Goal: Communication & Community: Answer question/provide support

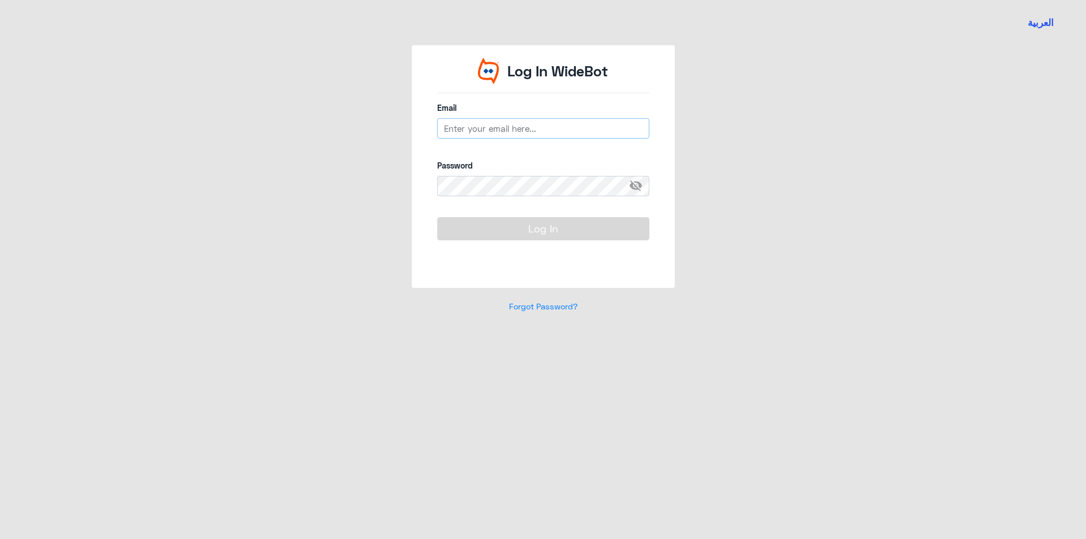
type input "[EMAIL_ADDRESS][DOMAIN_NAME]"
click at [525, 230] on button "Log In" at bounding box center [543, 228] width 212 height 23
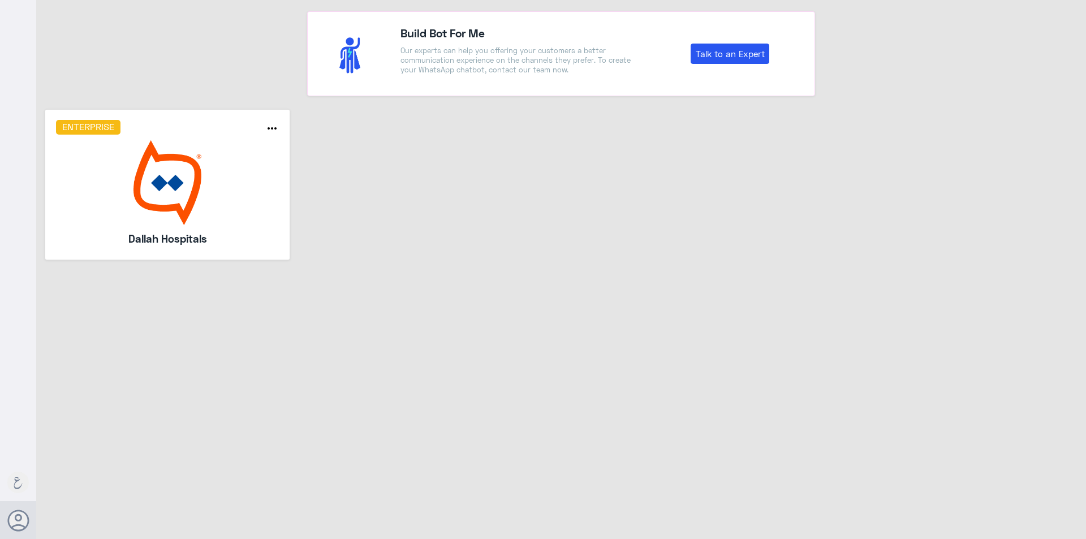
click at [204, 164] on img at bounding box center [167, 182] width 223 height 85
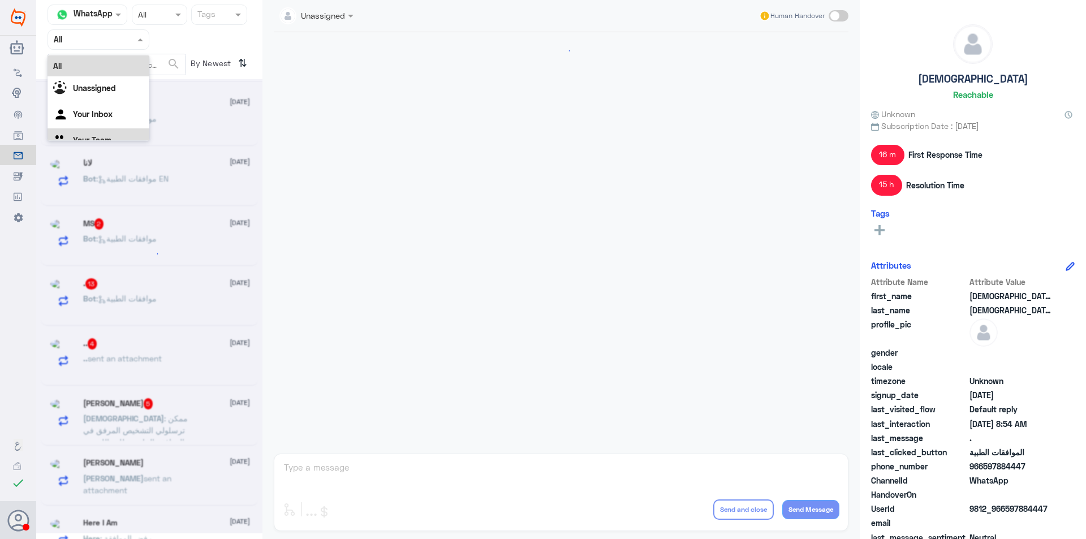
click at [103, 131] on div "Your Team" at bounding box center [98, 141] width 102 height 26
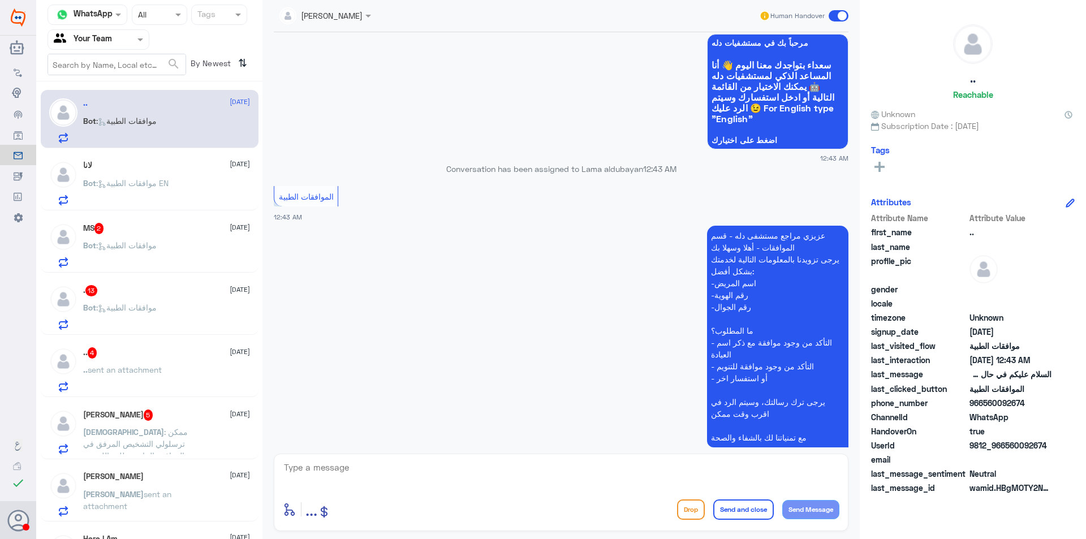
scroll to position [524, 0]
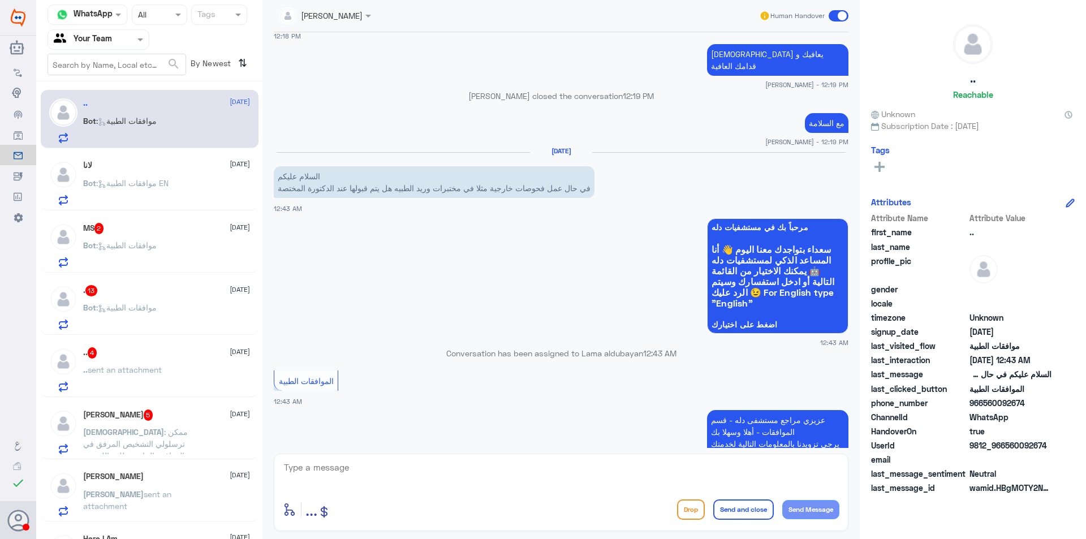
click at [198, 168] on div "لانا [DATE]" at bounding box center [166, 166] width 167 height 10
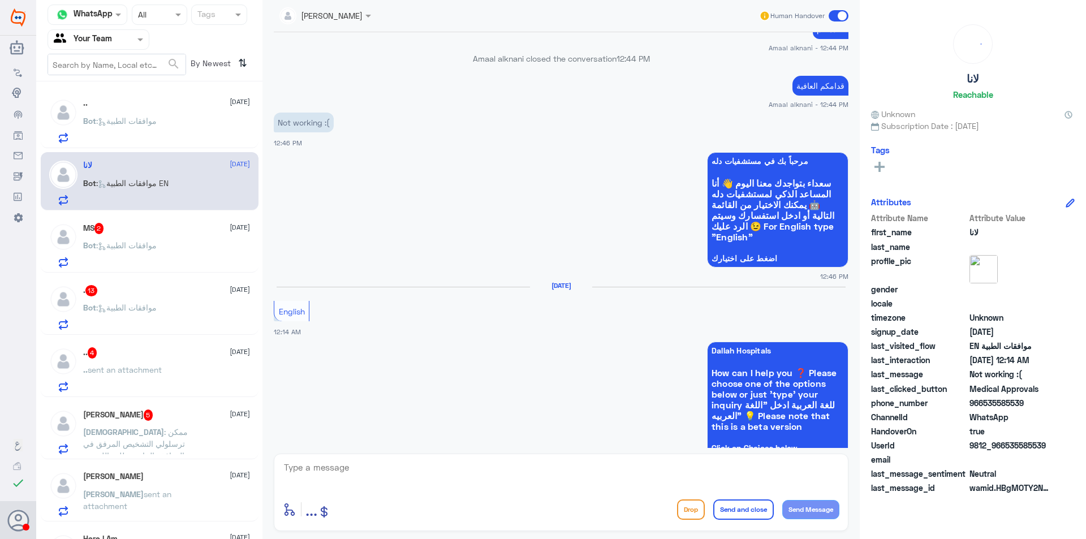
scroll to position [481, 0]
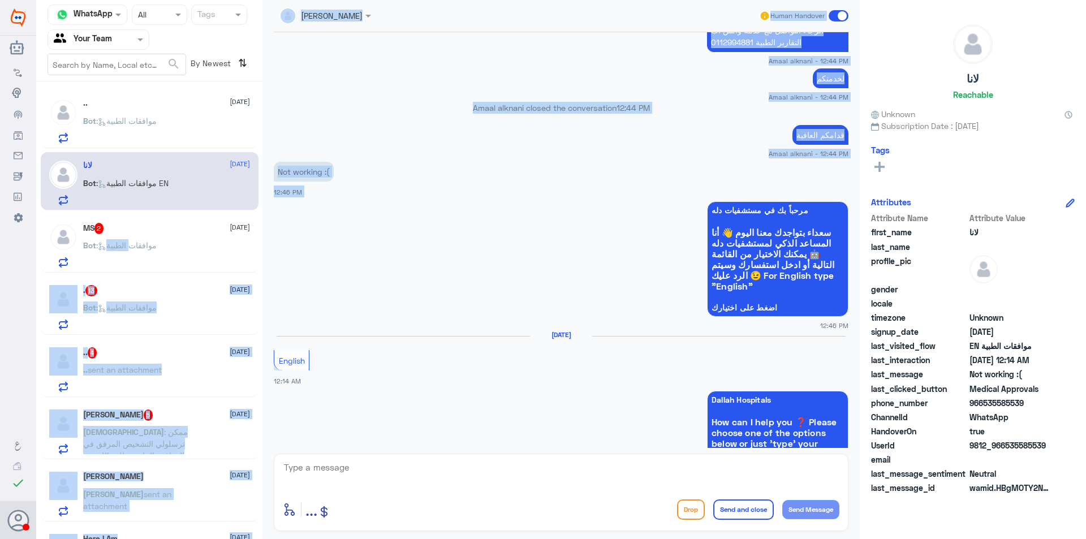
drag, startPoint x: 140, startPoint y: 241, endPoint x: 383, endPoint y: 209, distance: 245.7
click at [383, 209] on div "Channel WhatsApp Status × All Tags Agent Filter Your Team search By Newest ⇅ ..…" at bounding box center [560, 271] width 1049 height 542
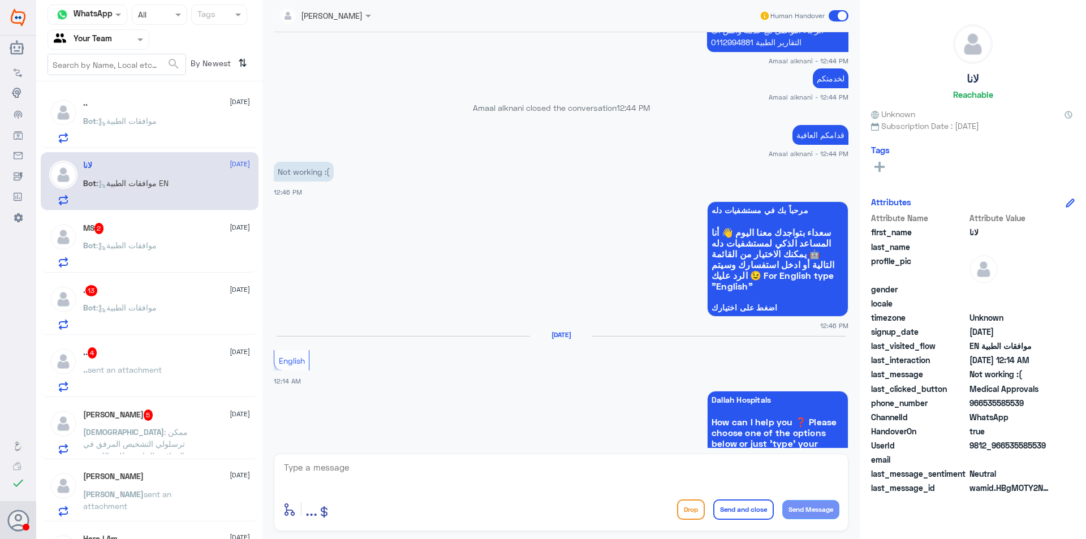
click at [410, 217] on app-msgs-whats-app-list "مرحباً بك في مستشفيات دله سعداء بتواجدك معنا [DATE] 👋 أنا المساعد الذكي لمستشفي…" at bounding box center [561, 259] width 574 height 116
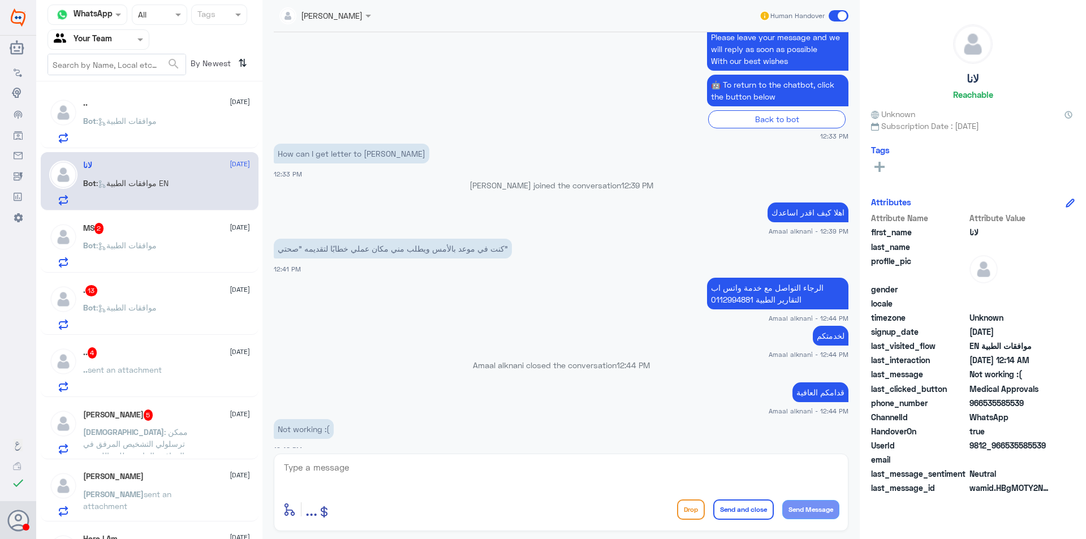
scroll to position [198, 0]
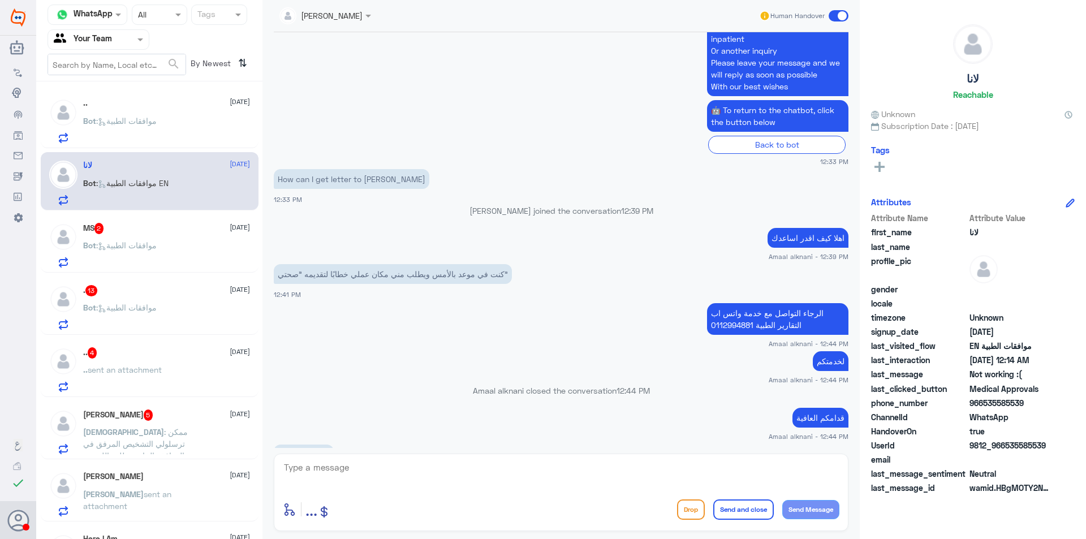
click at [144, 238] on div "MS 2 [DATE] Bot : موافقات الطبية" at bounding box center [166, 245] width 167 height 45
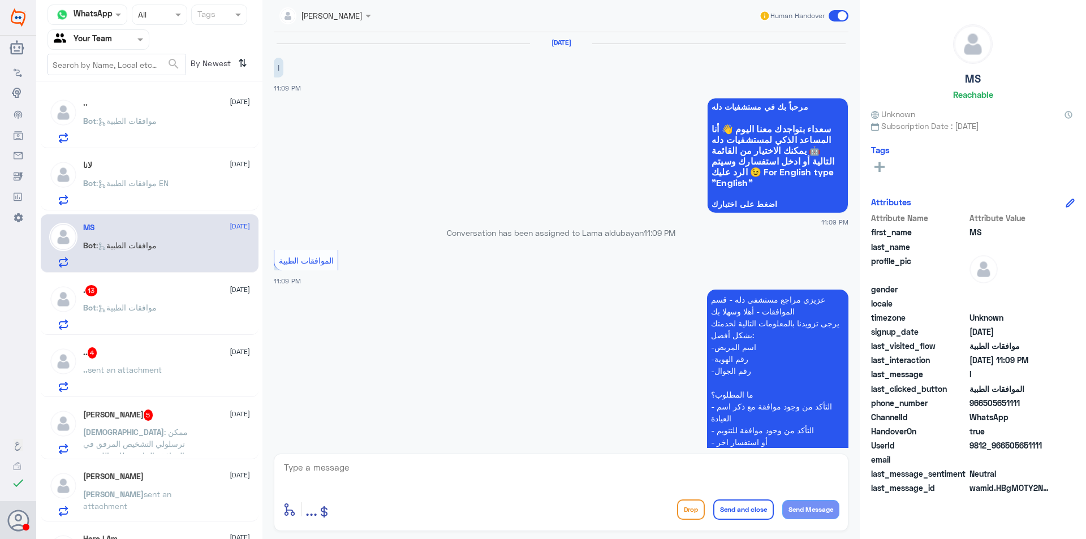
click at [190, 293] on div ". 13 [DATE]" at bounding box center [166, 290] width 167 height 11
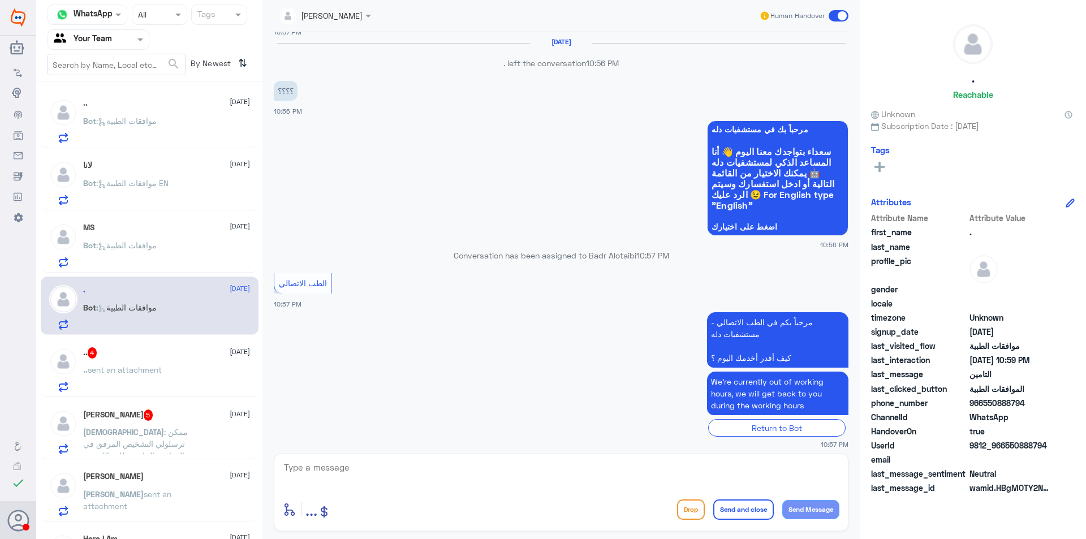
scroll to position [182, 0]
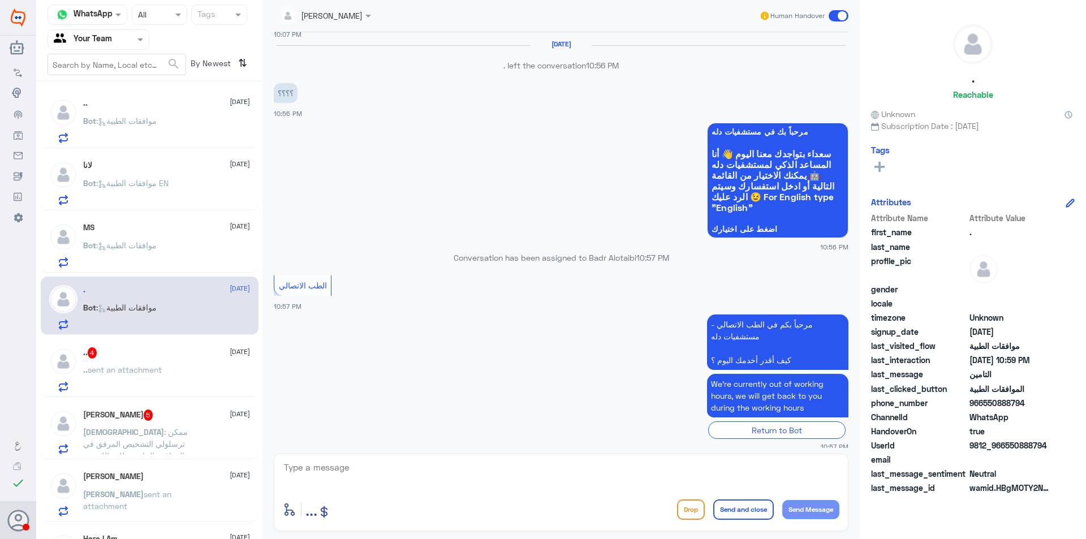
click at [144, 386] on p ".. sent an attachment" at bounding box center [122, 378] width 79 height 28
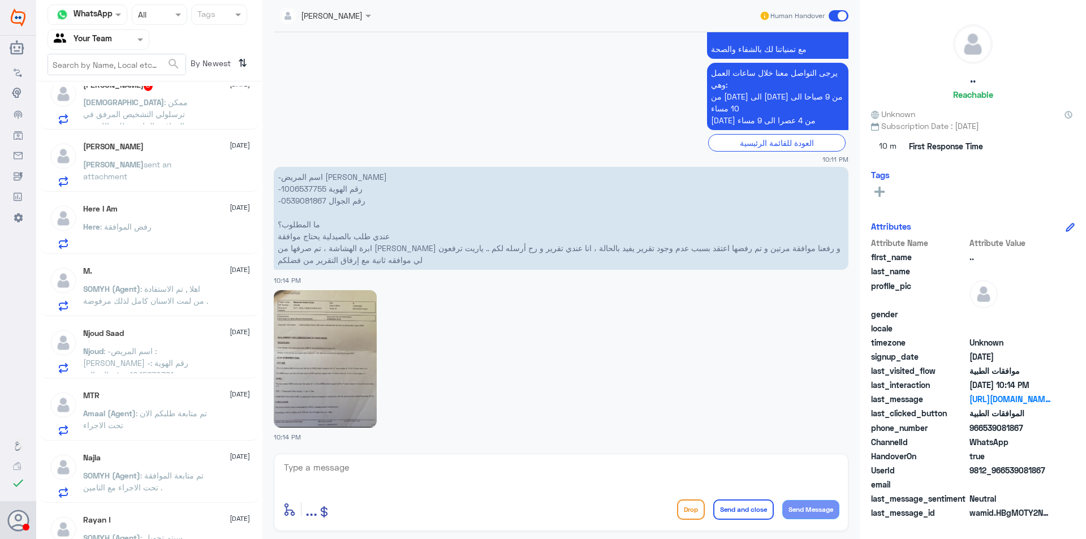
scroll to position [339, 0]
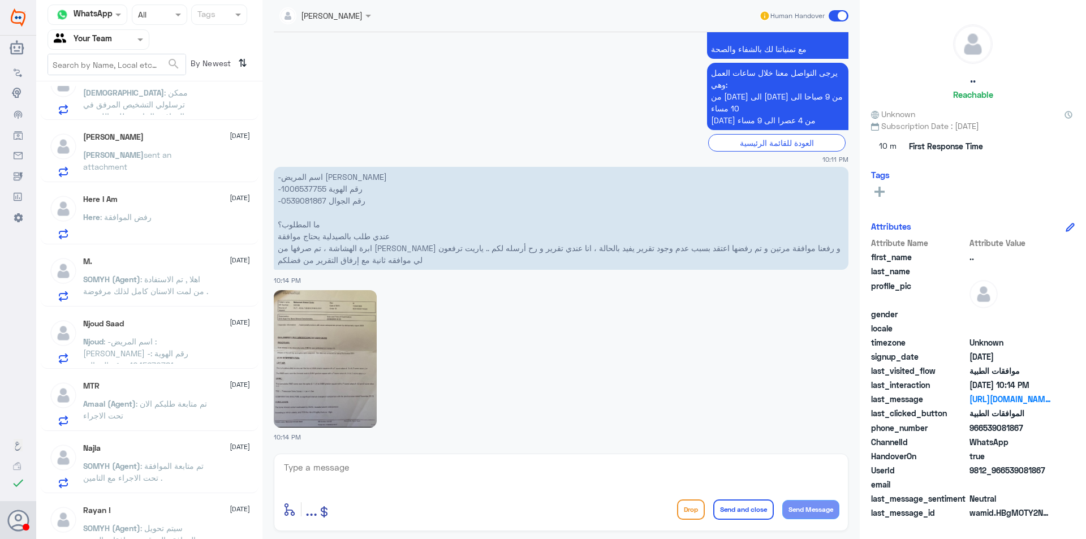
click at [154, 262] on div "M. [DATE]" at bounding box center [166, 262] width 167 height 10
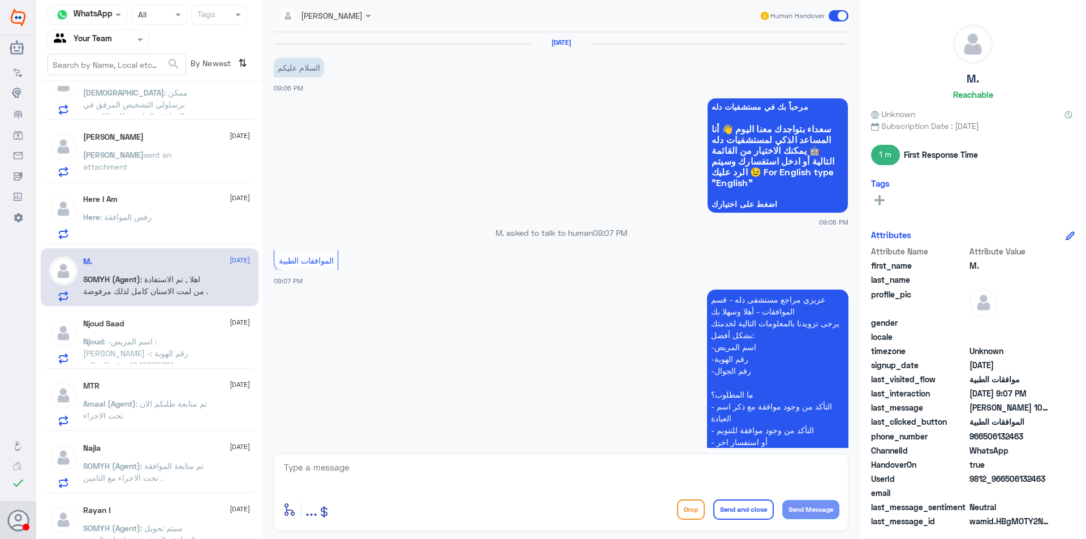
scroll to position [293, 0]
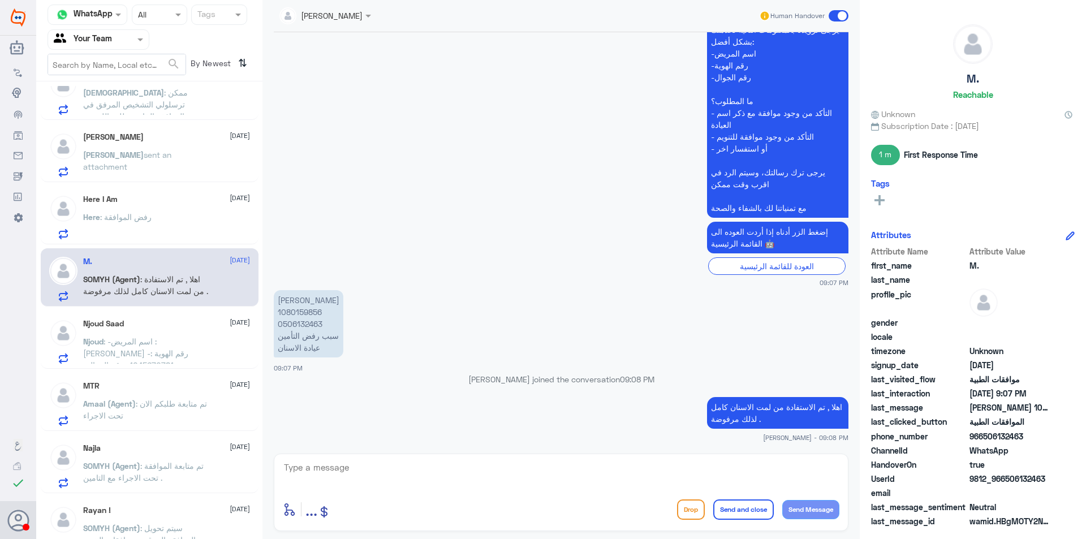
click at [200, 336] on p "Njoud : -اسم المريض : [PERSON_NAME] -رقم الهوية : 1045670781 -رقم الجوال : 0554…" at bounding box center [146, 349] width 127 height 28
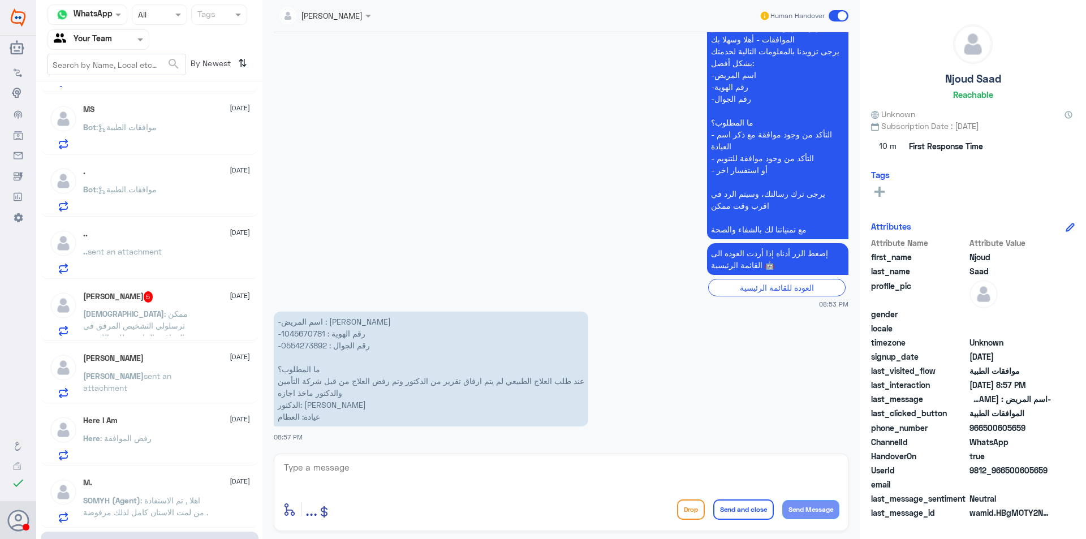
scroll to position [119, 0]
click at [205, 309] on p "[PERSON_NAME] : ممكن ترسلولي التشخيص المرفق في الموافقه الخاص بطلب اللوزتين" at bounding box center [146, 321] width 127 height 28
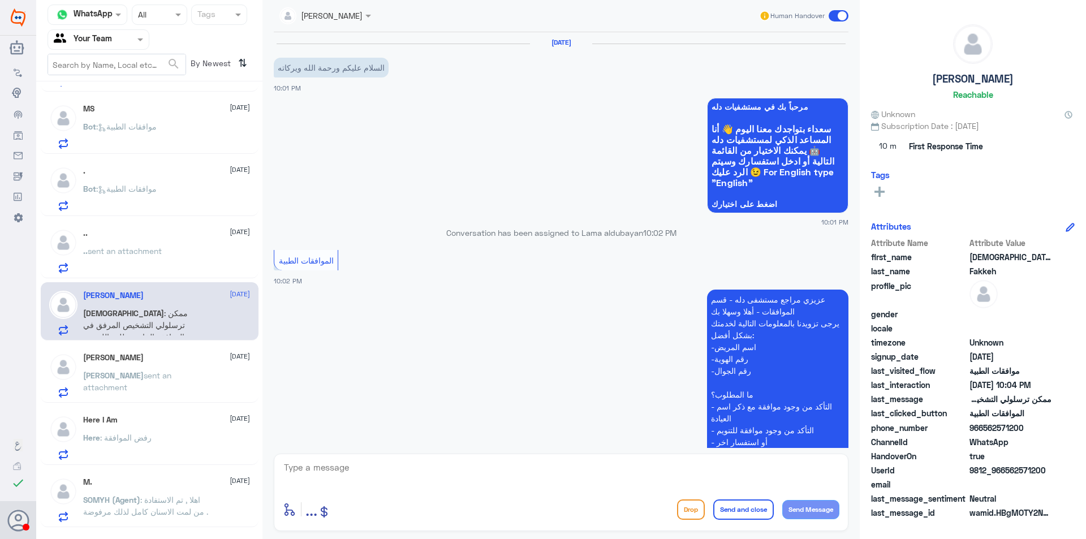
scroll to position [290, 0]
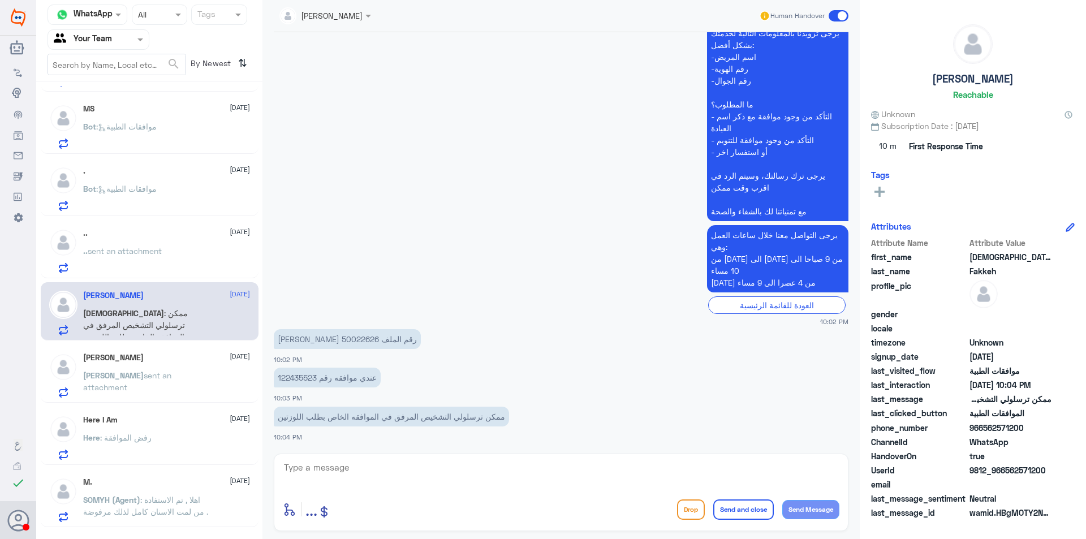
click at [302, 339] on p "[PERSON_NAME] رقم الملف 50022626" at bounding box center [347, 339] width 147 height 20
copy p "50022626"
click at [179, 345] on div "[PERSON_NAME] [DATE] [PERSON_NAME] sent an attachment" at bounding box center [150, 373] width 218 height 58
click at [188, 369] on div "[PERSON_NAME] [DATE] [PERSON_NAME] sent an attachment" at bounding box center [166, 375] width 167 height 45
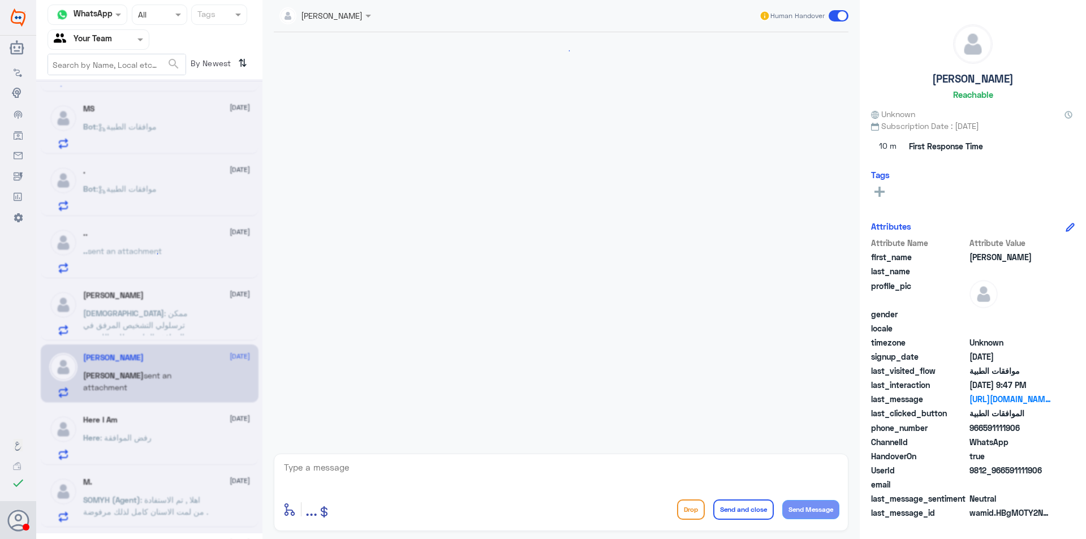
scroll to position [408, 0]
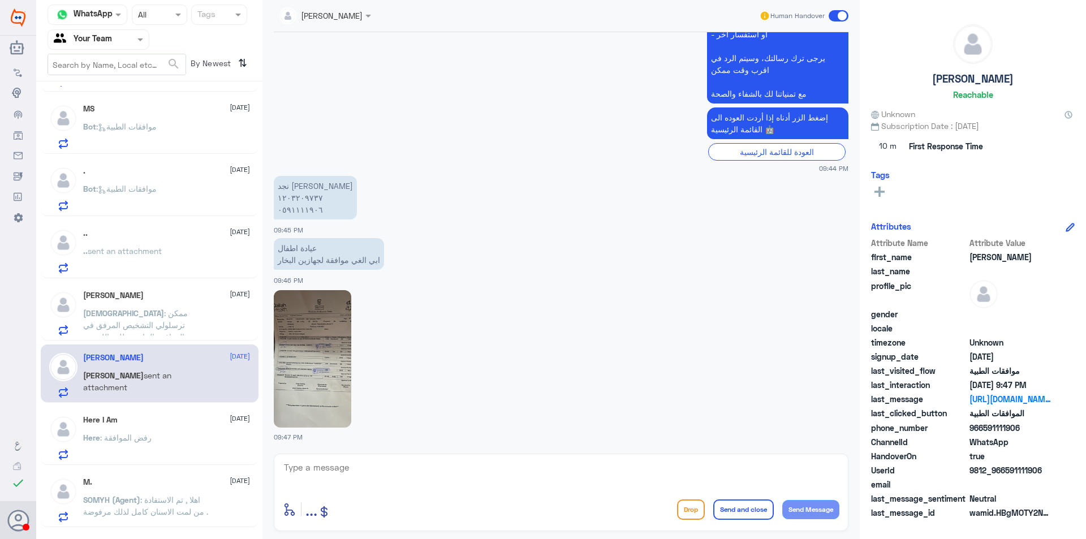
click at [189, 498] on span ": اهلا , تم الاستفادة من لمت الاسنان كامل لذلك مرفوضة ." at bounding box center [145, 505] width 125 height 21
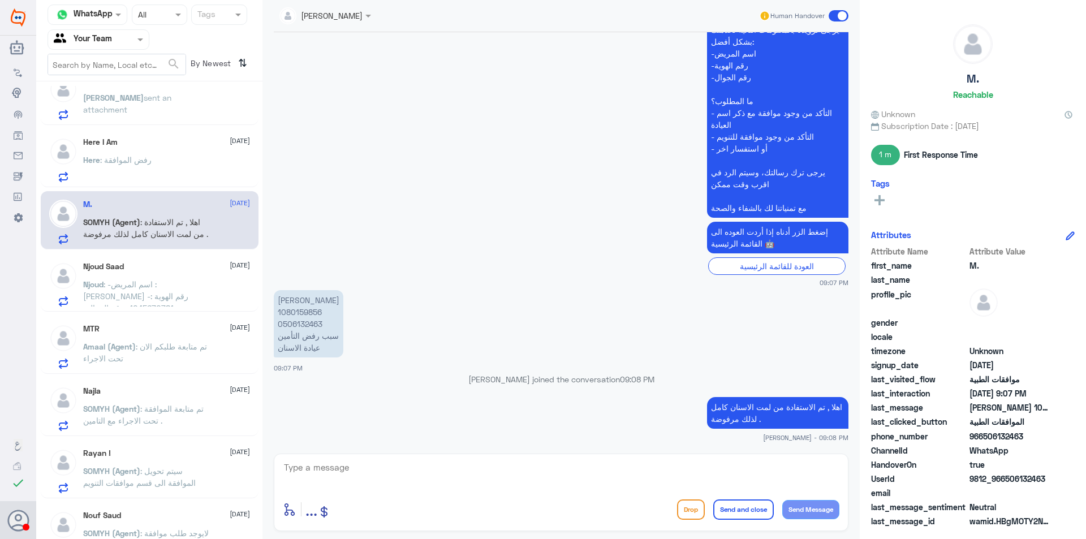
scroll to position [401, 0]
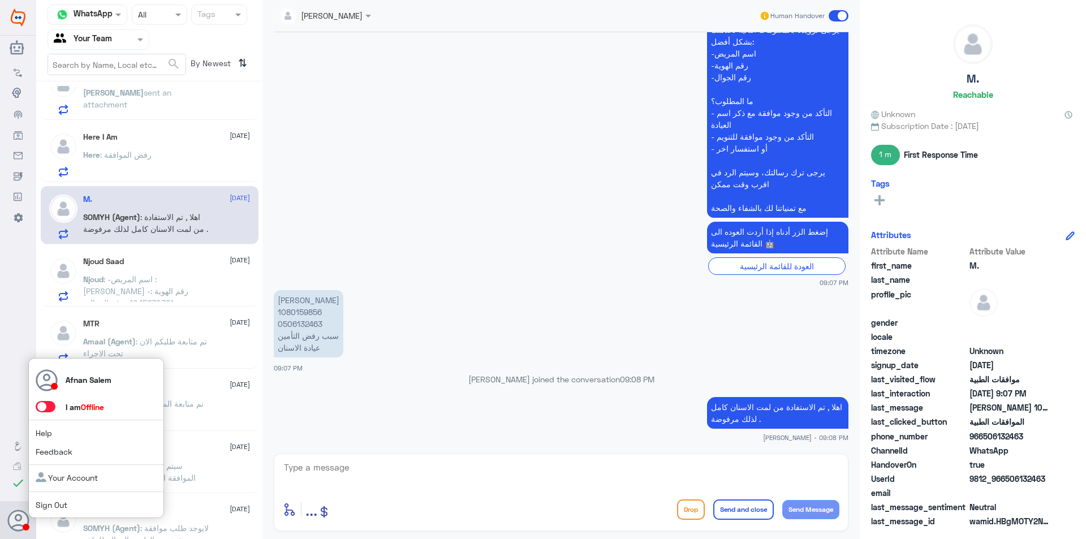
click at [79, 503] on span "Sign Out" at bounding box center [71, 505] width 70 height 12
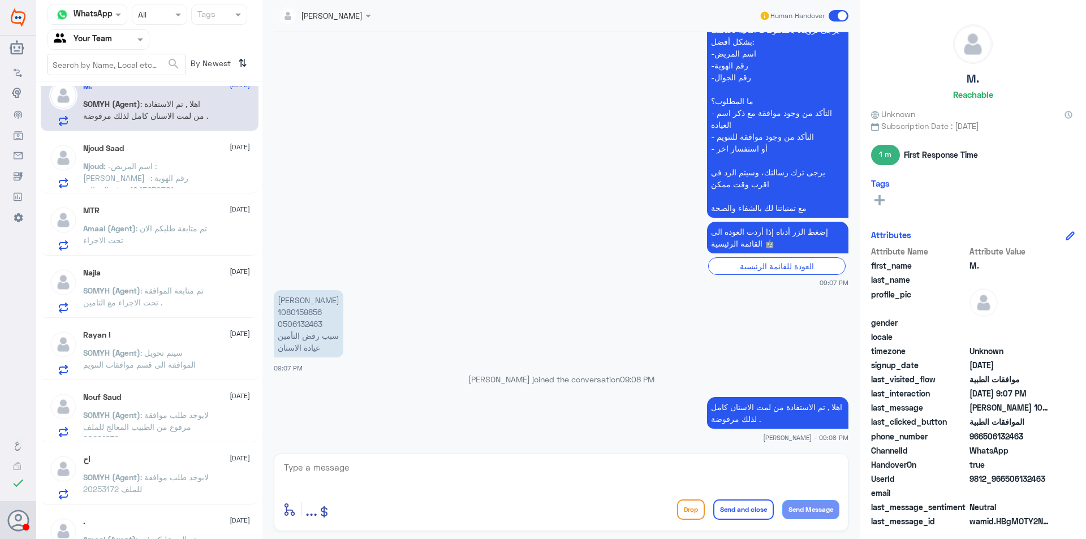
scroll to position [667, 0]
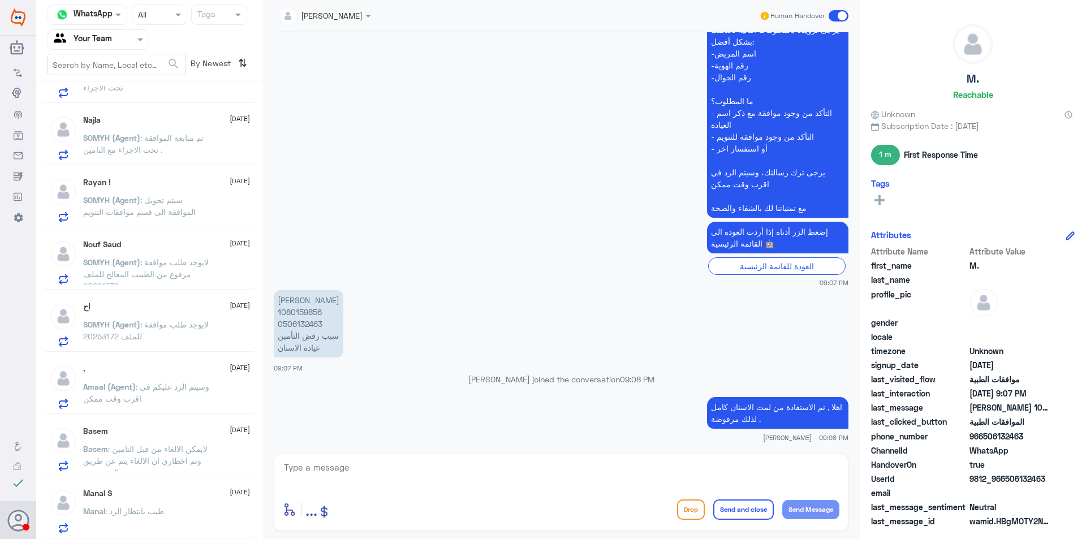
click at [170, 492] on div "Manal S [DATE]" at bounding box center [166, 493] width 167 height 10
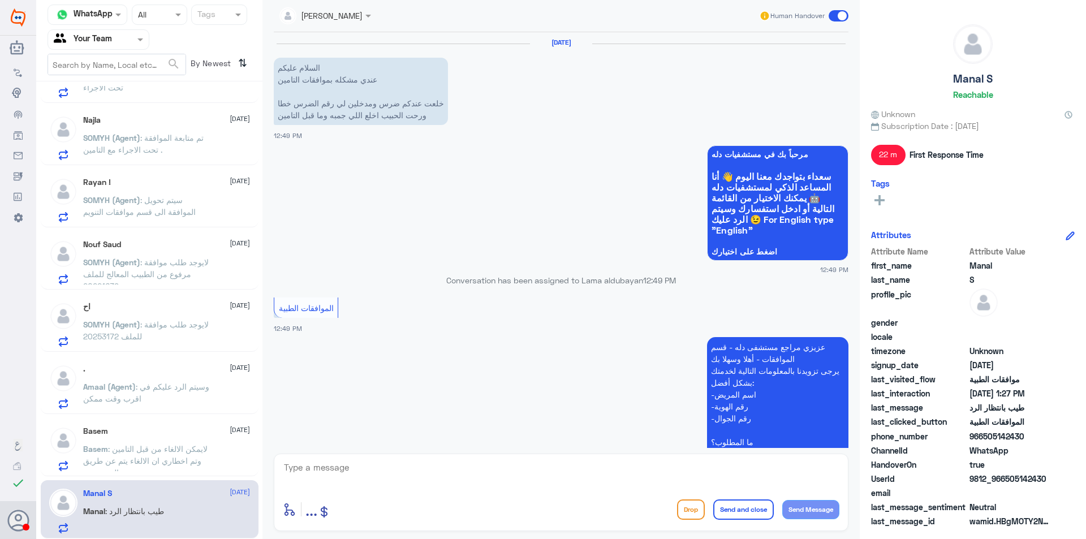
scroll to position [732, 0]
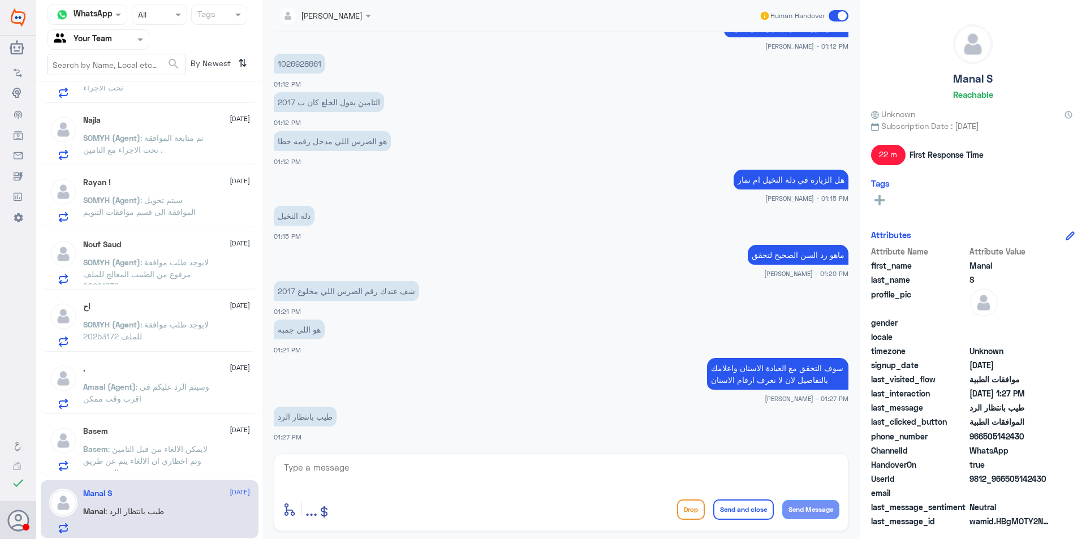
click at [155, 470] on p "Basem : لايمكن الالغاء من قبل التامين وتم اخطاري ان الالغاء يتم عن طريق المستشفى" at bounding box center [146, 457] width 127 height 28
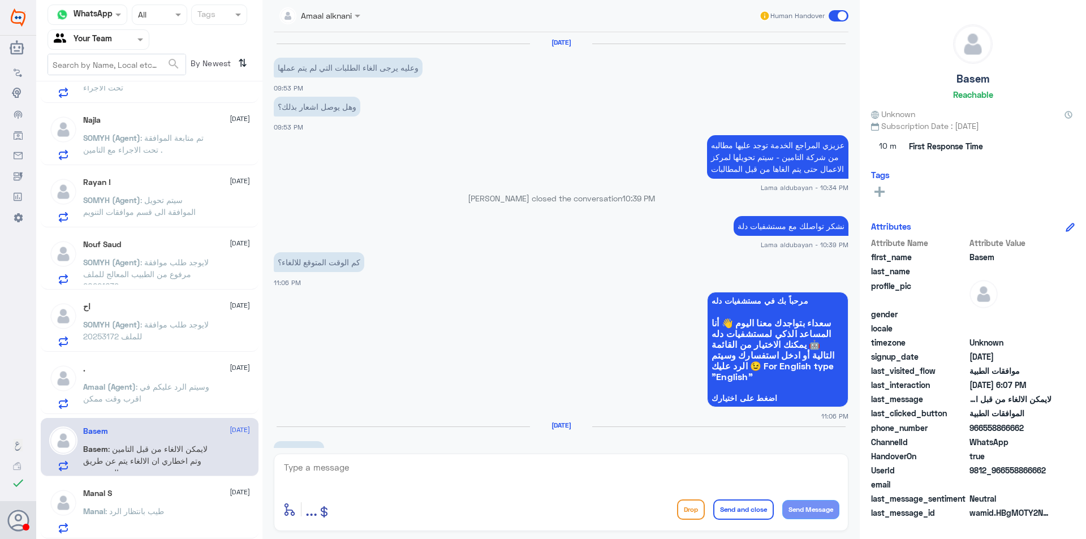
scroll to position [828, 0]
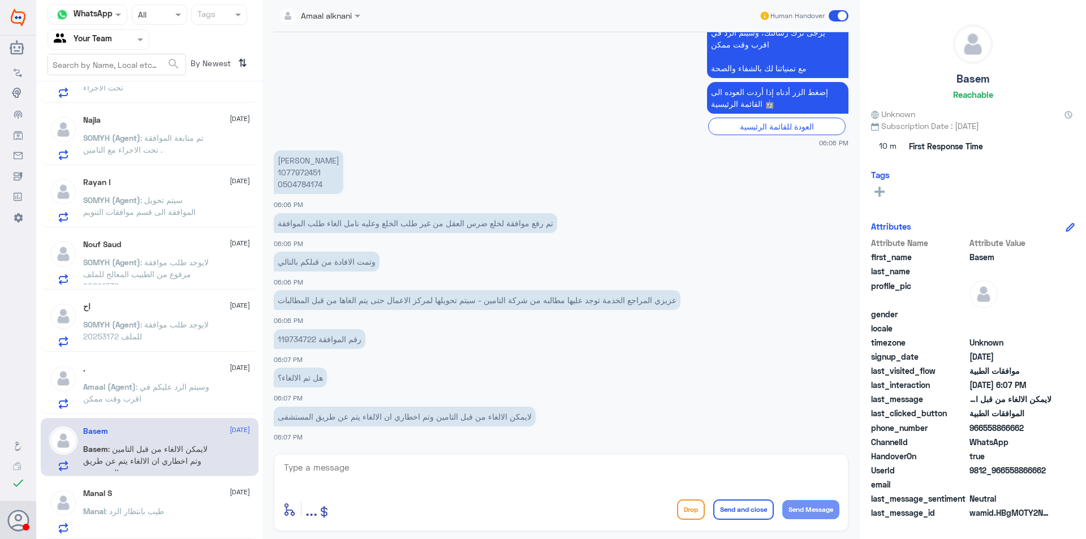
drag, startPoint x: 310, startPoint y: 196, endPoint x: 309, endPoint y: 189, distance: 7.4
click at [309, 194] on div "[PERSON_NAME] 1077972451 0504784174 06:06 PM" at bounding box center [561, 179] width 574 height 62
click at [313, 181] on p "[PERSON_NAME] 1077972451 0504784174" at bounding box center [309, 172] width 70 height 44
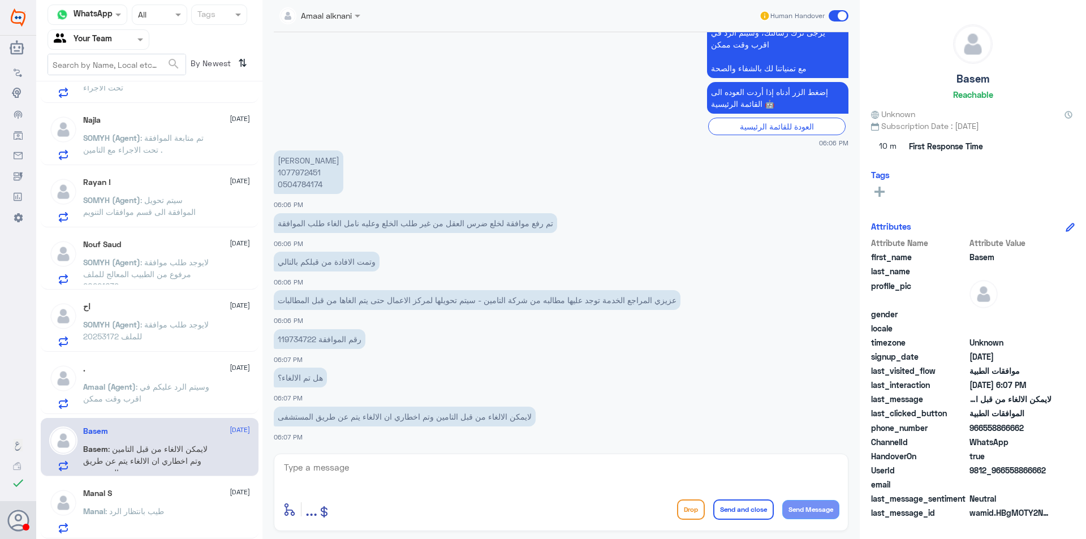
drag, startPoint x: 301, startPoint y: 337, endPoint x: 298, endPoint y: 331, distance: 6.8
click at [299, 336] on p "رقم الموافقة 119734722" at bounding box center [320, 339] width 92 height 20
click at [298, 331] on p "رقم الموافقة 119734722" at bounding box center [320, 339] width 92 height 20
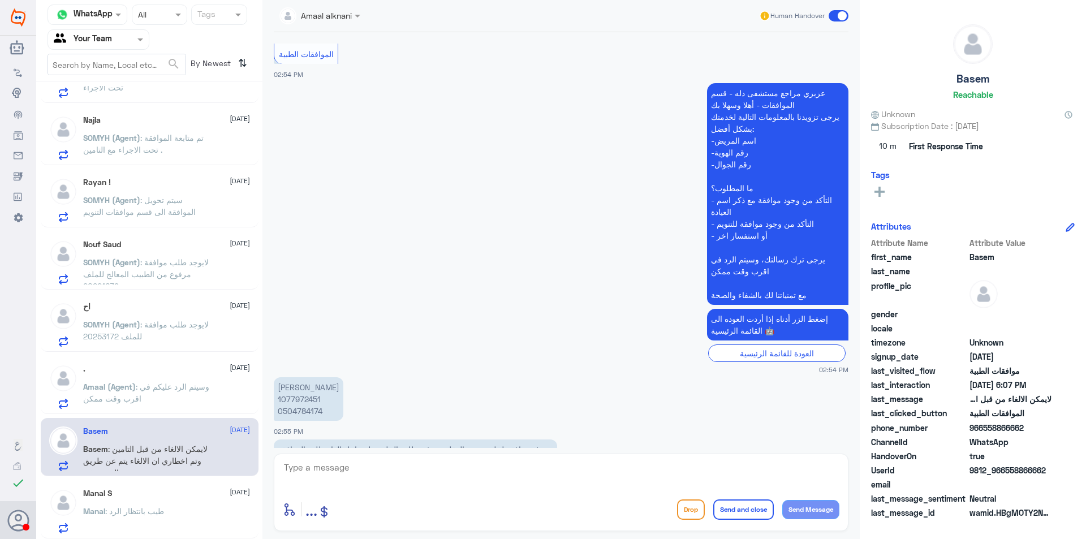
scroll to position [170, 0]
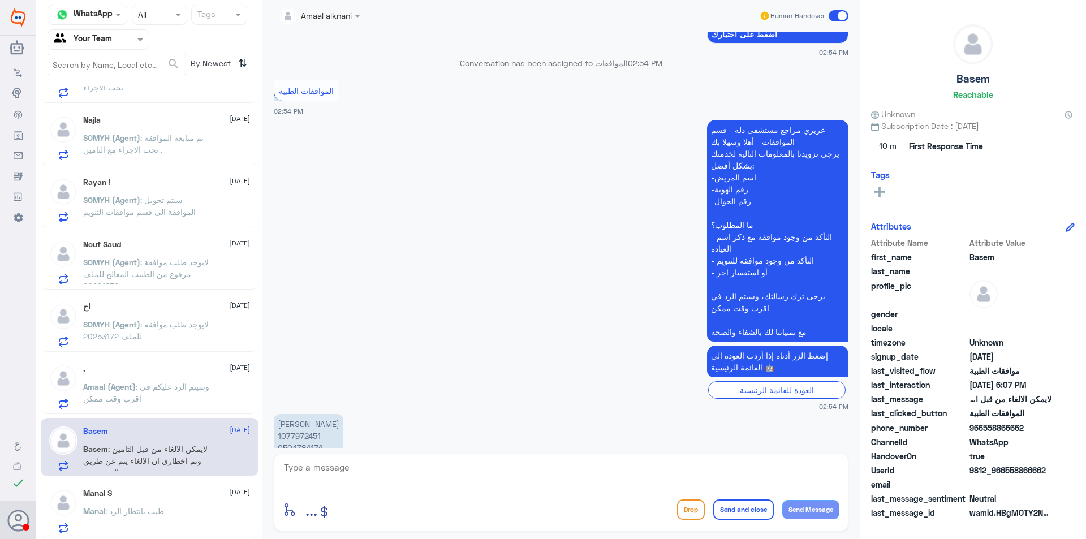
click at [180, 390] on span ": وسيتم الرد عليكم في اقرب وقت ممكن" at bounding box center [146, 392] width 126 height 21
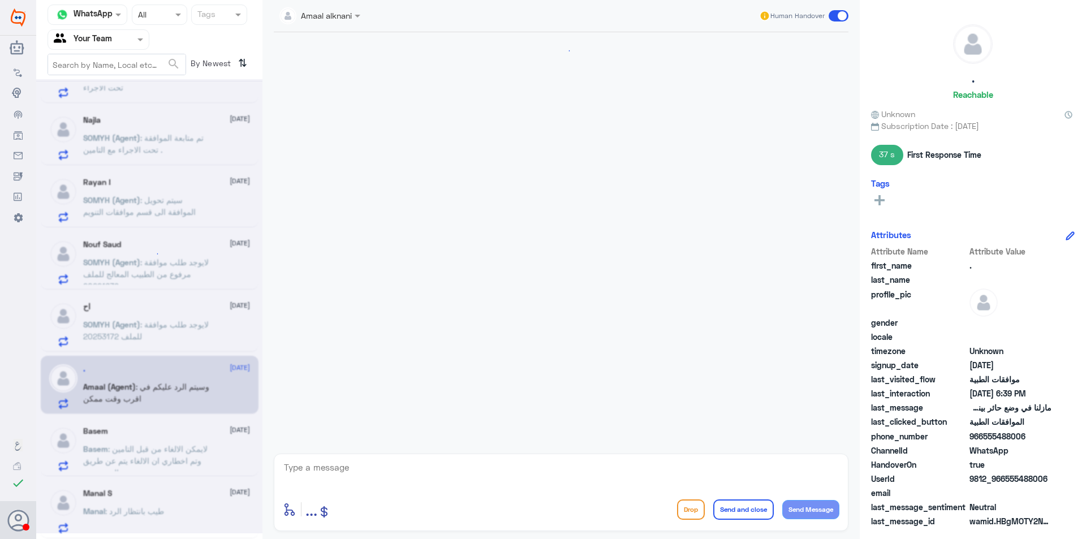
scroll to position [824, 0]
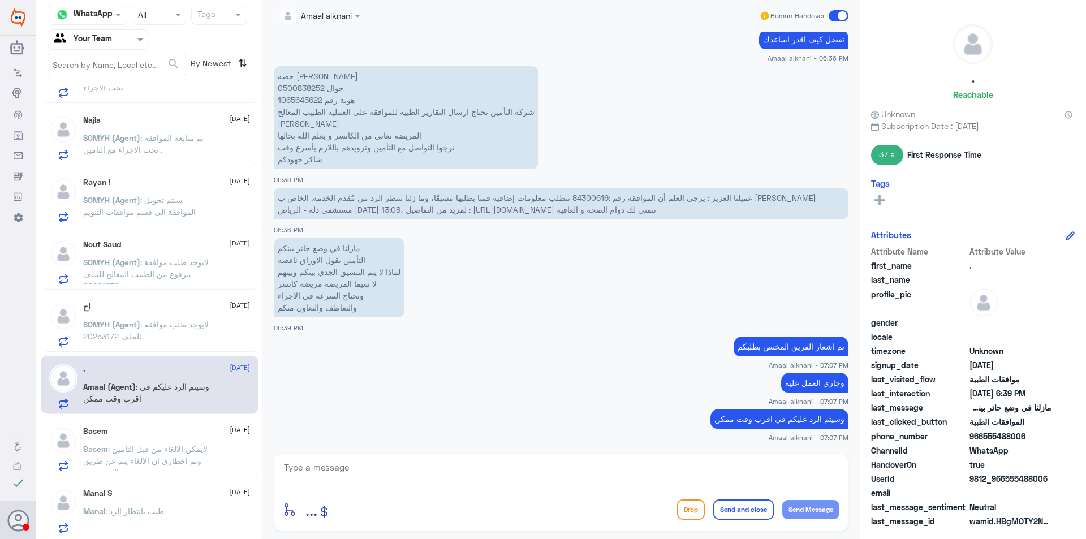
click at [598, 198] on span "عميلنا العزيز : يرجى العلم أن الموافقة رقم :84300616 تتطلب معلومات إضافية قمنا …" at bounding box center [547, 203] width 538 height 21
copy span "84300616"
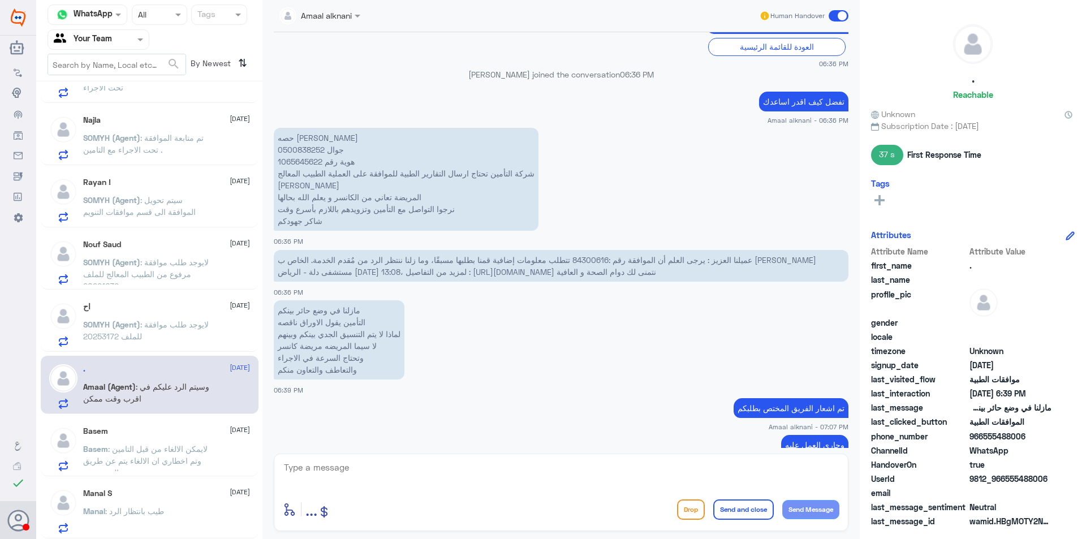
scroll to position [2443, 0]
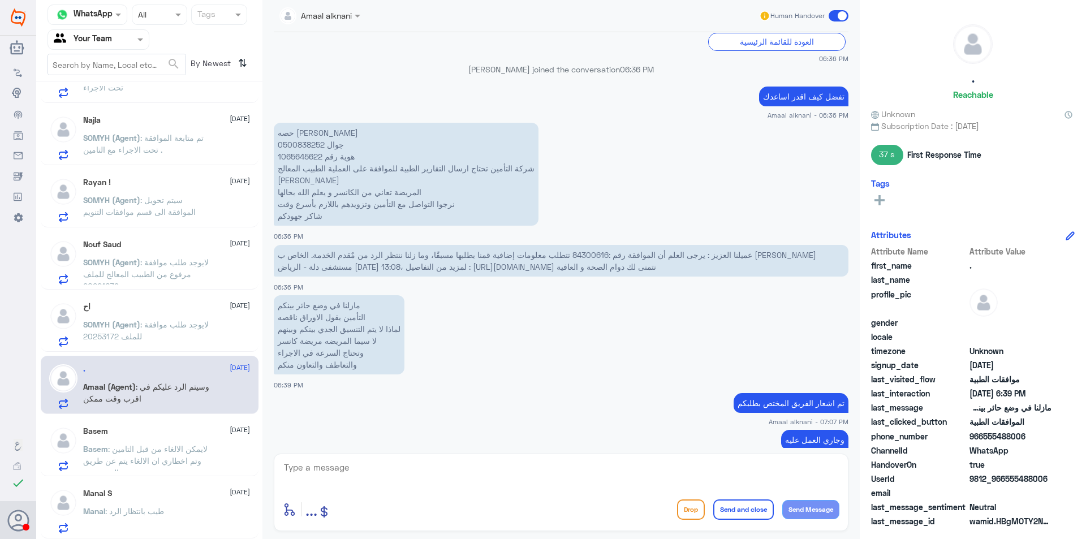
click at [142, 347] on div "اح [DATE] SOMYH (Agent) : لايوجد طلب موافقة للملف 20253172" at bounding box center [150, 322] width 218 height 58
click at [145, 328] on span ": لايوجد طلب موافقة للملف 20253172" at bounding box center [146, 329] width 126 height 21
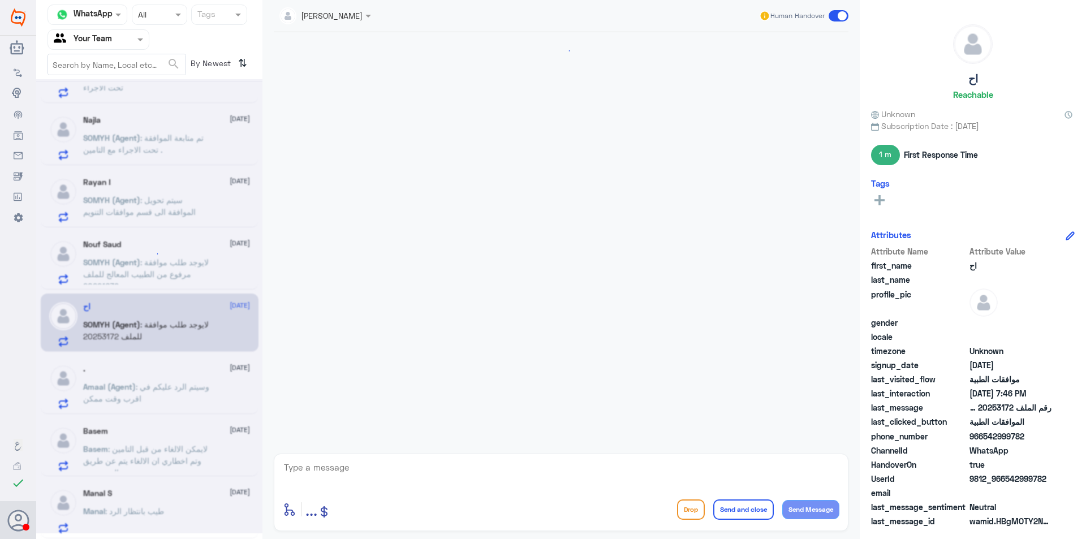
scroll to position [704, 0]
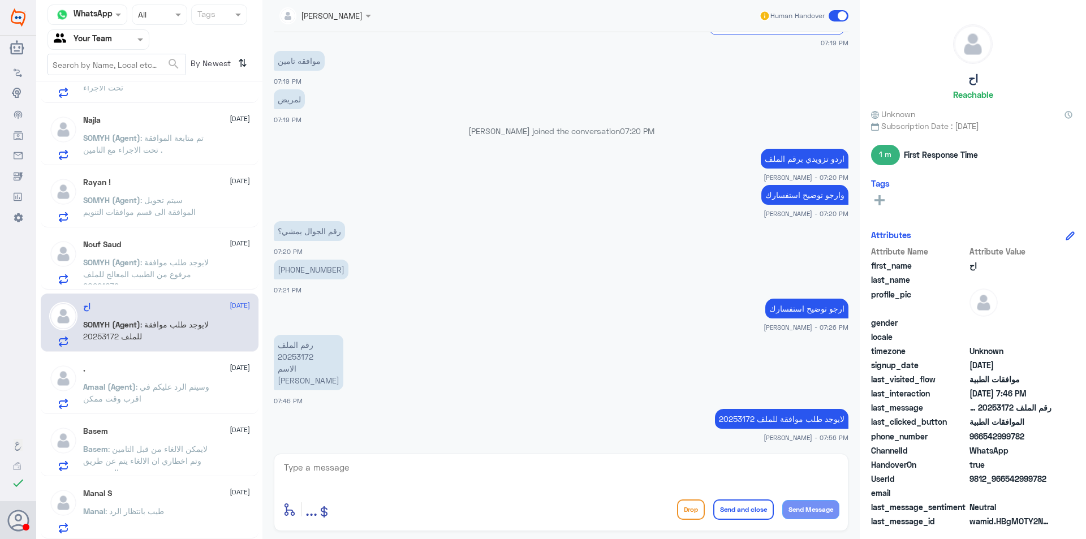
click at [156, 260] on span ": لايوجد طلب موافقة مرفوع من الطبيب المعالج للملف 20221639" at bounding box center [146, 273] width 126 height 33
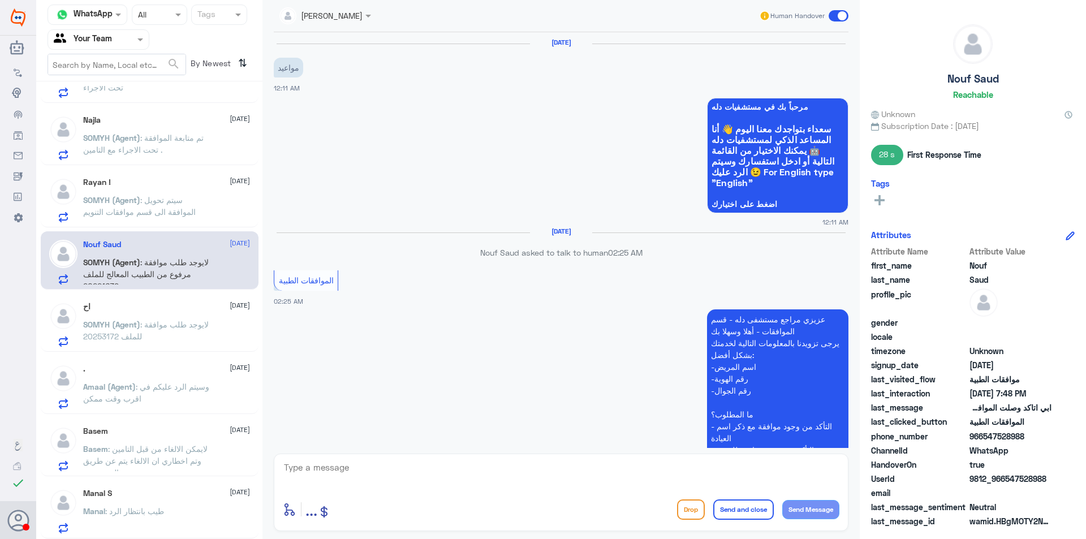
scroll to position [1073, 0]
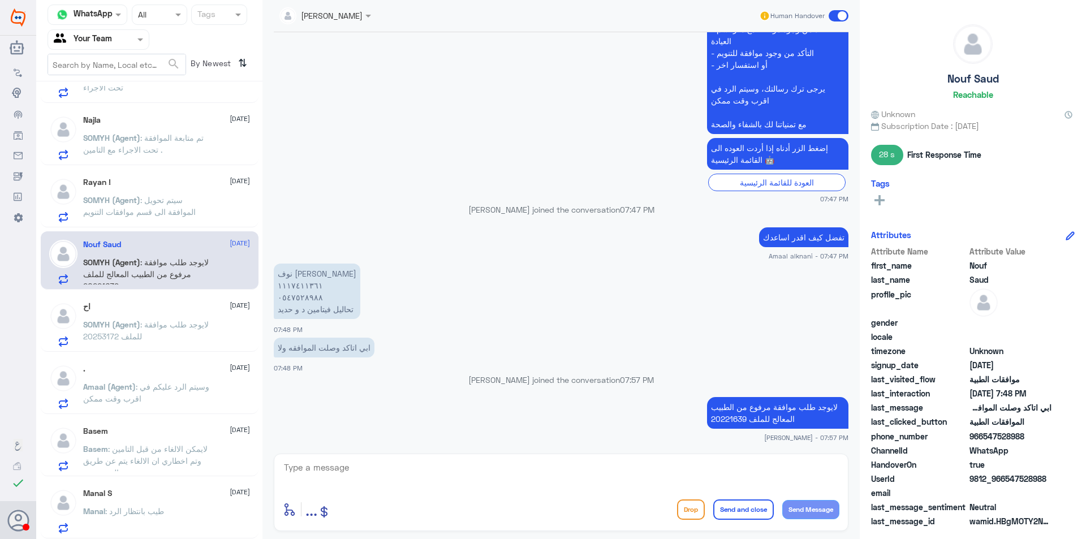
click at [187, 351] on div "اح [DATE] SOMYH (Agent) : لايوجد طلب موافقة للملف 20253172" at bounding box center [150, 322] width 218 height 58
click at [183, 335] on p "SOMYH (Agent) : لايوجد طلب موافقة للملف 20253172" at bounding box center [146, 332] width 127 height 28
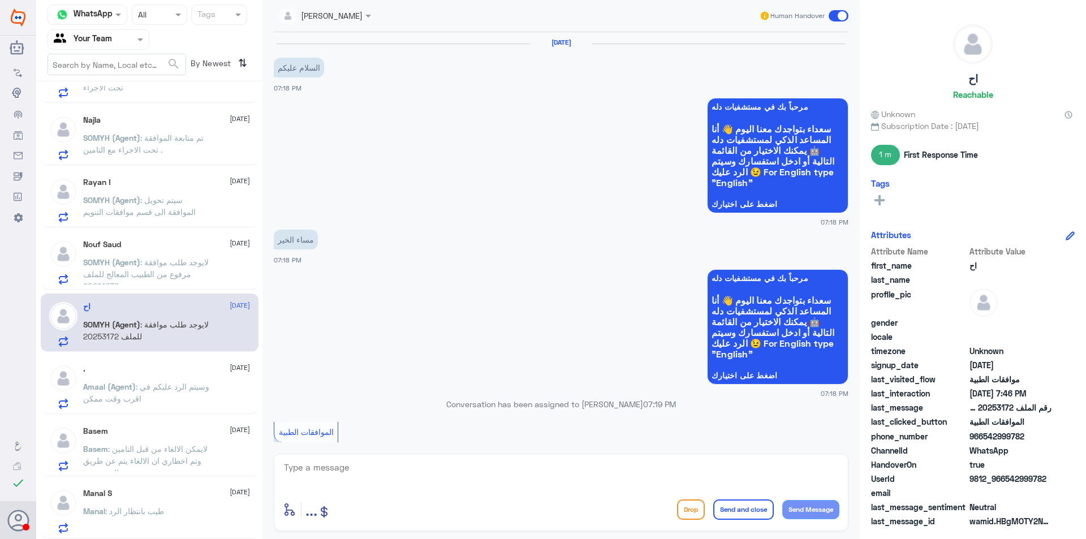
scroll to position [704, 0]
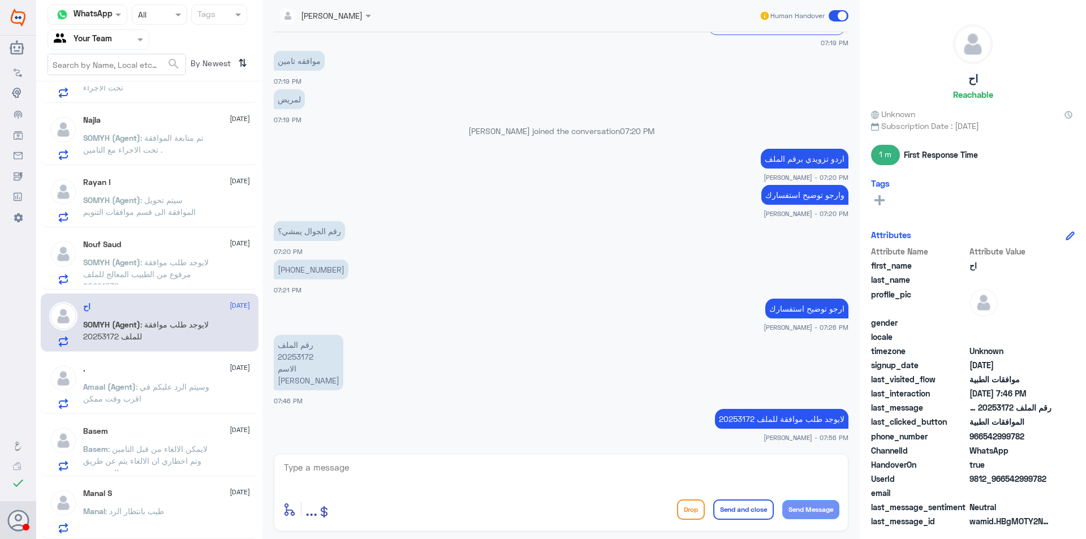
click at [174, 271] on span ": لايوجد طلب موافقة مرفوع من الطبيب المعالج للملف 20221639" at bounding box center [146, 273] width 126 height 33
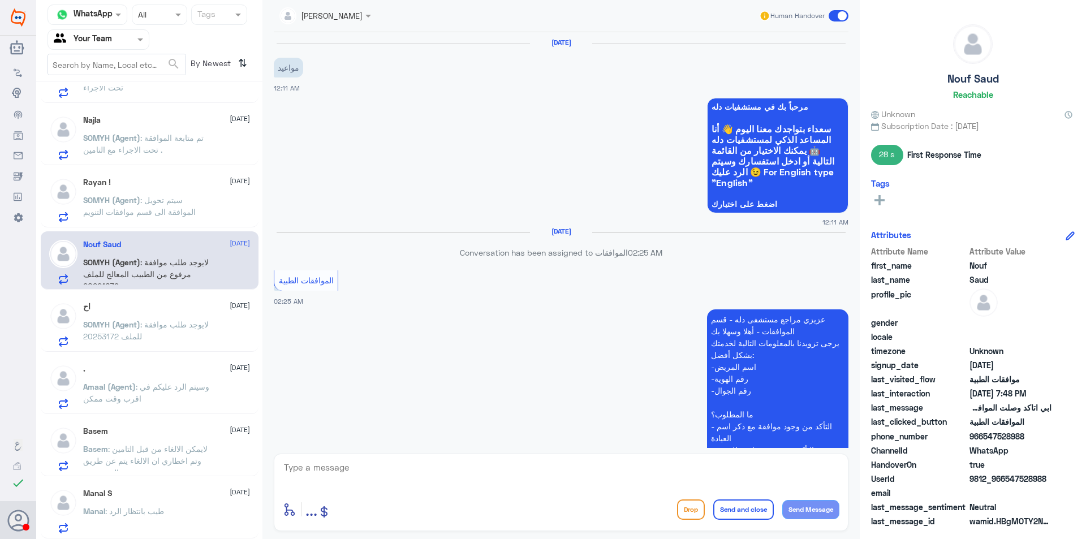
scroll to position [1073, 0]
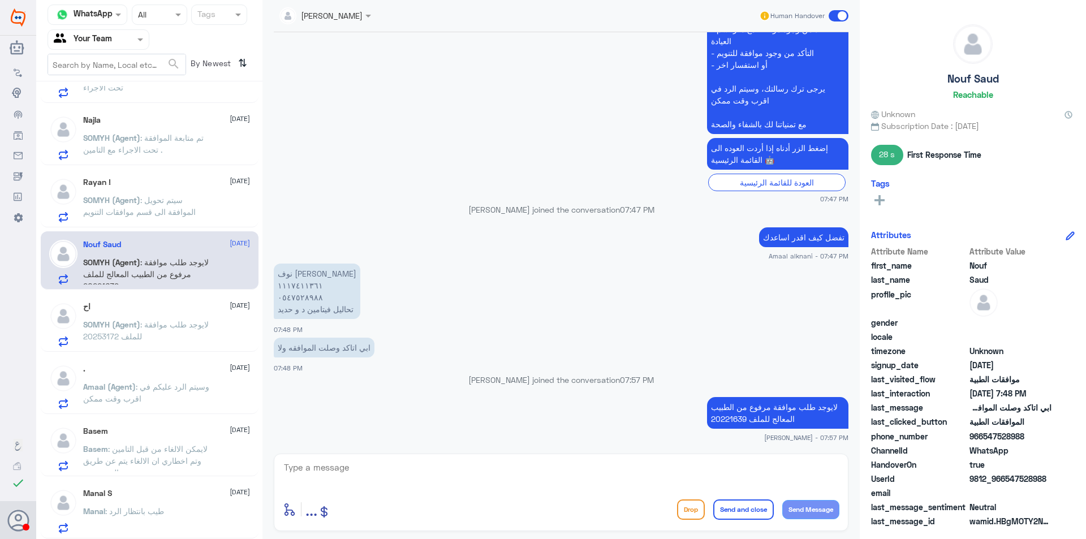
click at [157, 216] on span ": سيتم تحويل الموافقة الى قسم موافقات التنويم" at bounding box center [139, 205] width 113 height 21
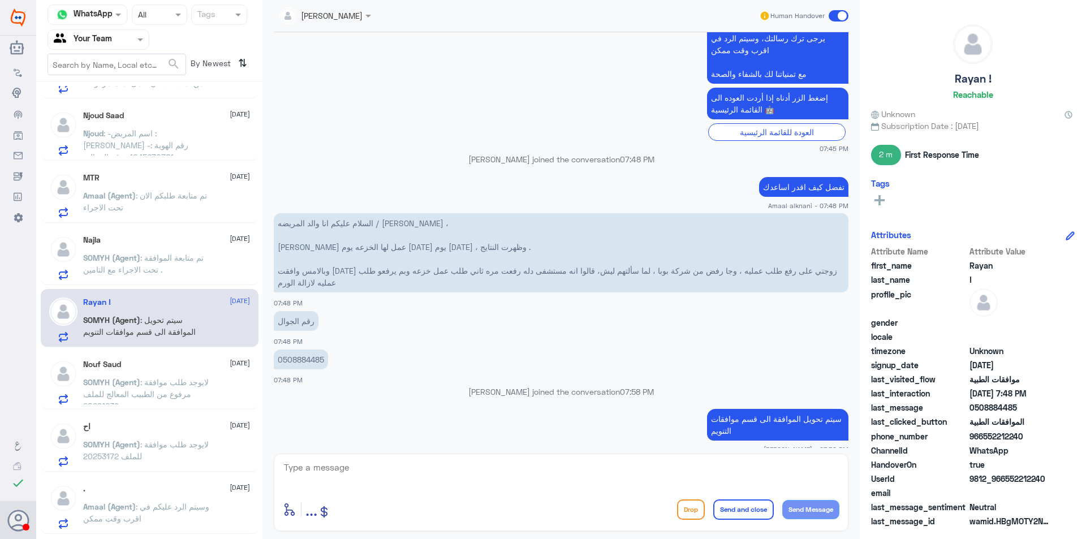
scroll to position [667, 0]
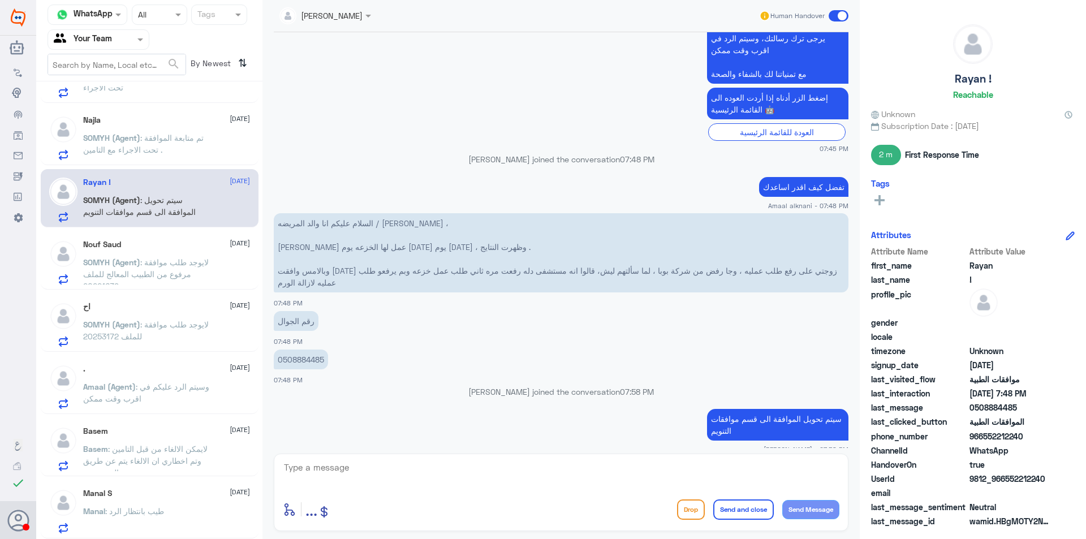
click at [175, 347] on p "SOMYH (Agent) : لايوجد طلب موافقة للملف 20253172" at bounding box center [146, 332] width 127 height 28
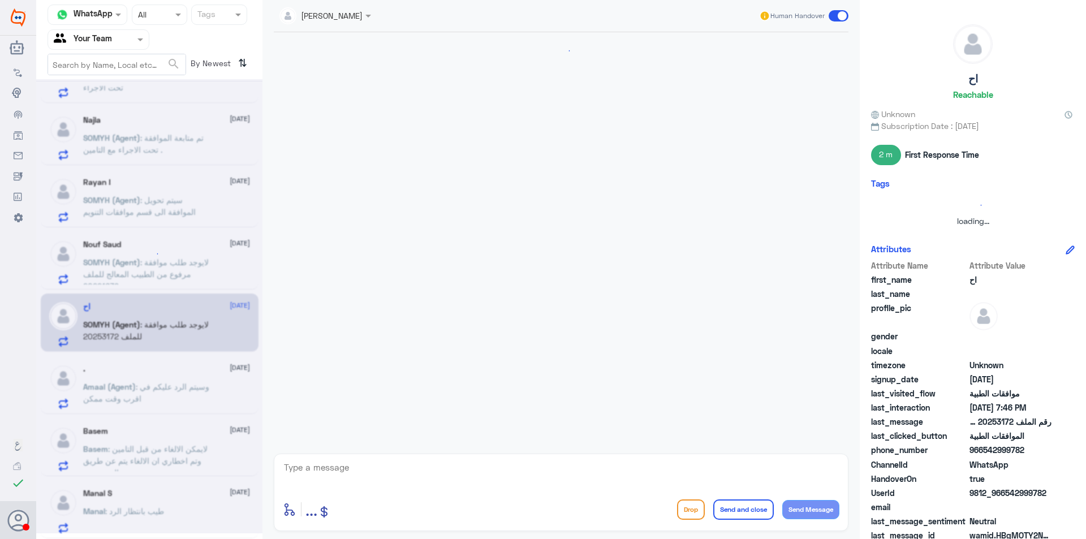
scroll to position [704, 0]
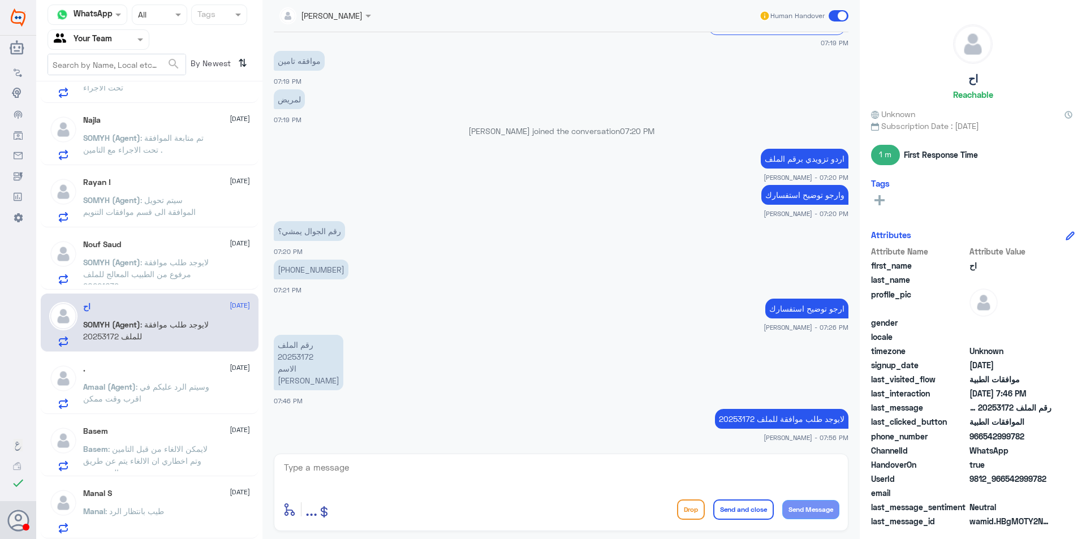
click at [193, 399] on p "Amaal (Agent) : وسيتم الرد عليكم في اقرب وقت ممكن" at bounding box center [146, 395] width 127 height 28
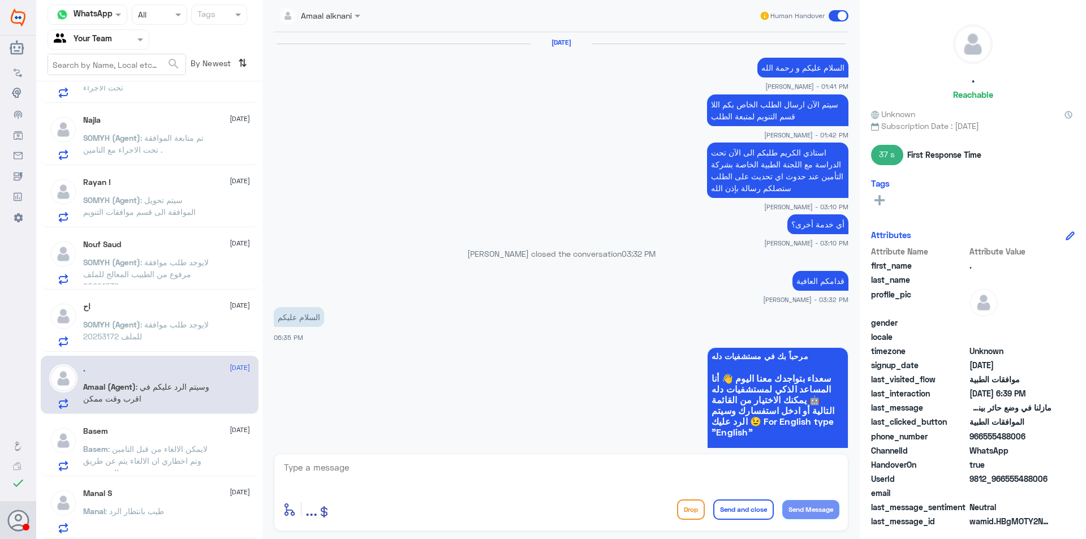
scroll to position [824, 0]
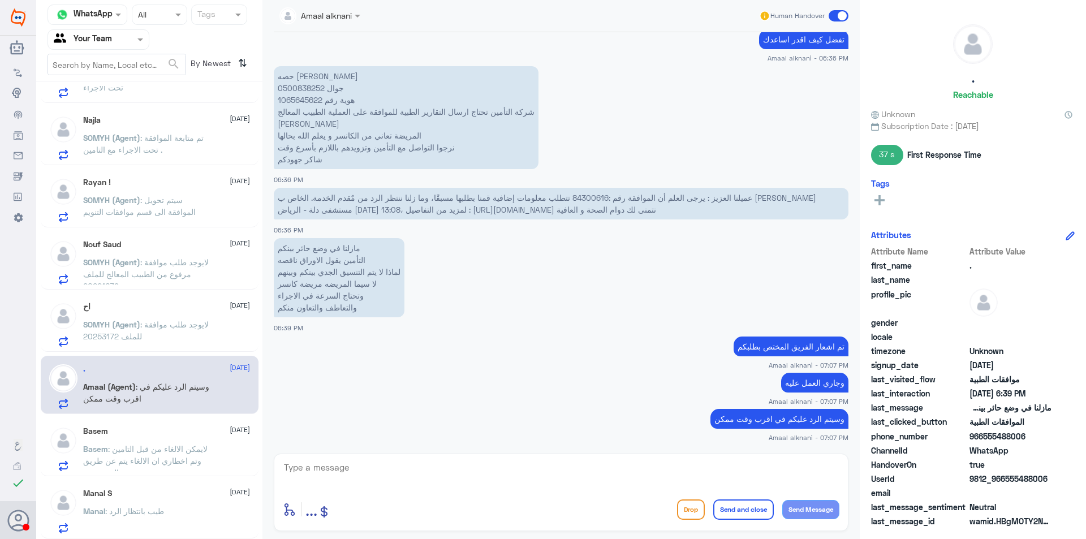
click at [364, 466] on textarea at bounding box center [561, 474] width 556 height 28
type textarea "عزيزي بناءً على طلب التأمين الان طالبين تقرير رأي طبي اخر ؟ هل تم التوجه الي اي…"
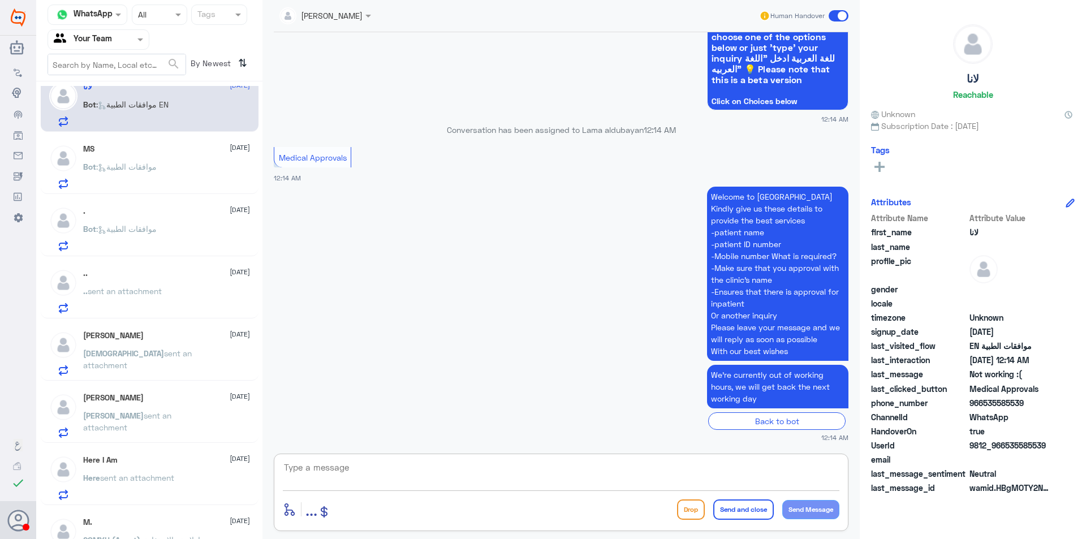
scroll to position [0, 0]
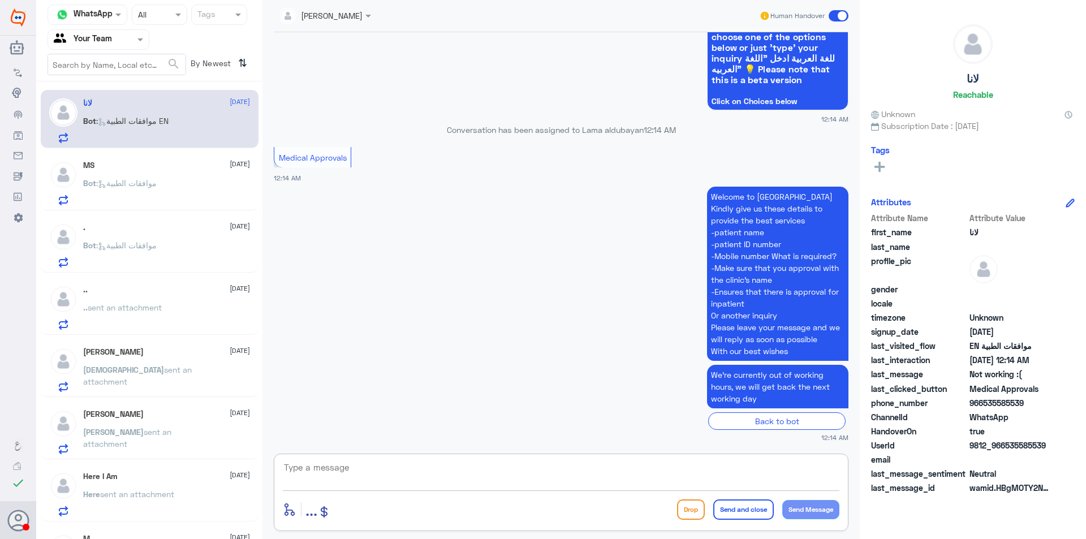
drag, startPoint x: 109, startPoint y: 39, endPoint x: 118, endPoint y: 54, distance: 17.3
click at [113, 42] on input "text" at bounding box center [85, 39] width 62 height 13
click at [109, 101] on Inbox "Your Inbox" at bounding box center [93, 100] width 40 height 10
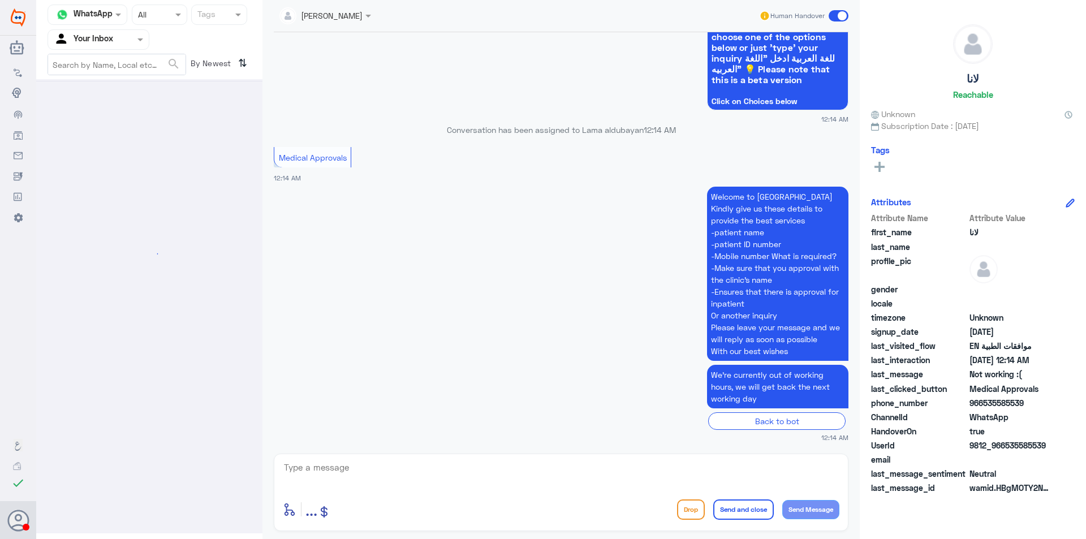
scroll to position [0, 0]
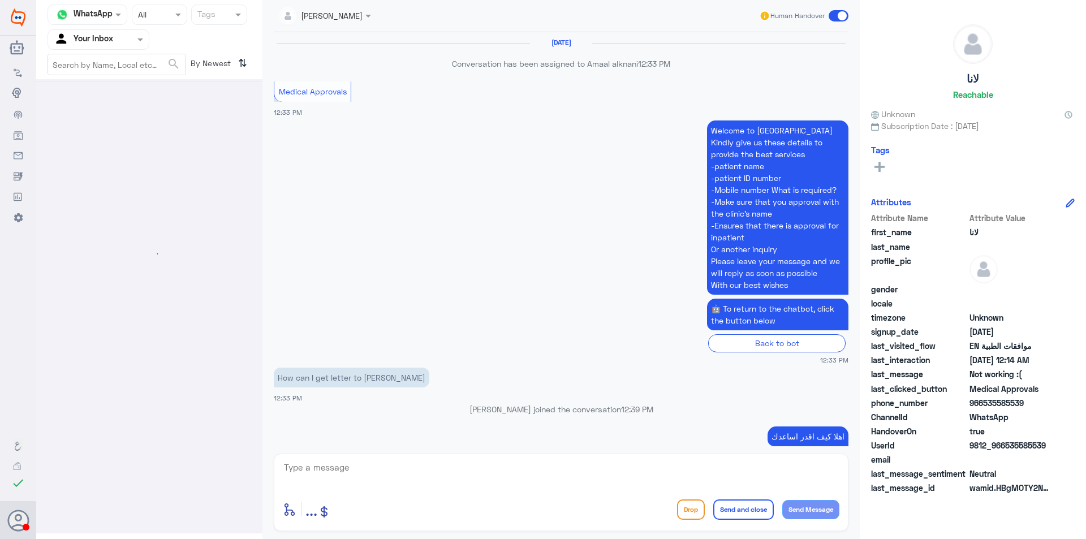
click at [118, 38] on div at bounding box center [98, 39] width 101 height 13
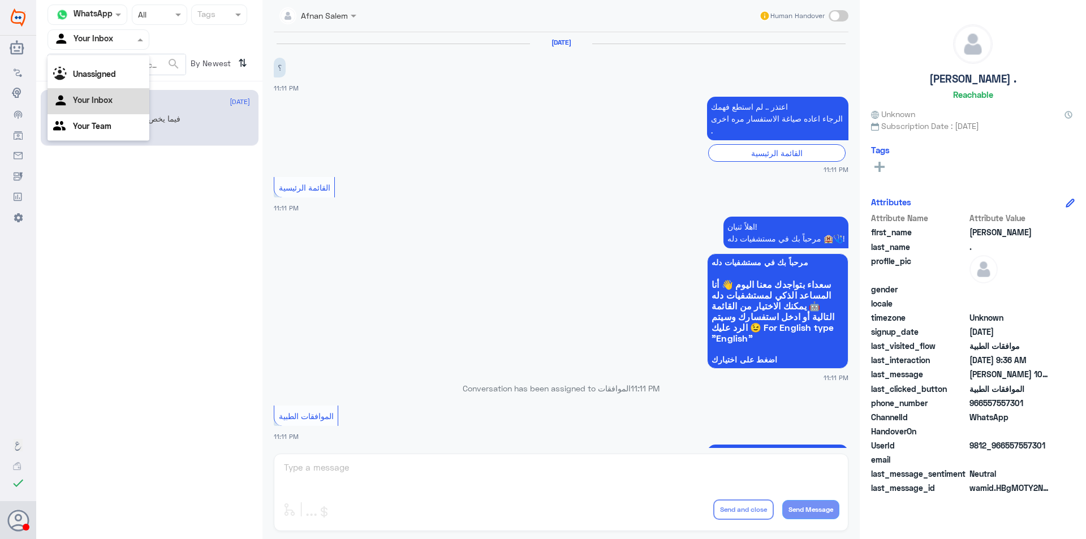
scroll to position [1174, 0]
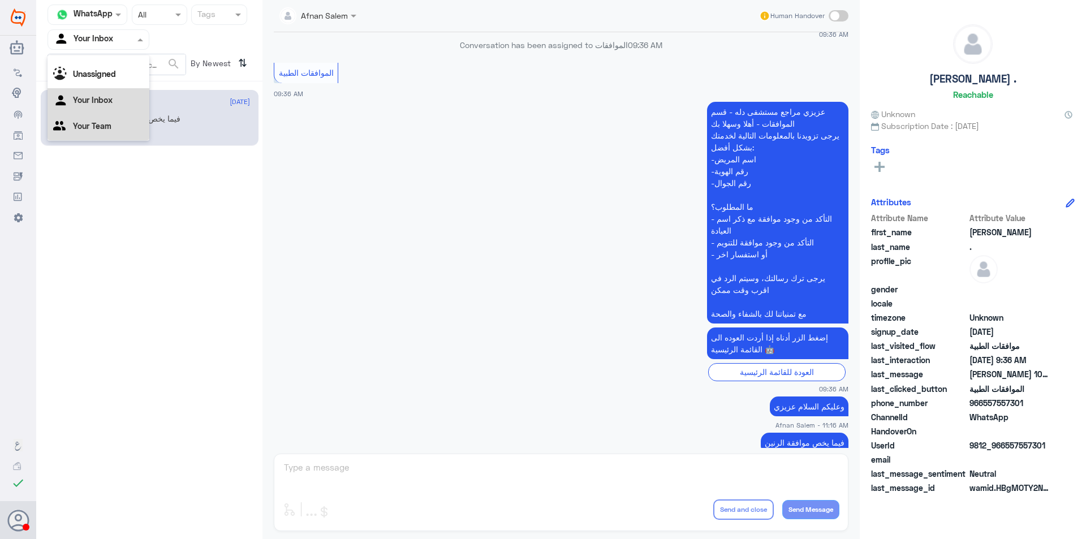
click at [110, 129] on Team "Your Team" at bounding box center [92, 126] width 38 height 10
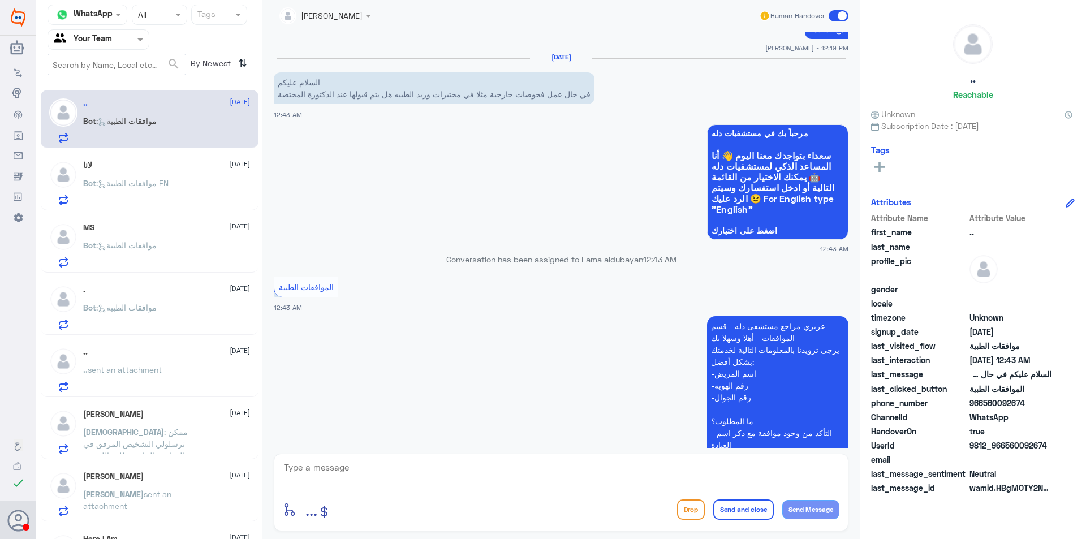
scroll to position [524, 0]
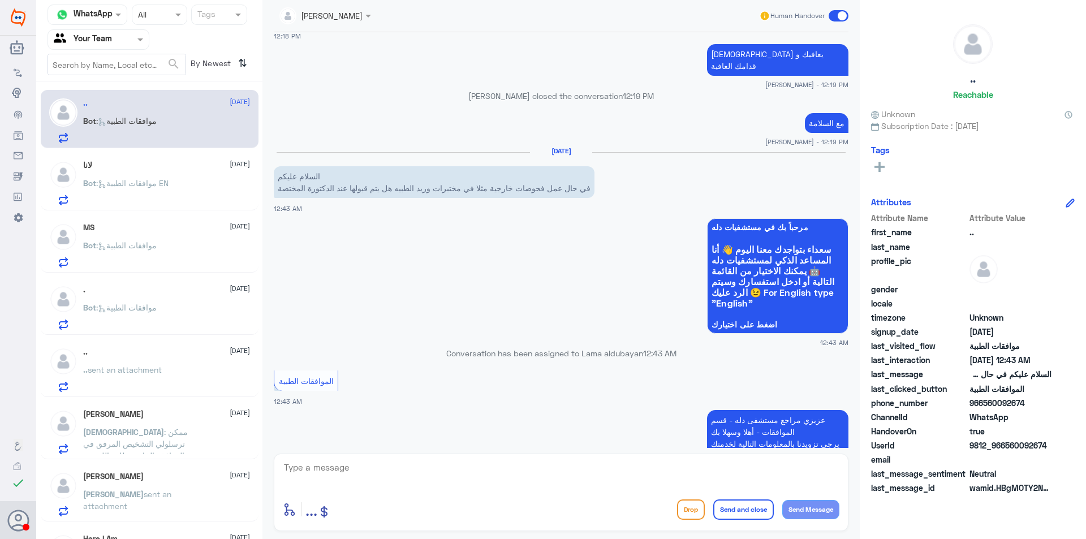
click at [697, 513] on button "Drop" at bounding box center [691, 509] width 28 height 20
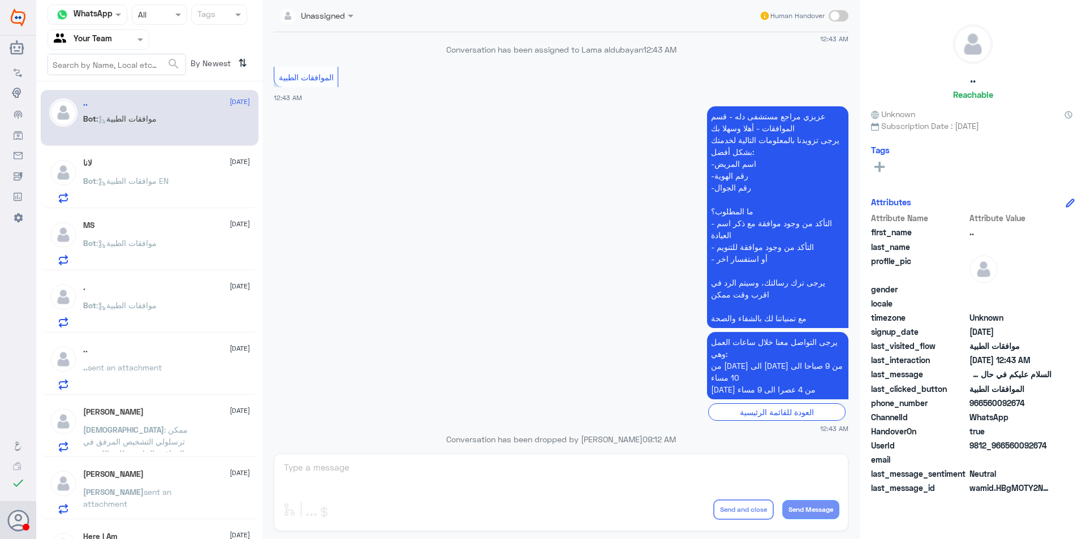
click at [183, 184] on div "Bot : موافقات الطبية EN" at bounding box center [166, 190] width 167 height 25
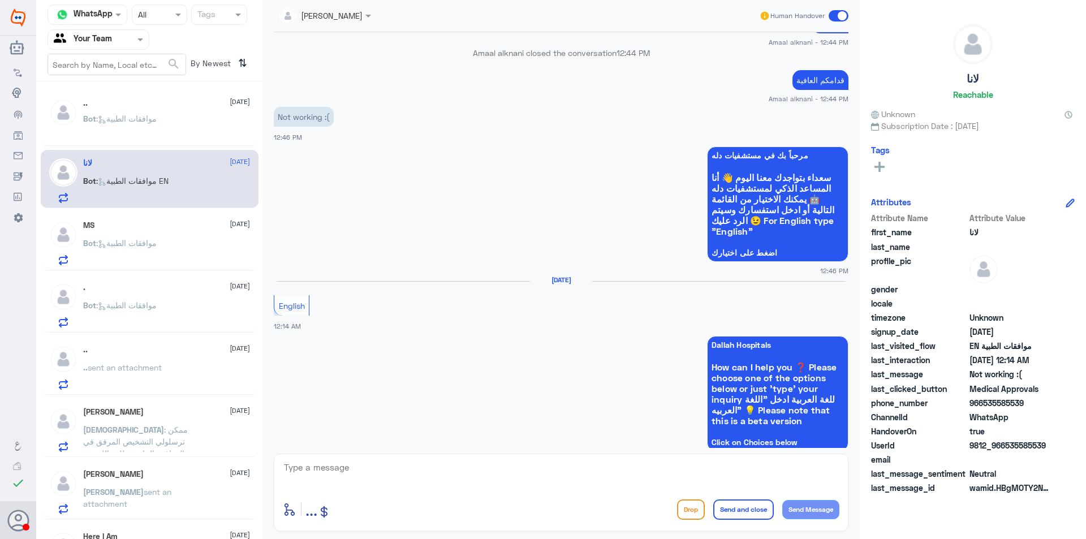
scroll to position [481, 0]
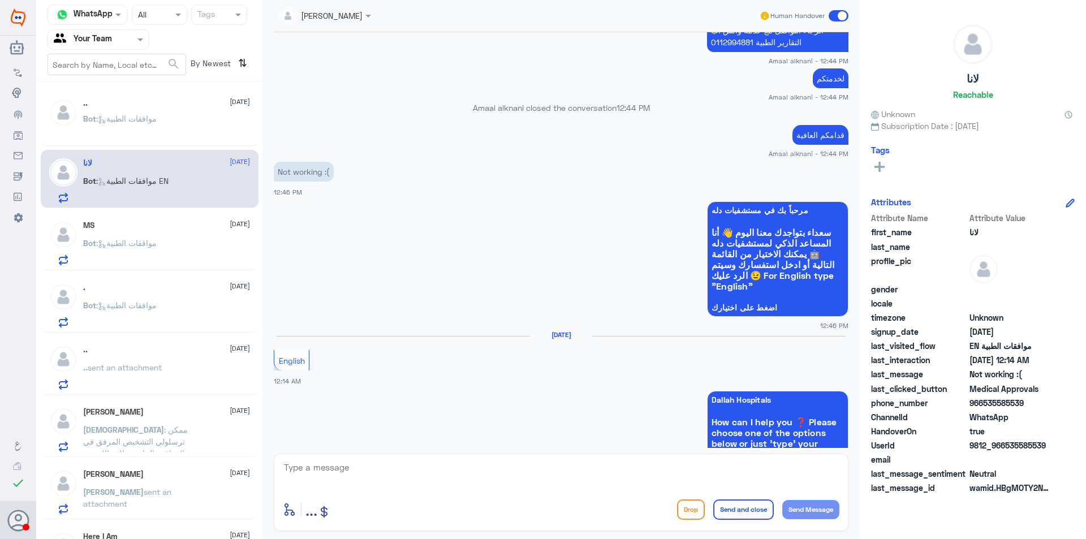
click at [697, 506] on button "Drop" at bounding box center [691, 509] width 28 height 20
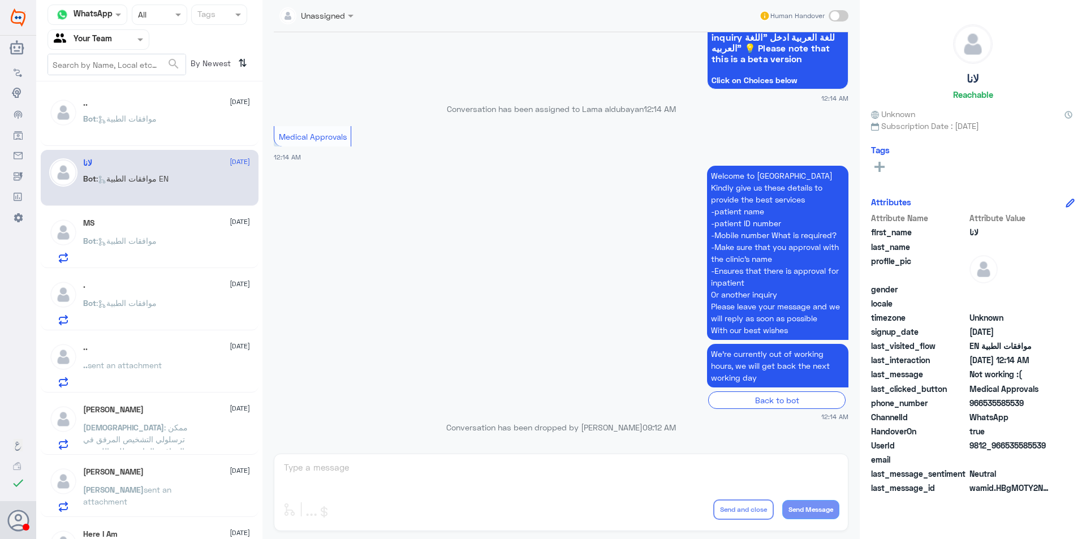
click at [193, 227] on div "MS [DATE]" at bounding box center [166, 223] width 167 height 10
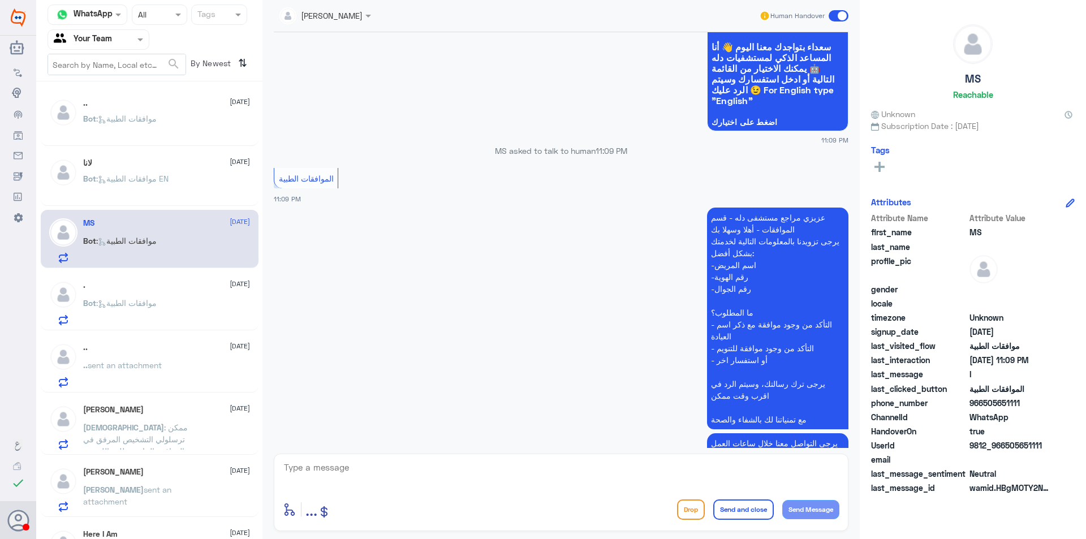
scroll to position [174, 0]
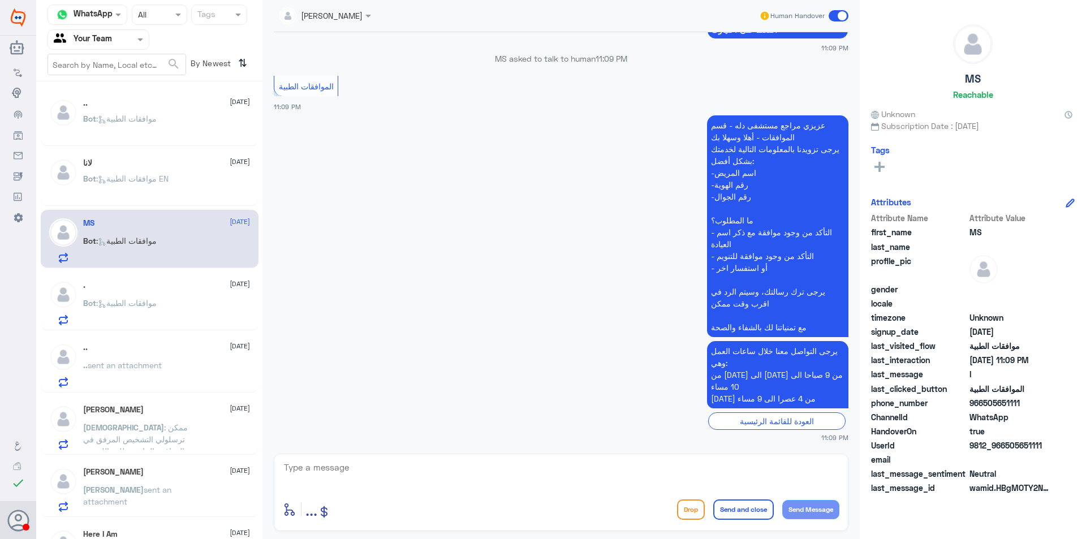
click at [178, 293] on div ". [DATE] Bot : موافقات الطبية" at bounding box center [166, 302] width 167 height 45
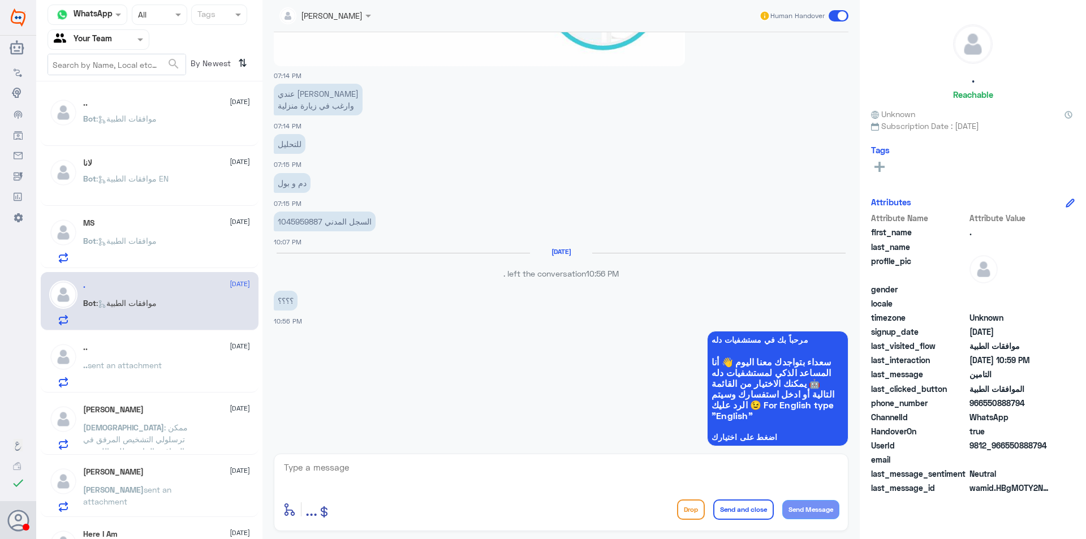
click at [295, 219] on p "السجل المدني 1045959887" at bounding box center [325, 221] width 102 height 20
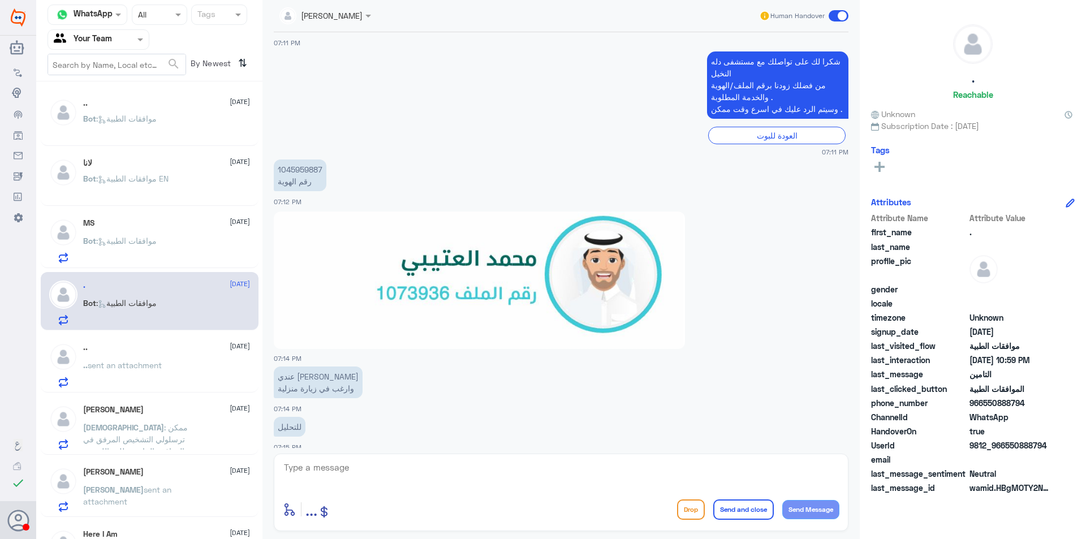
click at [349, 17] on div at bounding box center [325, 14] width 103 height 13
click at [185, 369] on div ".. sent an attachment" at bounding box center [166, 374] width 167 height 25
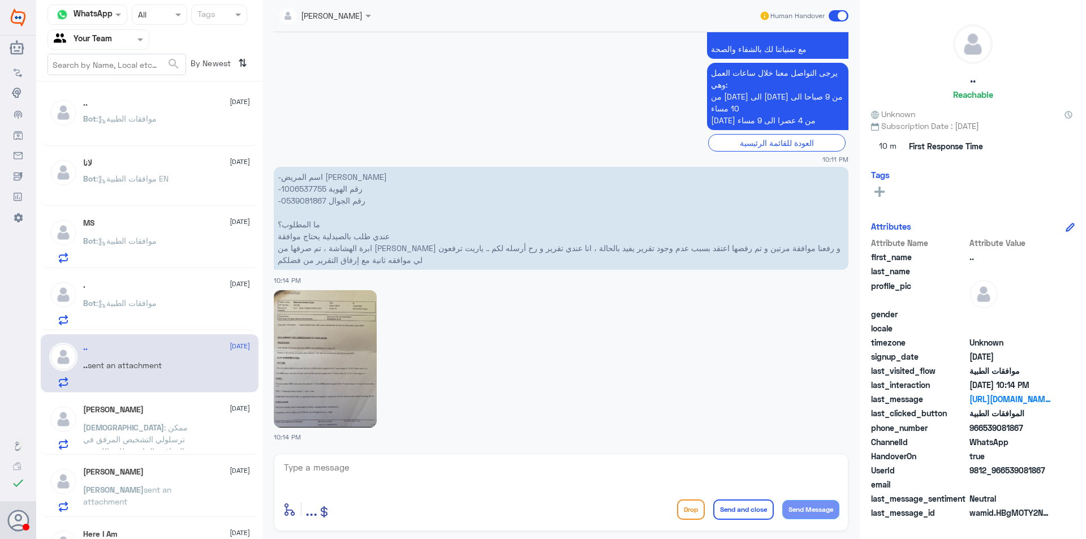
click at [310, 198] on p "-اسم المريض [PERSON_NAME] -رقم الهوية 1006537755 -رقم الجوال 0539081867 ما المط…" at bounding box center [561, 218] width 574 height 103
copy p "0539081867"
click at [360, 352] on img at bounding box center [325, 358] width 103 height 137
click at [160, 424] on span ": ممكن ترسلولي التشخيص المرفق في الموافقه الخاص بطلب اللوزتين" at bounding box center [135, 438] width 105 height 33
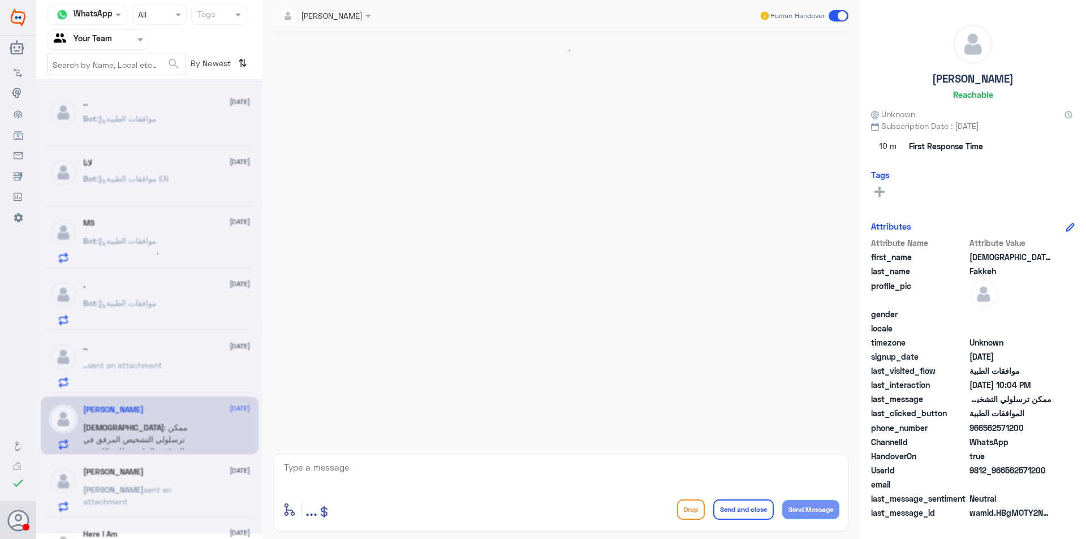
scroll to position [290, 0]
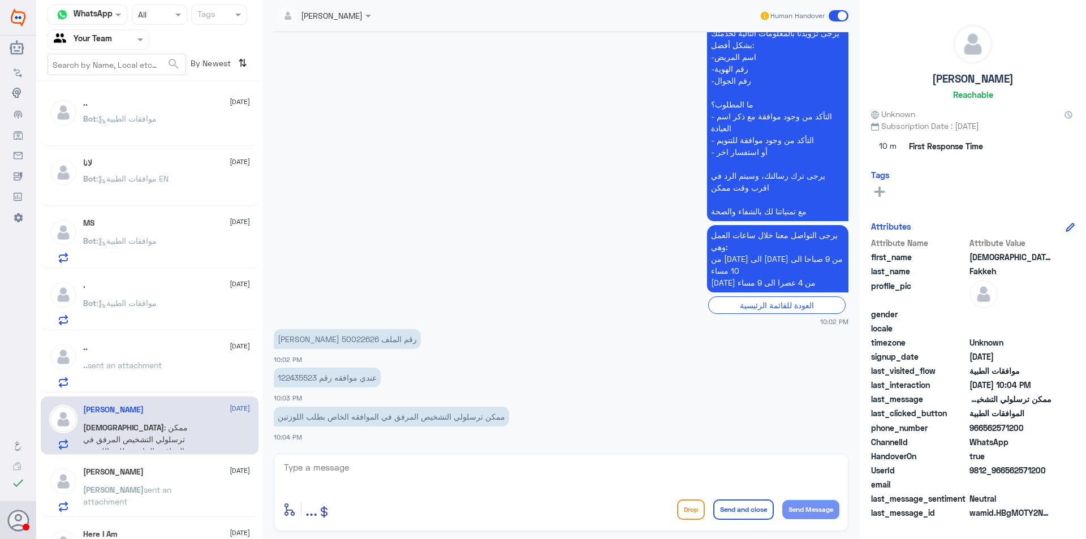
click at [314, 379] on p "عندي موافقه رقم 122435523" at bounding box center [327, 378] width 107 height 20
click at [140, 481] on div "[PERSON_NAME] [DATE] [PERSON_NAME] sent an attachment" at bounding box center [166, 489] width 167 height 45
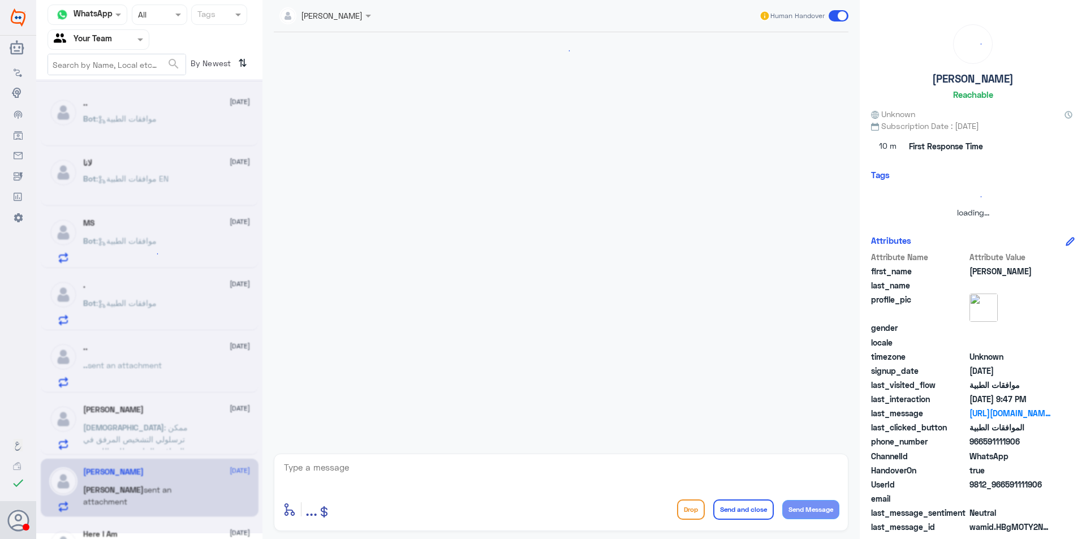
scroll to position [408, 0]
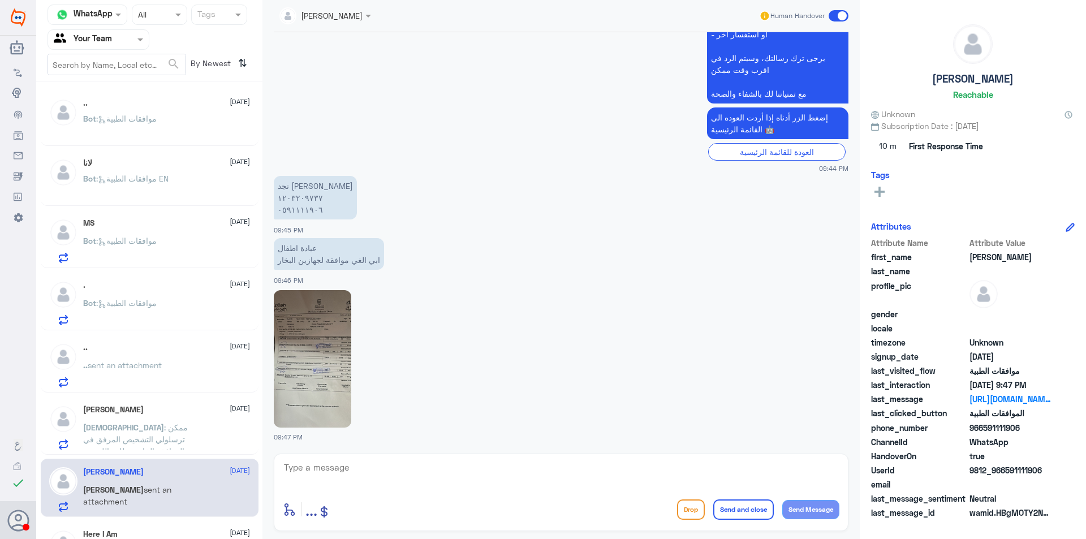
click at [165, 432] on span ": ممكن ترسلولي التشخيص المرفق في الموافقه الخاص بطلب اللوزتين" at bounding box center [135, 438] width 105 height 33
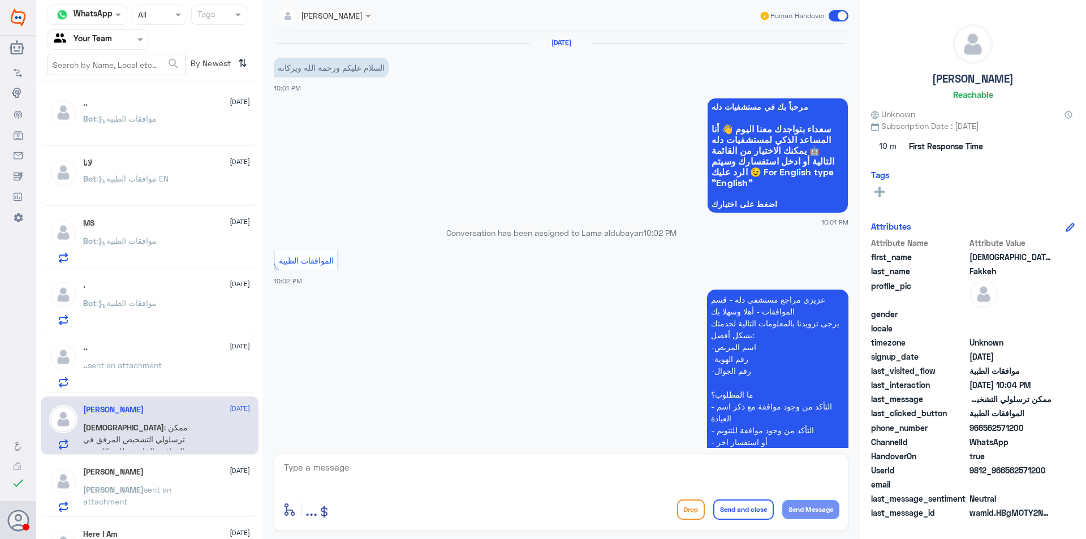
scroll to position [290, 0]
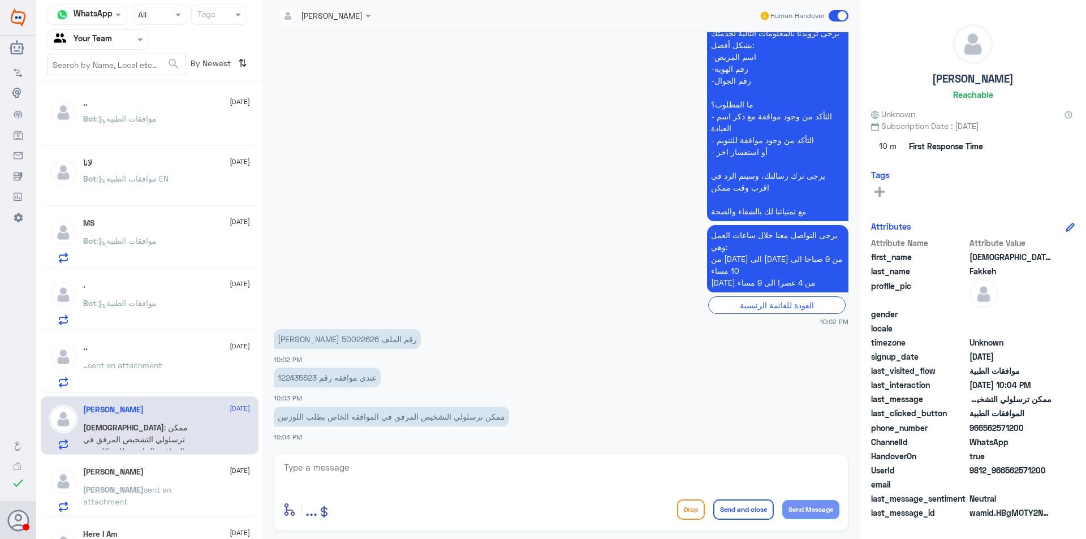
click at [178, 482] on div "[PERSON_NAME] [DATE] [PERSON_NAME] sent an attachment" at bounding box center [166, 489] width 167 height 45
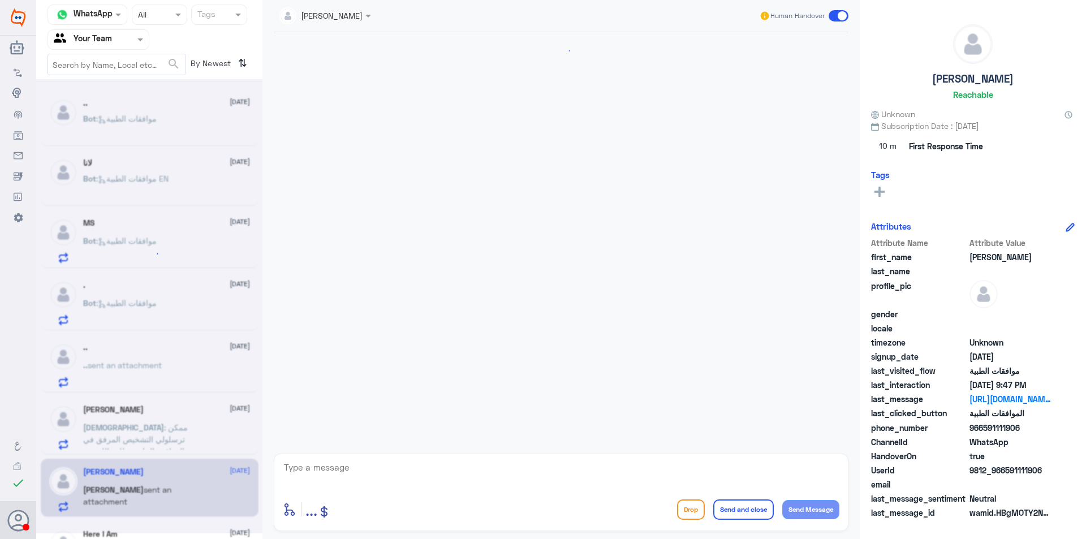
scroll to position [408, 0]
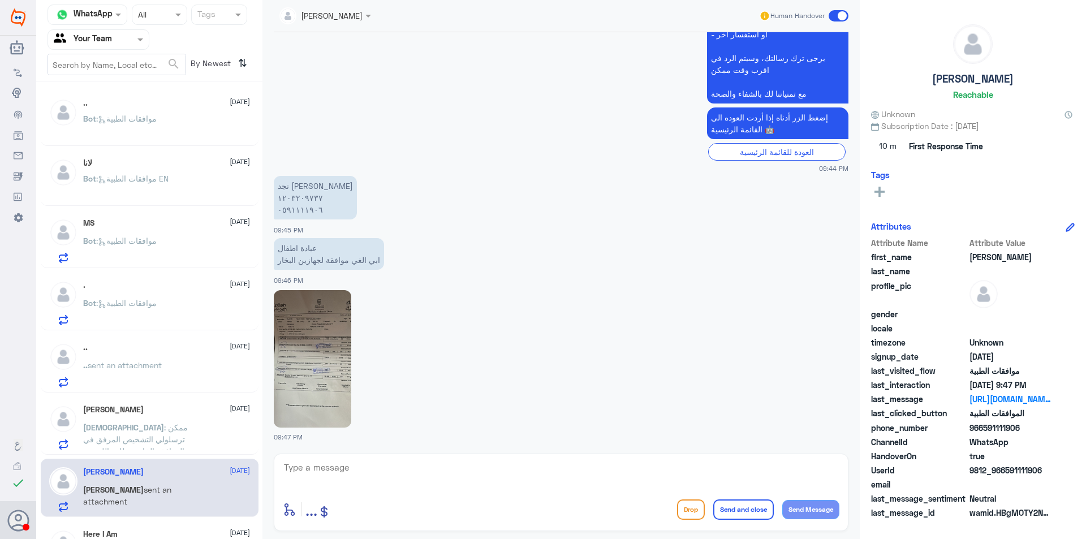
click at [298, 208] on p "نجد [PERSON_NAME] ١٢٠٣٢٠٩٧٣٧ ٠٥٩١١١١٩٠٦" at bounding box center [315, 198] width 83 height 44
copy p "٠٥٩١١١١٩٠٦"
click at [323, 405] on img at bounding box center [312, 358] width 77 height 137
click at [310, 198] on p "نجد [PERSON_NAME] ١٢٠٣٢٠٩٧٣٧ ٠٥٩١١١١٩٠٦" at bounding box center [315, 198] width 83 height 44
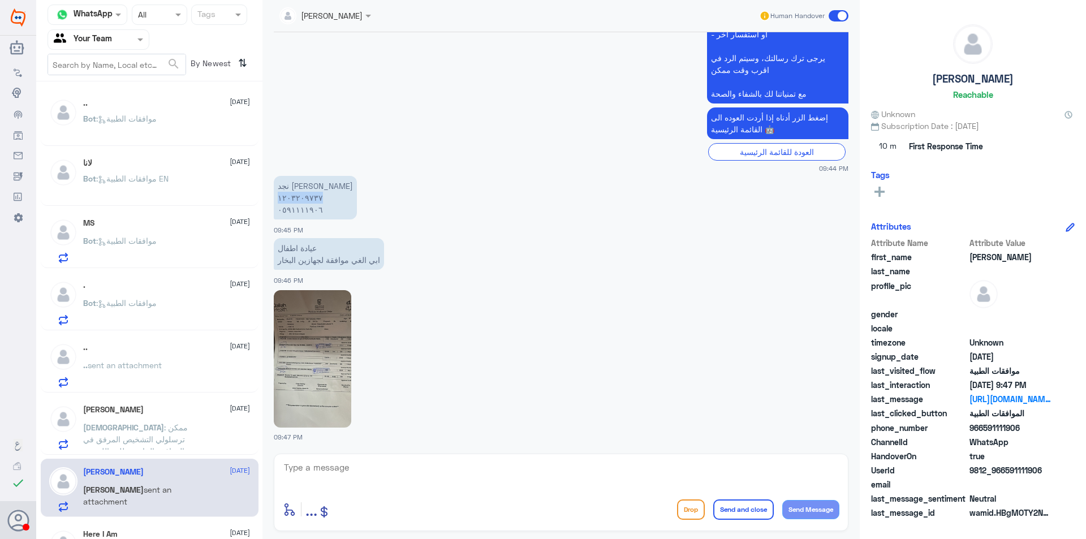
click at [310, 198] on p "نجد [PERSON_NAME] ١٢٠٣٢٠٩٧٣٧ ٠٥٩١١١١٩٠٦" at bounding box center [315, 198] width 83 height 44
copy p "١٢٠٣٢٠٩٧٣٧"
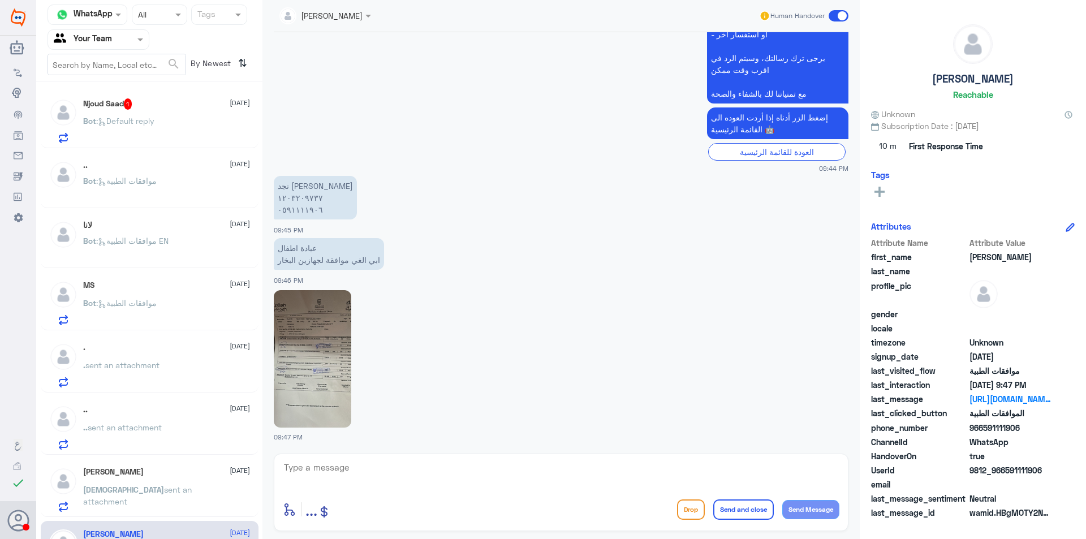
click at [145, 114] on div "Njoud Saad 1 [DATE] Bot : Default reply" at bounding box center [166, 120] width 167 height 45
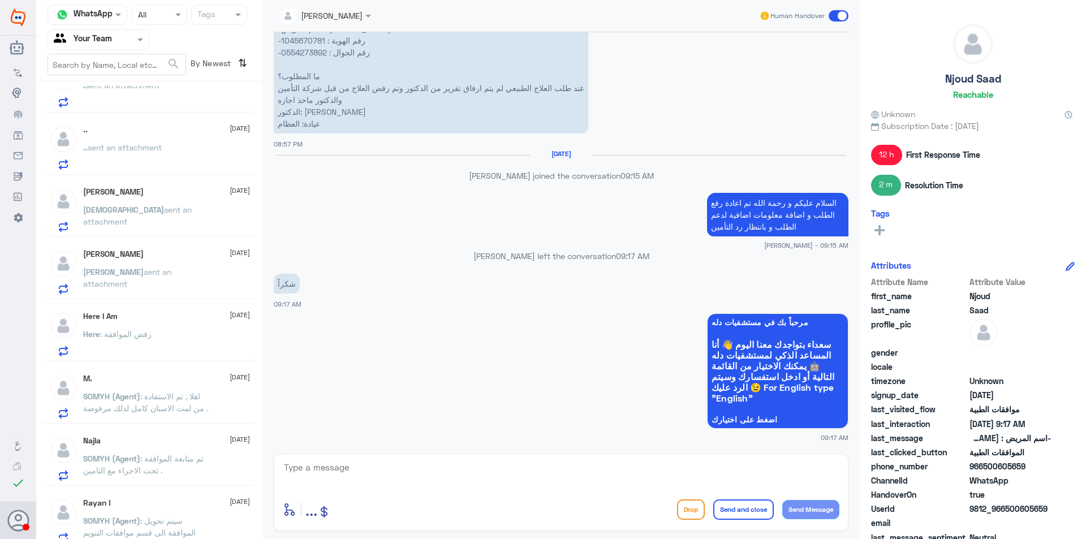
scroll to position [283, 0]
click at [158, 353] on div "Here : رفض الموافقة" at bounding box center [166, 340] width 167 height 25
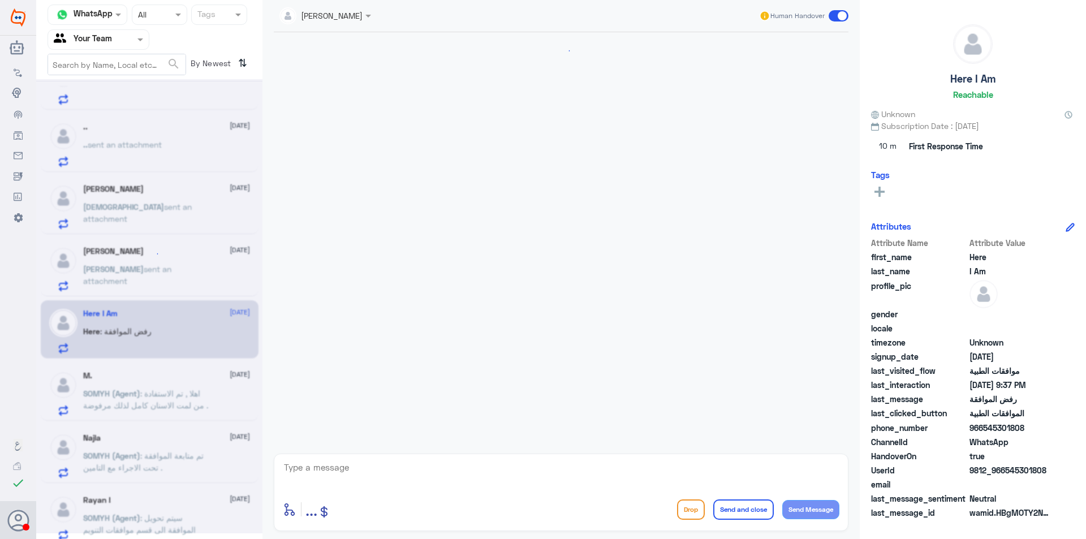
scroll to position [675, 0]
click at [178, 462] on p "SOMYH (Agent) : تم متابعة الموافقة تحت الاجراء مع التامين ." at bounding box center [146, 463] width 127 height 28
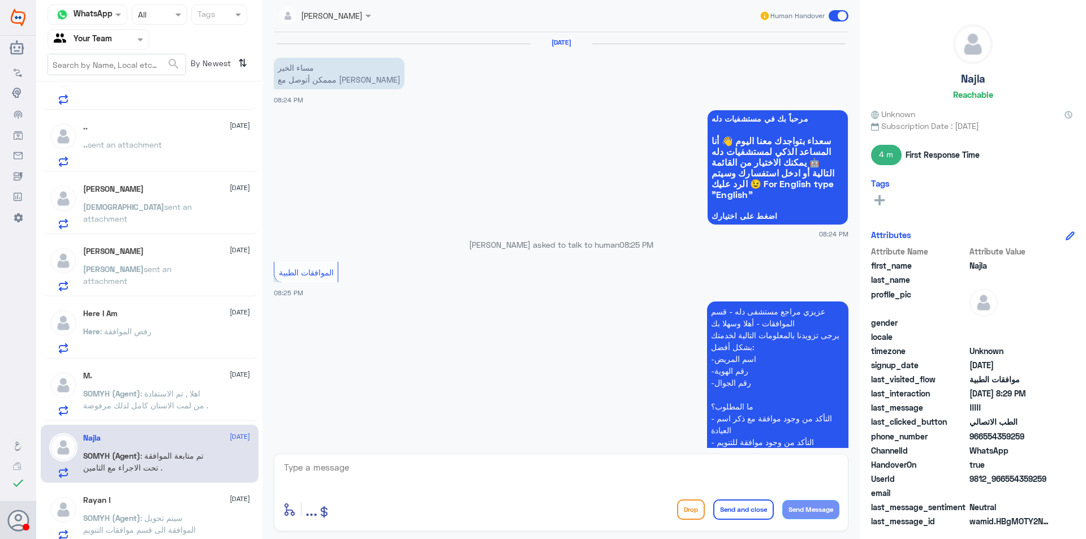
scroll to position [470, 0]
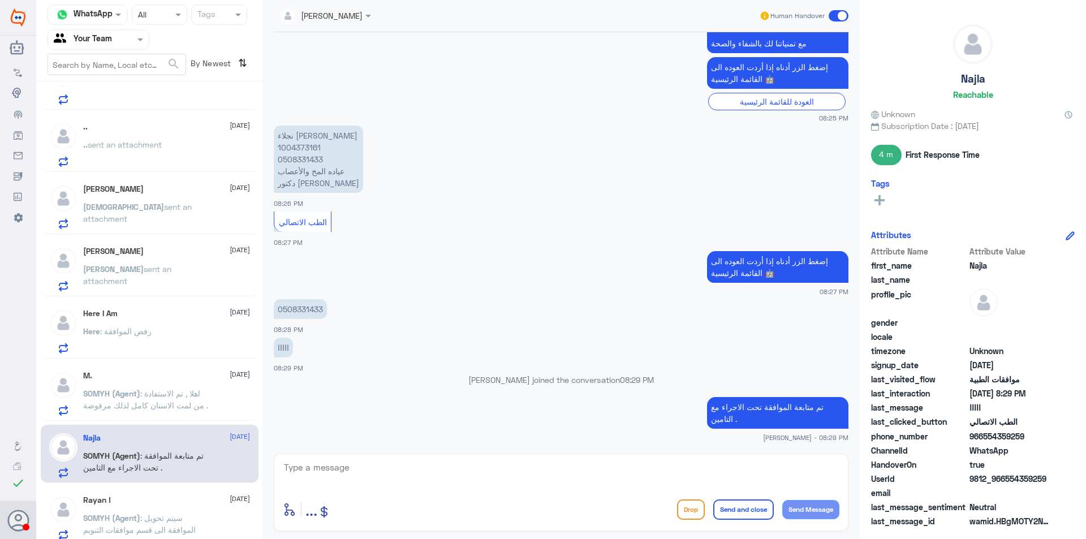
click at [151, 385] on div "M. [DATE] SOMYH (Agent) : اهلا , تم الاستفادة من لمت الاسنان كامل لذلك مرفوضة ." at bounding box center [166, 393] width 167 height 45
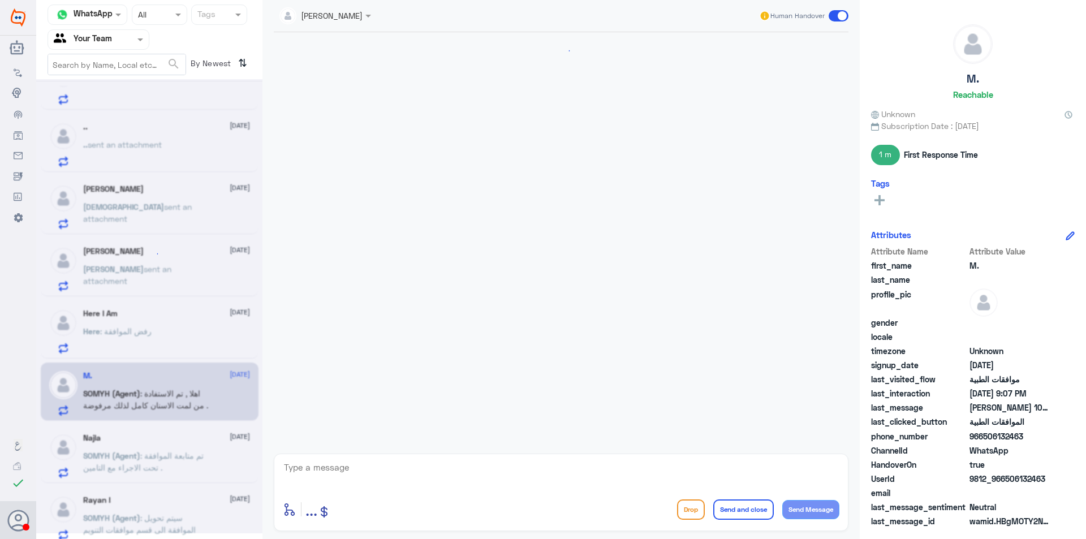
scroll to position [293, 0]
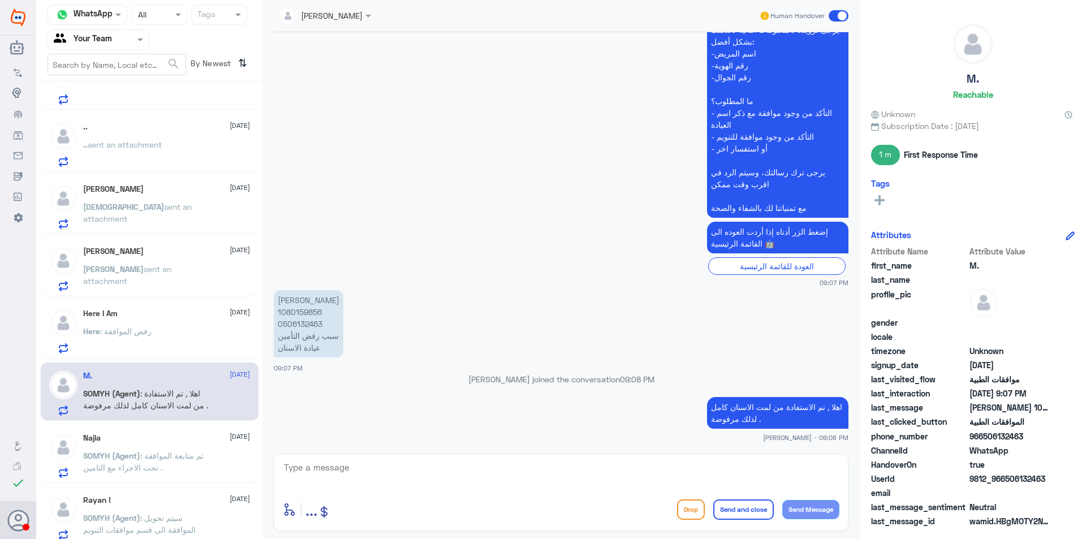
click at [127, 334] on span ": رفض الموافقة" at bounding box center [125, 331] width 51 height 10
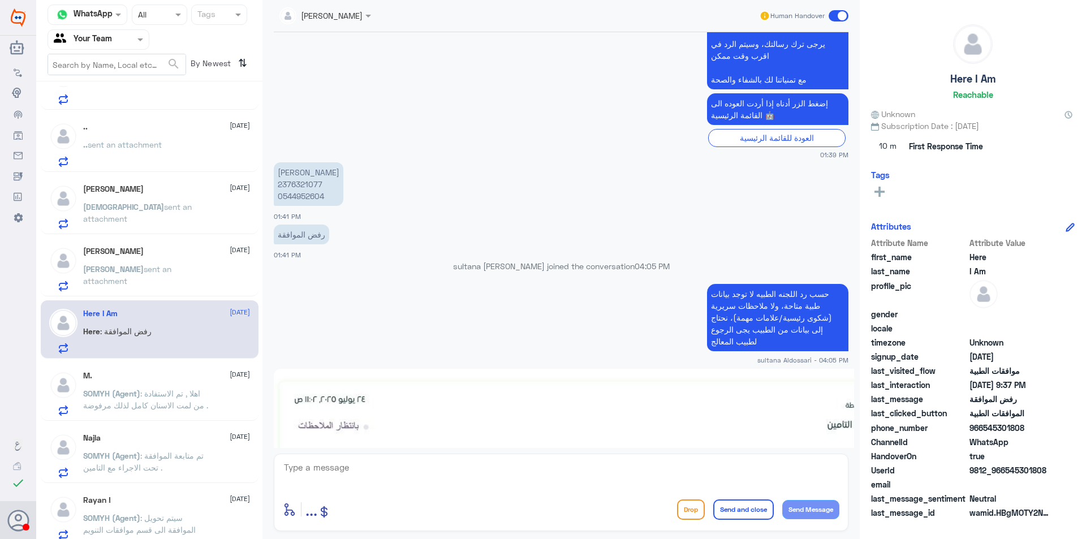
scroll to position [561, 0]
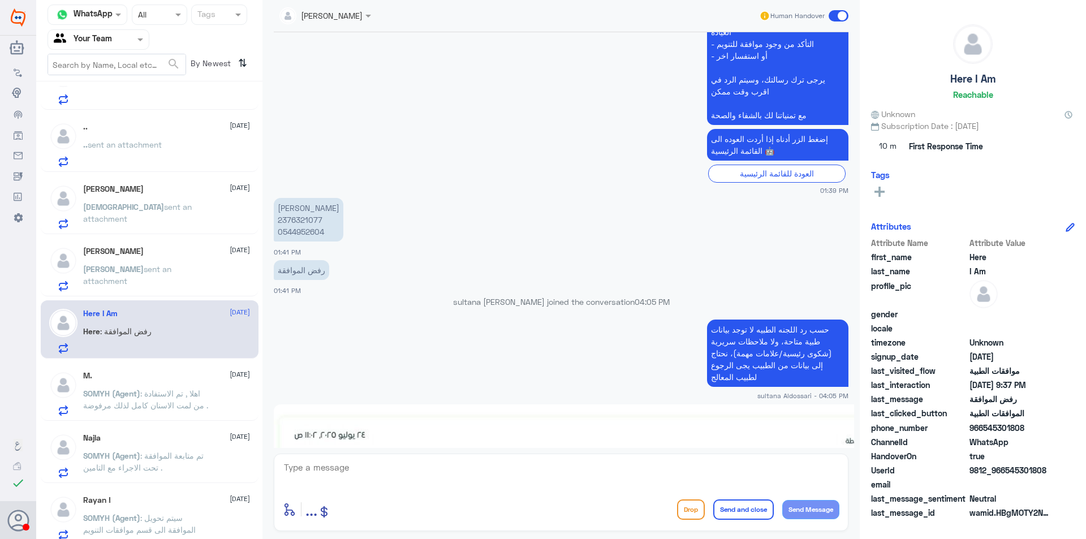
click at [306, 221] on p "[PERSON_NAME] 2376321077 0544952604" at bounding box center [309, 220] width 70 height 44
copy p "0544952604"
click at [166, 163] on div ".. sent an attachment" at bounding box center [166, 153] width 167 height 25
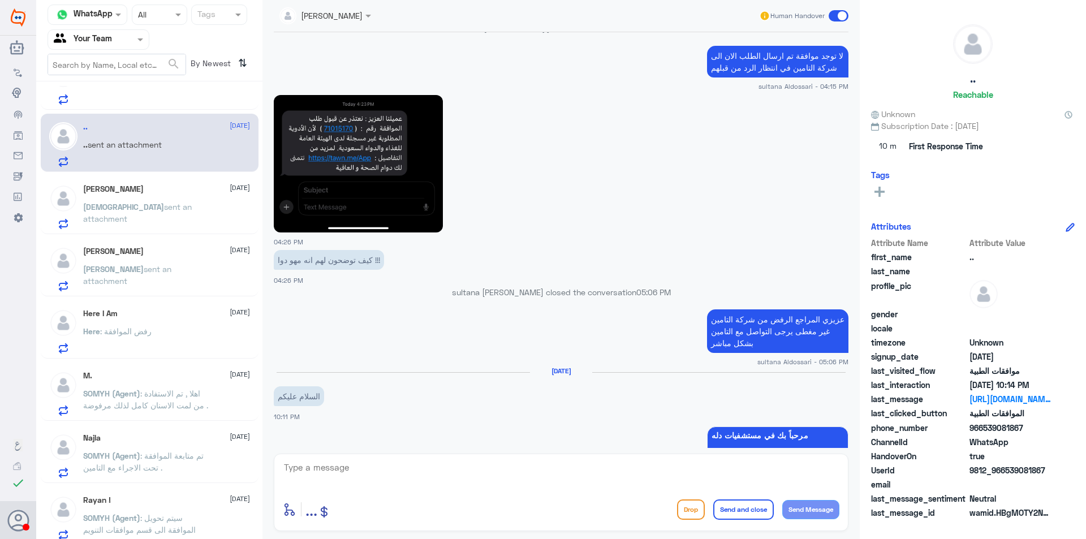
scroll to position [547, 0]
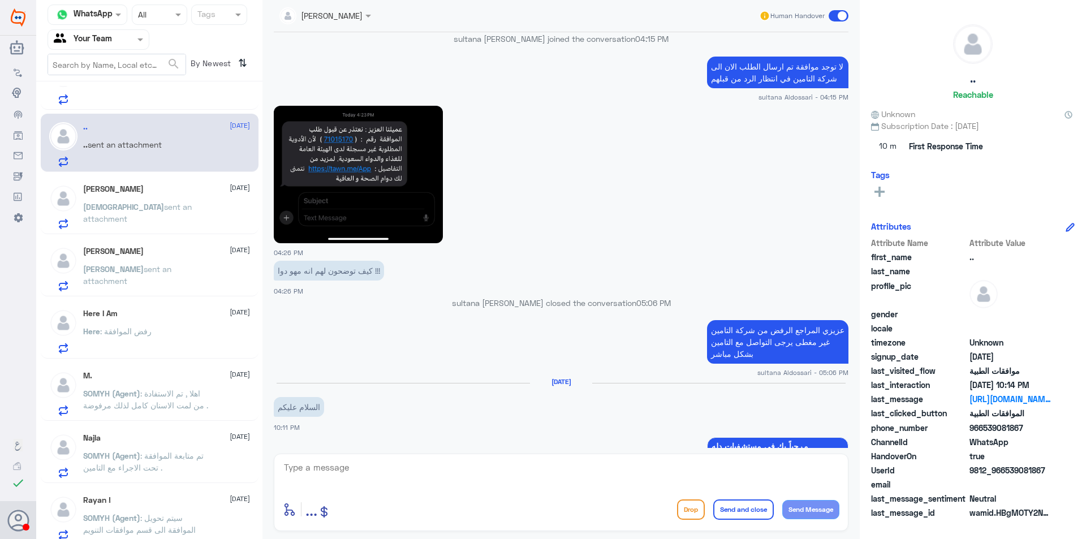
click at [201, 380] on div "M. [DATE]" at bounding box center [166, 376] width 167 height 10
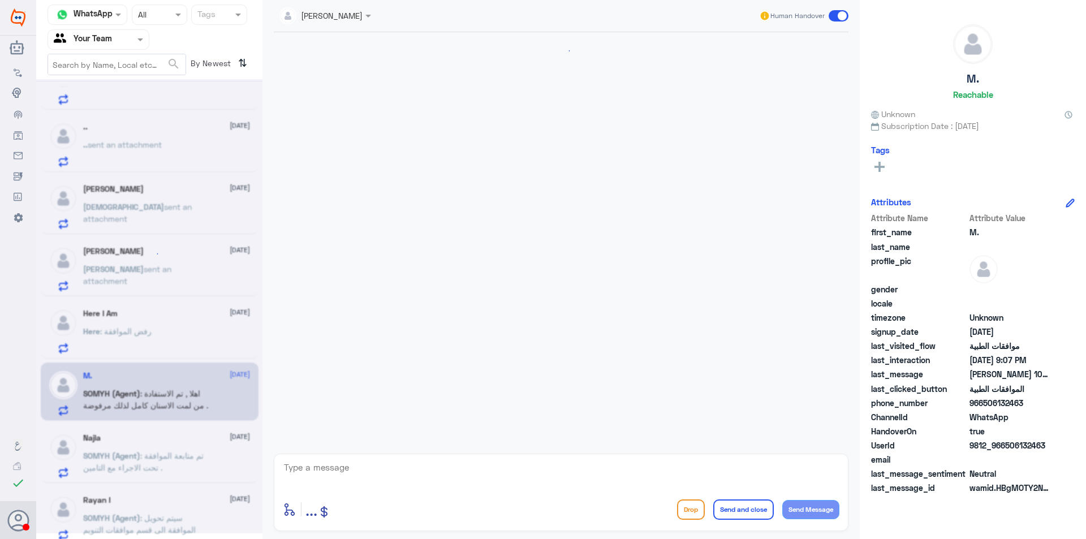
scroll to position [293, 0]
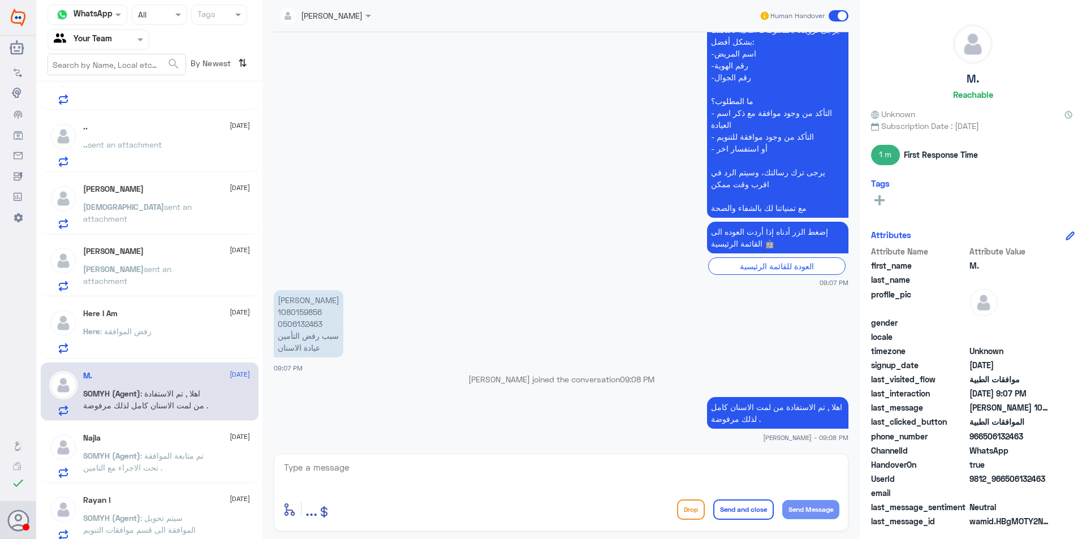
click at [172, 334] on div "Here : رفض الموافقة" at bounding box center [166, 340] width 167 height 25
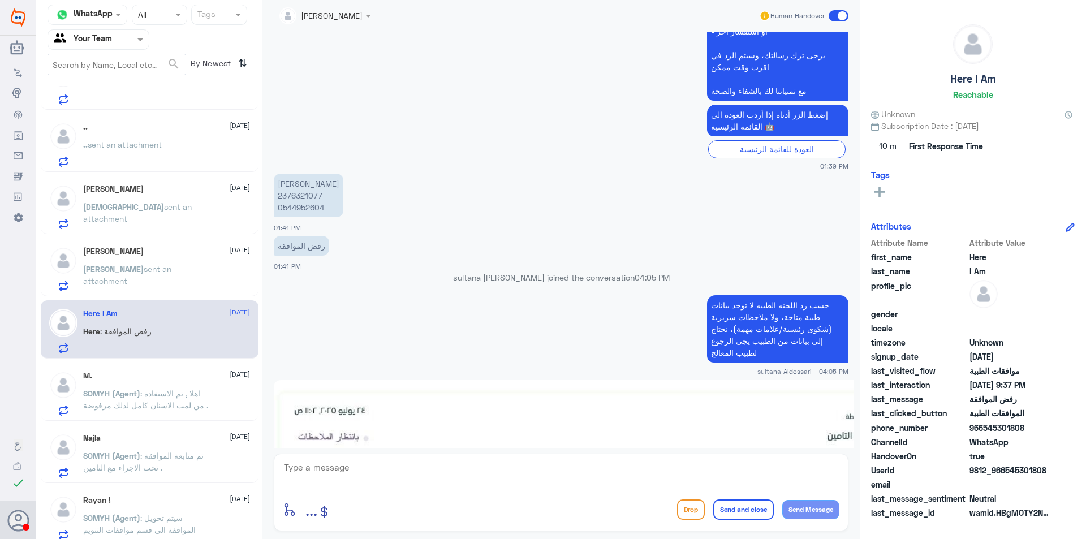
scroll to position [735, 0]
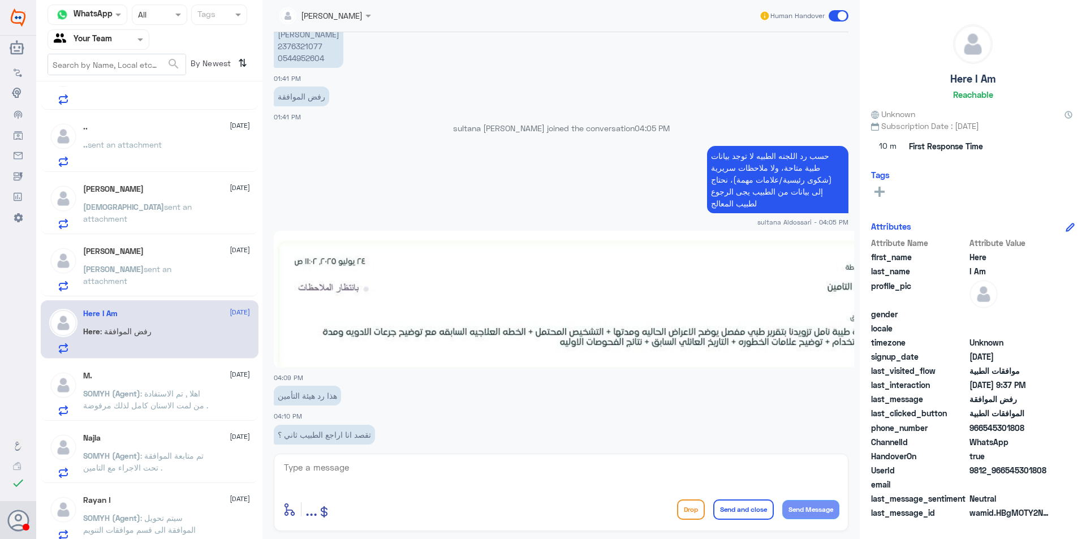
click at [747, 302] on img at bounding box center [596, 299] width 645 height 137
click at [158, 415] on p "SOMYH (Agent) : اهلا , تم الاستفادة من لمت الاسنان كامل لذلك مرفوضة ." at bounding box center [146, 401] width 127 height 28
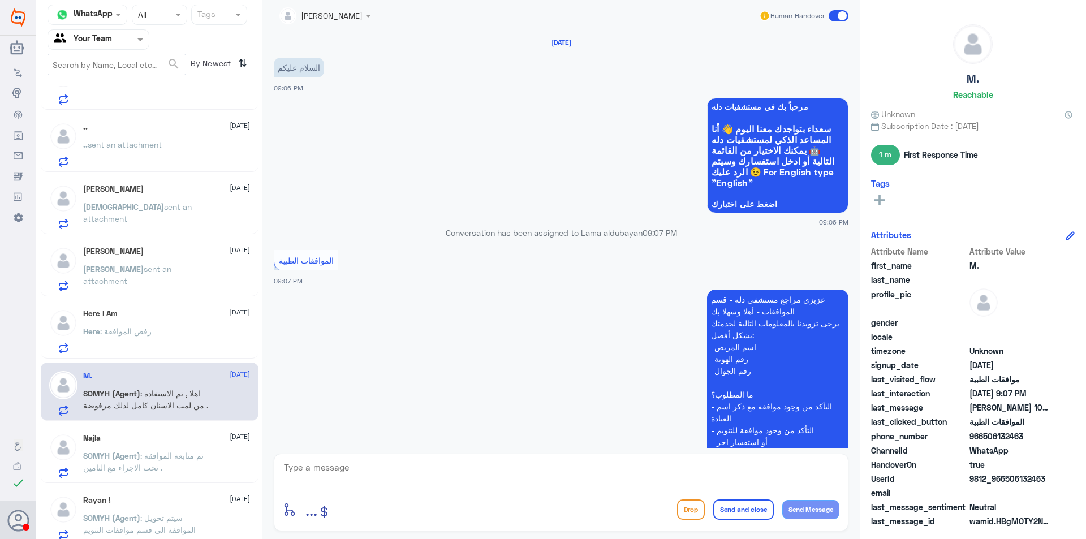
scroll to position [293, 0]
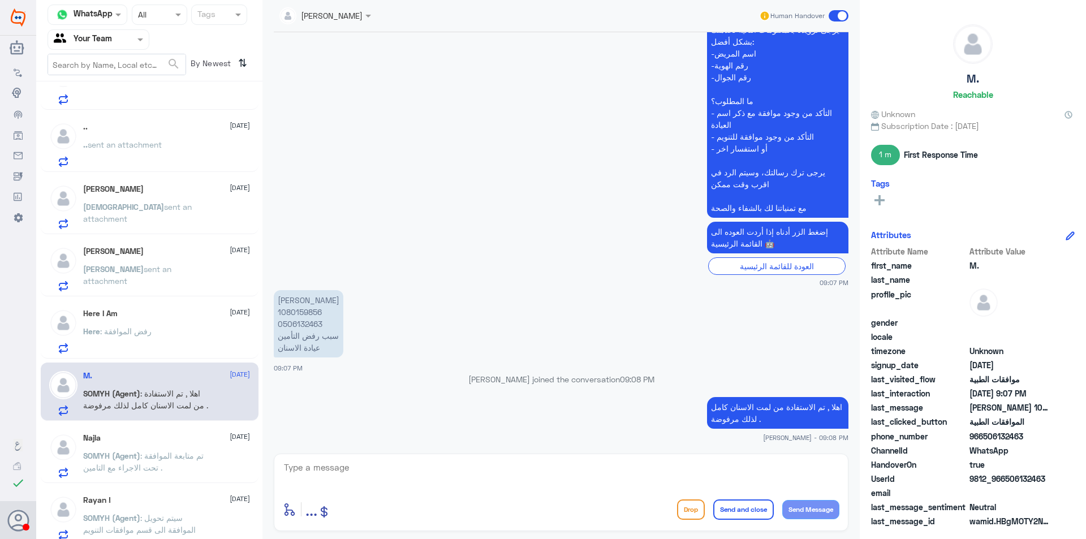
click at [197, 453] on p "SOMYH (Agent) : تم متابعة الموافقة تحت الاجراء مع التامين ." at bounding box center [146, 463] width 127 height 28
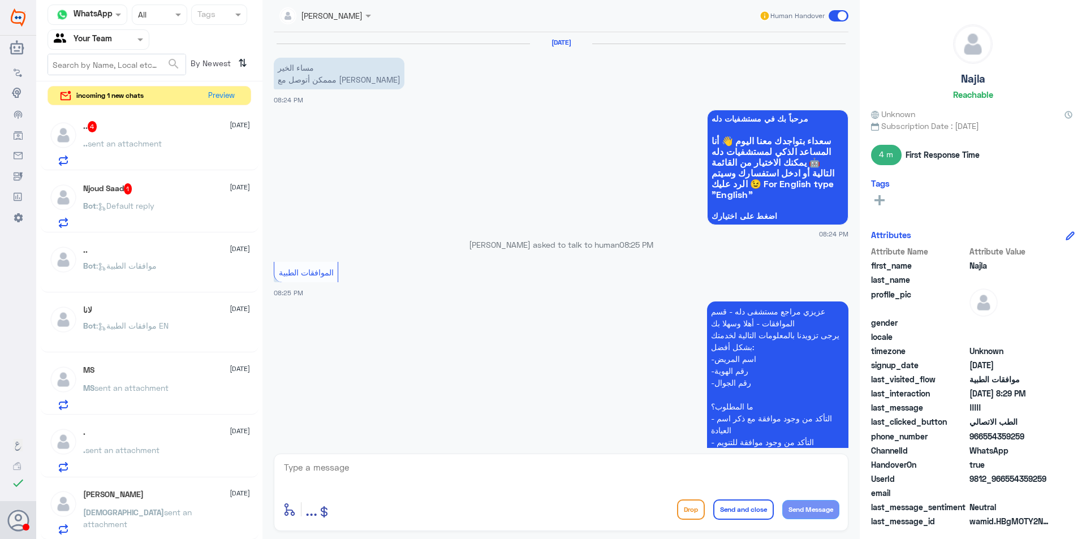
click at [182, 190] on div "Njoud Saad 1 [DATE]" at bounding box center [166, 188] width 167 height 11
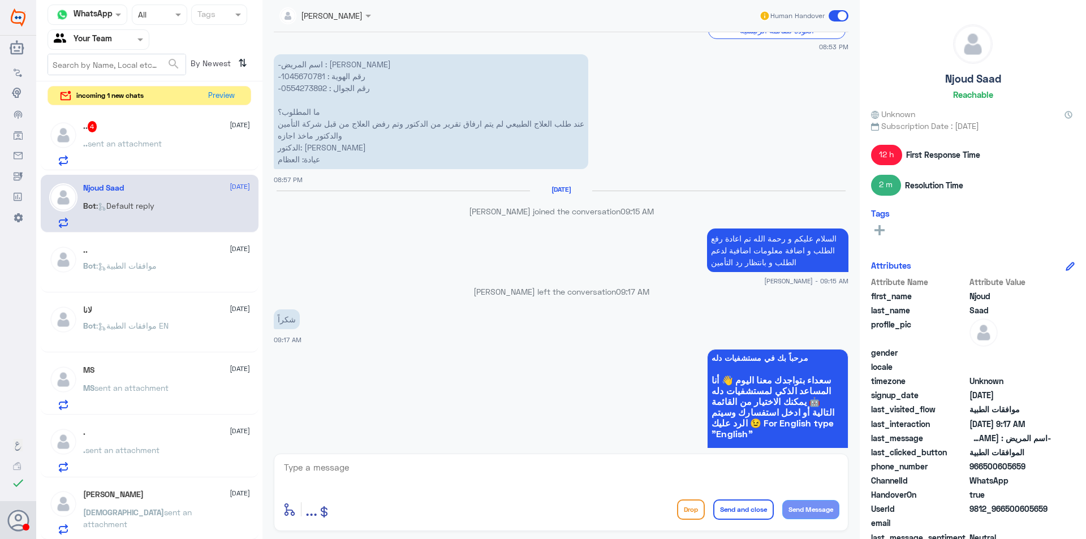
scroll to position [339, 0]
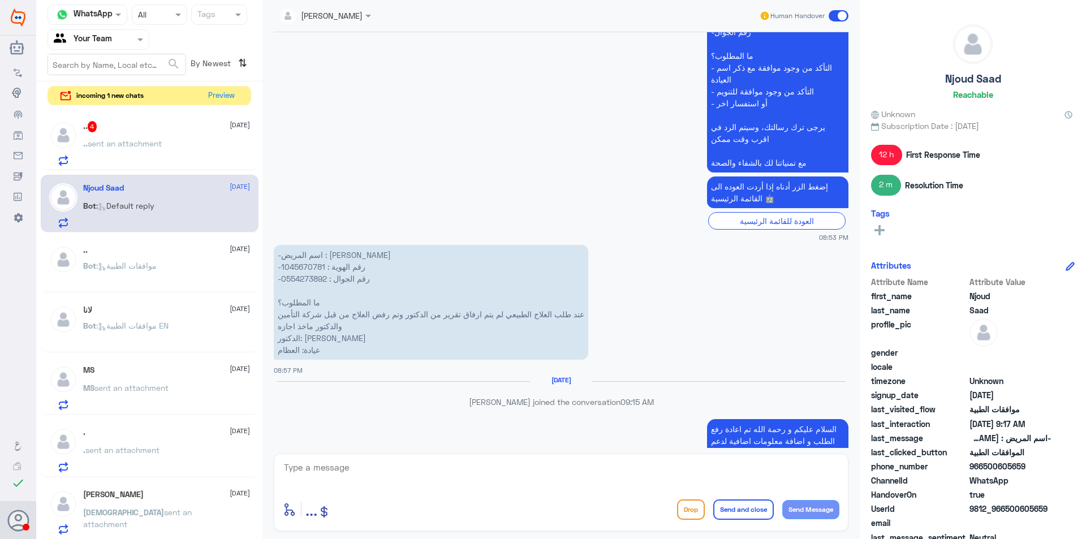
click at [180, 155] on div ".. sent an attachment" at bounding box center [166, 152] width 167 height 25
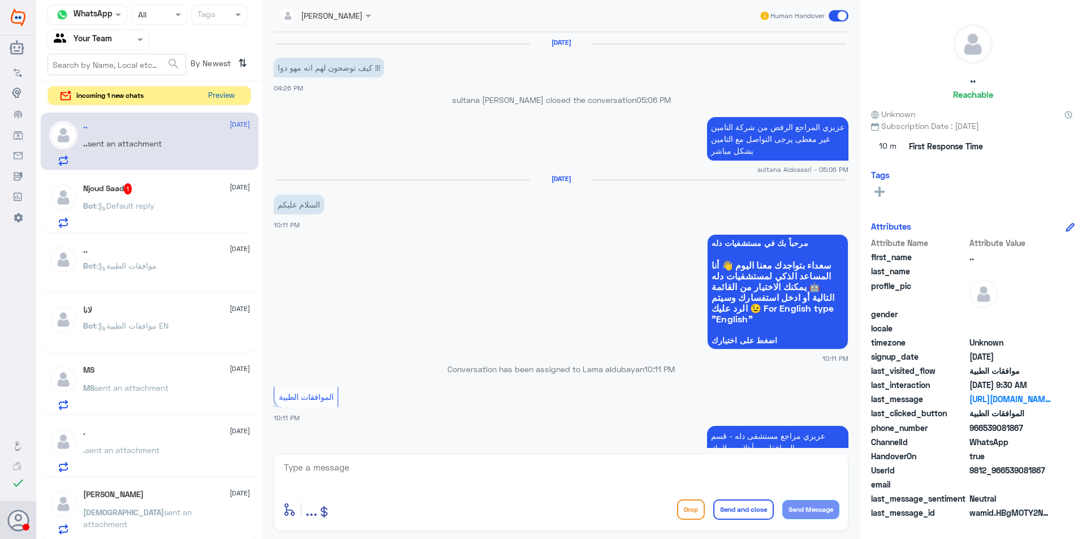
scroll to position [1433, 0]
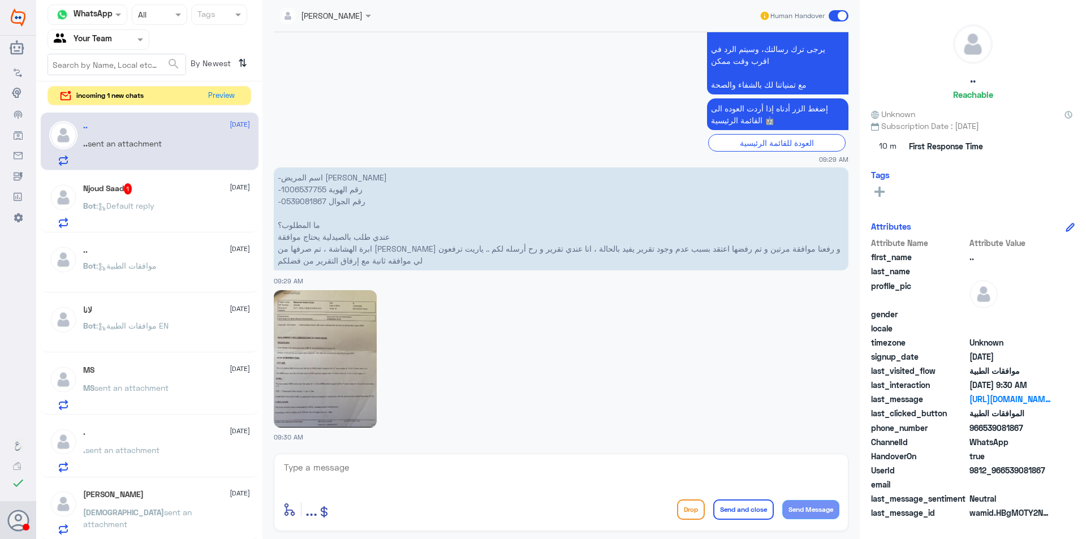
click at [313, 200] on p "-اسم المريض [PERSON_NAME] -رقم الهوية 1006537755 -رقم الجوال 0539081867 ما المط…" at bounding box center [561, 218] width 574 height 103
copy p "0539081867"
click at [452, 469] on textarea at bounding box center [561, 474] width 556 height 28
type textarea "d"
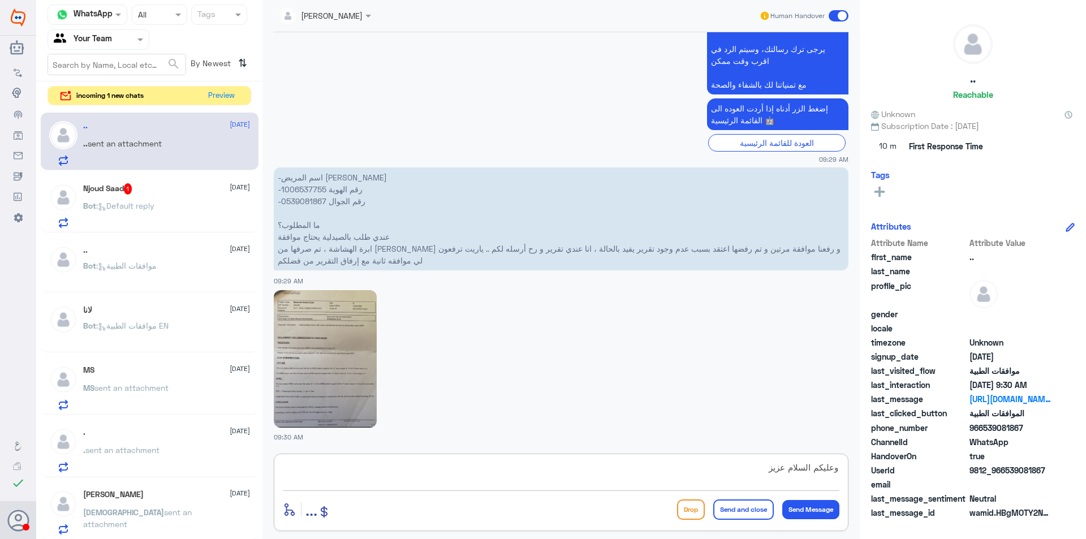
type textarea "وعليكم السلام عزيزي"
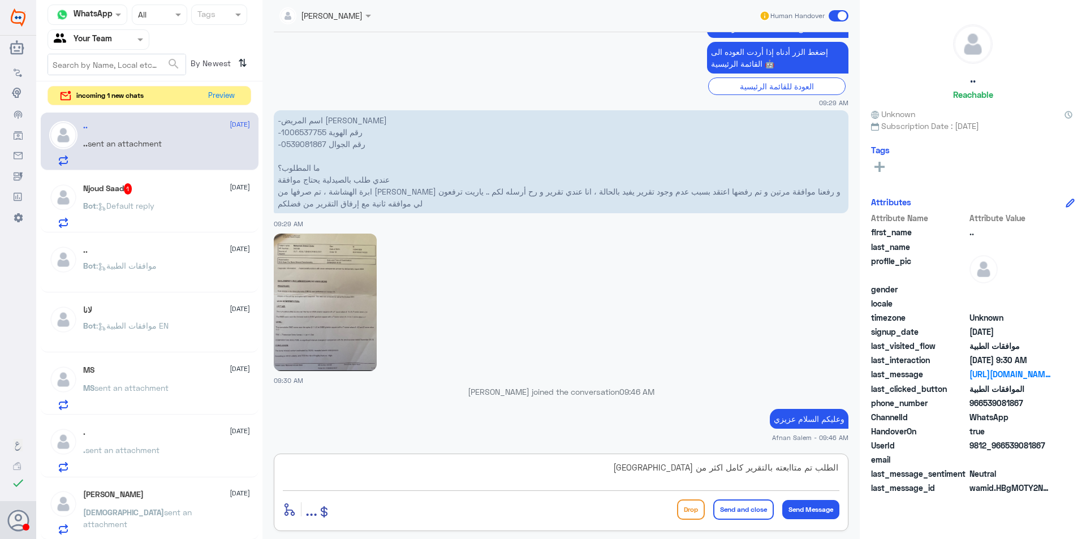
type textarea "الطلب تم متاابعته بالتقرير كامل اكثر من [GEOGRAPHIC_DATA]"
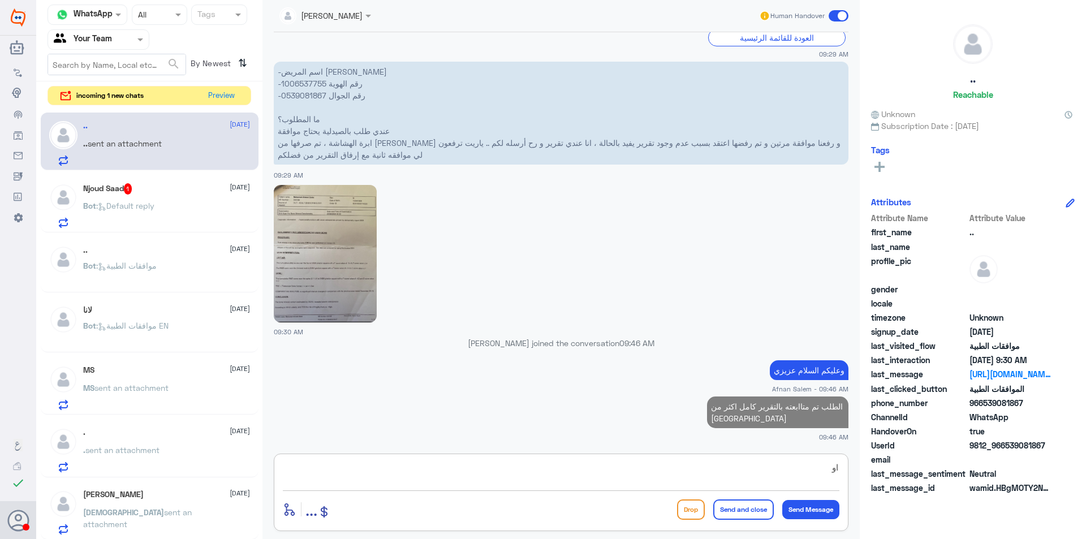
type textarea "ا"
type textarea "والتأمين مازال يطلب نتيجة اشعة هشاشة العظام"
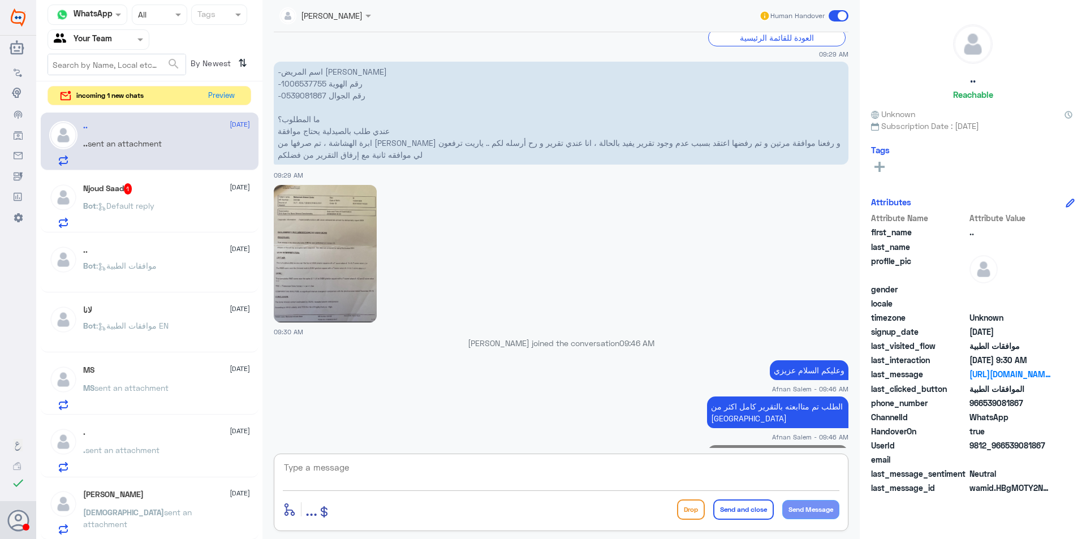
scroll to position [1566, 0]
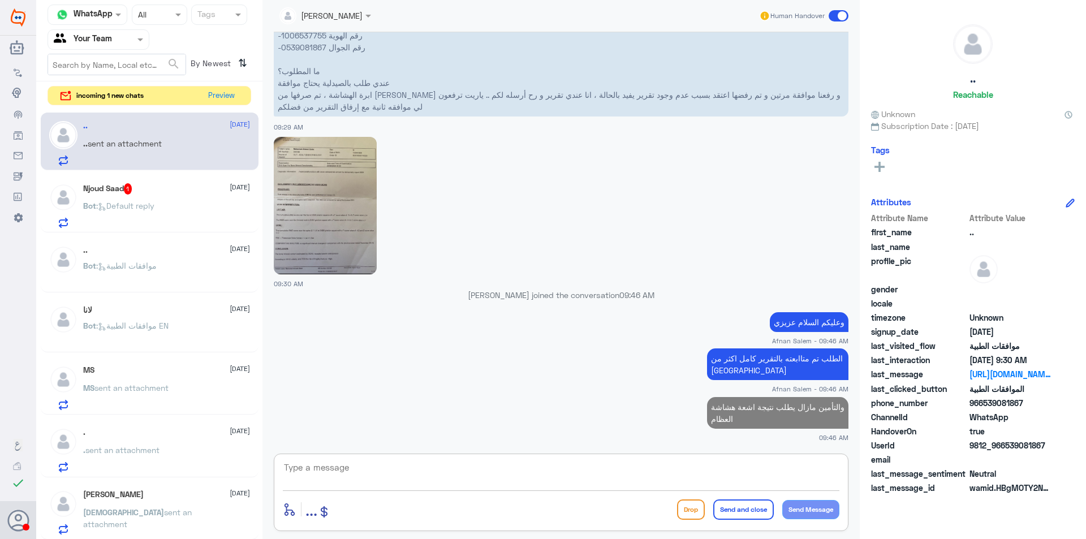
click at [339, 210] on img at bounding box center [325, 205] width 103 height 137
click at [624, 475] on textarea at bounding box center [561, 474] width 556 height 28
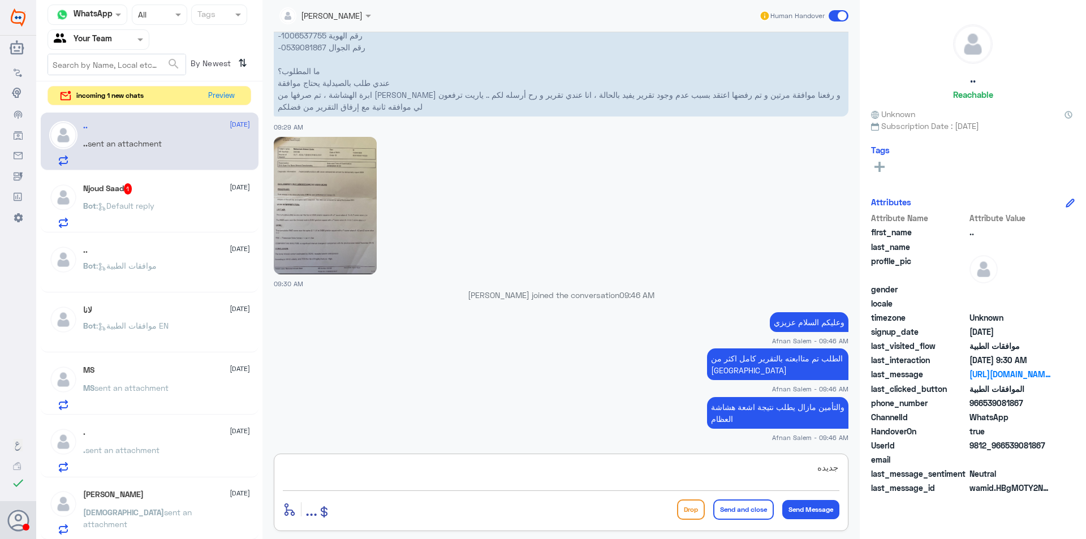
type textarea "جديده"
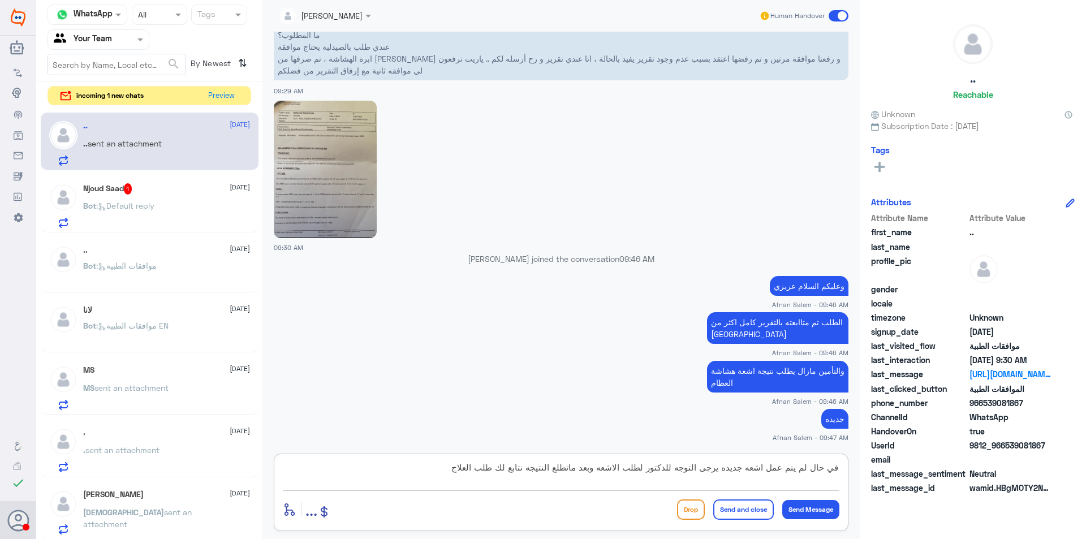
type textarea "في حال لم يتم عمل اشعه جديده يرجى التوجه للدكتور لطلب الاشعه وبعد ماتطلع النتيج…"
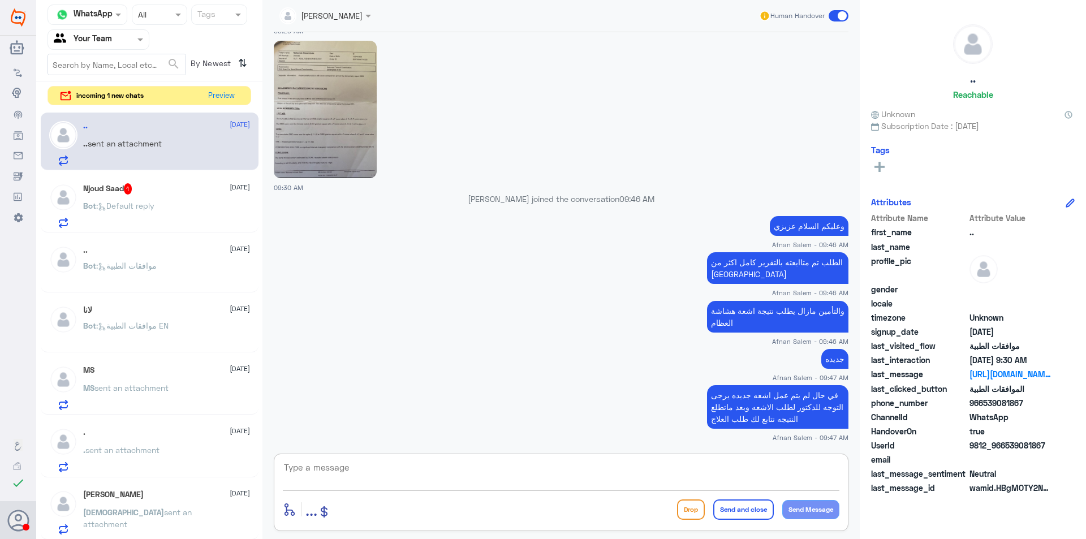
click at [678, 471] on textarea at bounding box center [561, 474] width 556 height 28
type textarea "اي خدمه اخرى عزيزي"
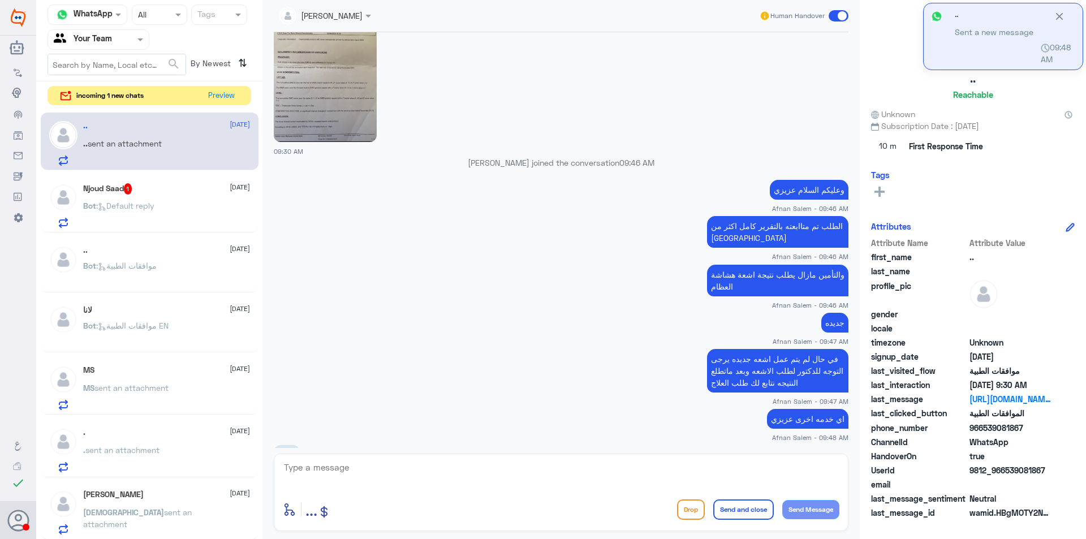
scroll to position [1736, 0]
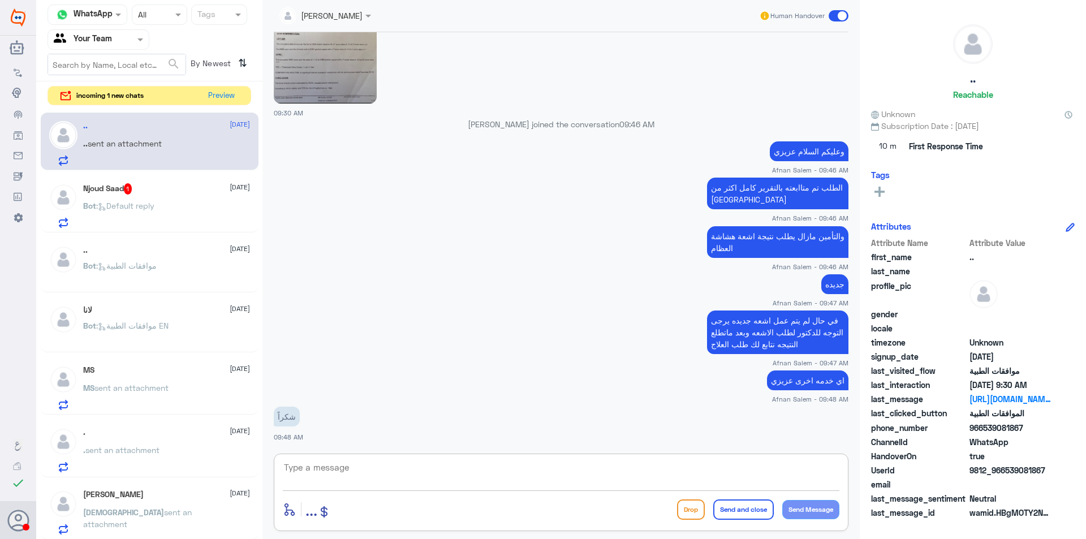
click at [422, 468] on textarea at bounding box center [561, 474] width 556 height 28
type textarea "العفو ونتمنى لك دوام الصحه والعافيه"
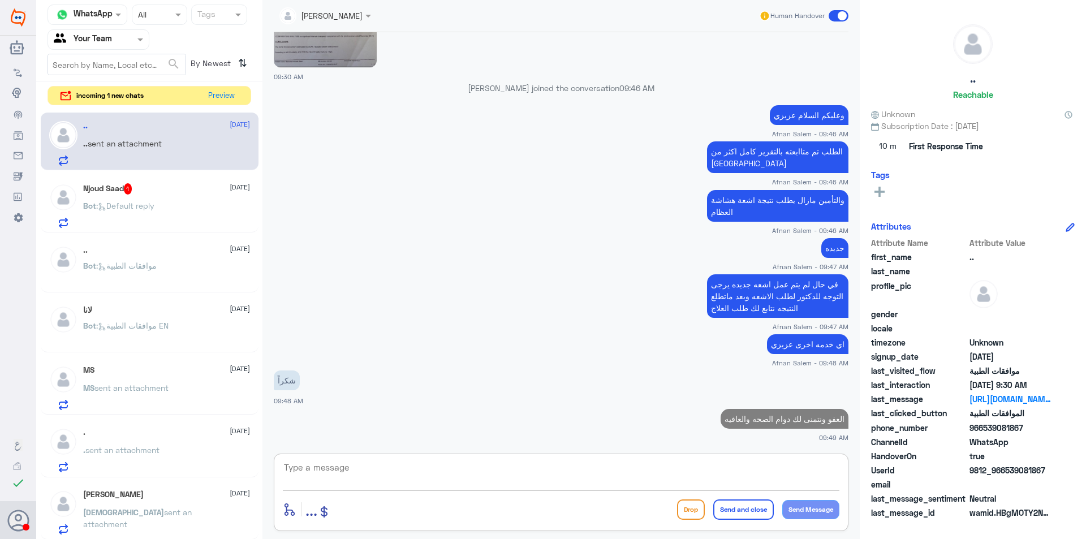
click at [747, 420] on p "العفو ونتمنى لك دوام الصحه والعافيه" at bounding box center [784, 419] width 128 height 20
copy p "العفو ونتمنى لك دوام الصحه والعافيه"
click at [758, 465] on textarea at bounding box center [561, 474] width 556 height 28
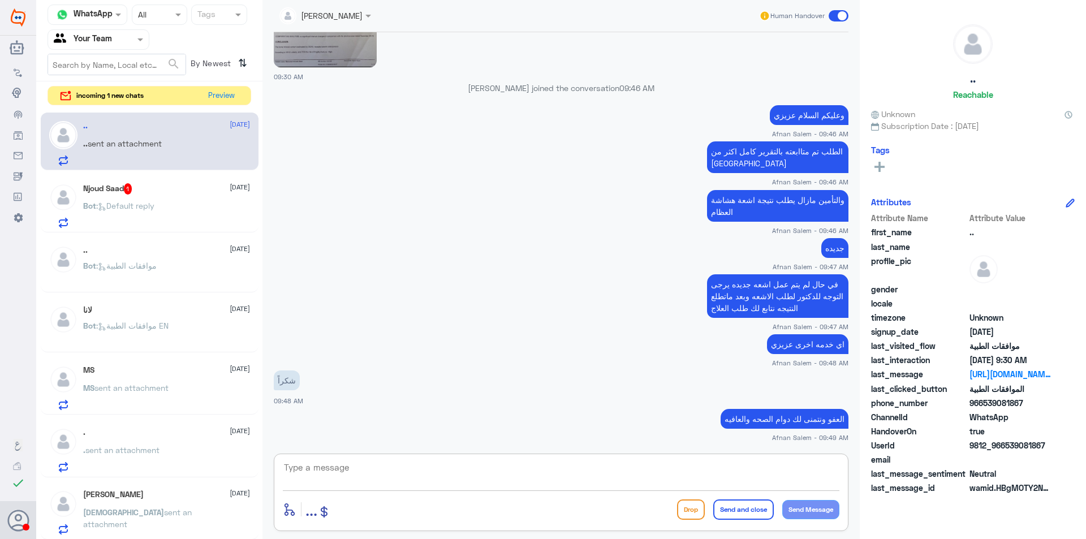
paste textarea "العفو ونتمنى لك دوام الصحه والعافيه"
type textarea "العفو ونتمنى لك دوام الصحه والعافيه"
click at [717, 513] on button "Send and close" at bounding box center [743, 509] width 60 height 20
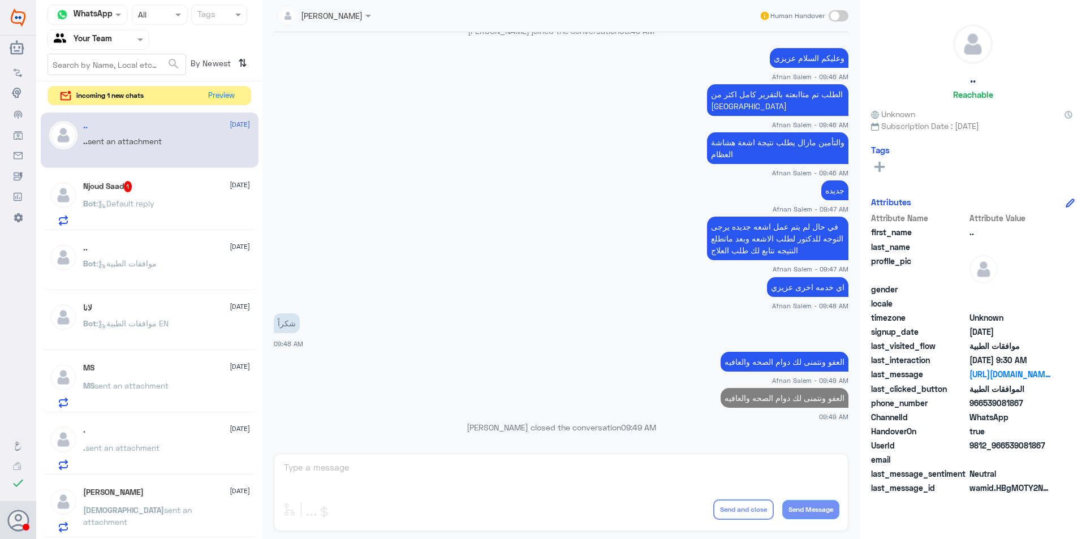
click at [198, 184] on div "Njoud Saad 1 [DATE]" at bounding box center [166, 186] width 167 height 11
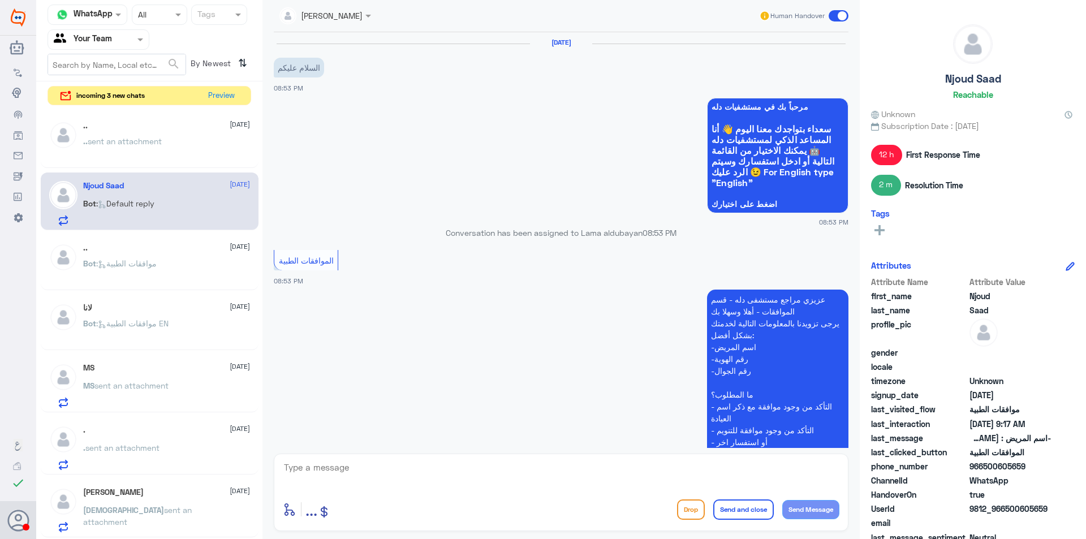
scroll to position [565, 0]
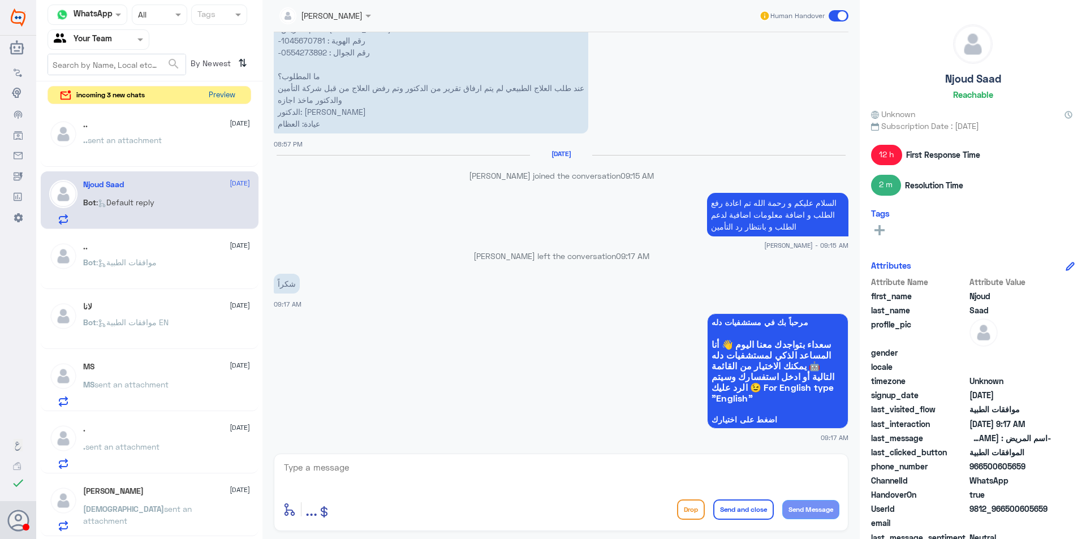
click at [213, 94] on button "Preview" at bounding box center [221, 96] width 35 height 18
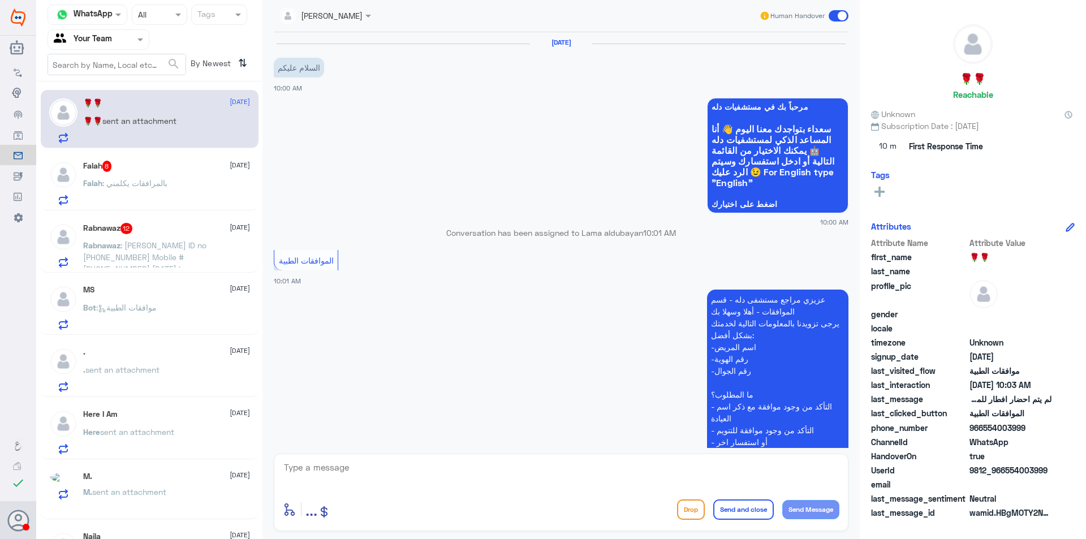
scroll to position [368, 0]
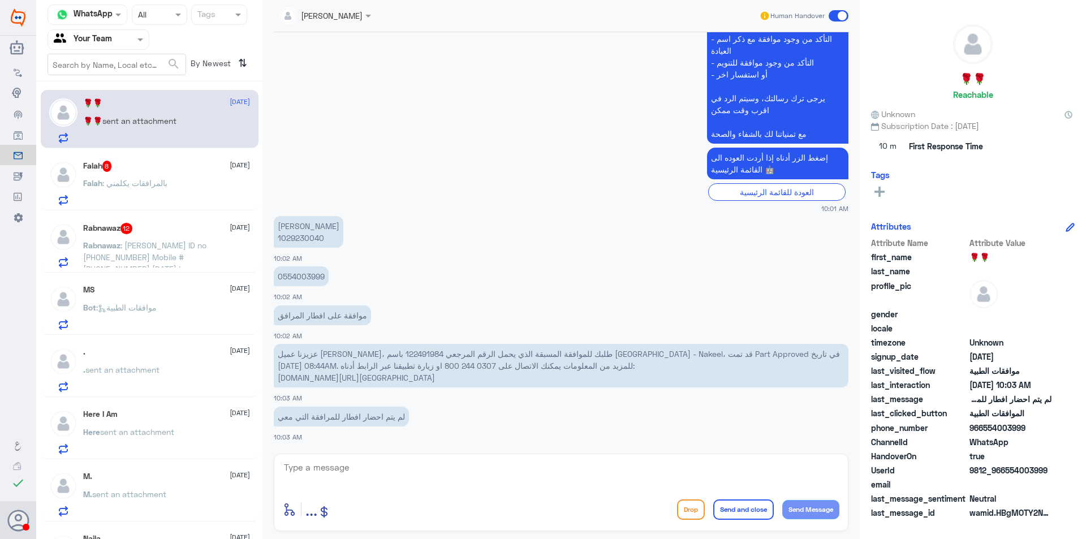
click at [322, 357] on p "عزيزنا عميل [PERSON_NAME]، طلبك للموافقة المسبقة الذي يحمل الرقم المرجعي 122491…" at bounding box center [561, 366] width 574 height 44
copy p "122491984"
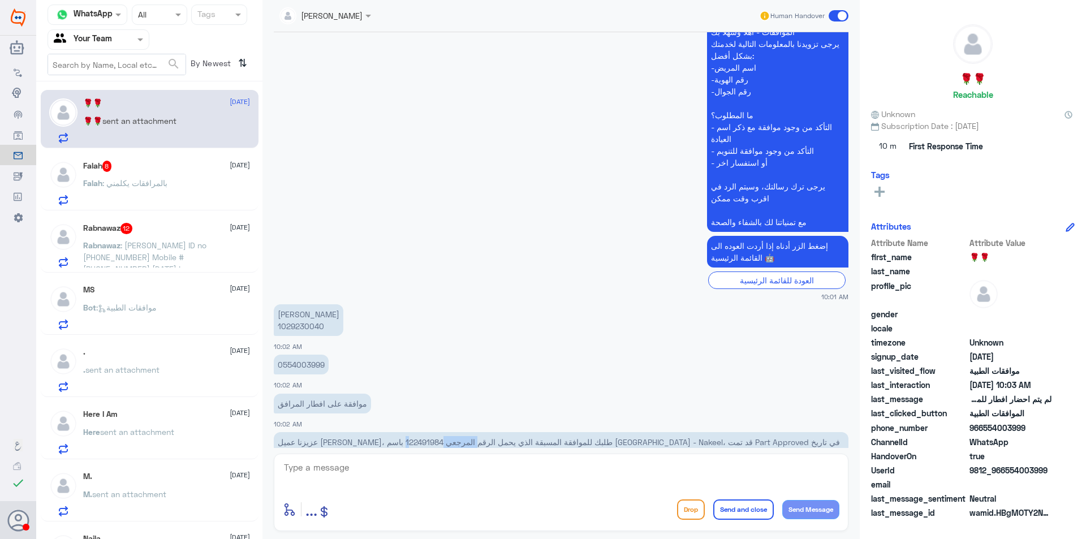
scroll to position [283, 0]
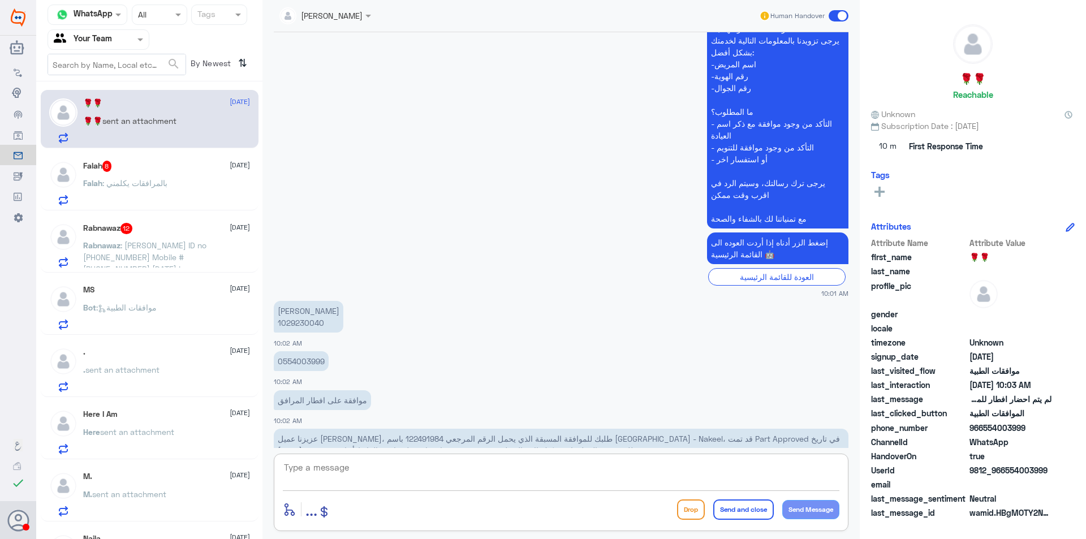
drag, startPoint x: 530, startPoint y: 474, endPoint x: 496, endPoint y: 462, distance: 36.1
click at [518, 470] on textarea at bounding box center [561, 474] width 556 height 28
type textarea "d"
type textarea "وعليكم السلام عزيزتي"
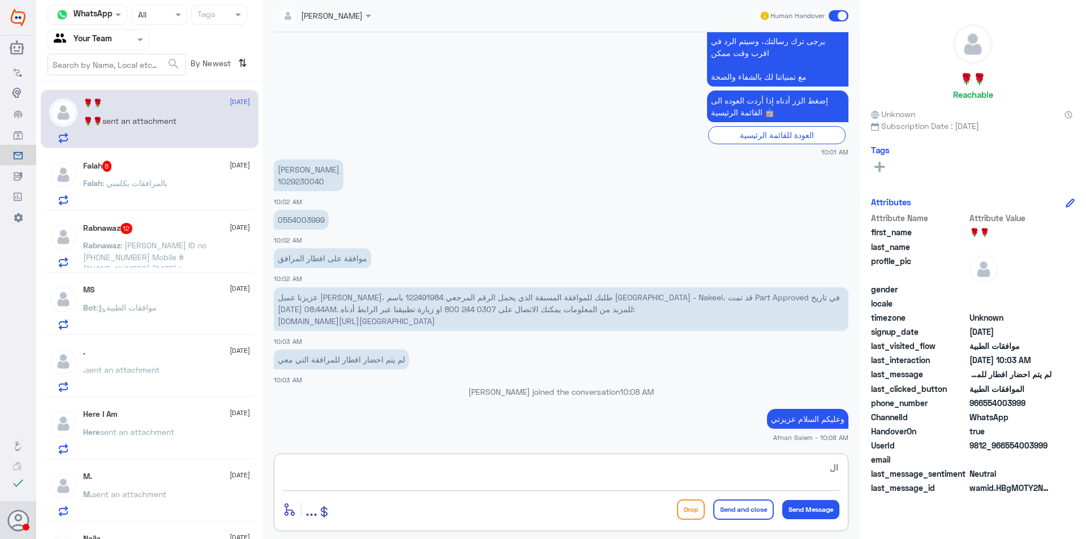
type textarea "ا"
type textarea "طلب المرافق مرفوض من قبل التأمين"
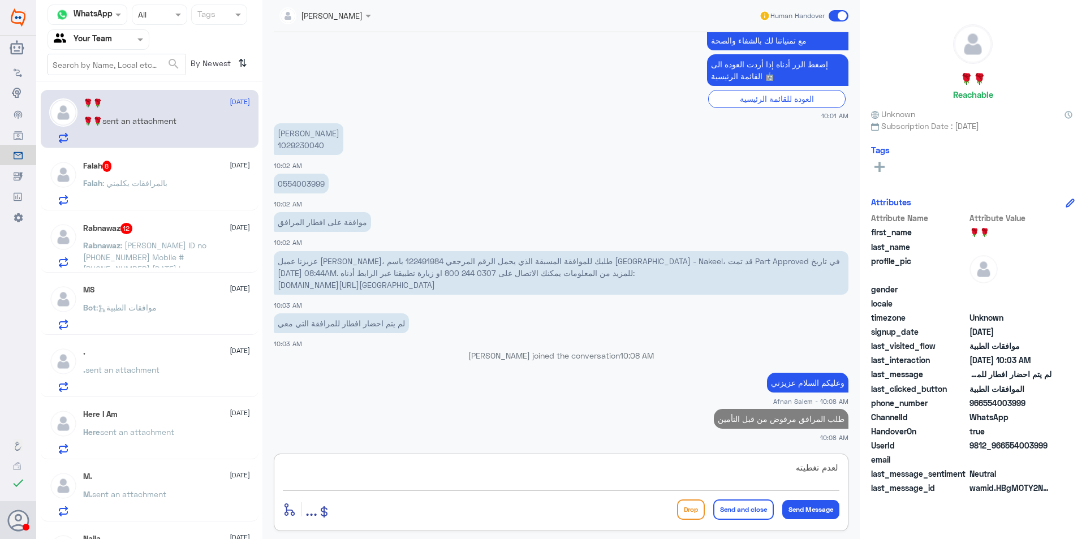
type textarea "لعدم تغطيته"
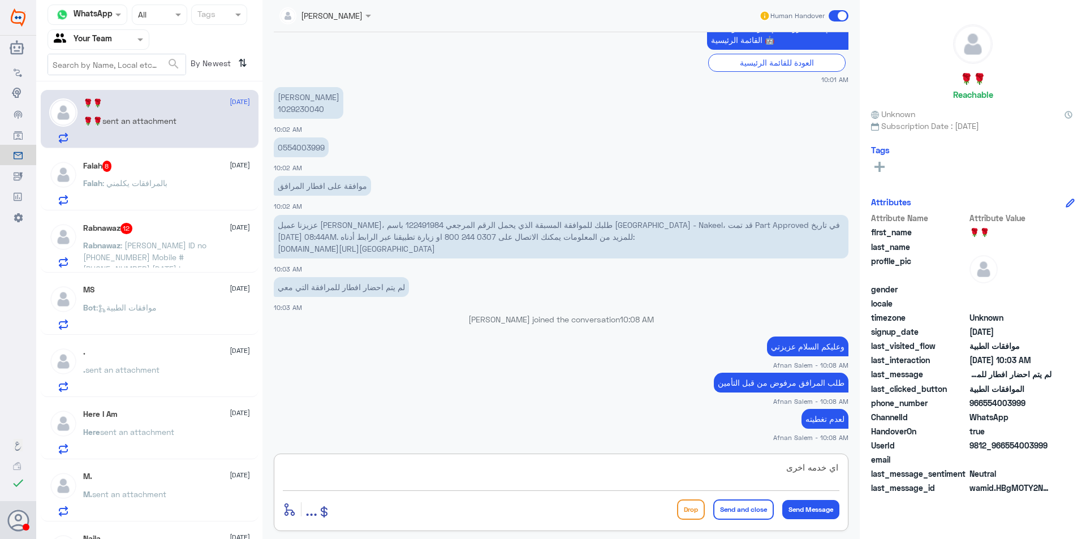
type textarea "اي خدمه اخرى"
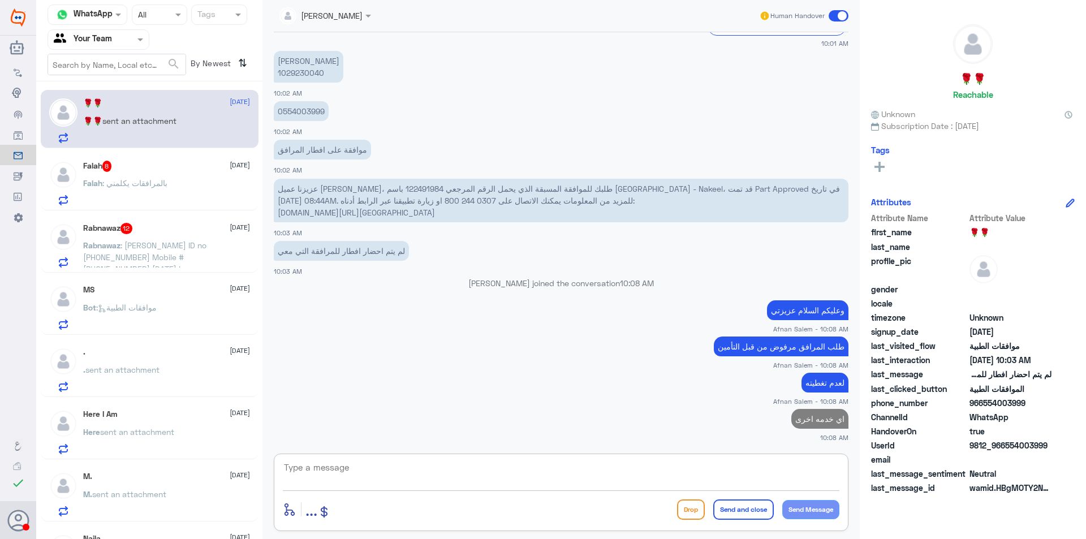
click at [171, 179] on div "Falah 8 [DATE] Falah : بالمرافقات يكلمني" at bounding box center [166, 183] width 167 height 45
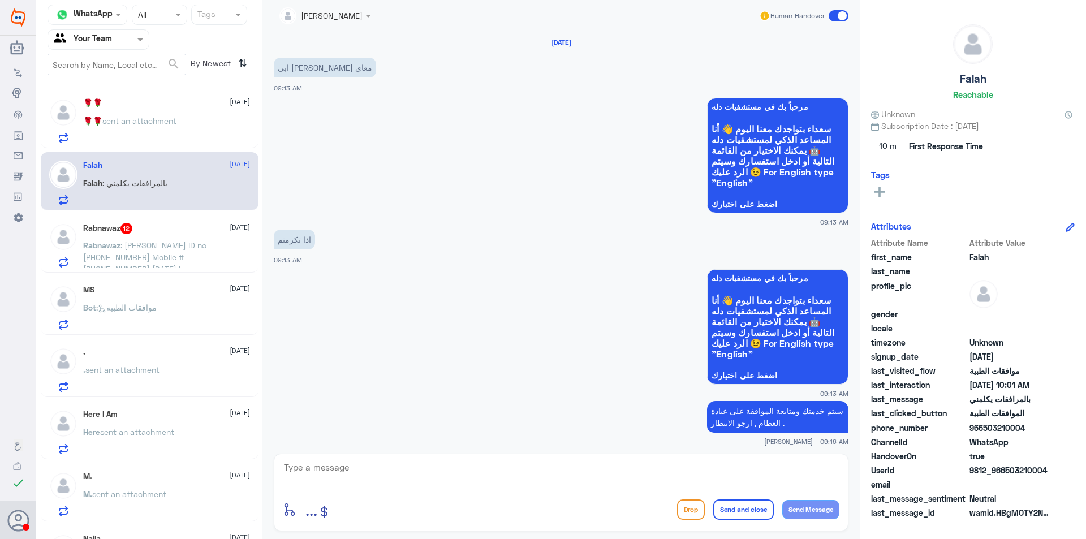
scroll to position [1201, 0]
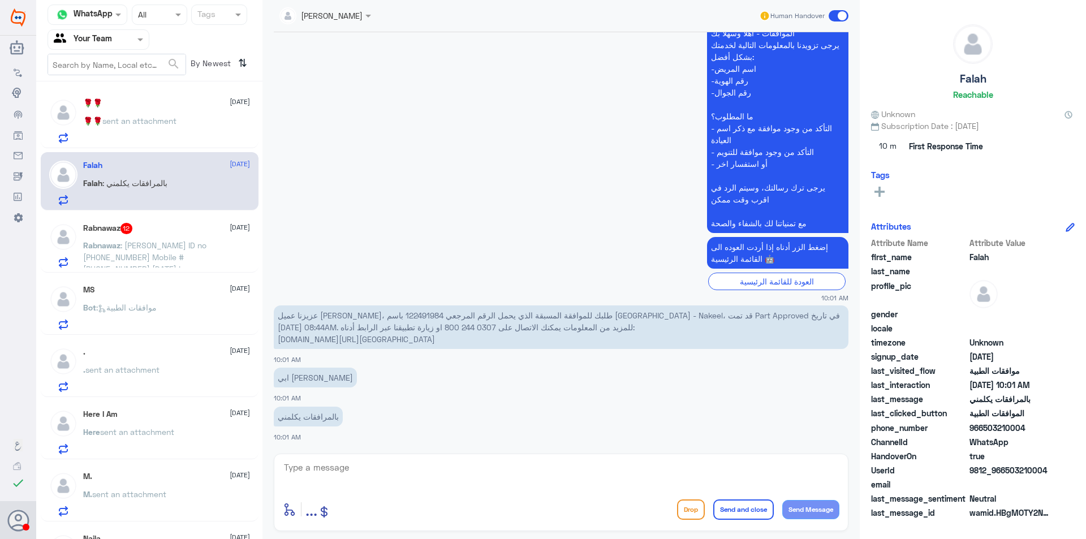
click at [325, 316] on p "عزيزنا عميل [PERSON_NAME]، طلبك للموافقة المسبقة الذي يحمل الرقم المرجعي 122491…" at bounding box center [561, 327] width 574 height 44
copy p "122491984"
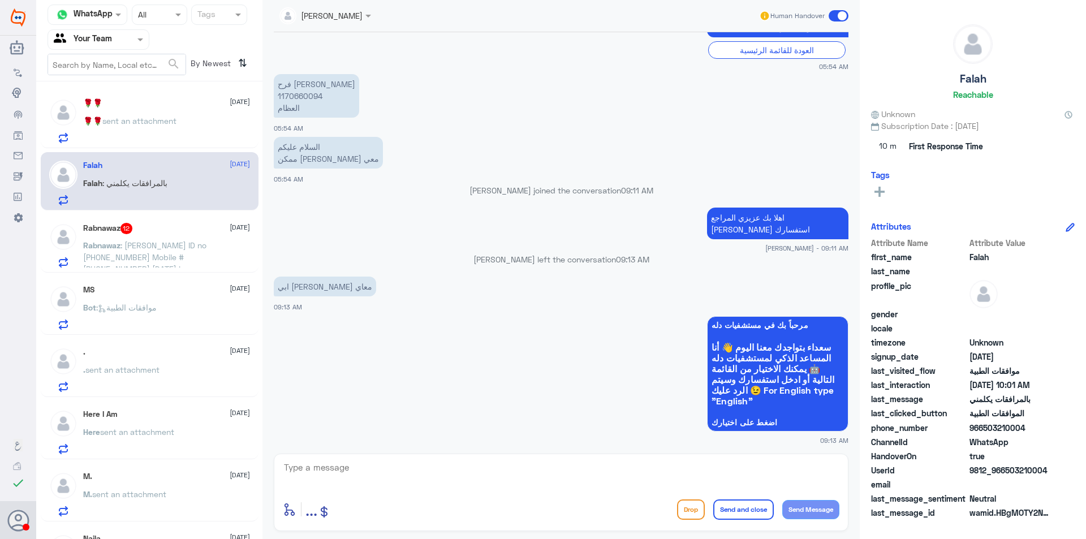
scroll to position [1215, 0]
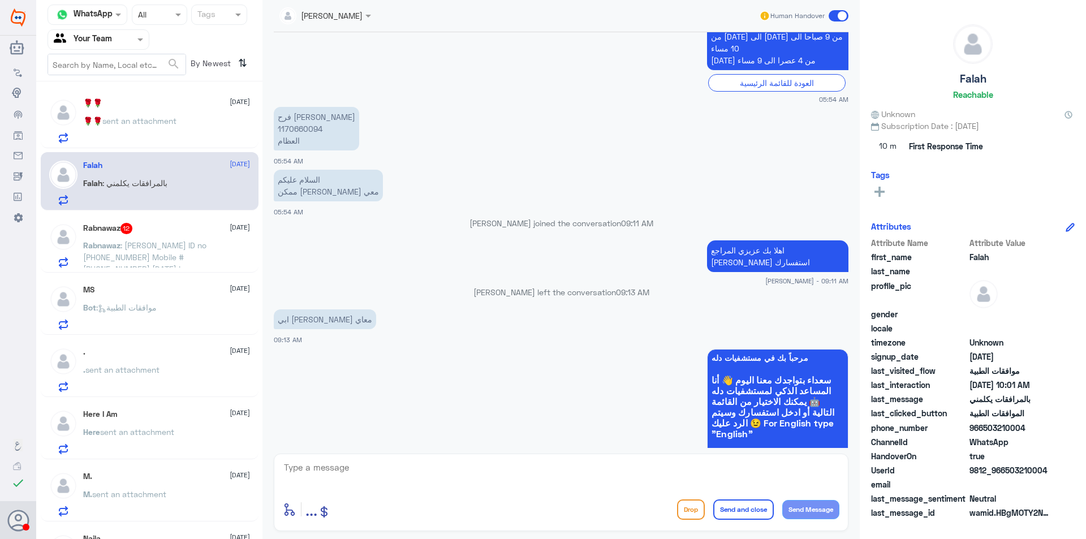
click at [129, 133] on p "🌹🌹 sent an attachment" at bounding box center [129, 129] width 93 height 28
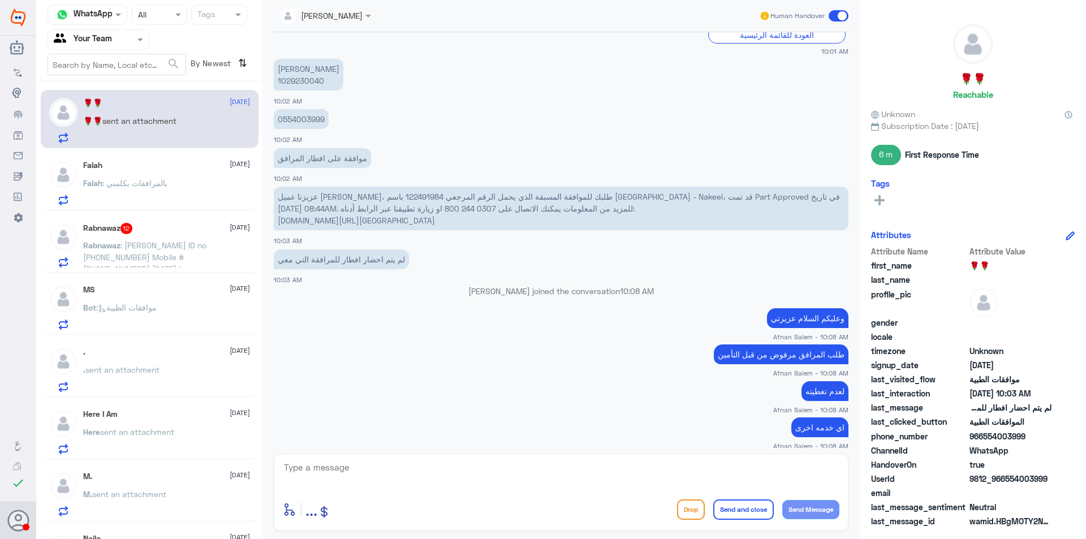
scroll to position [533, 0]
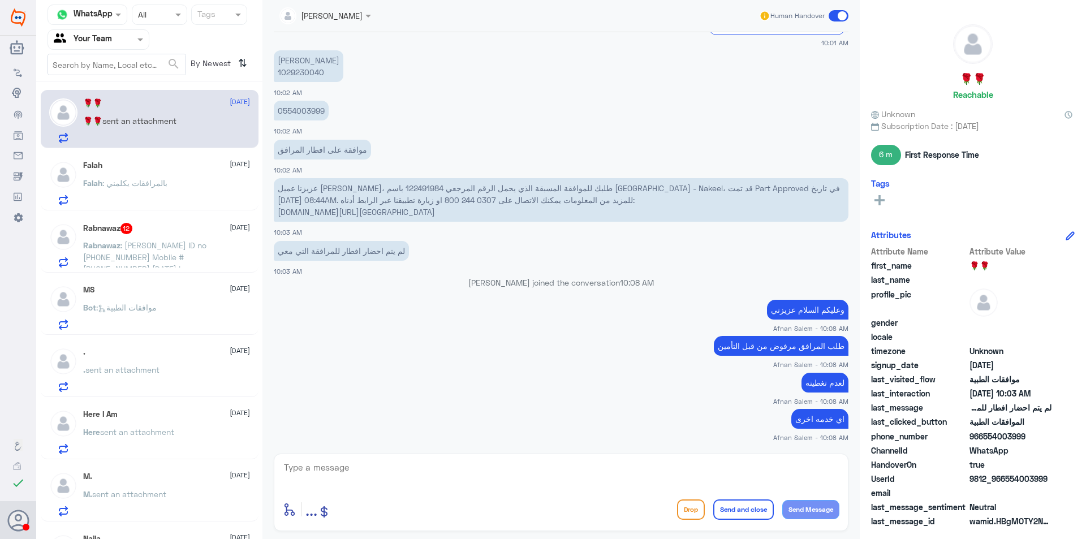
click at [116, 249] on span "Rabnawaz" at bounding box center [101, 245] width 37 height 10
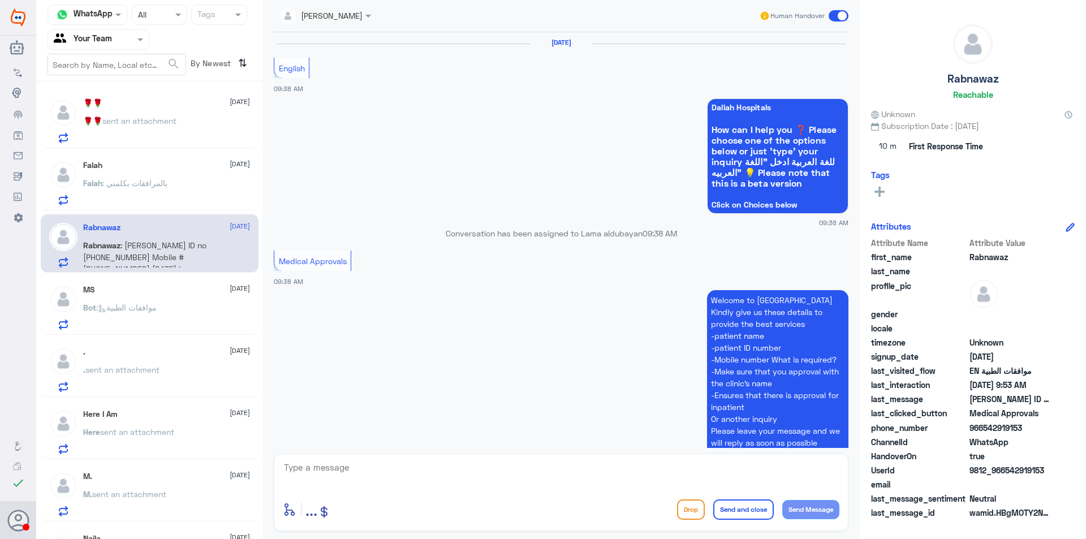
scroll to position [1061, 0]
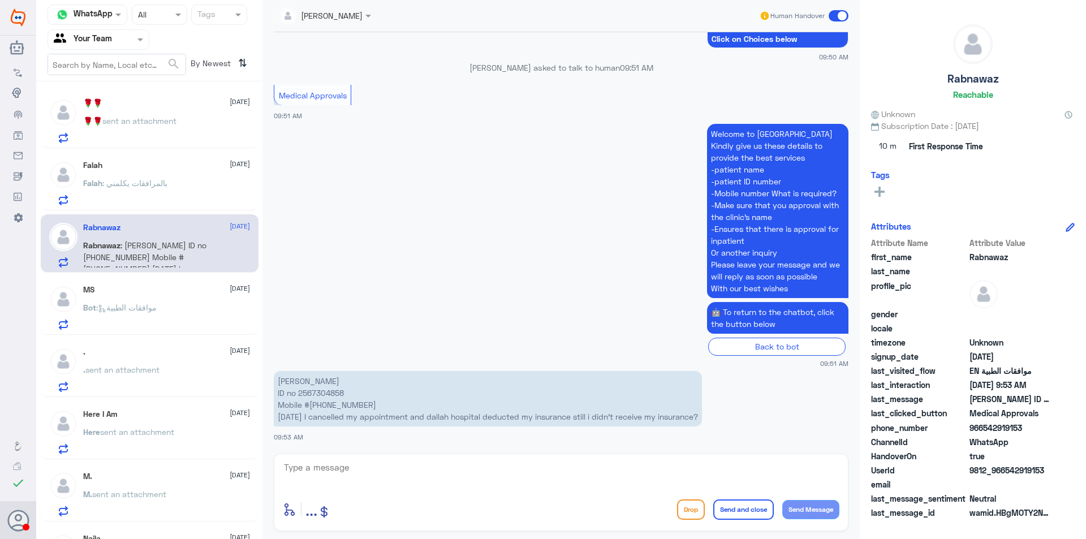
click at [331, 401] on p "[PERSON_NAME] ID no 2567304858 Mobile #[PHONE_NUMBER] [DATE] I cancelled my app…" at bounding box center [488, 398] width 428 height 55
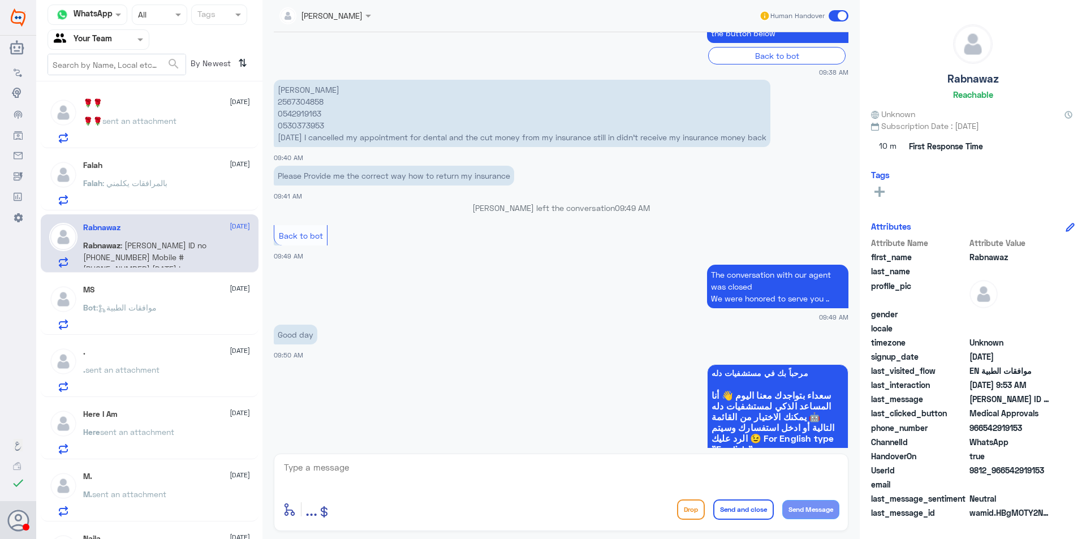
scroll to position [439, 0]
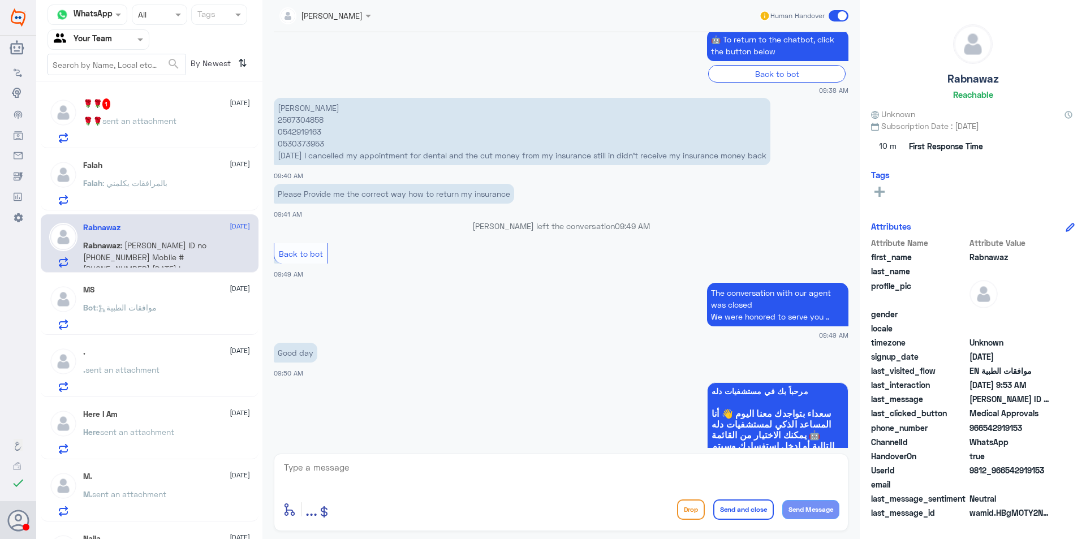
click at [122, 111] on div "🌹🌹 1 [DATE] 🌹🌹 sent an attachment" at bounding box center [166, 120] width 167 height 45
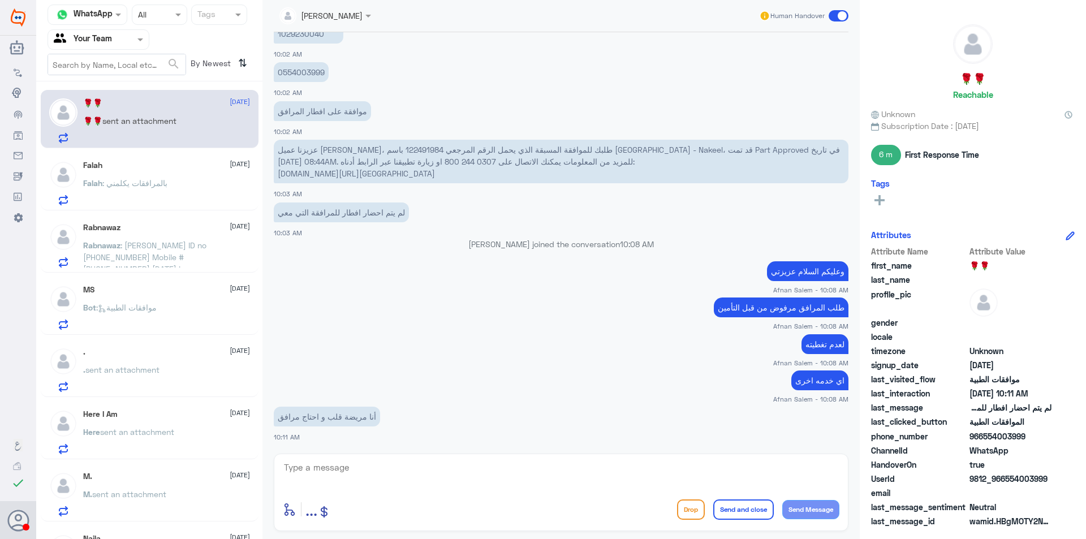
scroll to position [611, 0]
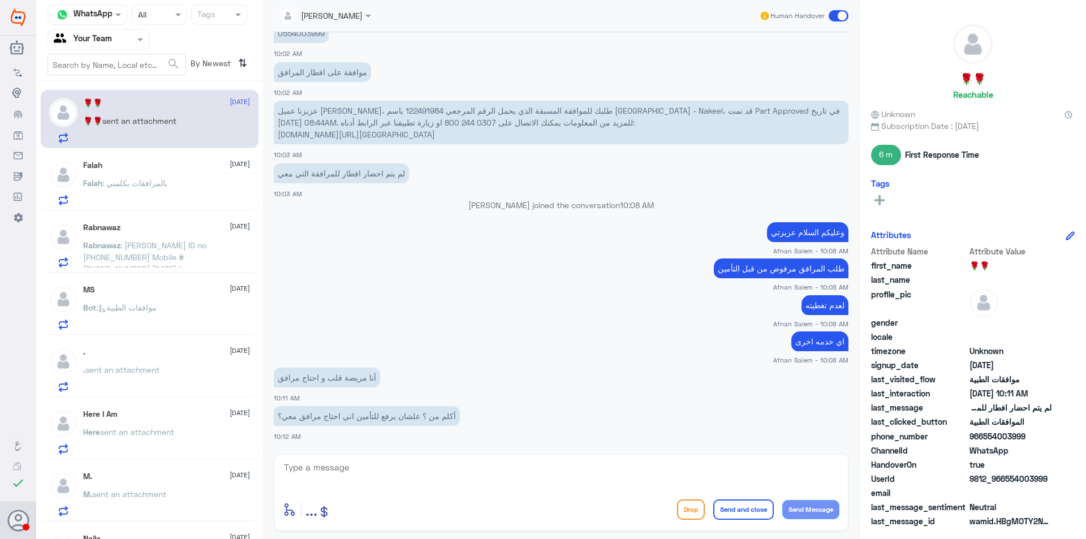
click at [420, 468] on textarea at bounding box center [561, 474] width 556 height 28
type textarea "ب"
type textarea "الطلب مرفوع عزيزتي من المستشفى بإمكانك التواصل مع التأمين"
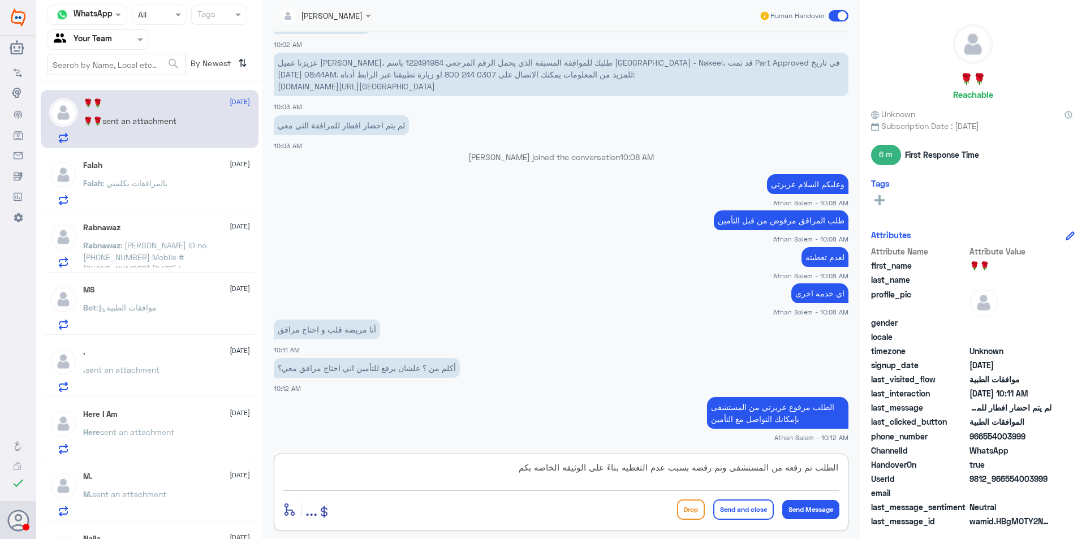
type textarea "الطلب تم رفعه من المستشفى وتم رفضه بسبب عدم التغطيه بناءً على الوثيقه الخاصه بكم"
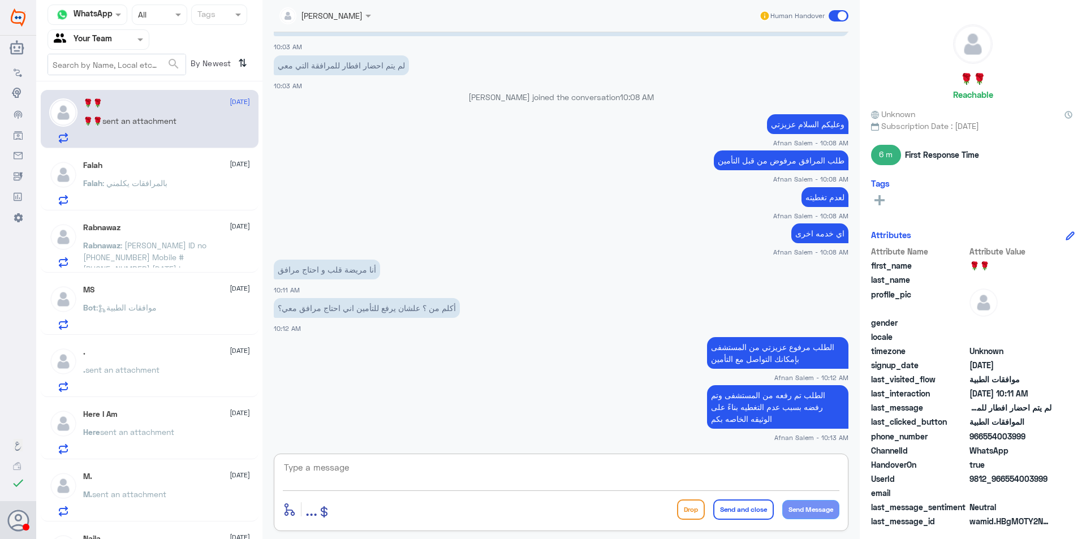
scroll to position [757, 0]
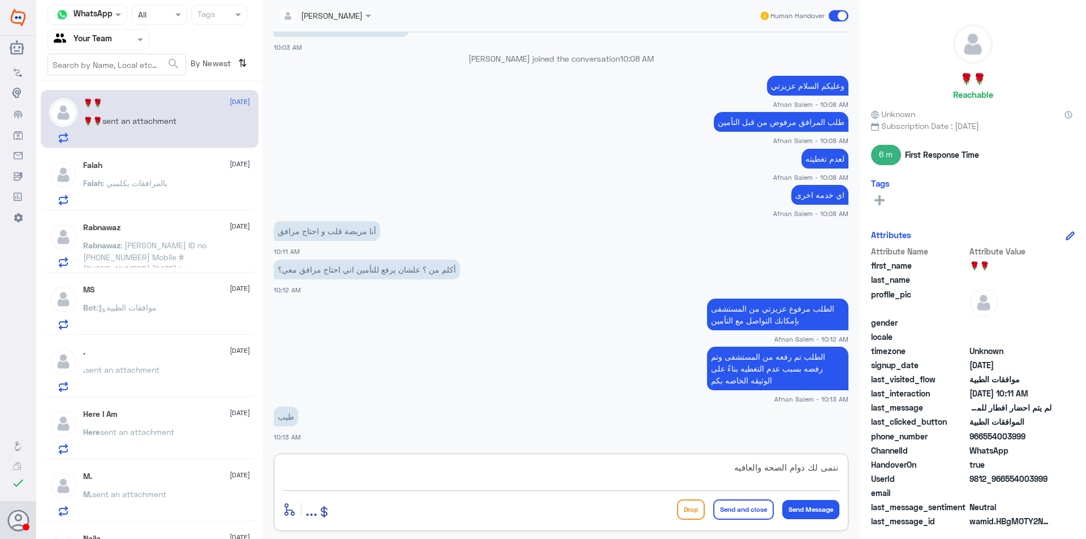
type textarea "نتمى لك دوام الصحه والعافيه"
click at [751, 513] on button "Send and close" at bounding box center [743, 509] width 60 height 20
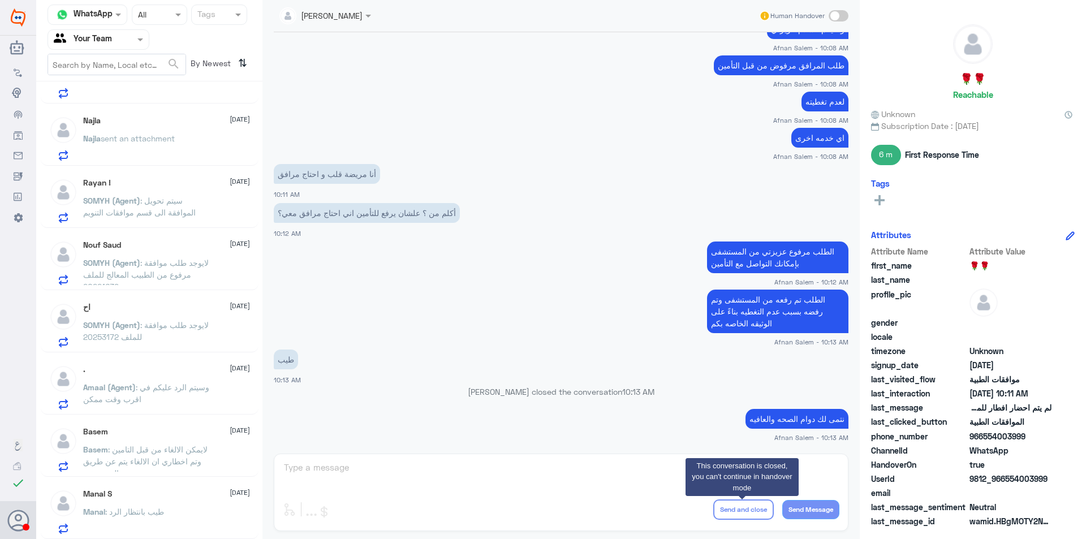
scroll to position [416, 0]
click at [162, 400] on p "Amaal (Agent) : وسيتم الرد عليكم في اقرب وقت ممكن" at bounding box center [146, 395] width 127 height 28
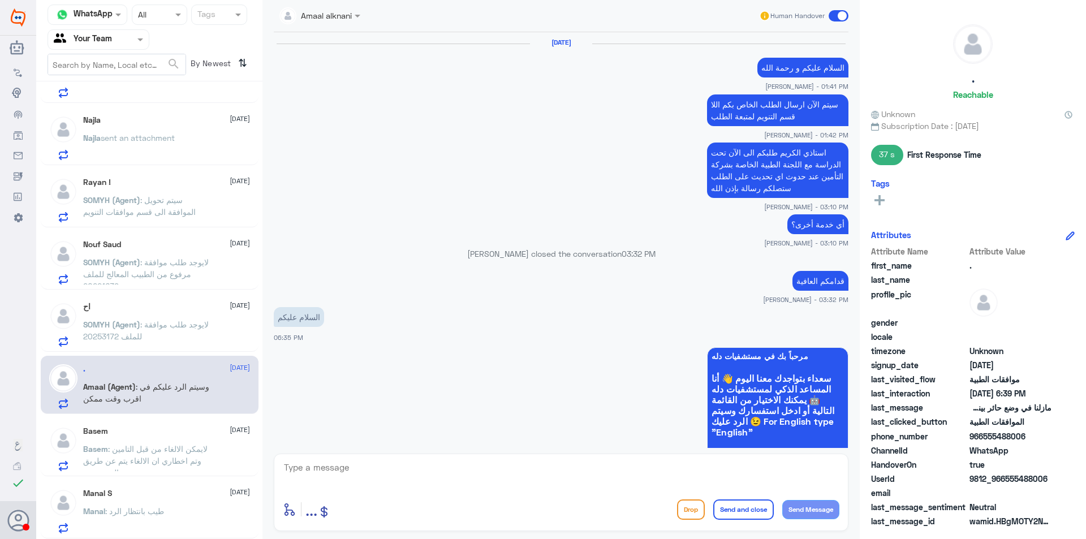
scroll to position [824, 0]
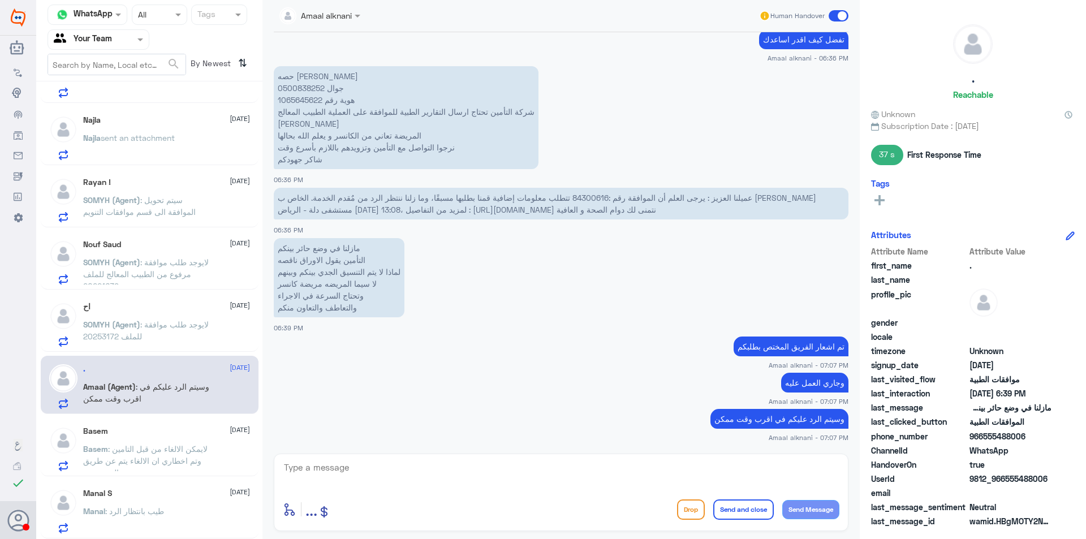
click at [152, 306] on div "اح [DATE]" at bounding box center [166, 307] width 167 height 10
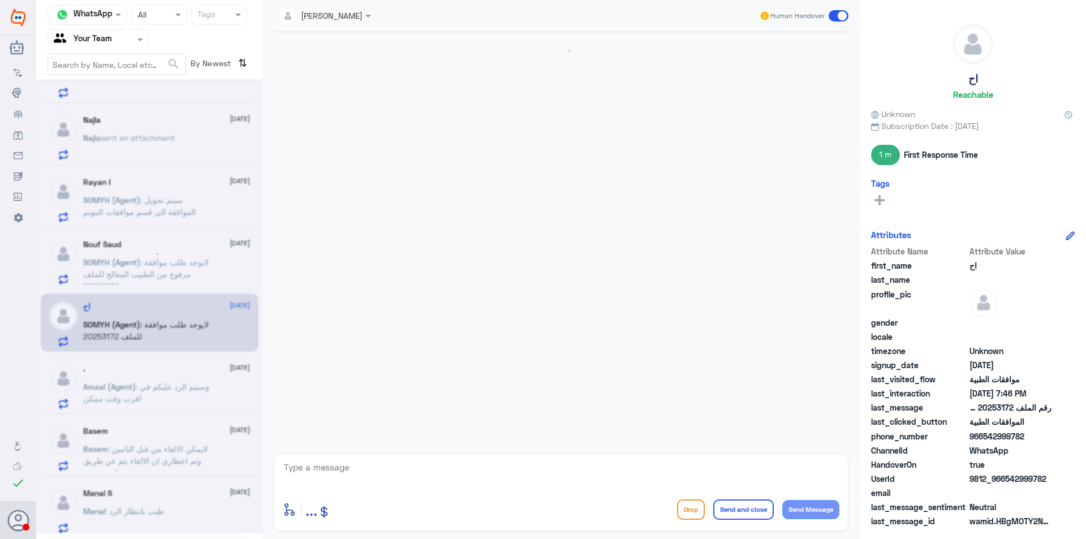
scroll to position [704, 0]
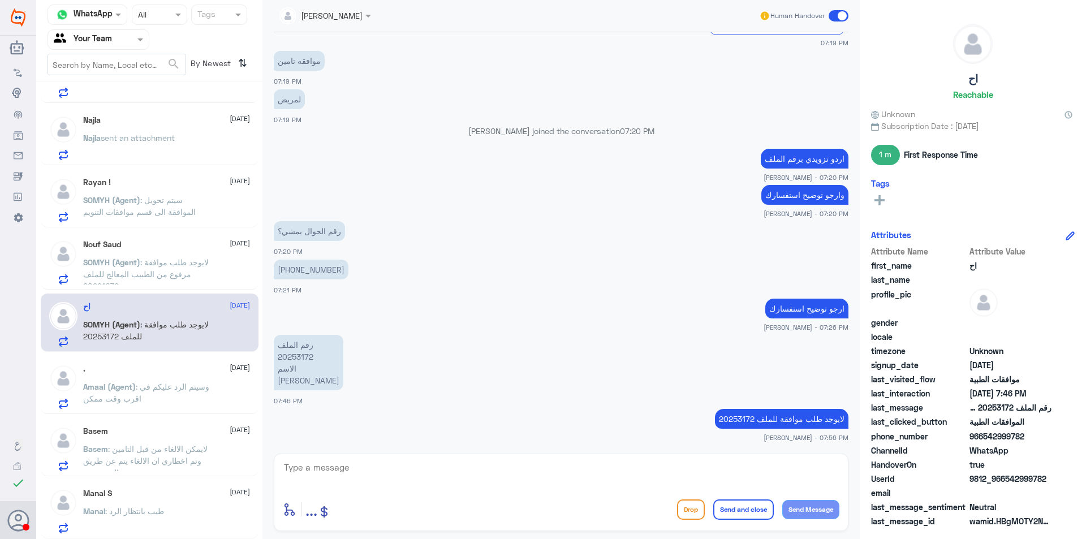
click at [158, 205] on p "SOMYH (Agent) : سيتم تحويل الموافقة الى قسم موافقات التنويم" at bounding box center [146, 208] width 127 height 28
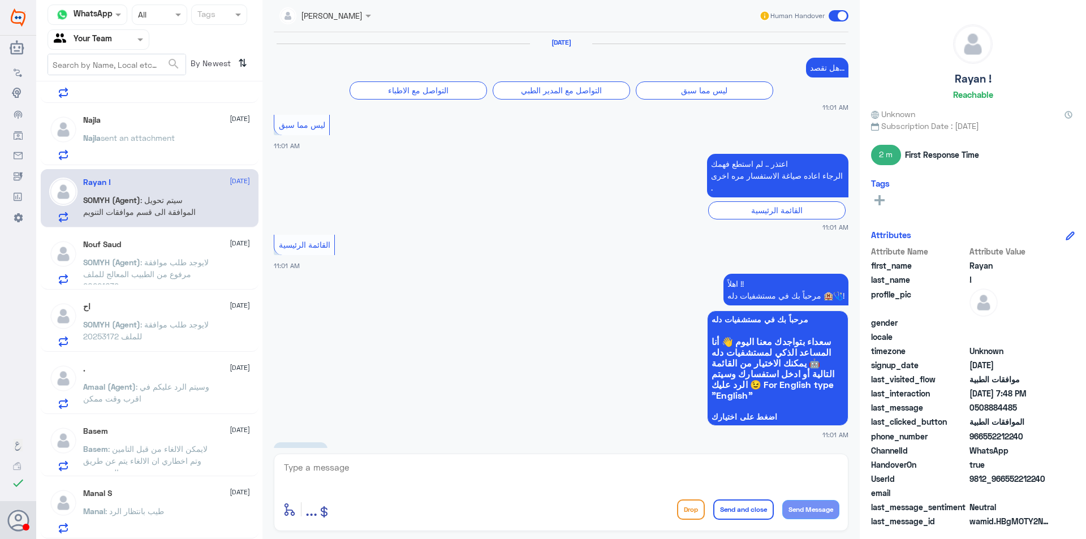
scroll to position [1020, 0]
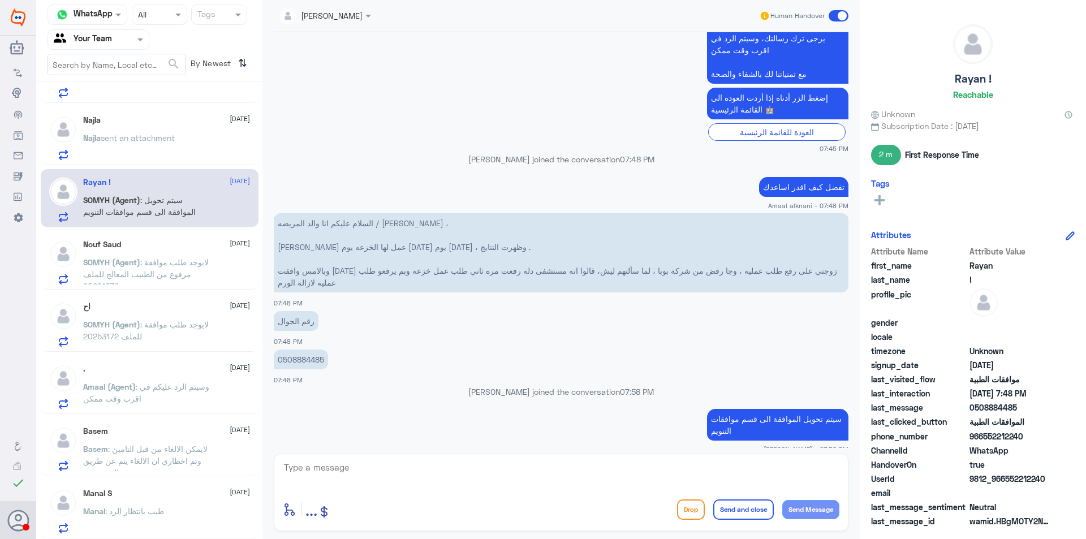
click at [170, 257] on p "SOMYH (Agent) : لايوجد طلب موافقة مرفوع من الطبيب المعالج للملف 20221639" at bounding box center [146, 270] width 127 height 28
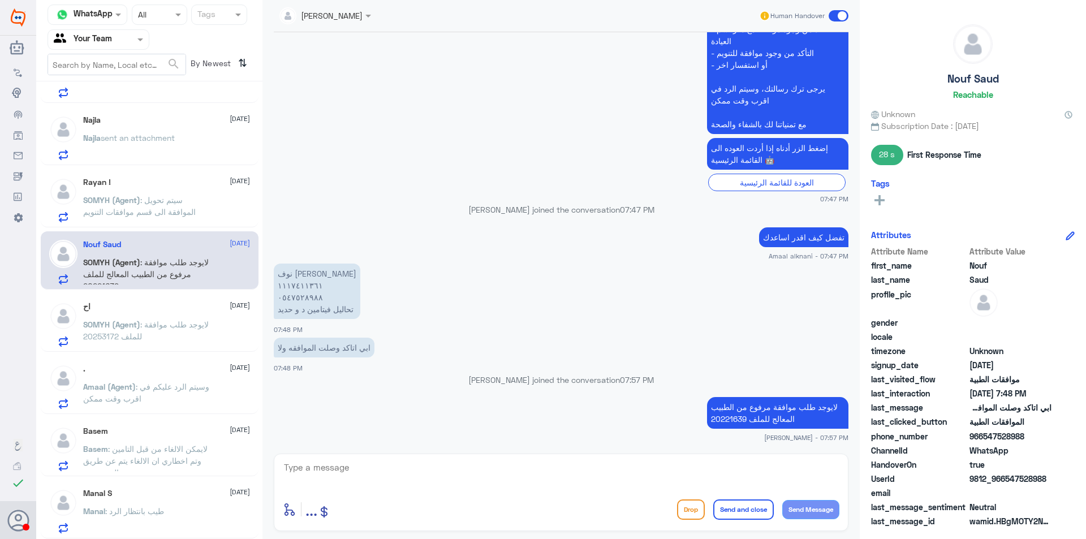
scroll to position [247, 0]
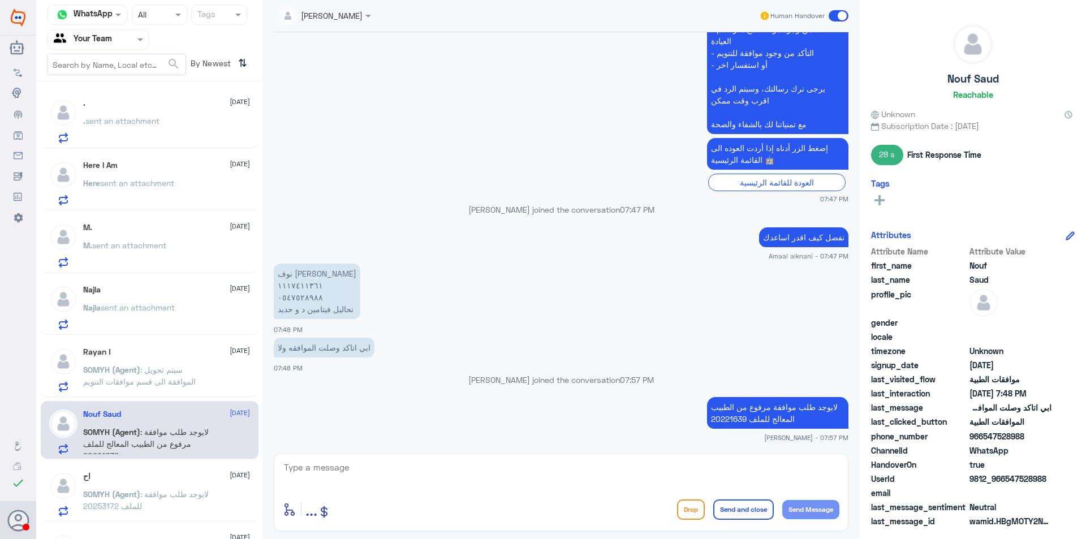
click at [171, 247] on div "M. sent an attachment" at bounding box center [166, 254] width 167 height 25
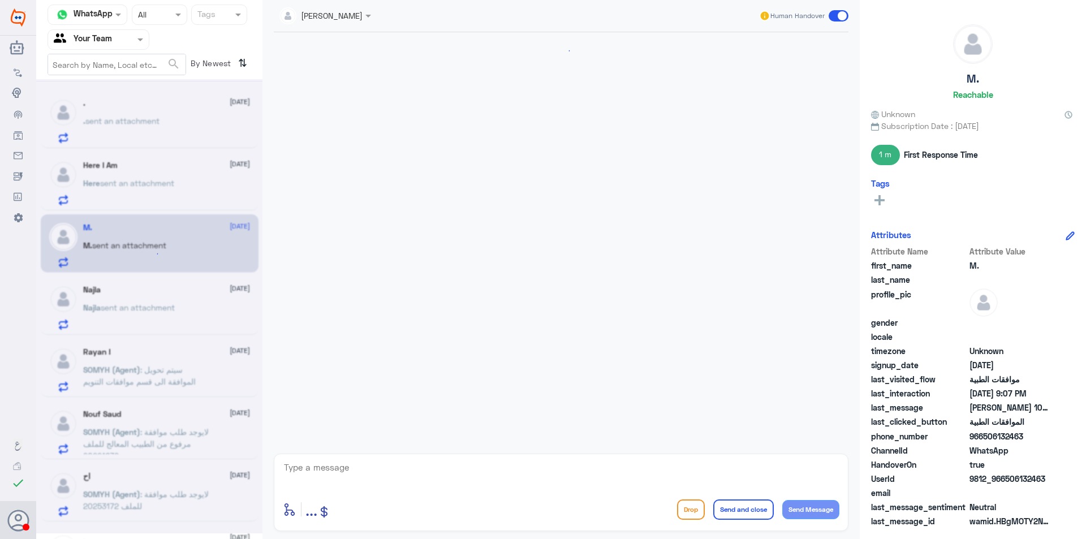
scroll to position [293, 0]
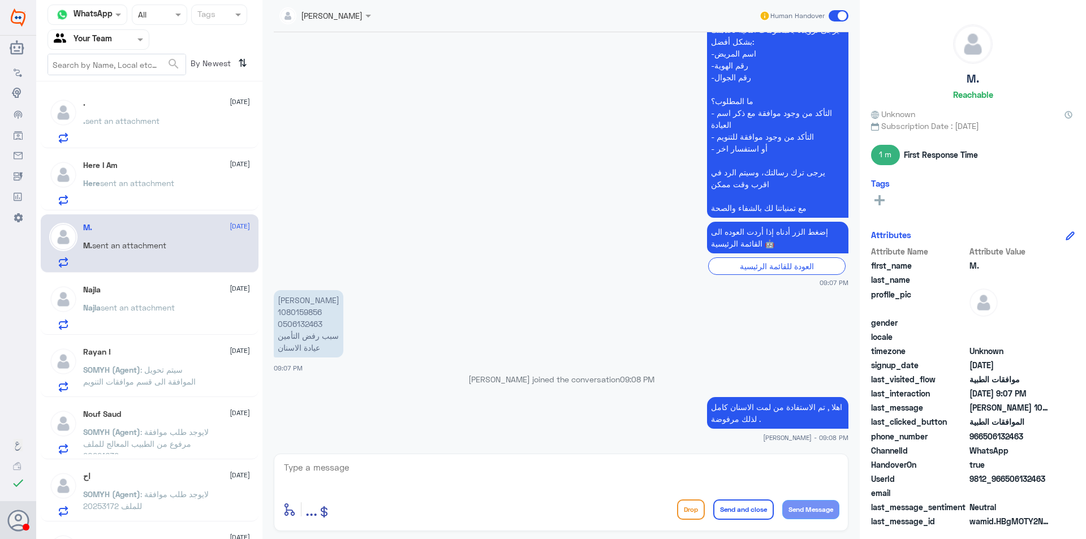
click at [169, 188] on p "Here sent an attachment" at bounding box center [128, 191] width 91 height 28
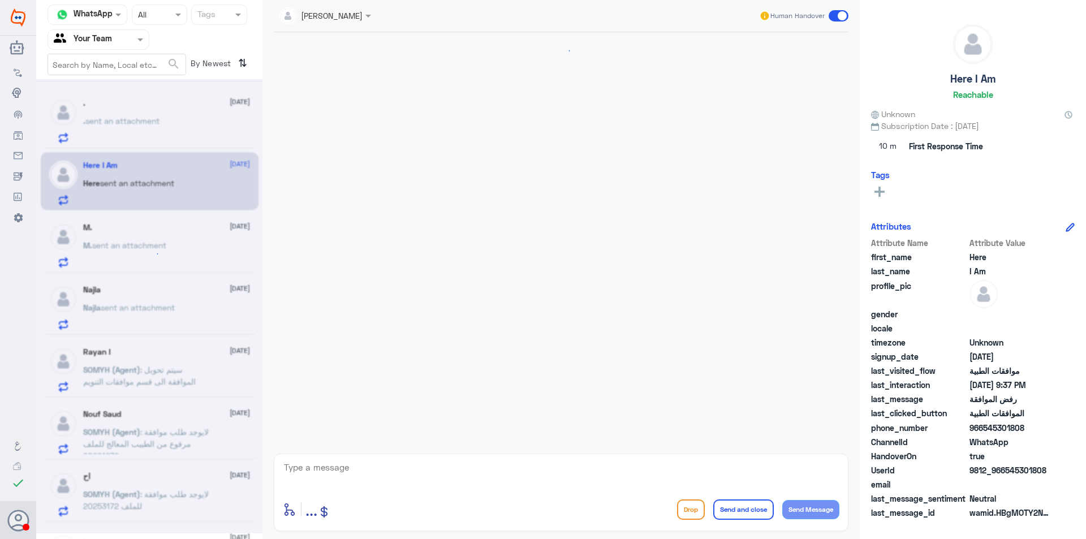
scroll to position [675, 0]
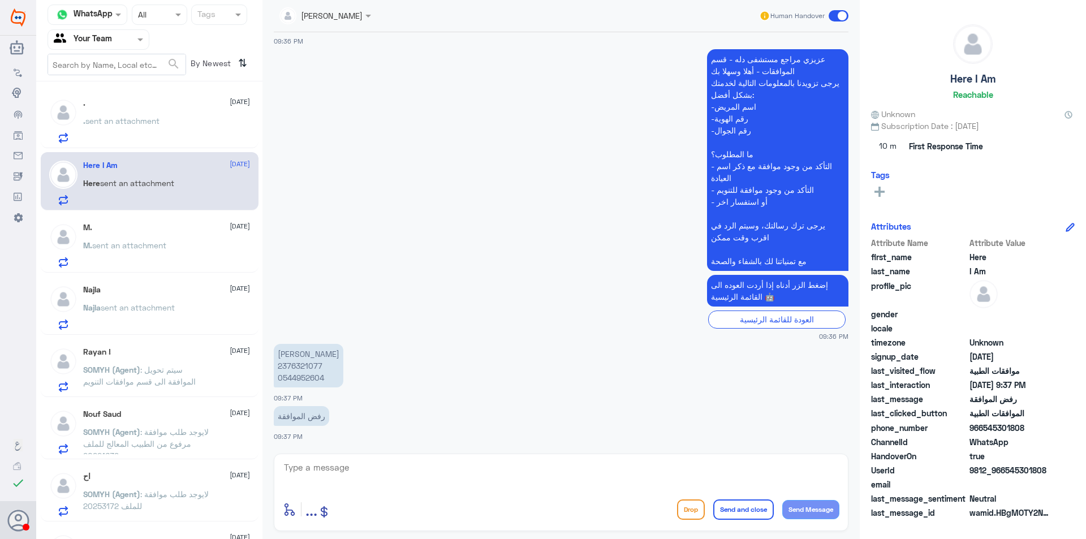
click at [159, 141] on p ". sent an attachment" at bounding box center [121, 129] width 76 height 28
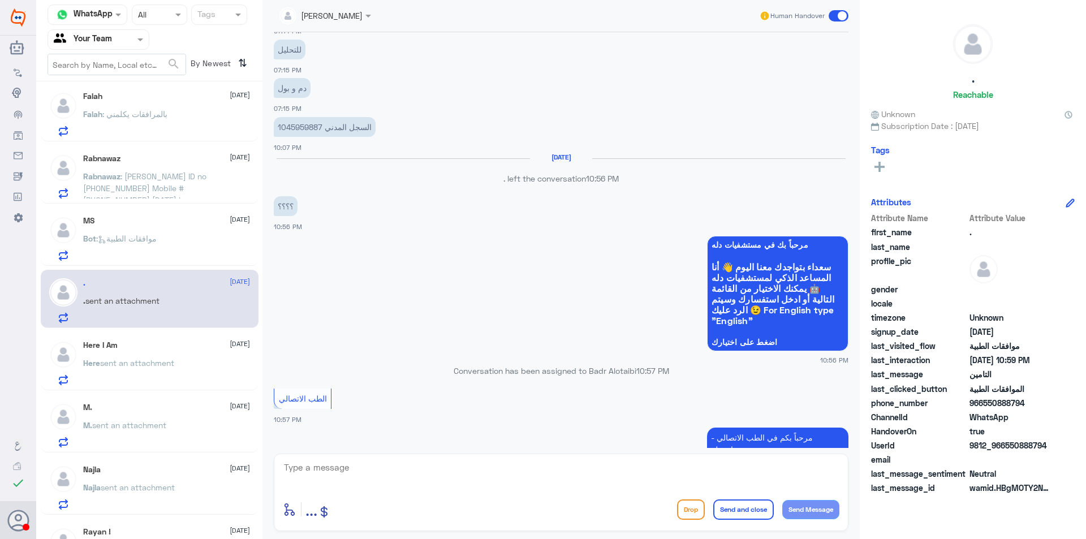
scroll to position [20, 0]
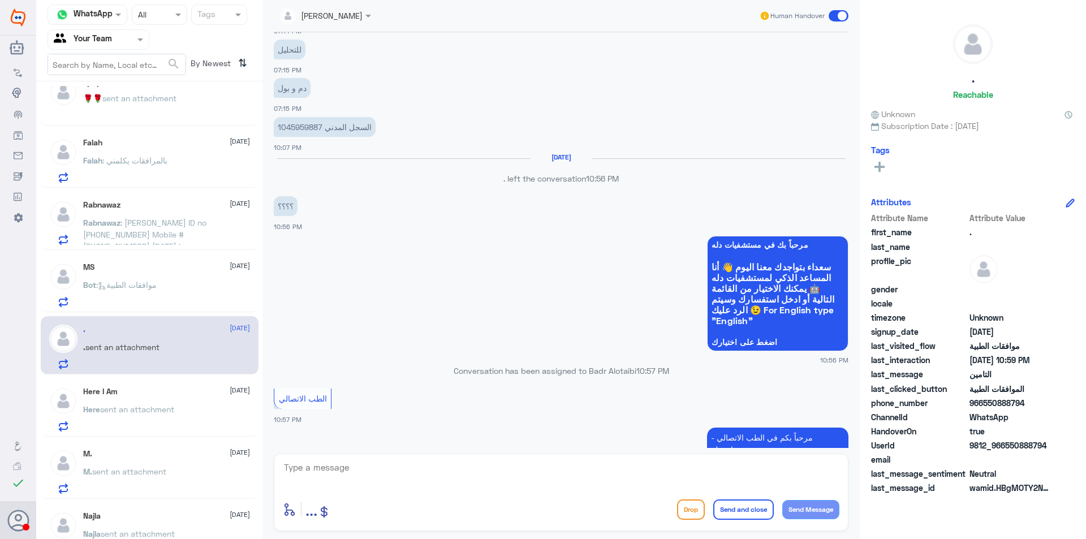
click at [187, 277] on div "MS [DATE] Bot : موافقات الطبية" at bounding box center [166, 284] width 167 height 45
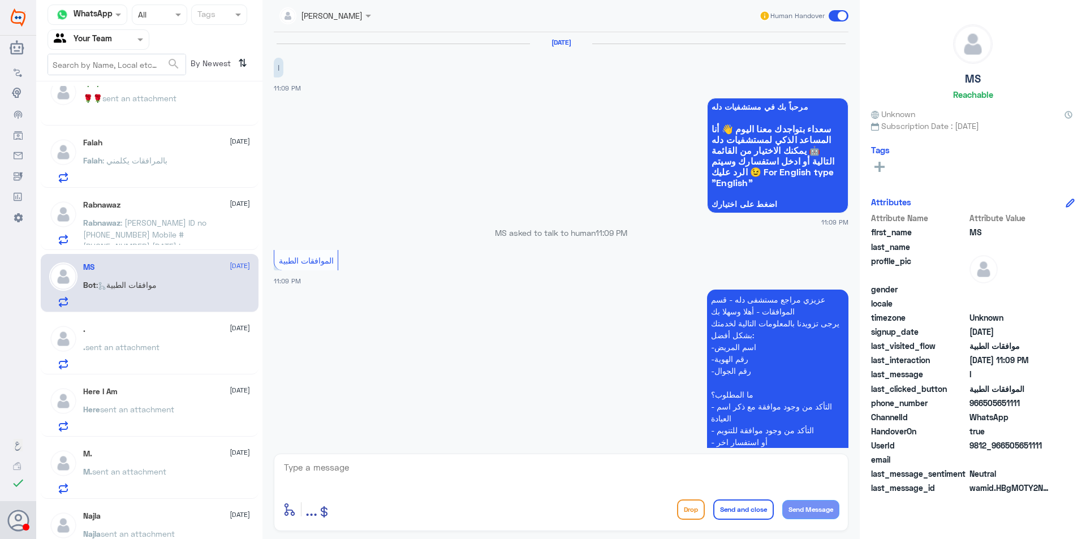
click at [113, 193] on div "Rabnawaz [DATE] Rabnawaz : [PERSON_NAME] ID no [PHONE_NUMBER] Mobile #[PHONE_NU…" at bounding box center [150, 221] width 218 height 58
click at [141, 215] on div "Rabnawaz [DATE] Rabnawaz : [PERSON_NAME] ID no [PHONE_NUMBER] Mobile #[PHONE_NU…" at bounding box center [166, 222] width 167 height 45
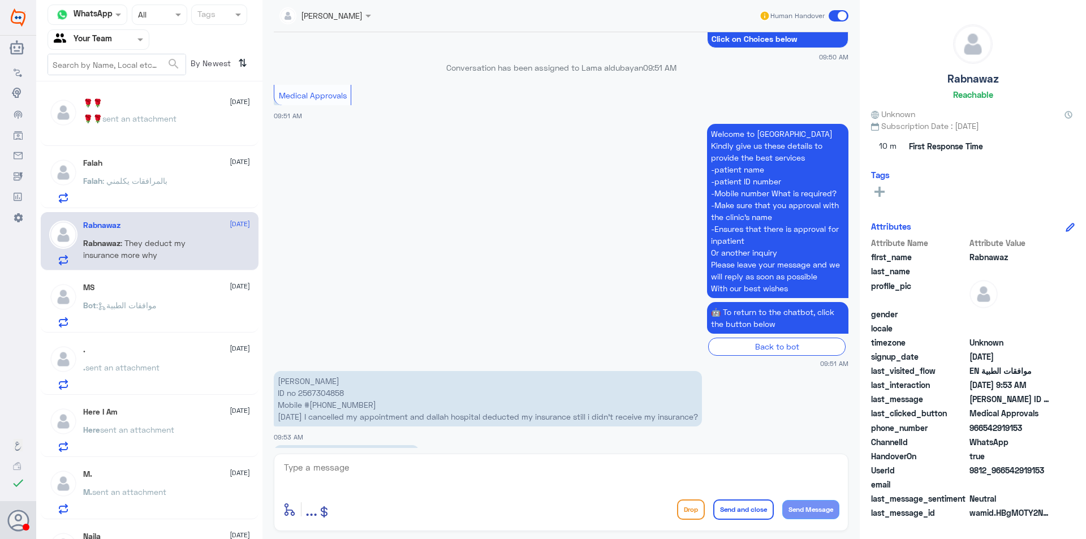
scroll to position [1100, 0]
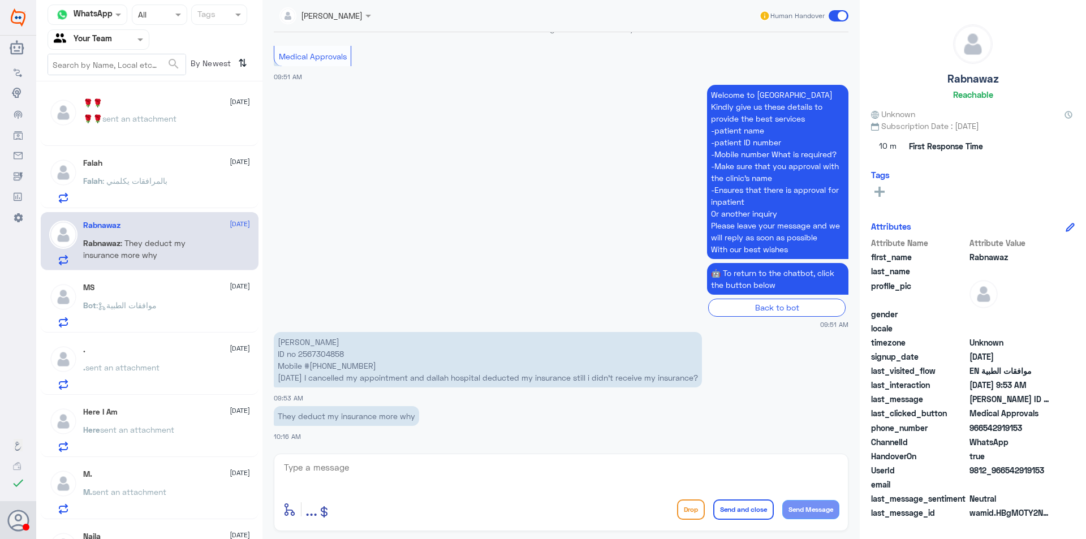
click at [122, 53] on nav "Channel WhatsApp Status × All Tags Agent Filter Your Team search By Newest ⇅" at bounding box center [149, 43] width 226 height 77
click at [119, 47] on div "Agent Filter Your Team" at bounding box center [91, 39] width 87 height 17
click at [98, 112] on div "Your Inbox" at bounding box center [98, 101] width 102 height 26
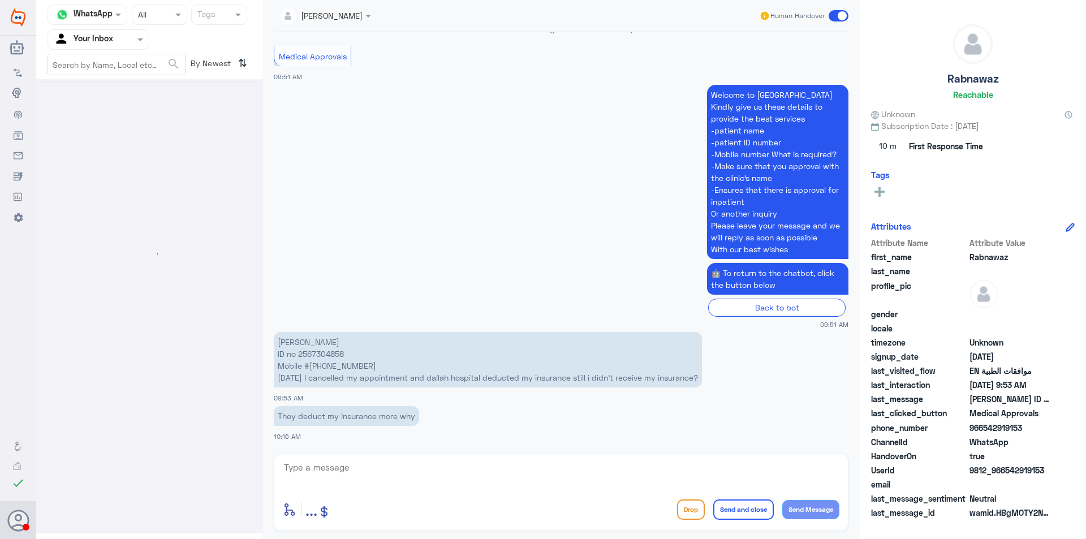
scroll to position [0, 0]
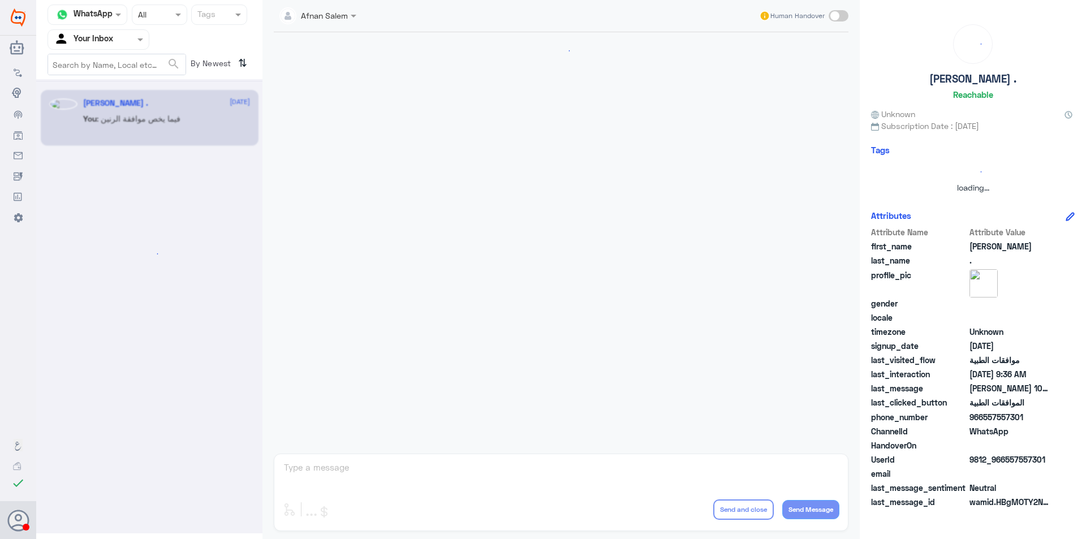
drag, startPoint x: 115, startPoint y: 35, endPoint x: 119, endPoint y: 47, distance: 12.5
click at [115, 35] on input "text" at bounding box center [85, 39] width 62 height 13
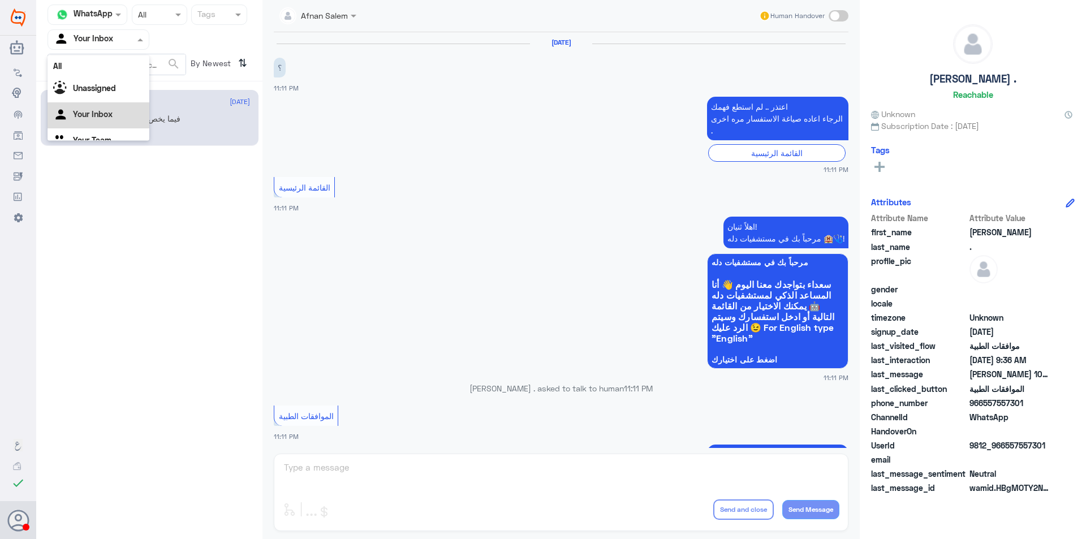
scroll to position [14, 0]
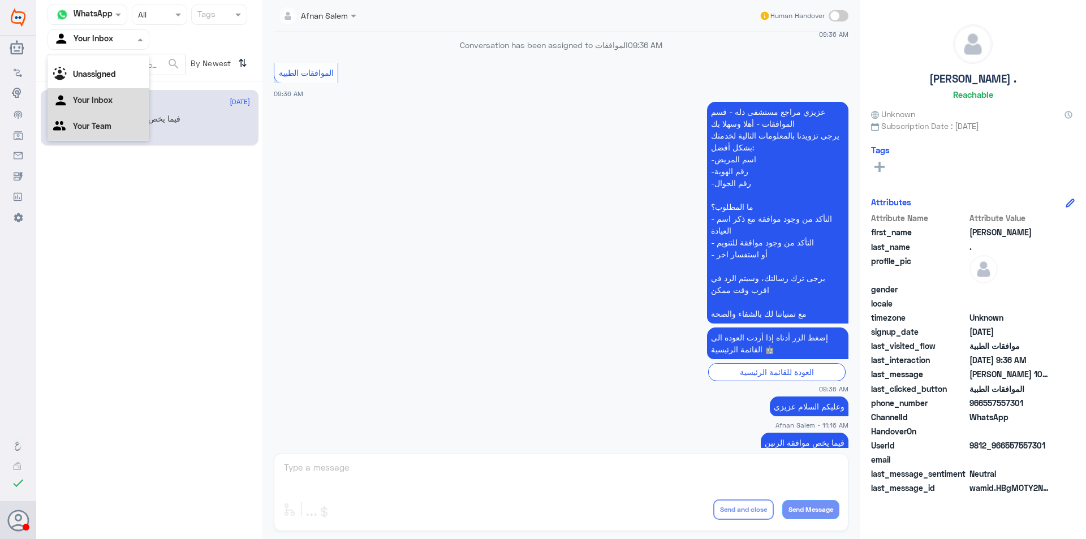
click at [111, 126] on Team "Your Team" at bounding box center [92, 126] width 38 height 10
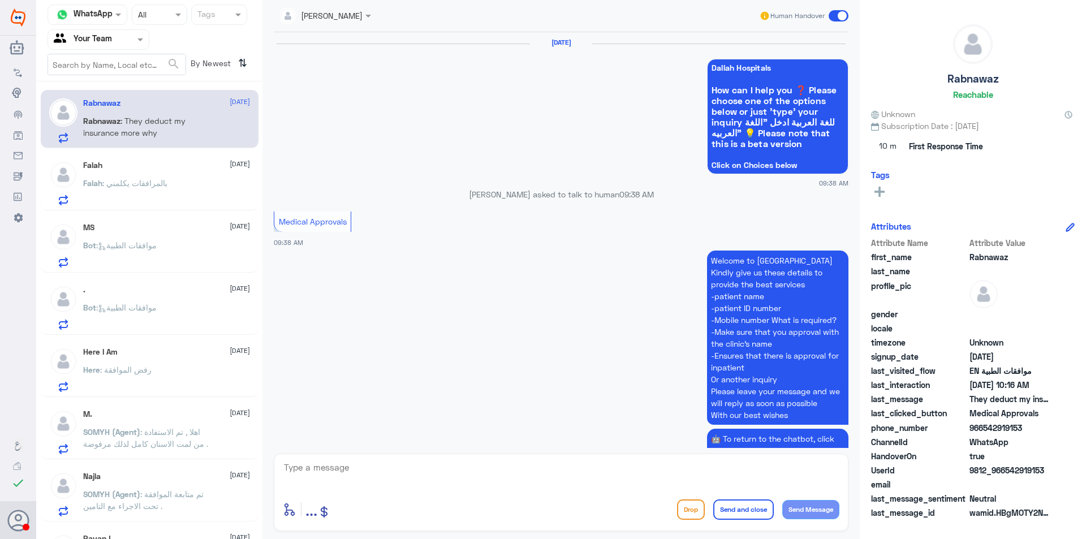
scroll to position [1060, 0]
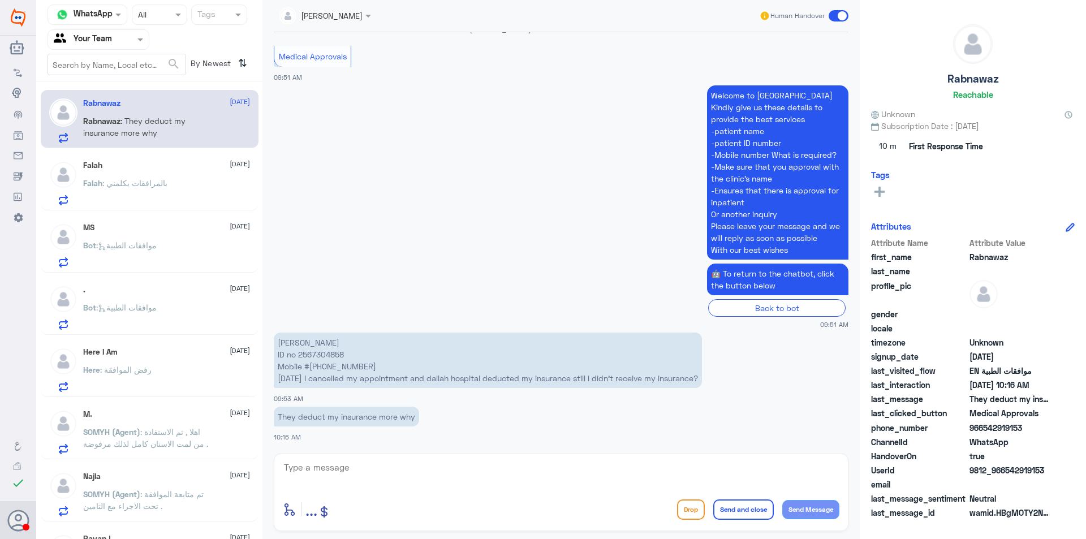
click at [339, 365] on p "[PERSON_NAME] ID no 2567304858 Mobile #[PHONE_NUMBER] [DATE] I cancelled my app…" at bounding box center [488, 359] width 428 height 55
click at [388, 481] on textarea at bounding box center [561, 474] width 556 height 28
type textarea "ي"
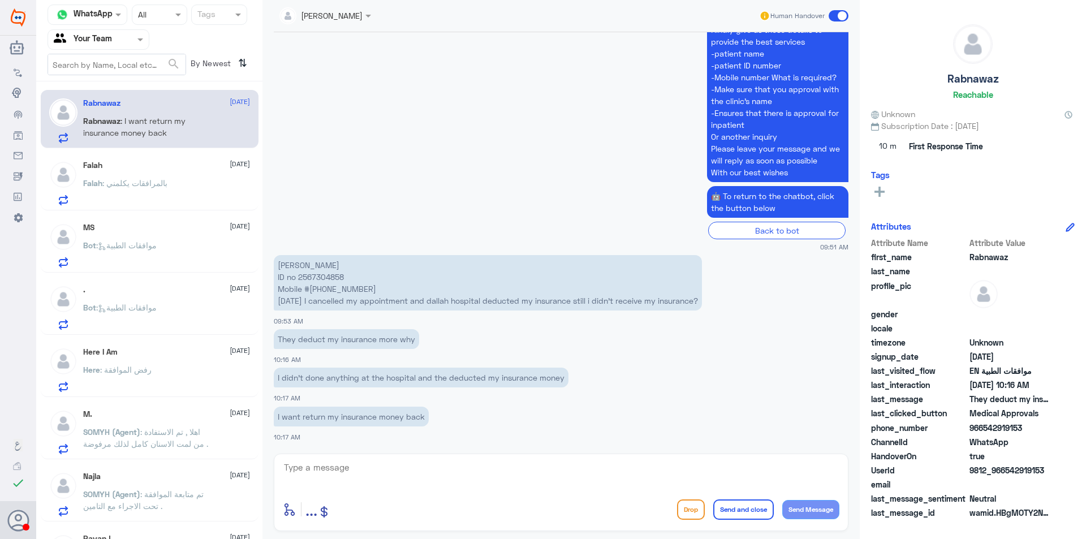
click at [150, 180] on span ": بالمرافقات يكلمني" at bounding box center [134, 183] width 65 height 10
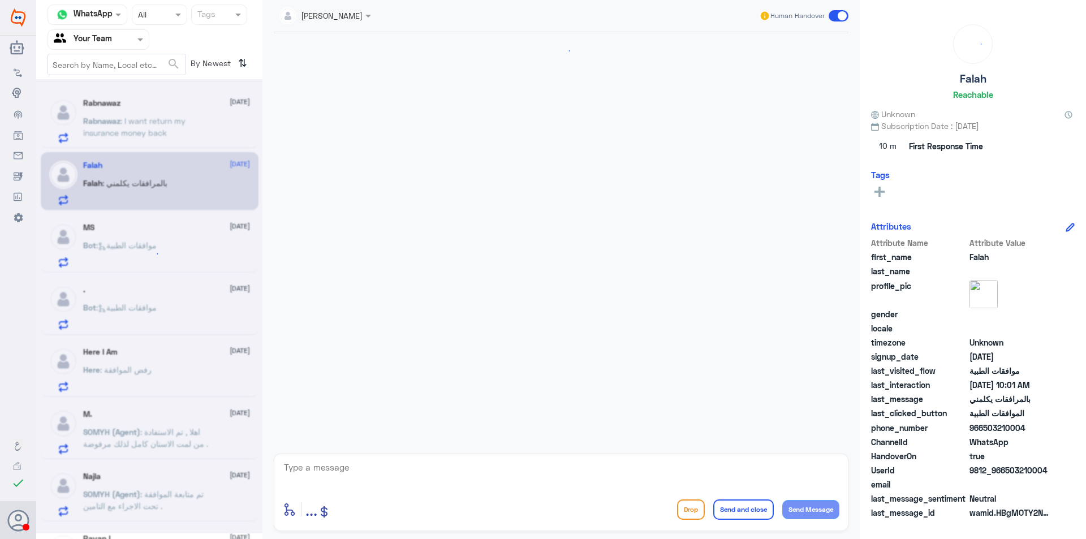
scroll to position [1201, 0]
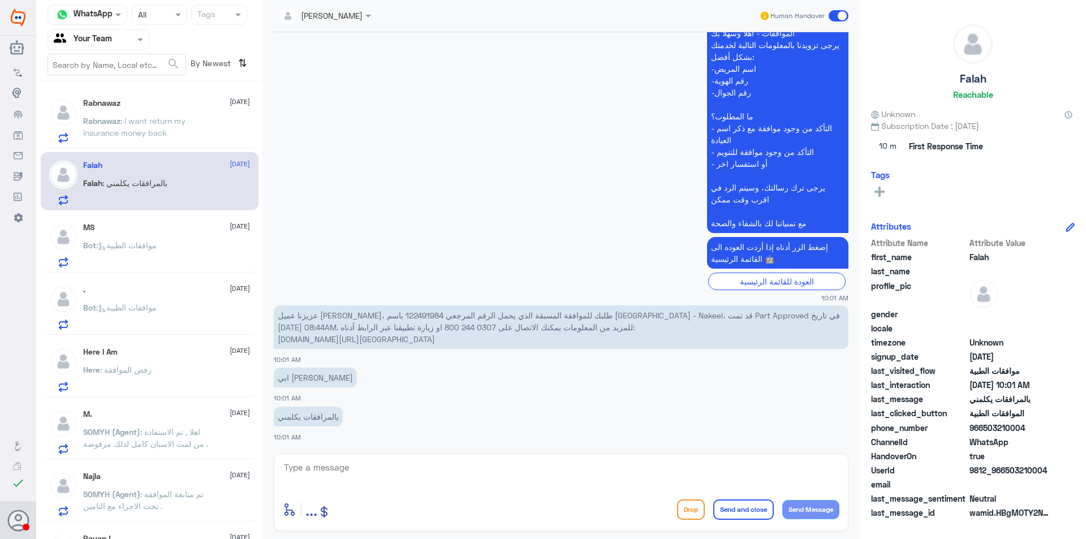
click at [159, 228] on div "MS [DATE]" at bounding box center [166, 228] width 167 height 10
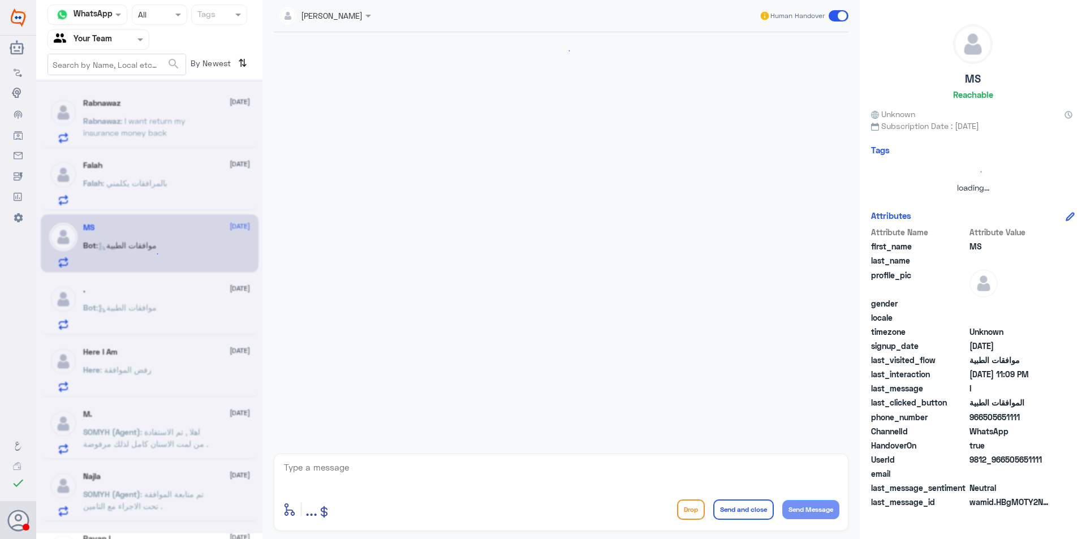
scroll to position [174, 0]
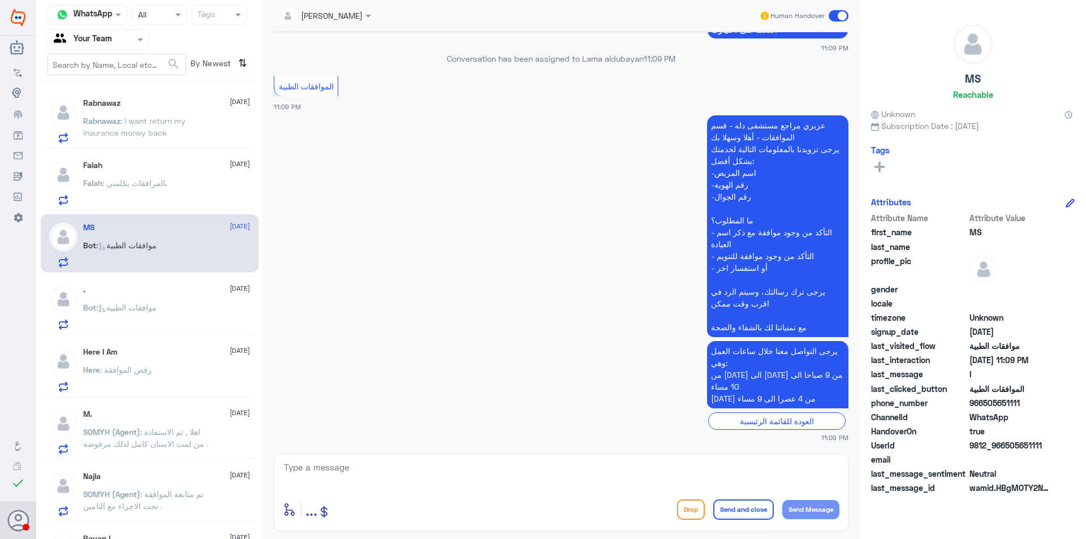
click at [168, 295] on div ". [DATE] Bot : موافقات الطبية" at bounding box center [166, 307] width 167 height 45
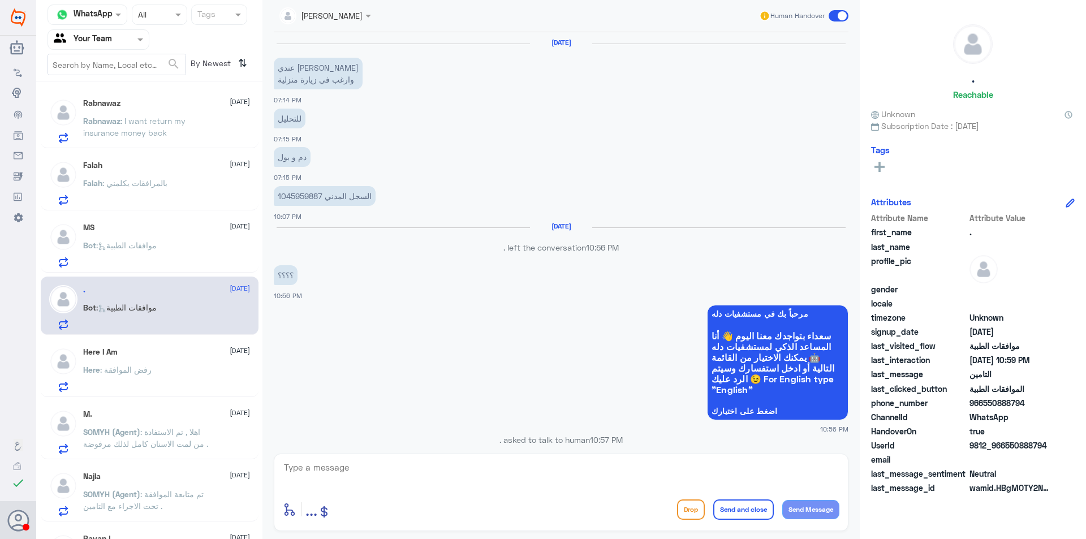
scroll to position [861, 0]
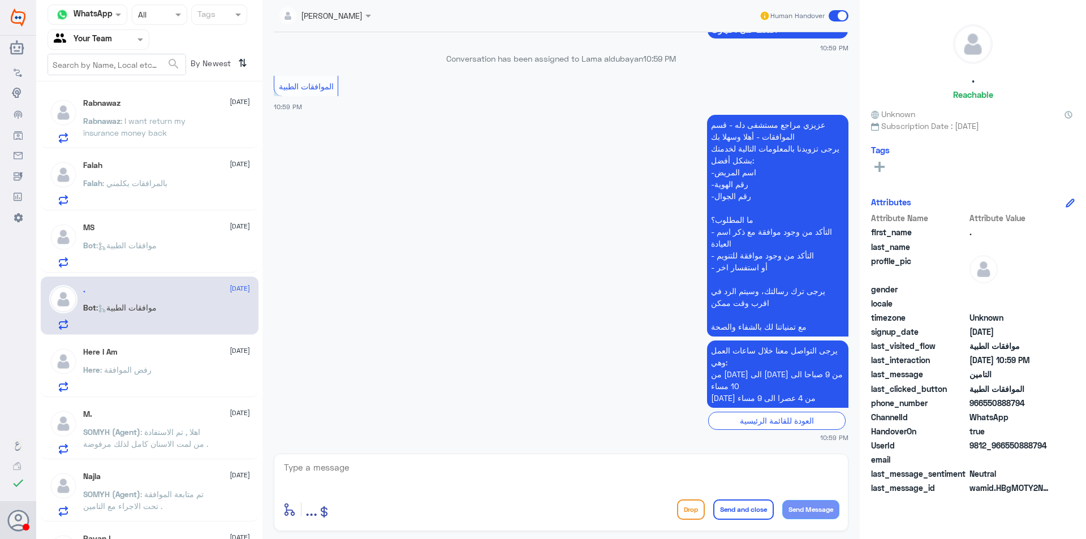
click at [175, 378] on div "Here : رفض الموافقة" at bounding box center [166, 378] width 167 height 25
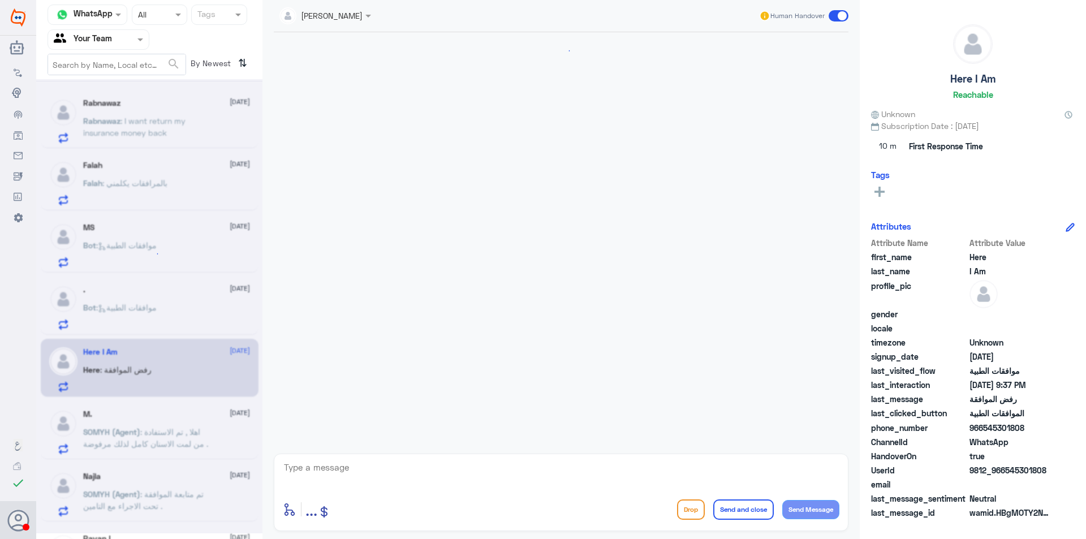
scroll to position [675, 0]
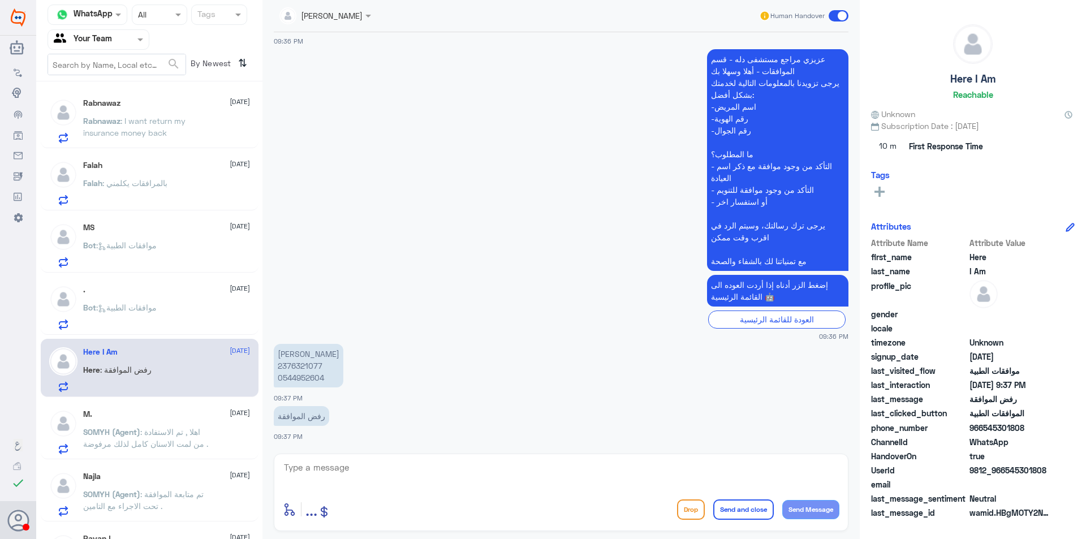
click at [158, 432] on span ": اهلا , تم الاستفادة من لمت الاسنان كامل لذلك مرفوضة ." at bounding box center [145, 437] width 125 height 21
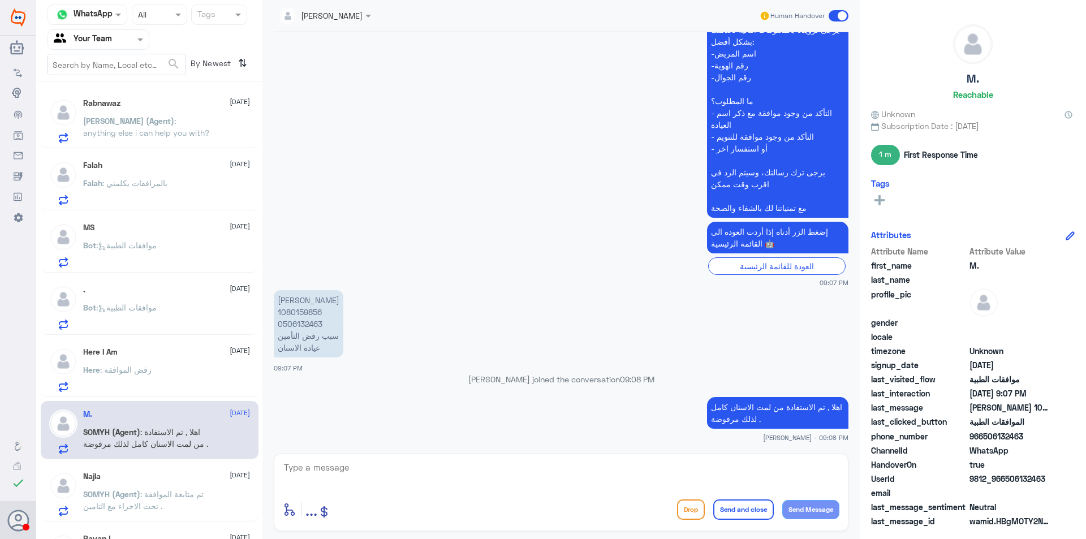
click at [137, 128] on span ": anything else i can help you with?" at bounding box center [146, 126] width 126 height 21
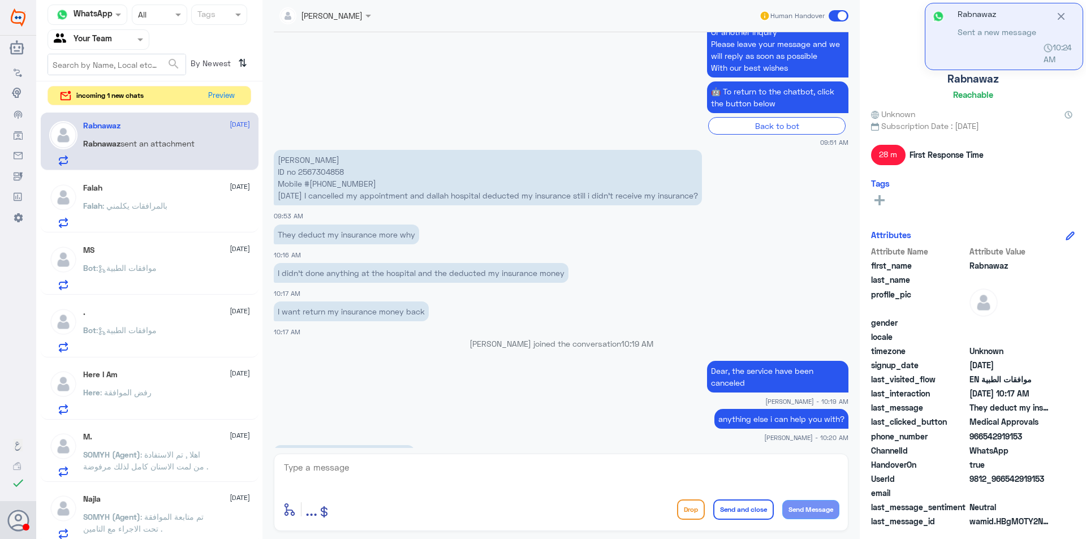
scroll to position [1249, 0]
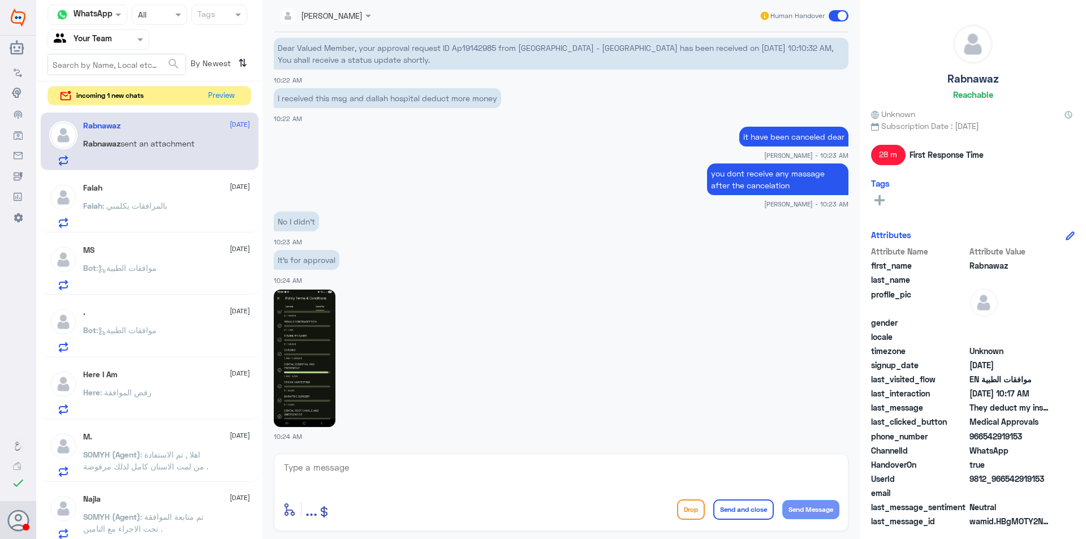
click at [321, 347] on img at bounding box center [305, 357] width 62 height 137
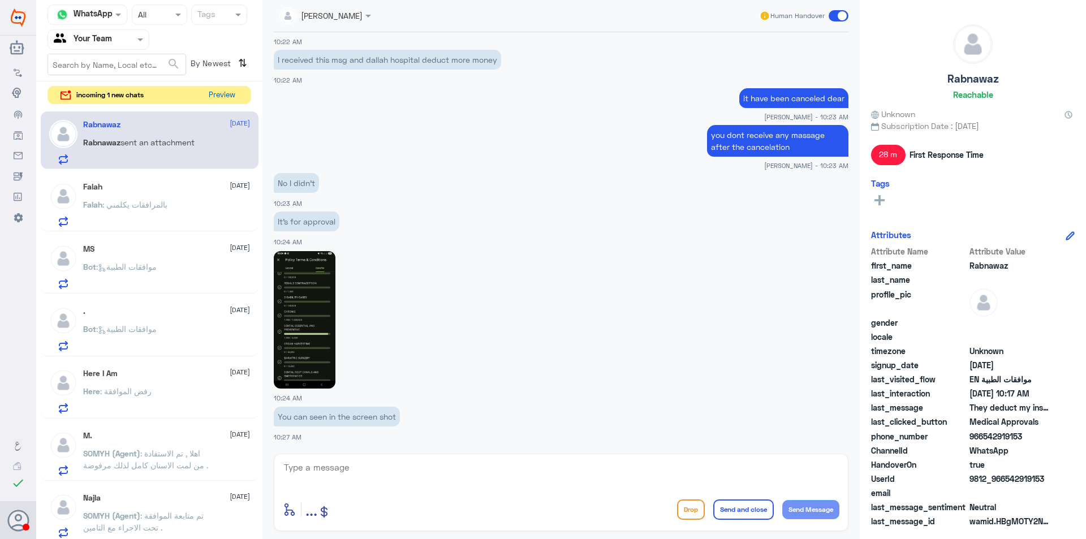
click at [219, 97] on button "Preview" at bounding box center [221, 96] width 35 height 18
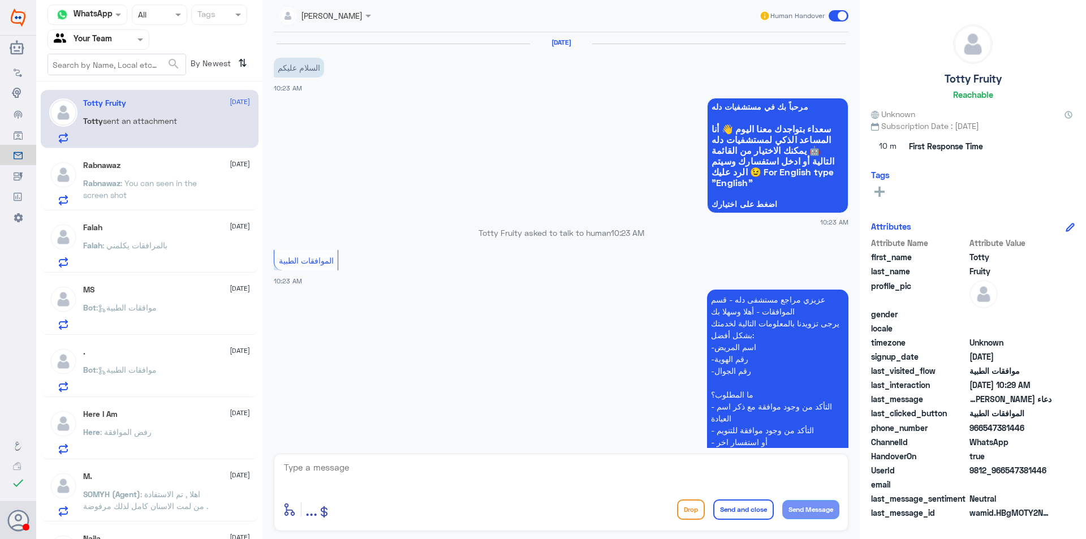
scroll to position [236, 0]
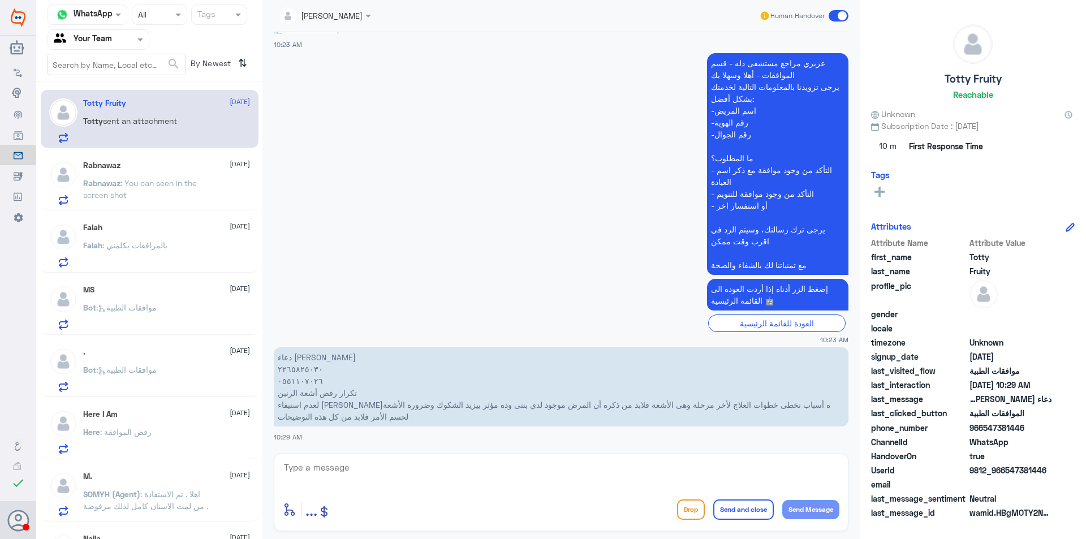
click at [159, 244] on span ": بالمرافقات يكلمني" at bounding box center [134, 245] width 65 height 10
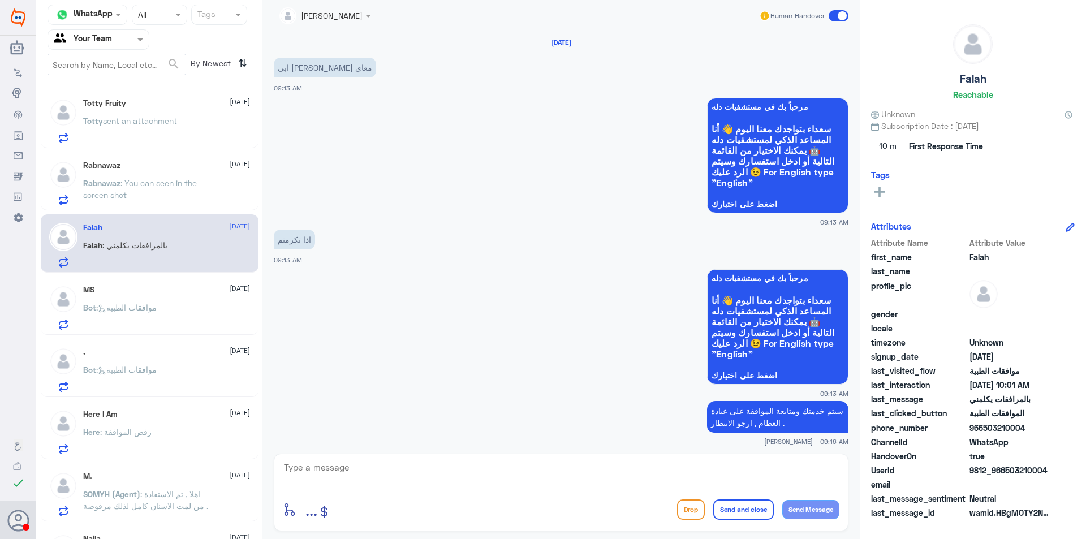
scroll to position [1201, 0]
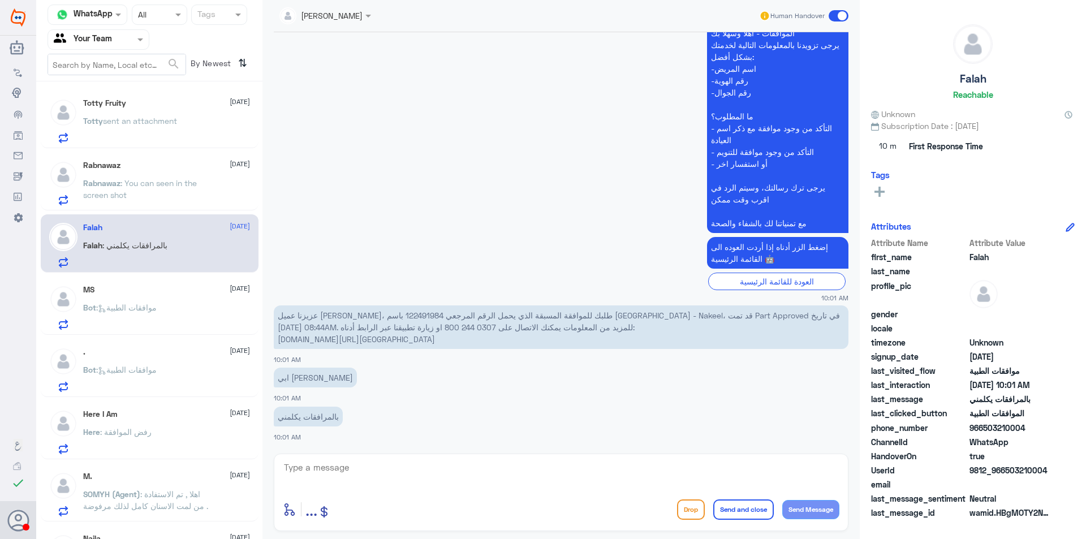
click at [320, 318] on p "عزيزنا عميل [PERSON_NAME]، طلبك للموافقة المسبقة الذي يحمل الرقم المرجعي 122491…" at bounding box center [561, 327] width 574 height 44
click at [177, 127] on p "Totty sent an attachment" at bounding box center [130, 129] width 94 height 28
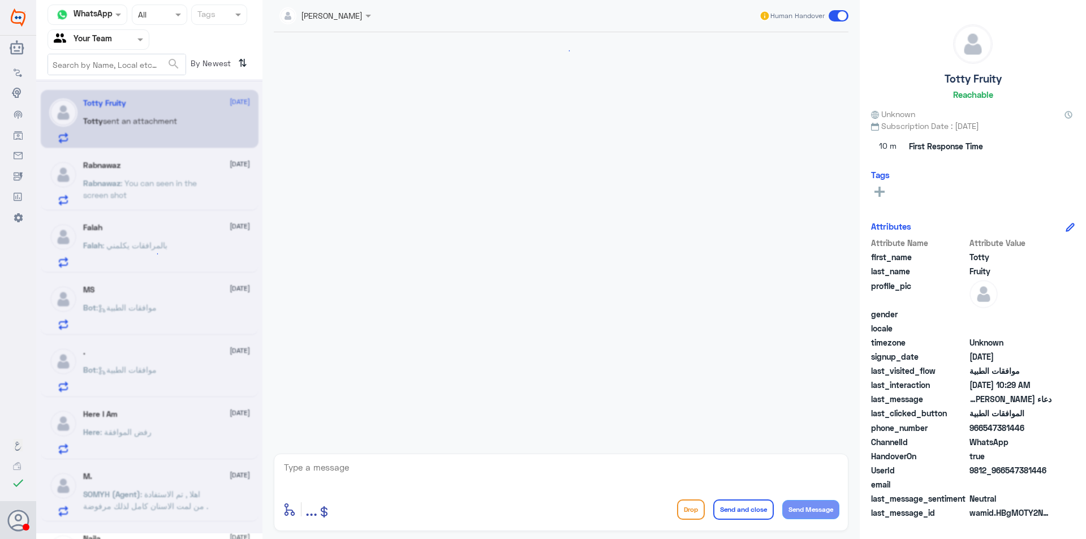
scroll to position [236, 0]
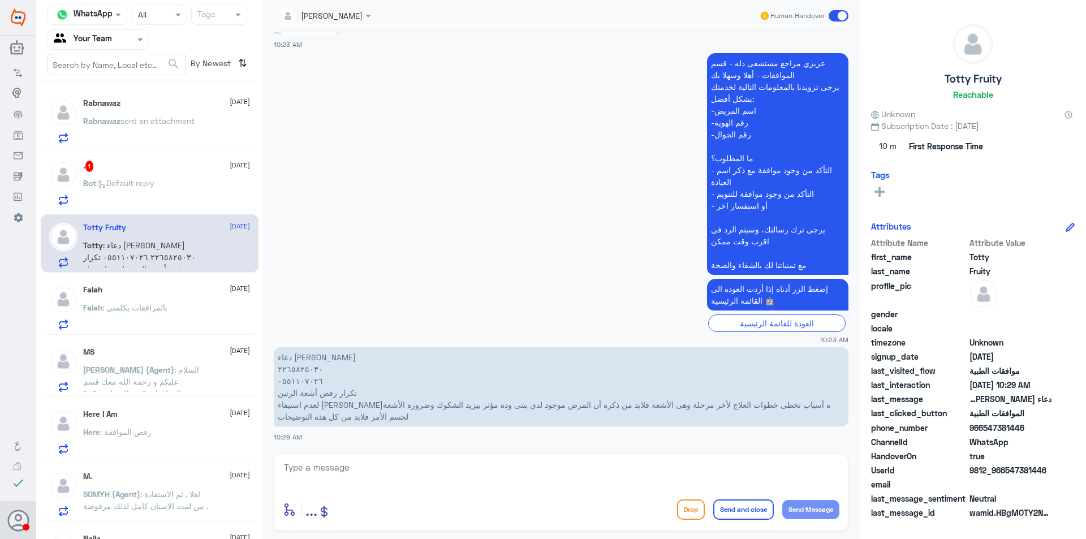
click at [195, 173] on div ". 1 [DATE] Bot : Default reply" at bounding box center [166, 183] width 167 height 45
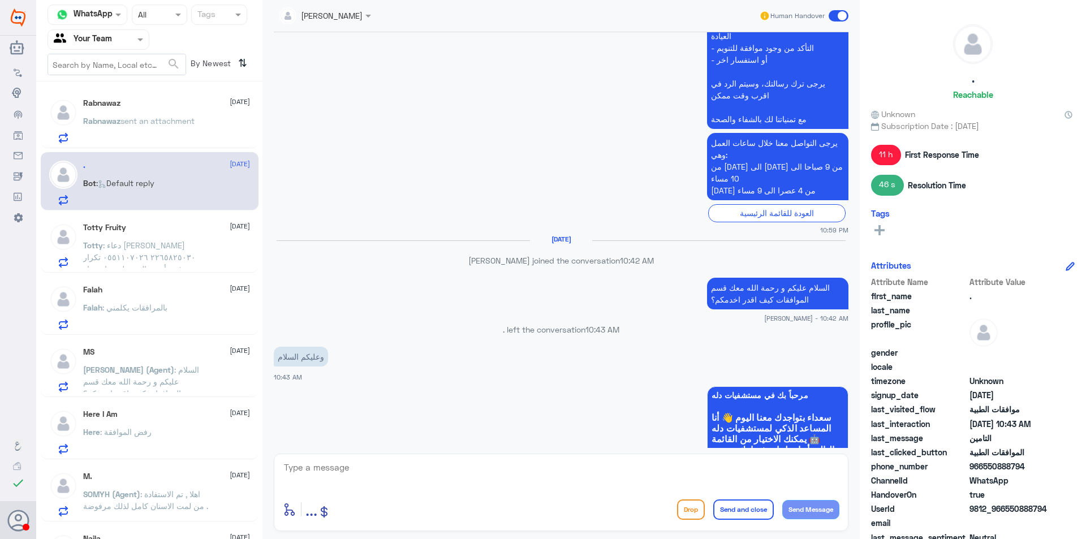
scroll to position [708, 0]
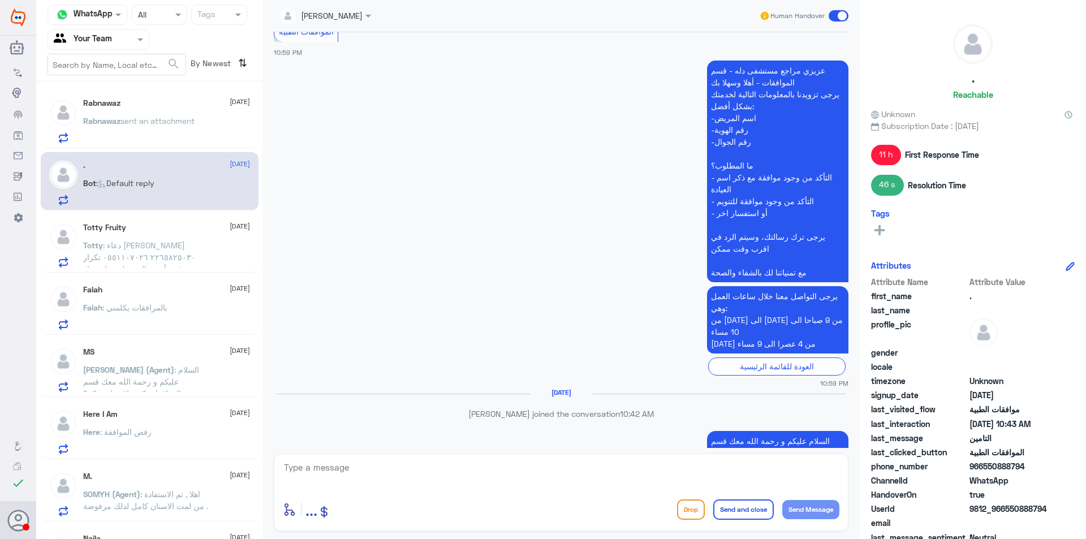
click at [139, 272] on div "Totty Fruity [DATE] Totty : دعاء [PERSON_NAME] ٢٢٦٥٨٢٥٠٣٠ ٠٥٥١١٠٧٠٢٦ تكرار رفض …" at bounding box center [150, 243] width 218 height 58
click at [145, 262] on span ": دعاء [PERSON_NAME] ٢٢٦٥٨٢٥٠٣٠ ٠٥٥١١٠٧٠٢٦ تكرار رفض أشعة الرنين لعدم استيفاء […" at bounding box center [146, 292] width 127 height 105
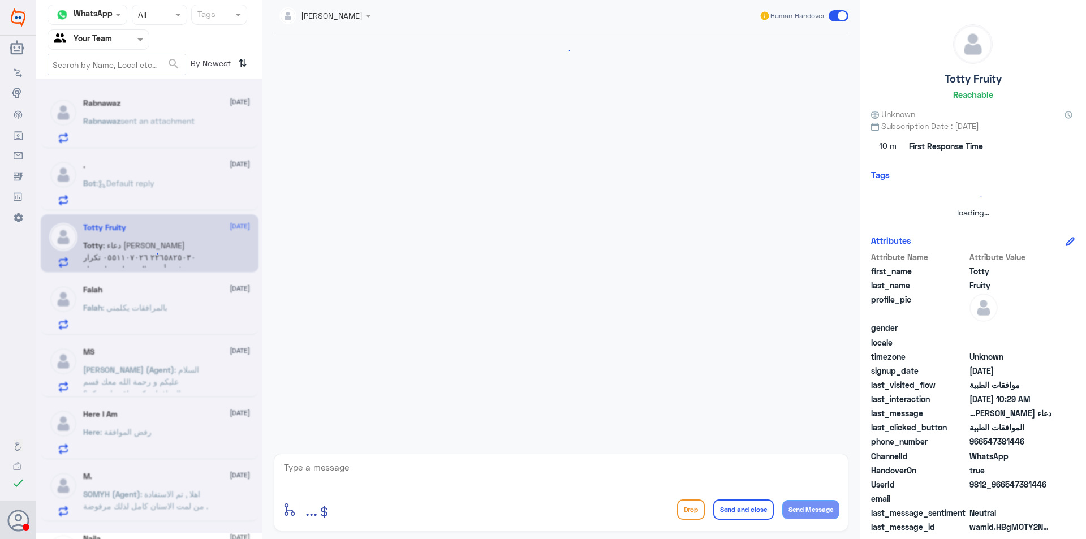
scroll to position [236, 0]
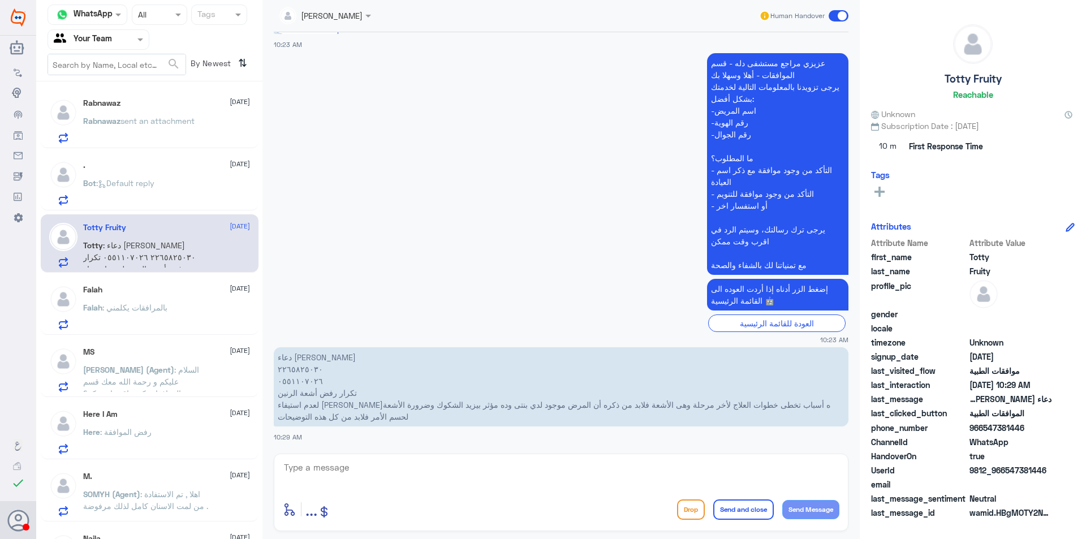
click at [161, 318] on p "Falah : بالمرافقات يكلمني" at bounding box center [125, 315] width 84 height 28
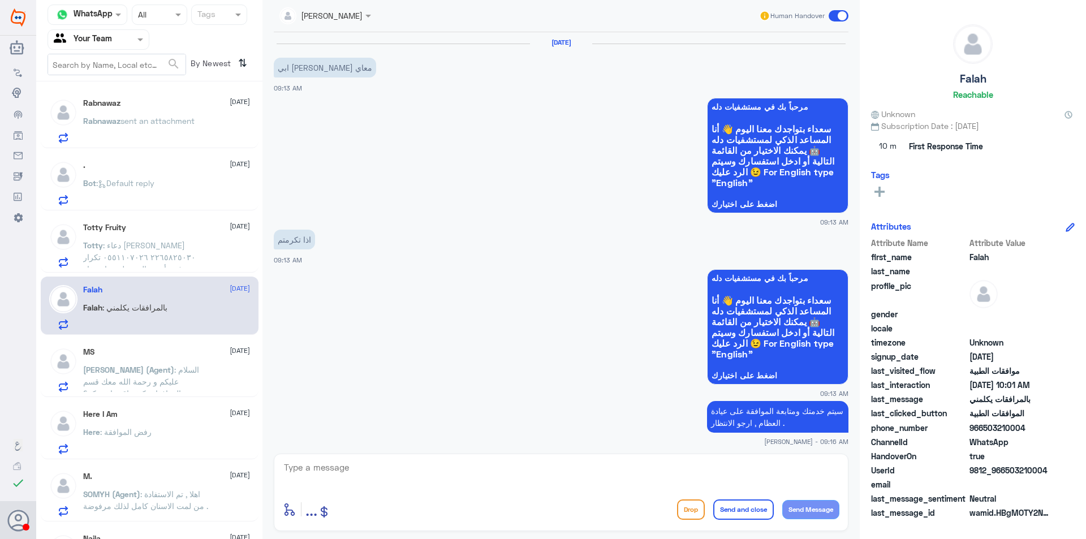
scroll to position [1201, 0]
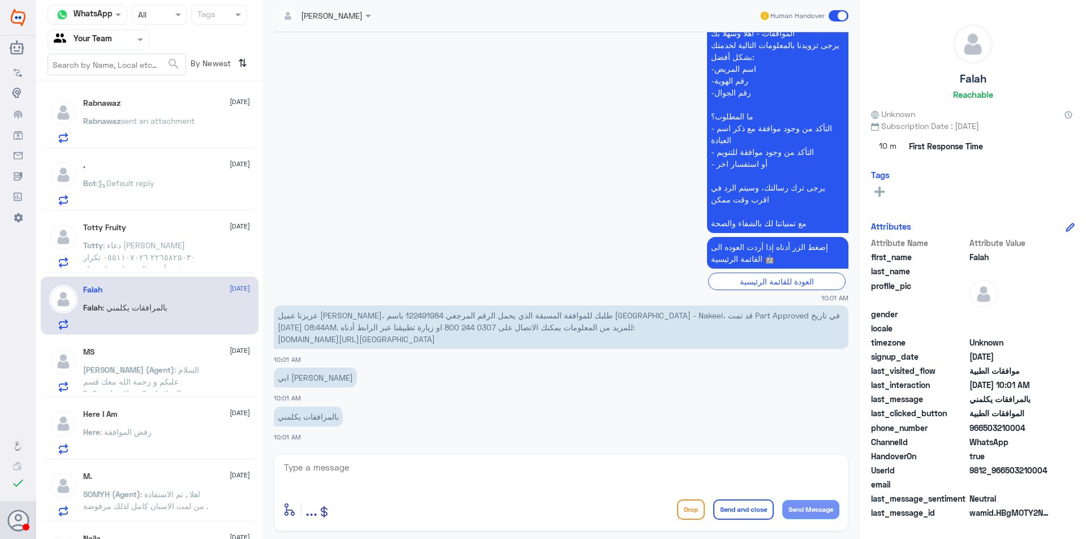
click at [150, 385] on span ": السلام عليكم و رحمة الله معك قسم الموافقات كيف اقدر اخدمكم؟" at bounding box center [141, 381] width 116 height 33
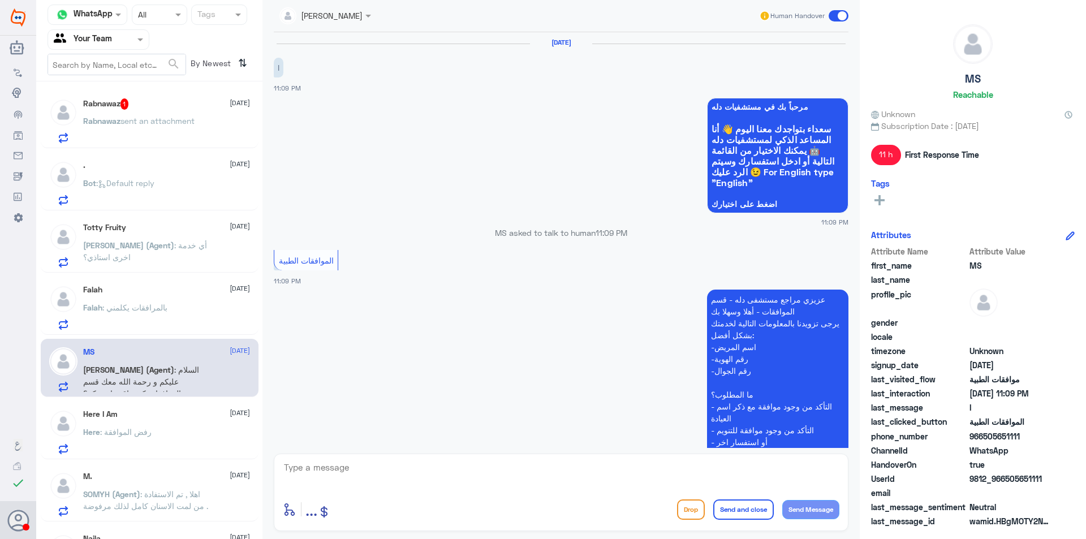
scroll to position [263, 0]
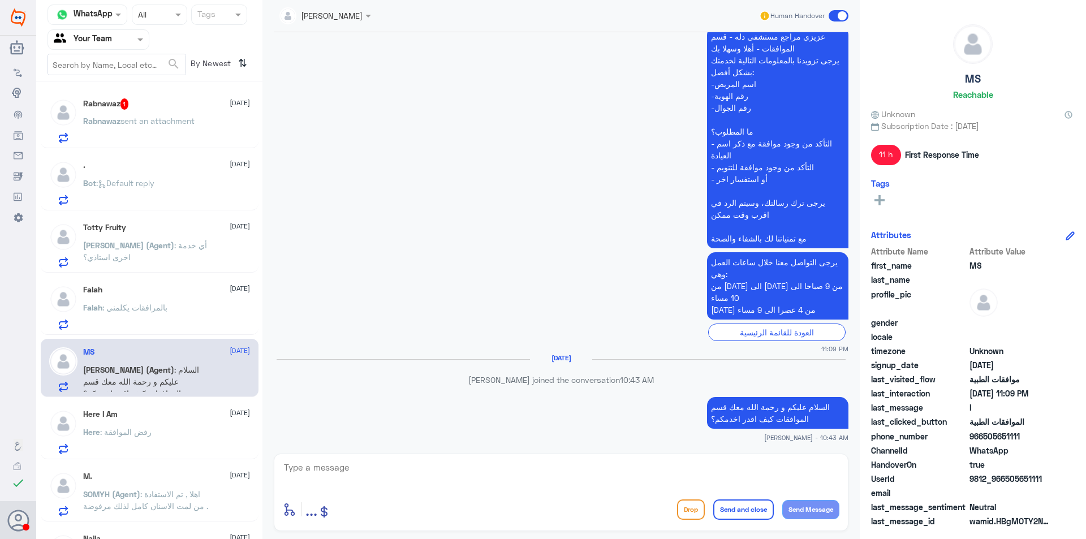
click at [167, 303] on span ": بالمرافقات يكلمني" at bounding box center [134, 307] width 65 height 10
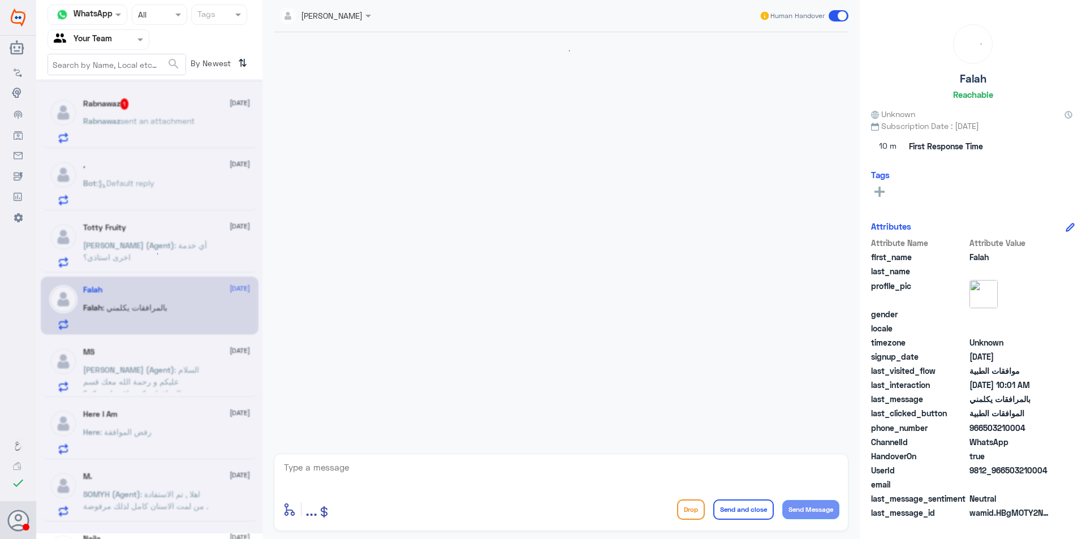
scroll to position [1201, 0]
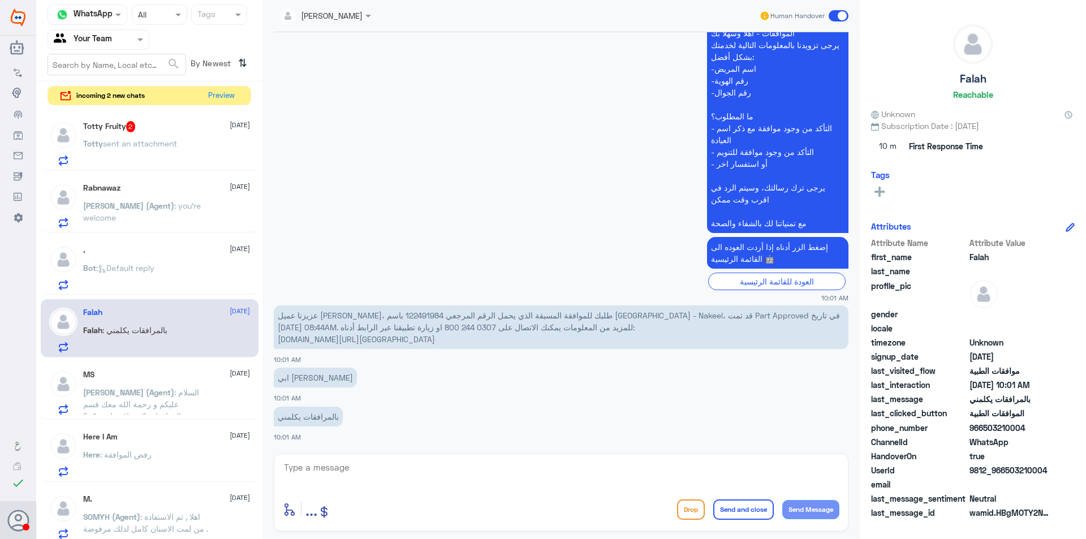
click at [186, 132] on div "Totty Fruity 2 [DATE] Totty sent an attachment" at bounding box center [166, 143] width 167 height 45
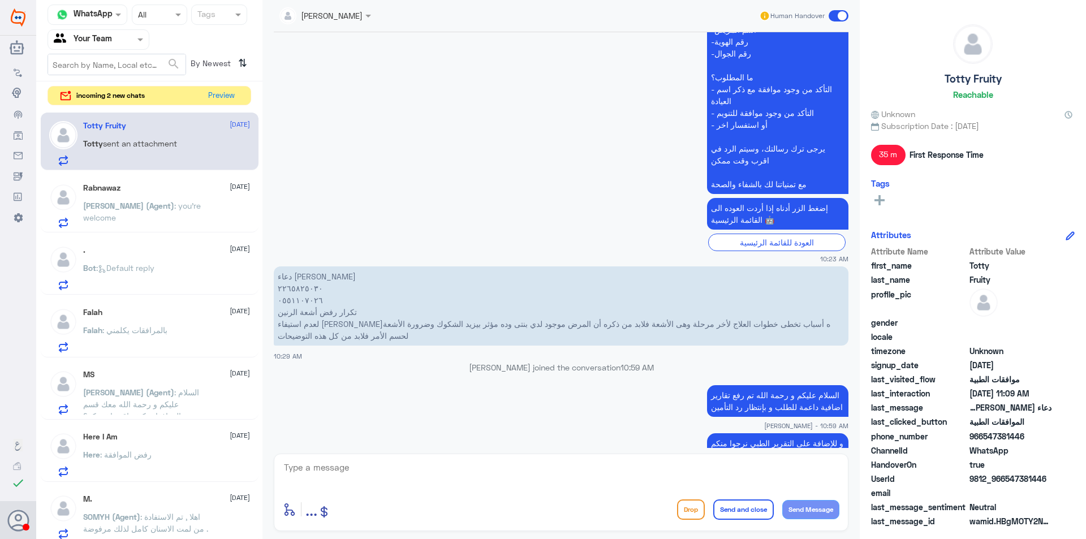
scroll to position [309, 0]
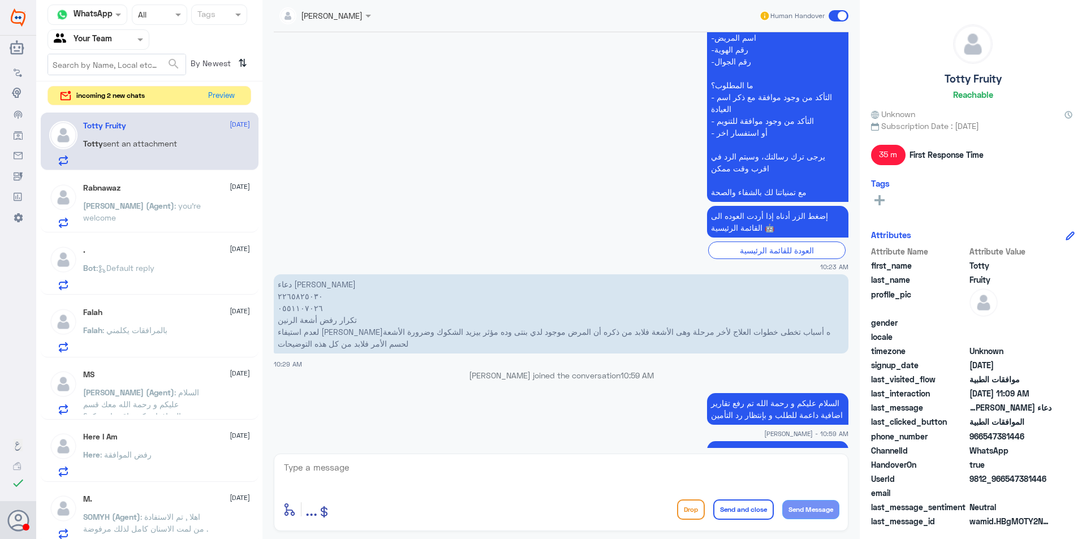
click at [299, 297] on p "دعاء [PERSON_NAME] ٢٢٦٥٨٢٥٠٣٠ ٠٥٥١١٠٧٠٢٦ تكرار رفض أشعة الرنين لعدم استيفاء [PE…" at bounding box center [561, 313] width 574 height 79
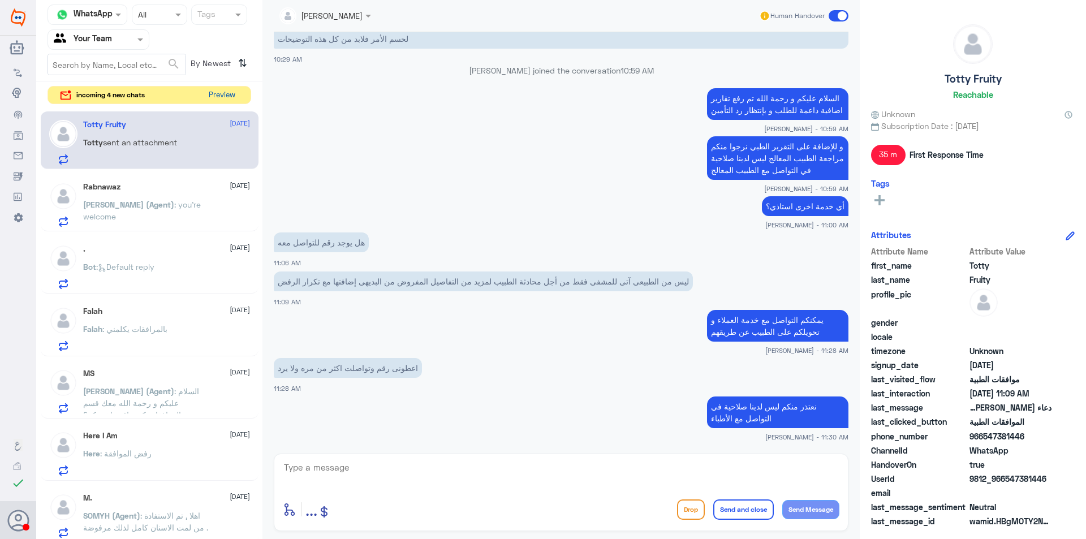
click at [210, 88] on button "Preview" at bounding box center [221, 96] width 35 height 18
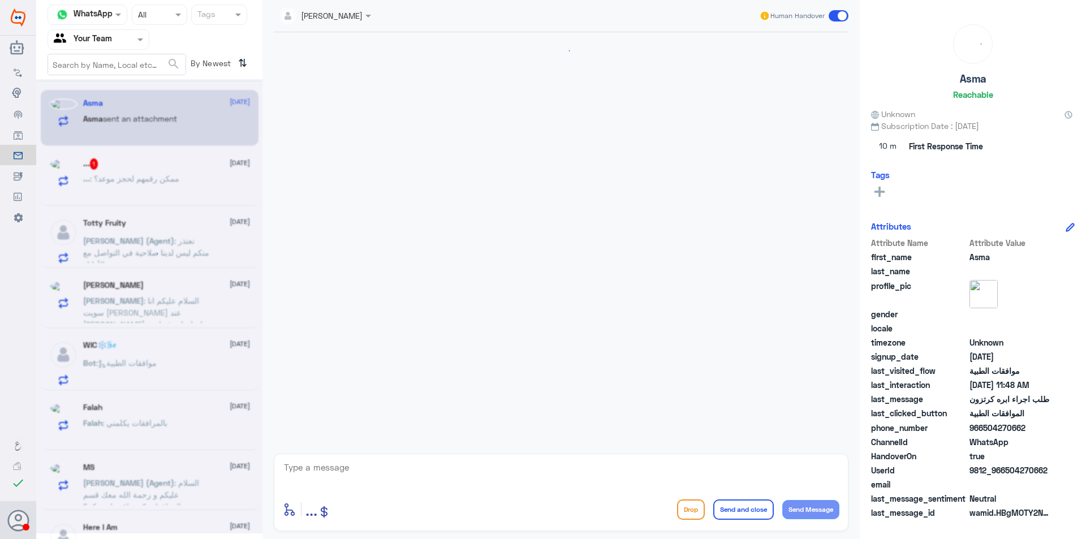
scroll to position [254, 0]
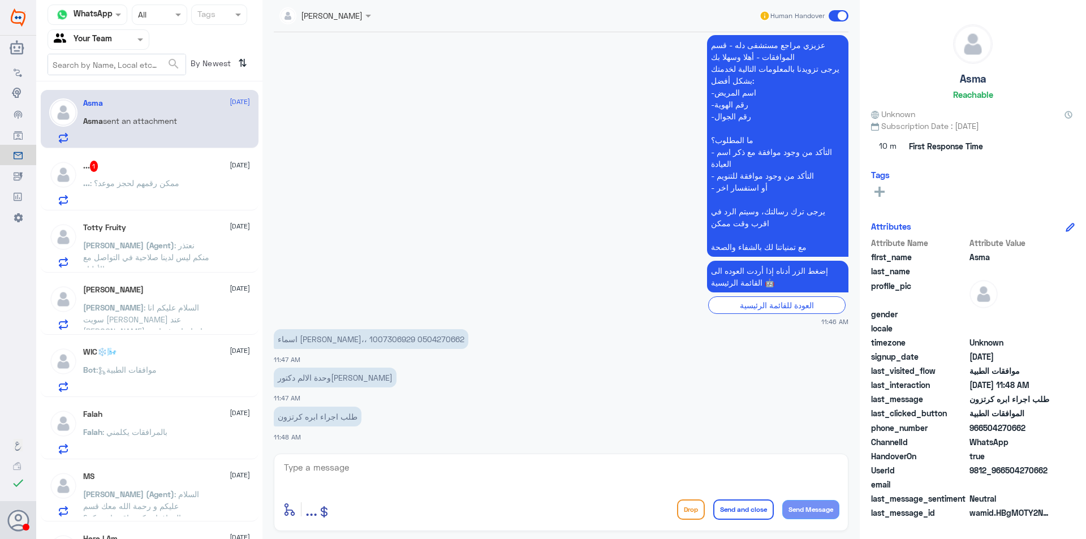
click at [123, 163] on div "... 1 [DATE]" at bounding box center [166, 166] width 167 height 11
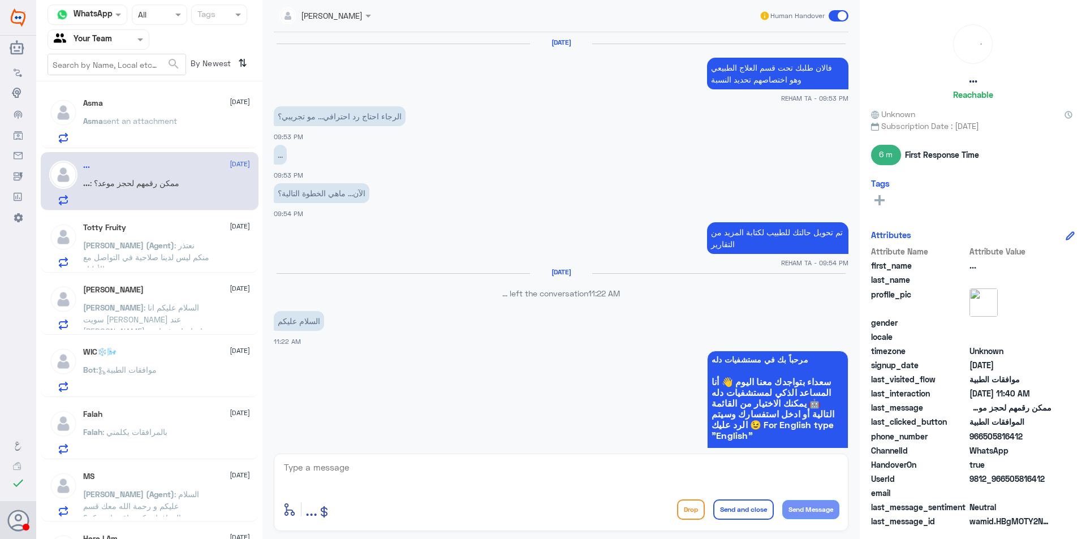
scroll to position [687, 0]
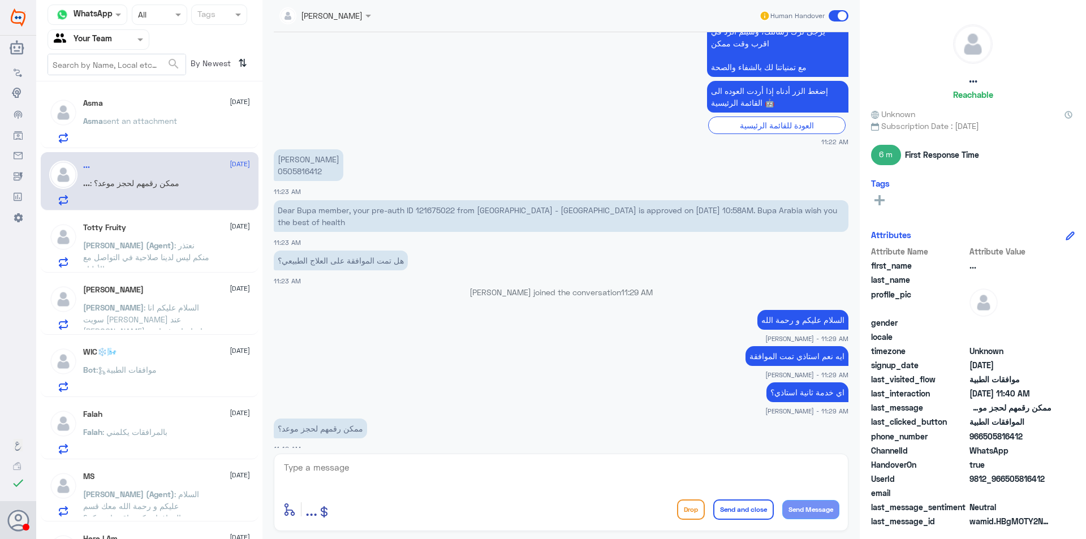
click at [178, 248] on span ": نعتذر منكم ليس لدينا صلاحية في التواصل مع الأطباء" at bounding box center [146, 256] width 126 height 33
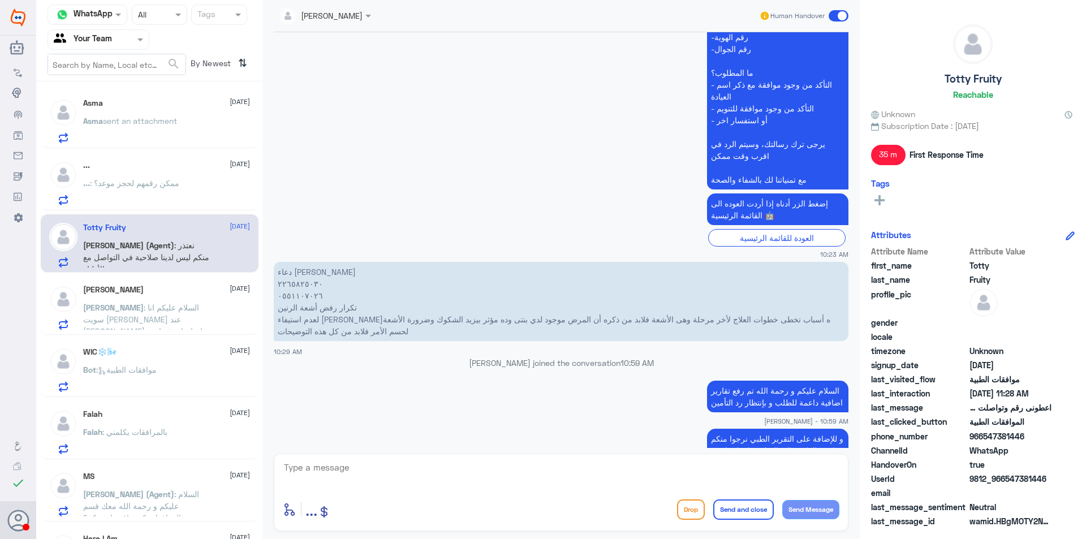
scroll to position [275, 0]
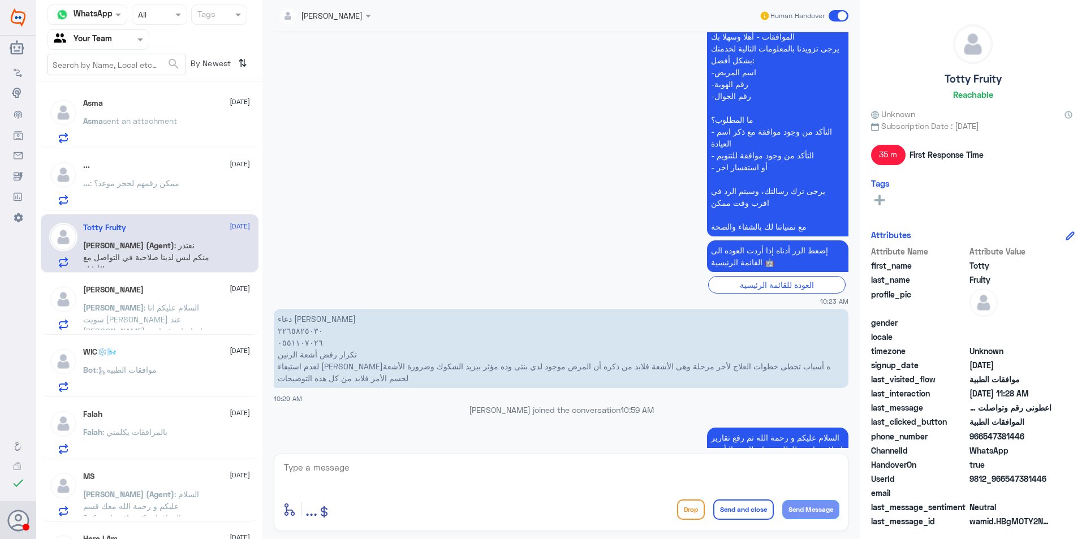
click at [297, 344] on p "دعاء [PERSON_NAME] ٢٢٦٥٨٢٥٠٣٠ ٠٥٥١١٠٧٠٢٦ تكرار رفض أشعة الرنين لعدم استيفاء [PE…" at bounding box center [561, 348] width 574 height 79
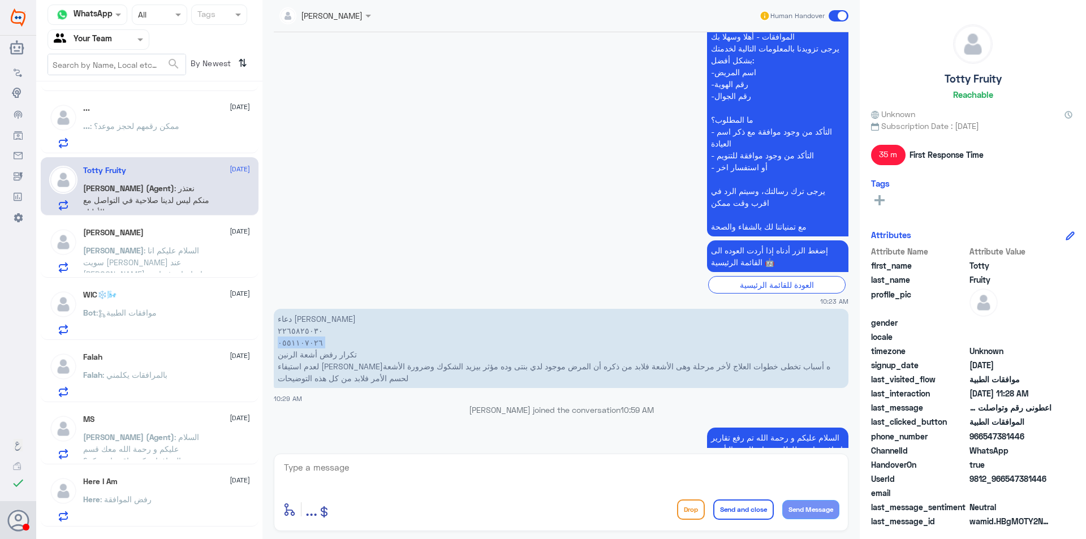
scroll to position [170, 0]
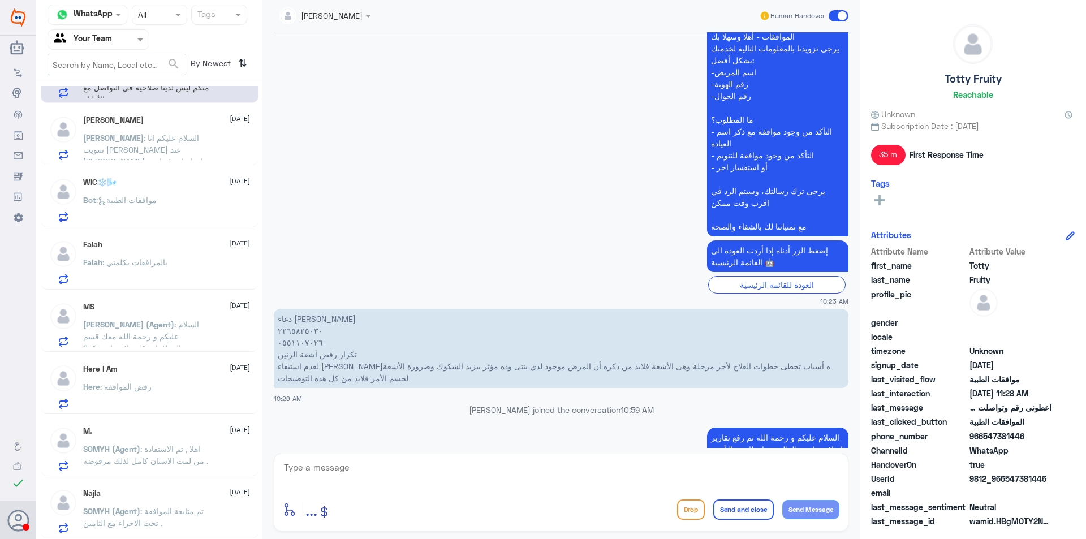
click at [152, 334] on span ": السلام عليكم و رحمة الله معك قسم الموافقات كيف اقدر اخدمكم؟" at bounding box center [141, 335] width 116 height 33
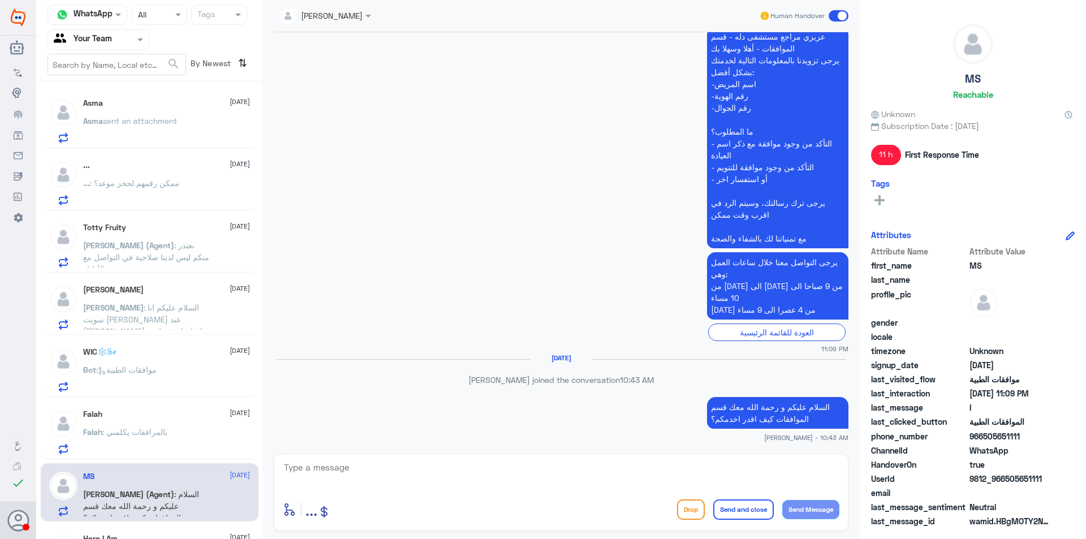
click at [144, 155] on div "... [DATE] ... : ممكن رقمهم لحجز موعد؟" at bounding box center [150, 181] width 218 height 58
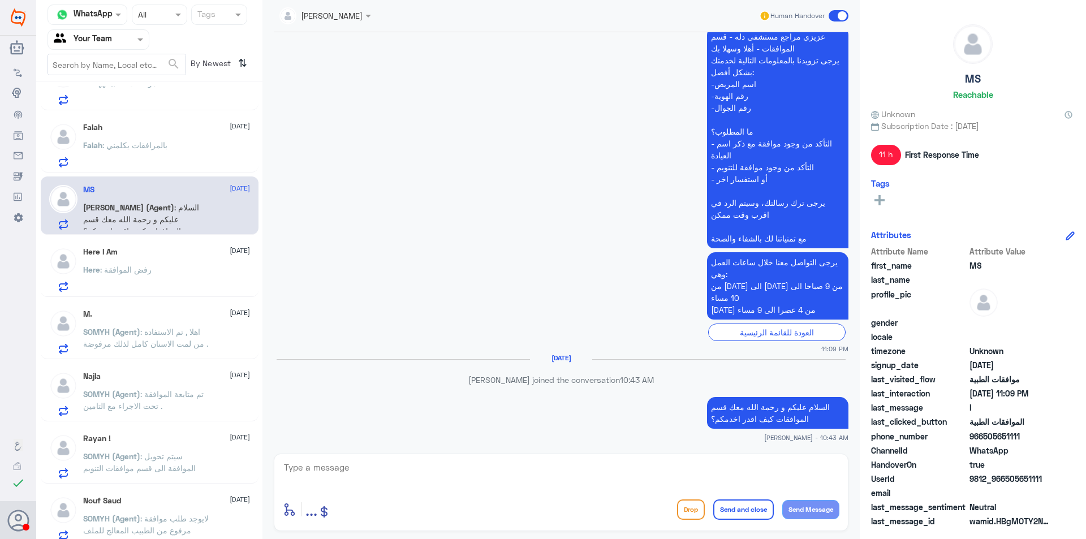
scroll to position [339, 0]
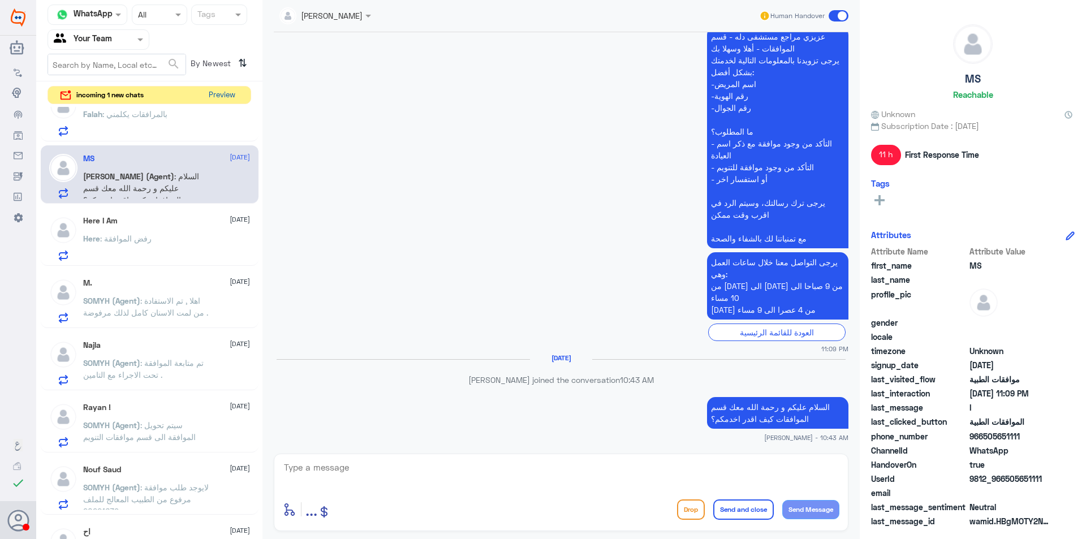
click at [213, 94] on button "Preview" at bounding box center [221, 96] width 35 height 18
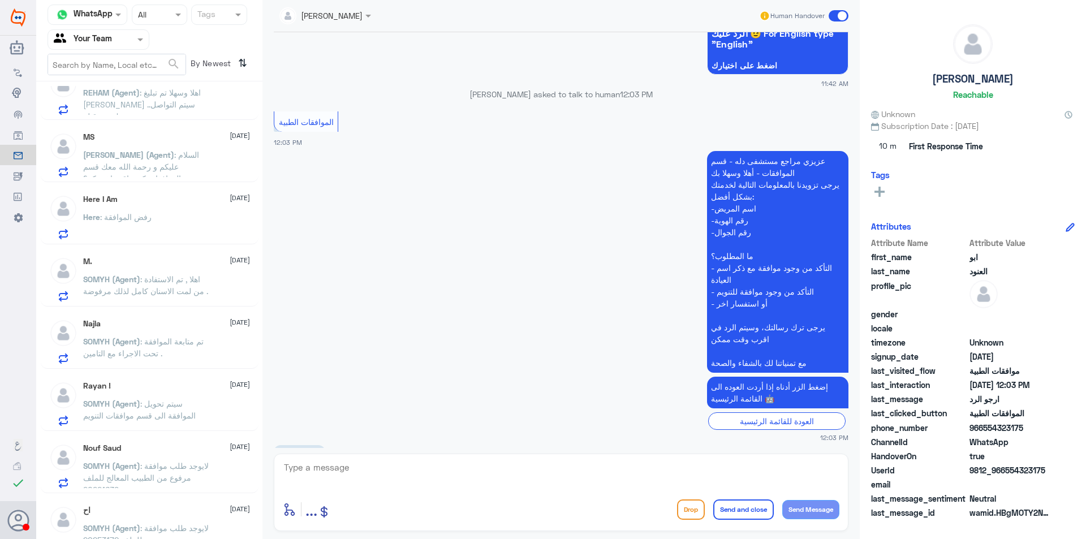
scroll to position [1066, 0]
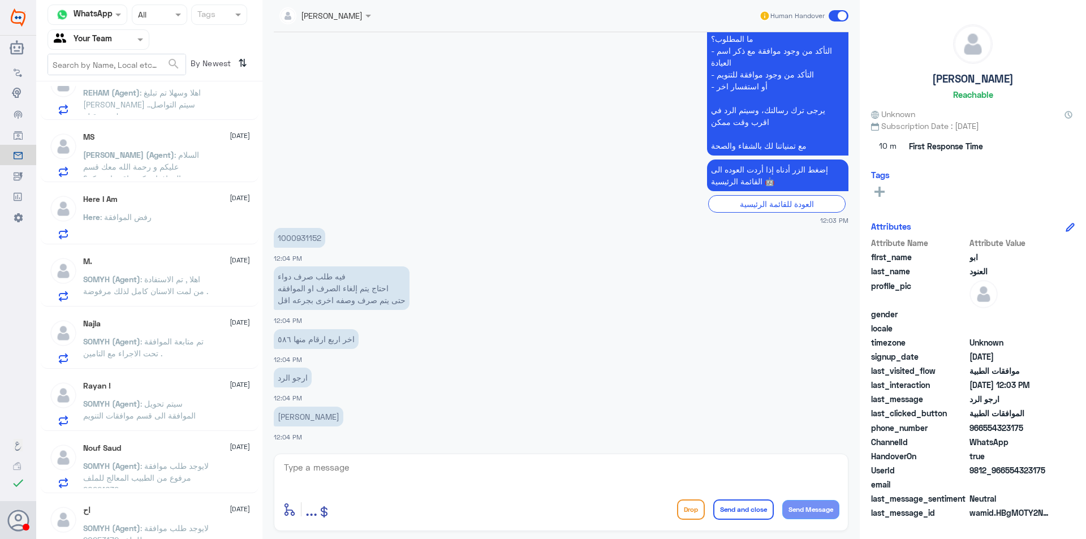
click at [303, 234] on p "1000931152" at bounding box center [299, 238] width 51 height 20
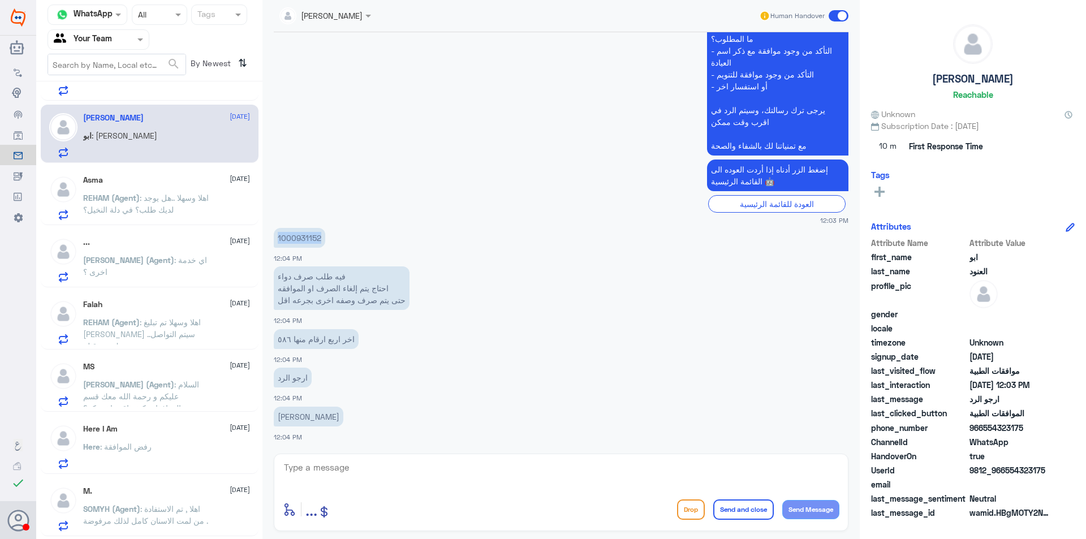
scroll to position [0, 0]
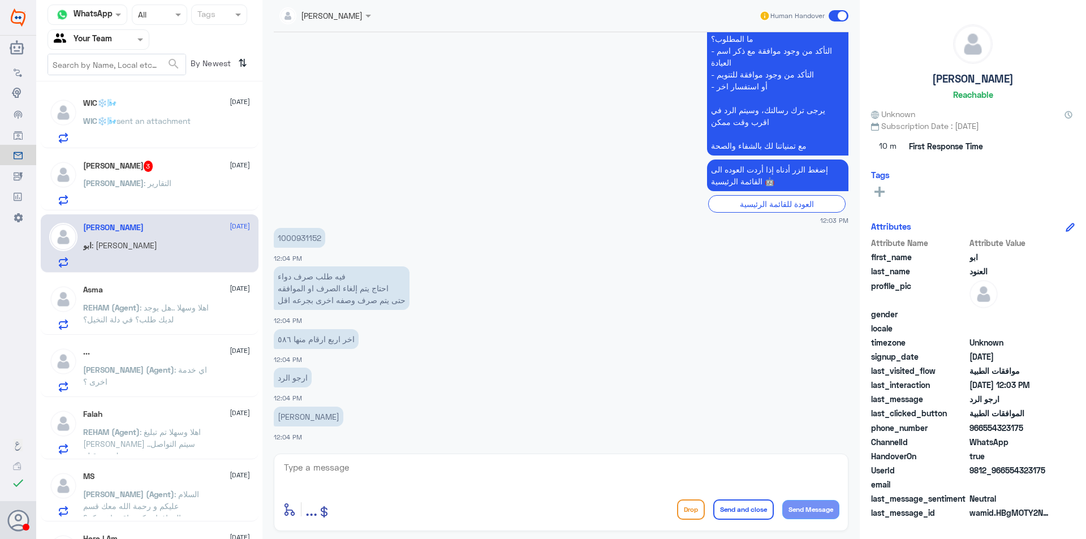
click at [153, 180] on div "Abdurhman : التقارير" at bounding box center [166, 192] width 167 height 25
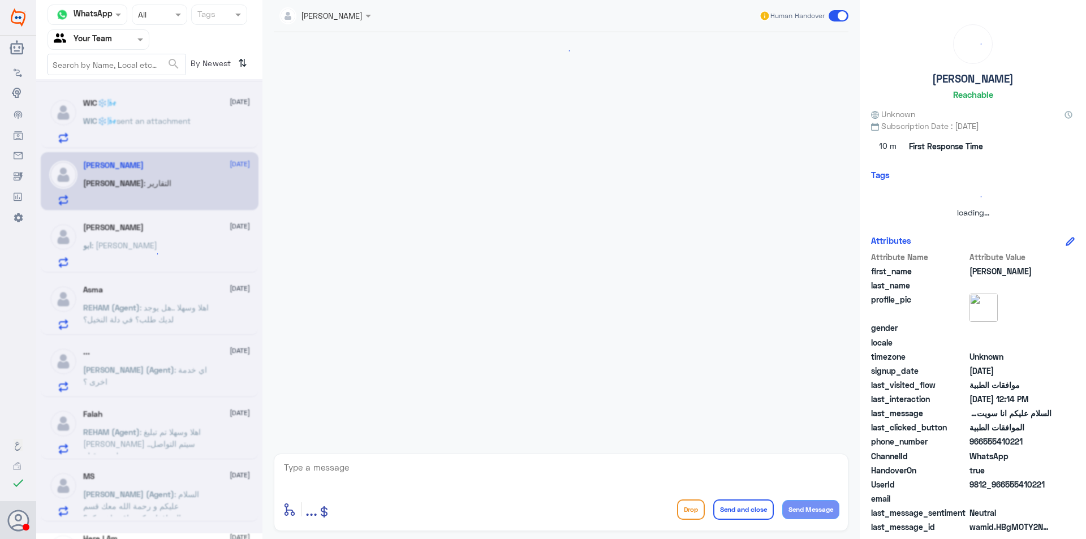
scroll to position [731, 0]
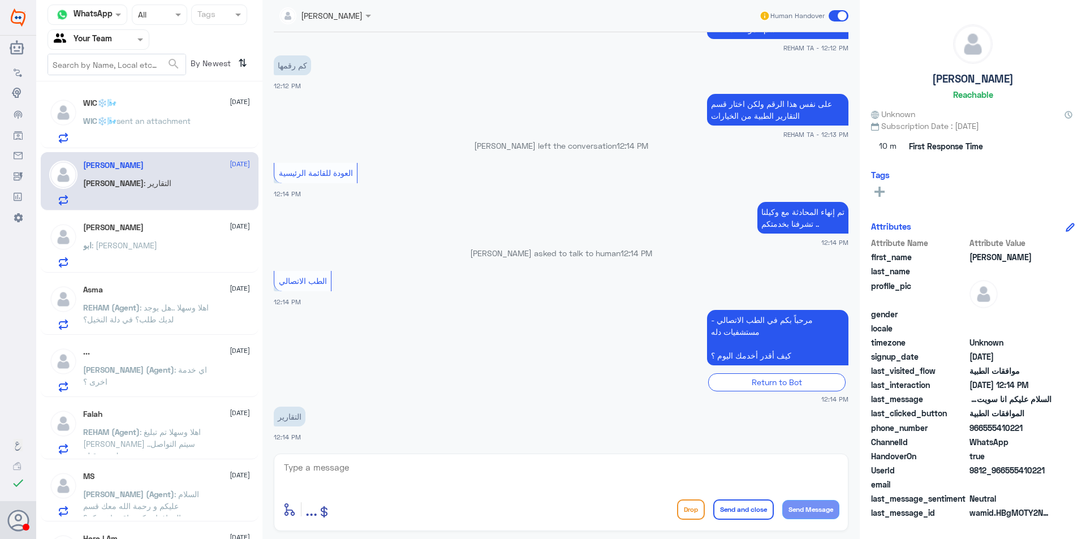
click at [165, 133] on p "WIC❄️🌬️ sent an attachment" at bounding box center [136, 129] width 107 height 28
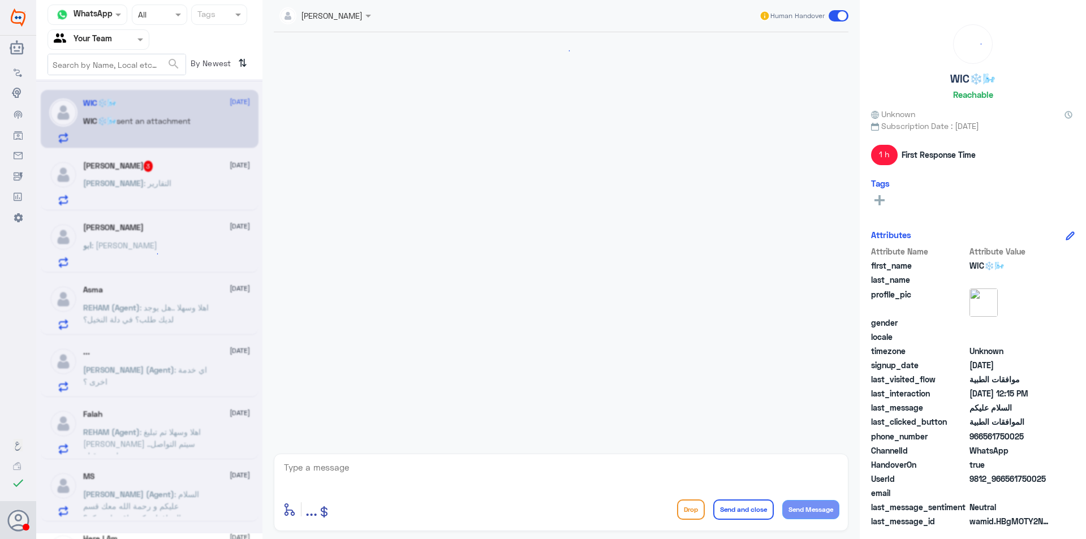
scroll to position [384, 0]
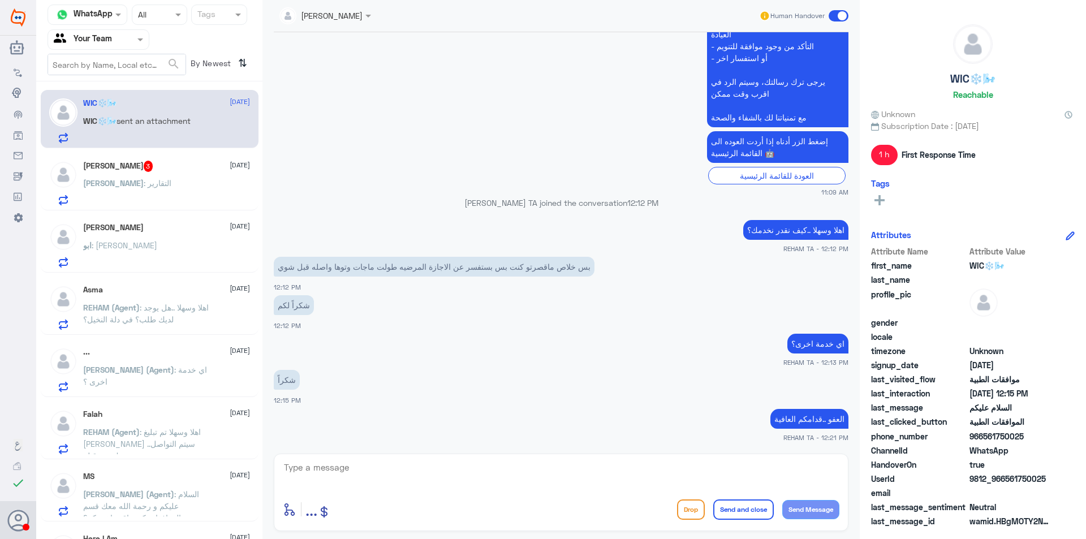
click at [171, 239] on div "[PERSON_NAME] [DATE] ابو : [PERSON_NAME]" at bounding box center [166, 245] width 167 height 45
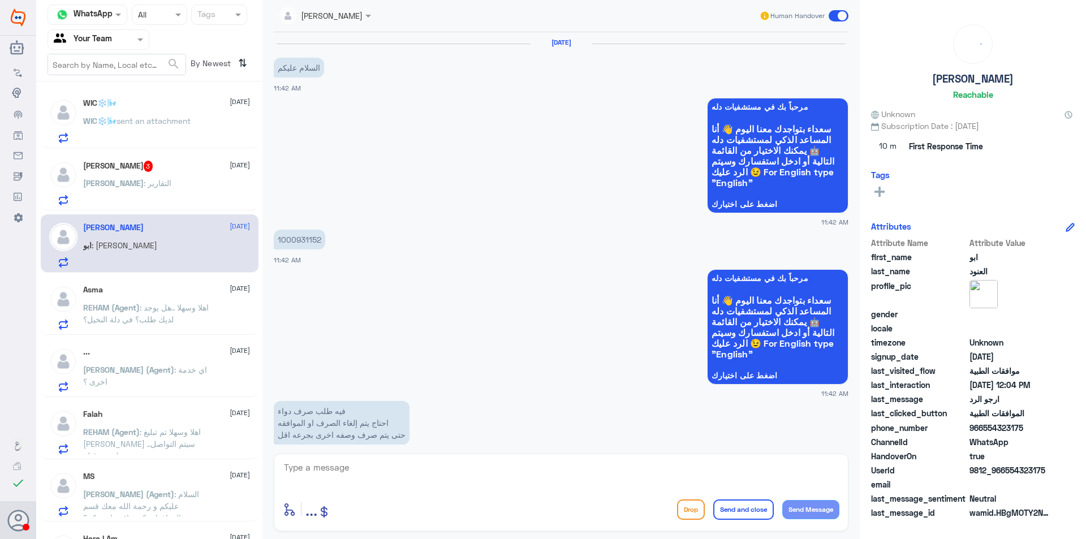
scroll to position [1066, 0]
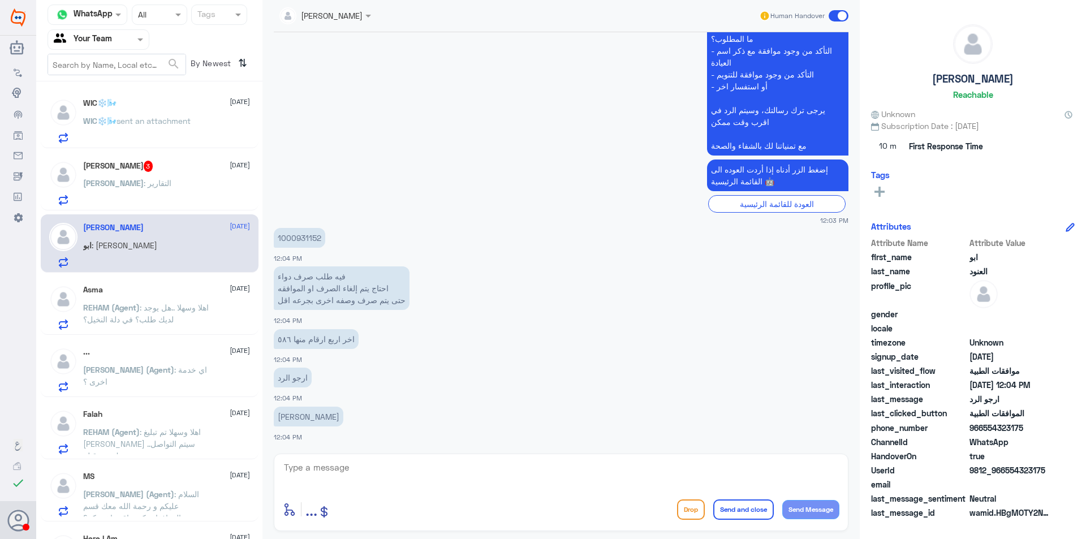
click at [301, 238] on p "1000931152" at bounding box center [299, 238] width 51 height 20
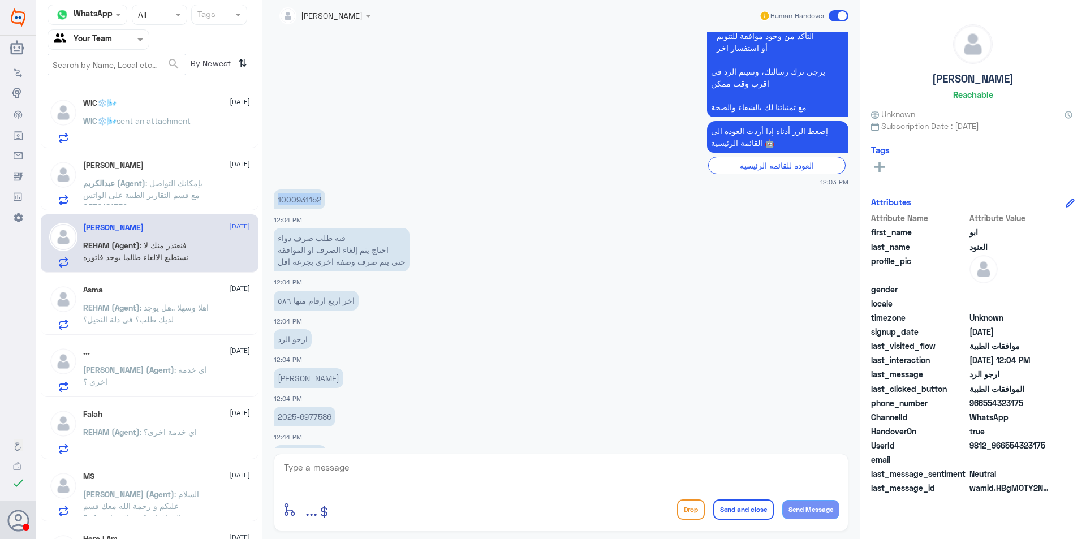
scroll to position [1308, 0]
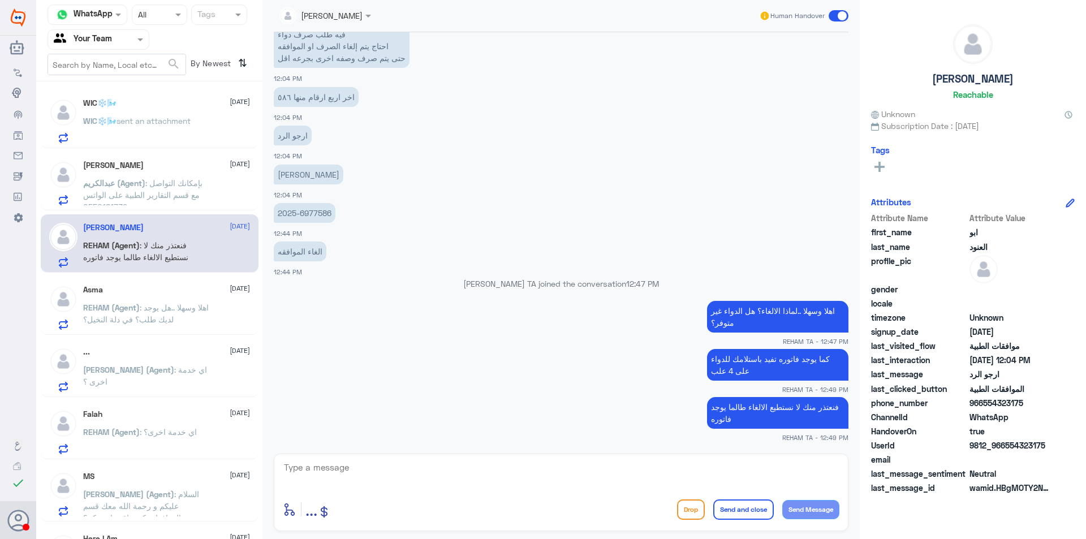
drag, startPoint x: 123, startPoint y: 38, endPoint x: 123, endPoint y: 45, distance: 7.4
click at [123, 40] on div at bounding box center [98, 39] width 101 height 13
click at [121, 106] on div "Your Inbox" at bounding box center [98, 101] width 102 height 26
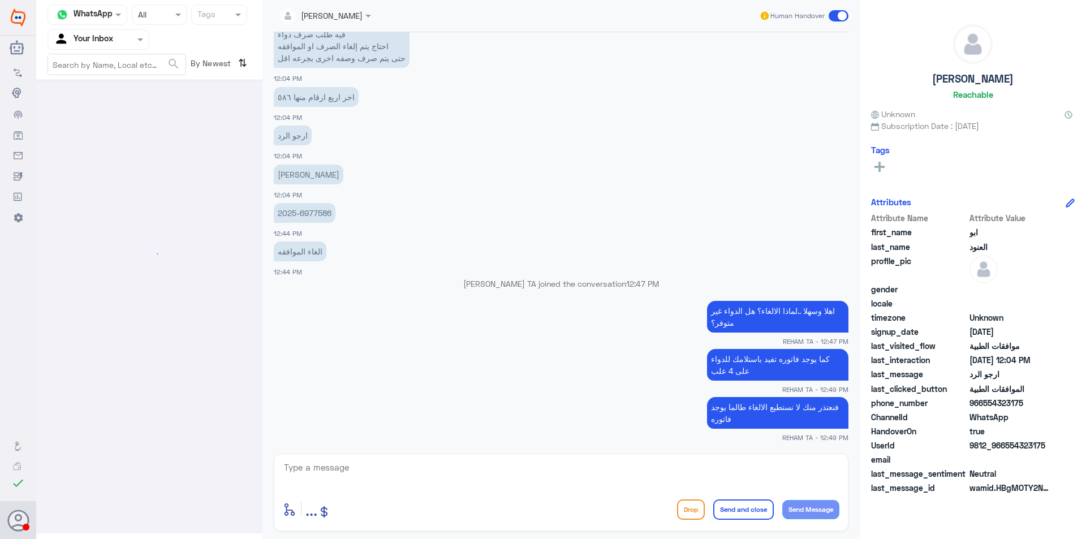
scroll to position [0, 0]
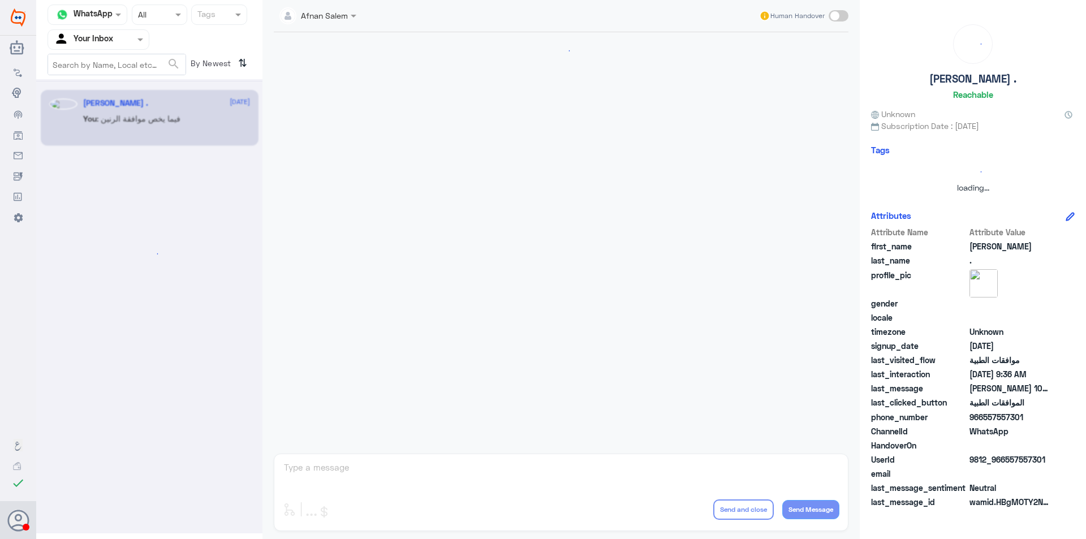
click at [126, 37] on div at bounding box center [98, 39] width 101 height 13
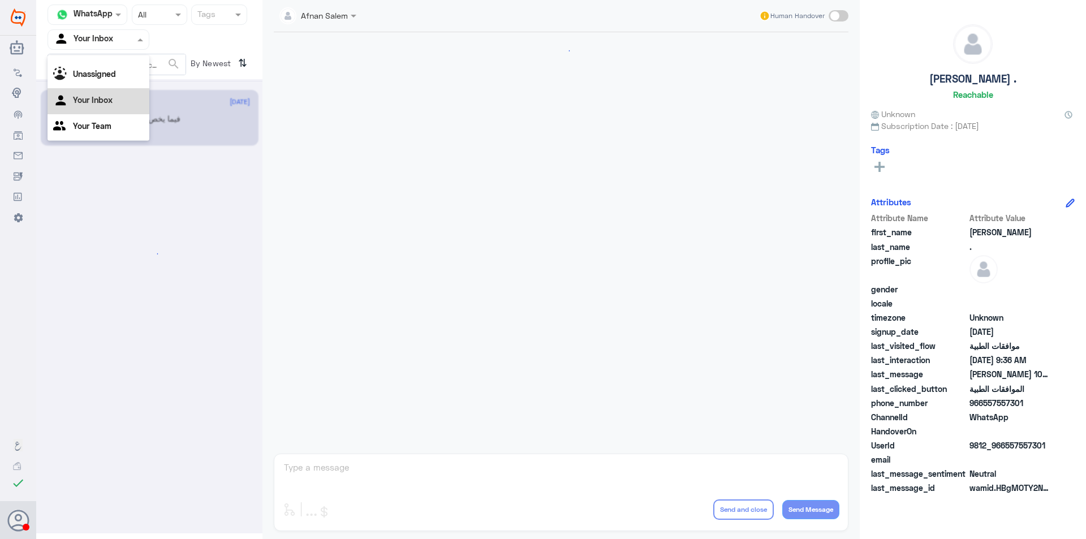
scroll to position [1174, 0]
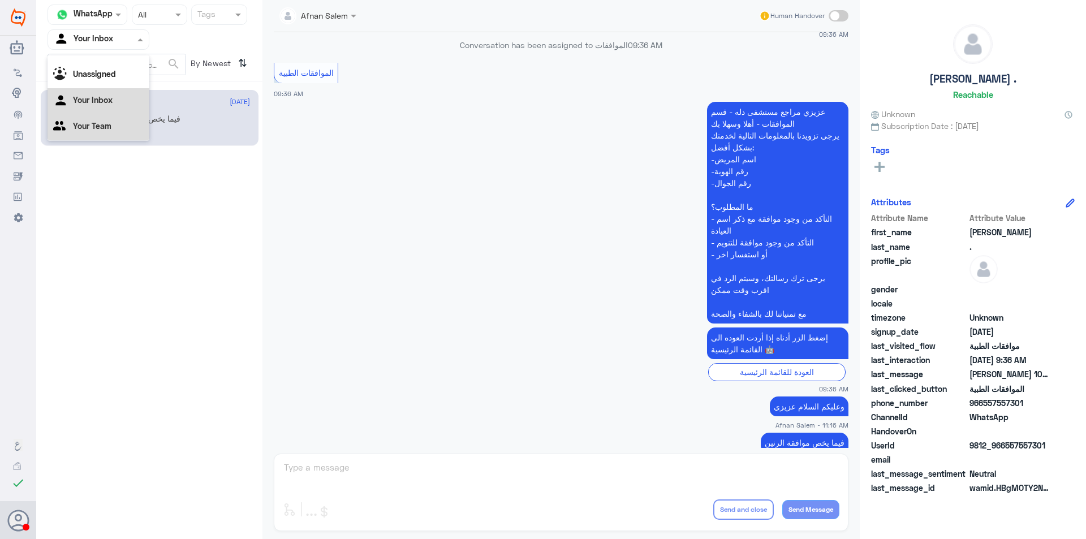
click at [107, 122] on Team "Your Team" at bounding box center [92, 126] width 38 height 10
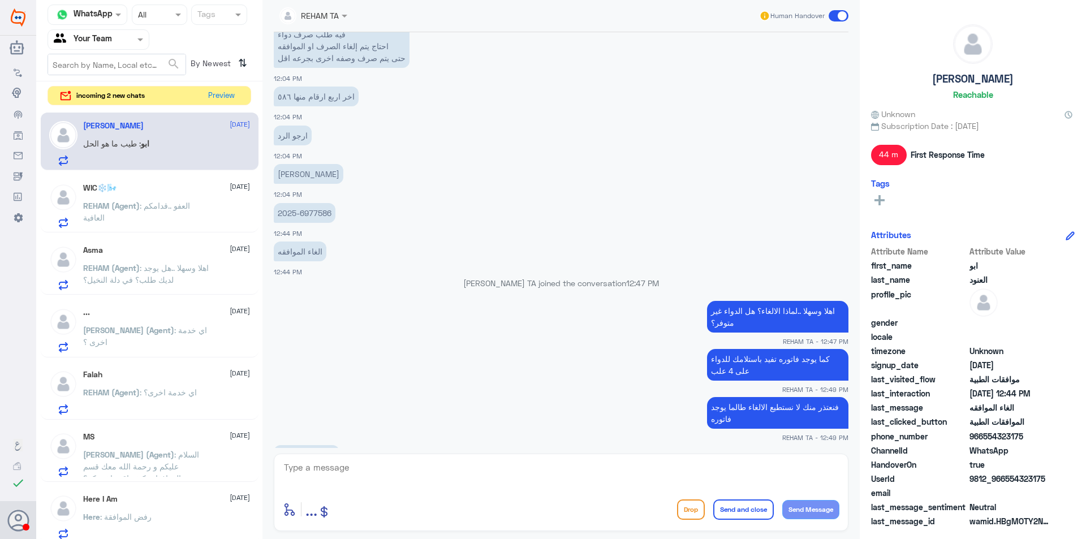
scroll to position [1030, 0]
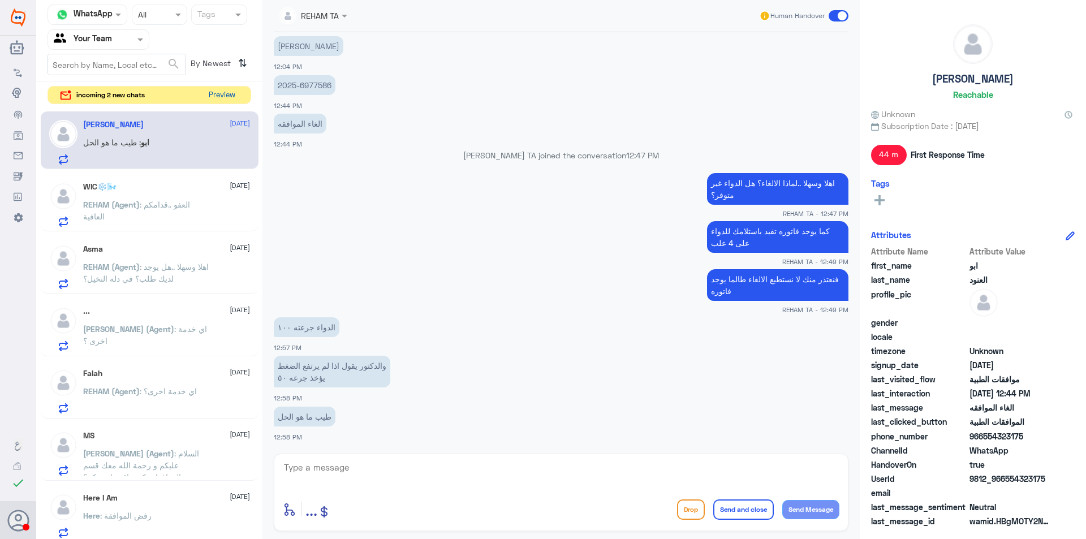
click at [226, 92] on button "Preview" at bounding box center [221, 96] width 35 height 18
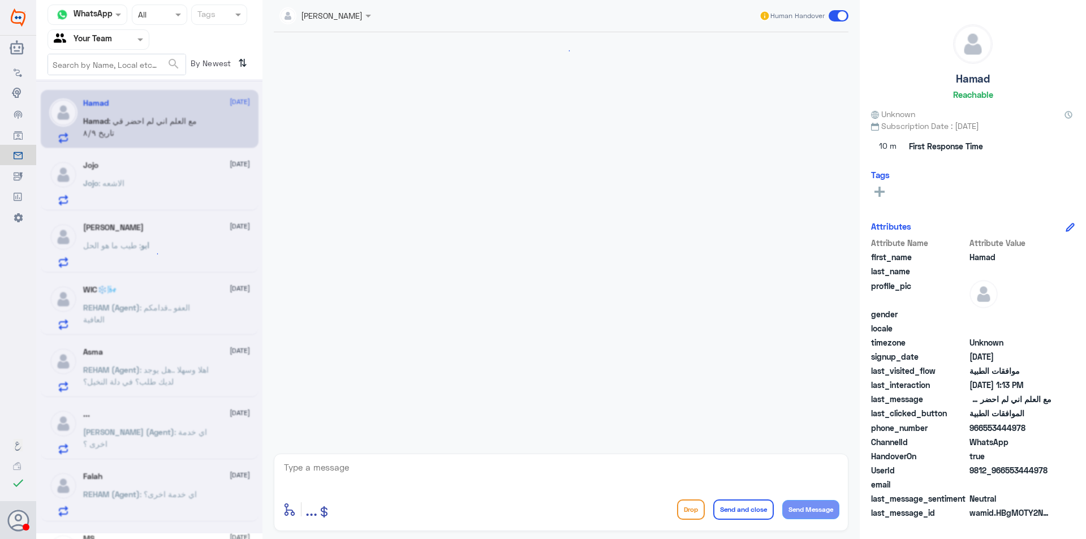
scroll to position [263, 0]
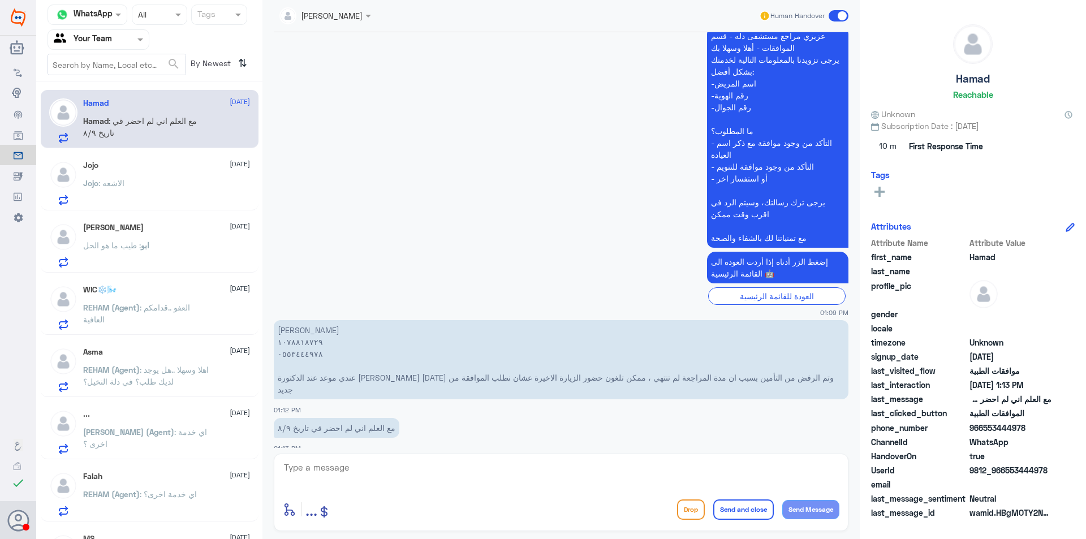
click at [306, 347] on p "[PERSON_NAME] ١٠٧٨٨١٨٧٢٩ ٠٥٥٣٤٤٤٩٧٨ عندي موعد عند الدكتورة [PERSON_NAME] [DATE]…" at bounding box center [561, 359] width 574 height 79
click at [449, 457] on div "enter flow name ... Drop Send and close Send Message" at bounding box center [561, 491] width 574 height 77
click at [451, 458] on div "enter flow name ... Drop Send and close Send Message" at bounding box center [561, 491] width 574 height 77
click at [457, 473] on textarea at bounding box center [561, 474] width 556 height 28
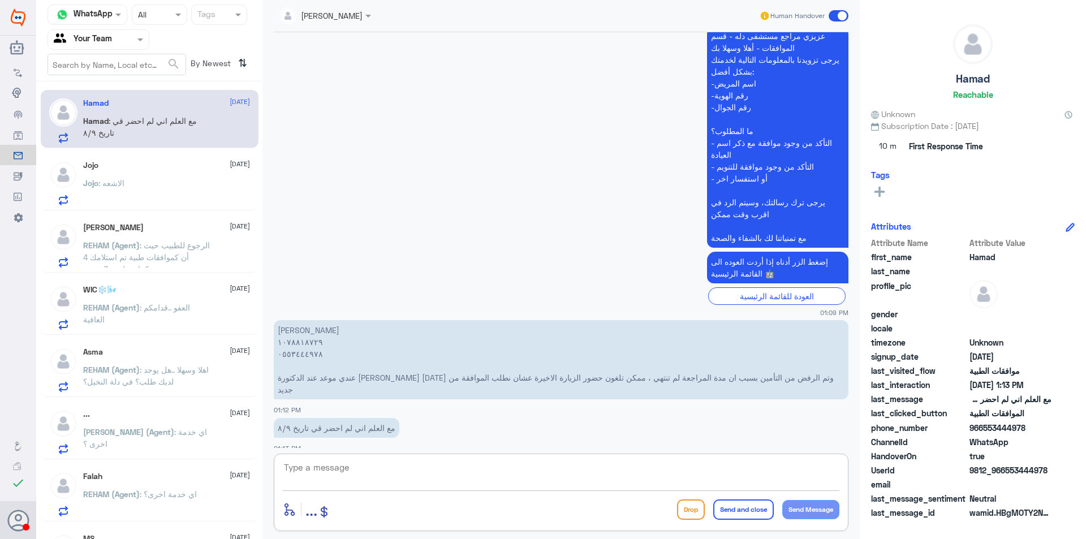
drag, startPoint x: 447, startPoint y: 469, endPoint x: 448, endPoint y: 445, distance: 24.4
click at [447, 464] on textarea at bounding box center [561, 474] width 556 height 28
type textarea "ب"
type textarea "وعليكم السلام عزيزي"
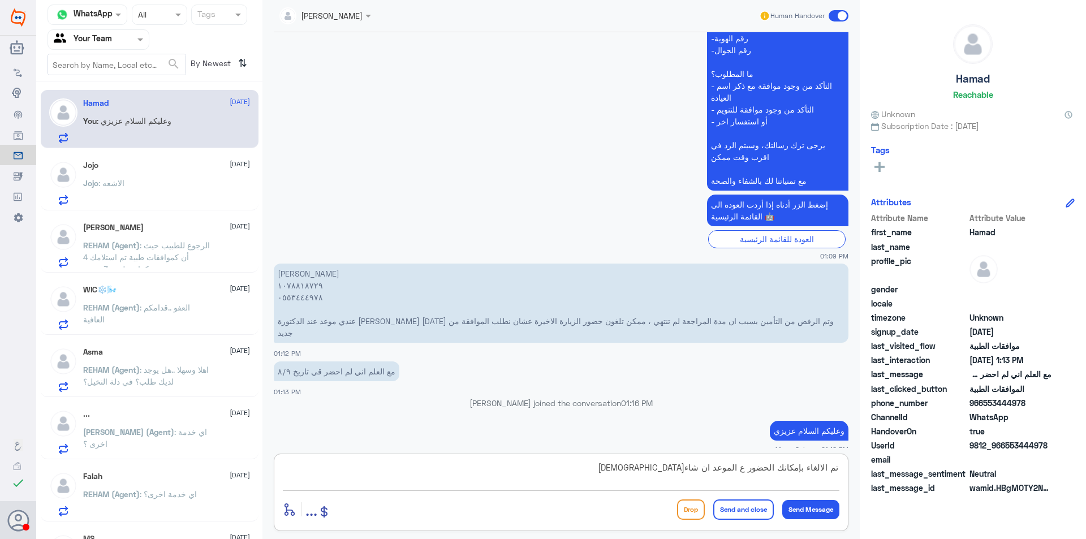
click at [816, 469] on textarea "تم الالغاء بإمكانك الحضور ع الموعد ان شاء[DEMOGRAPHIC_DATA]" at bounding box center [561, 474] width 556 height 28
type textarea "تم الغاء الموافقه بإمكانك الحضور ع الموعد ان شاء[DEMOGRAPHIC_DATA]"
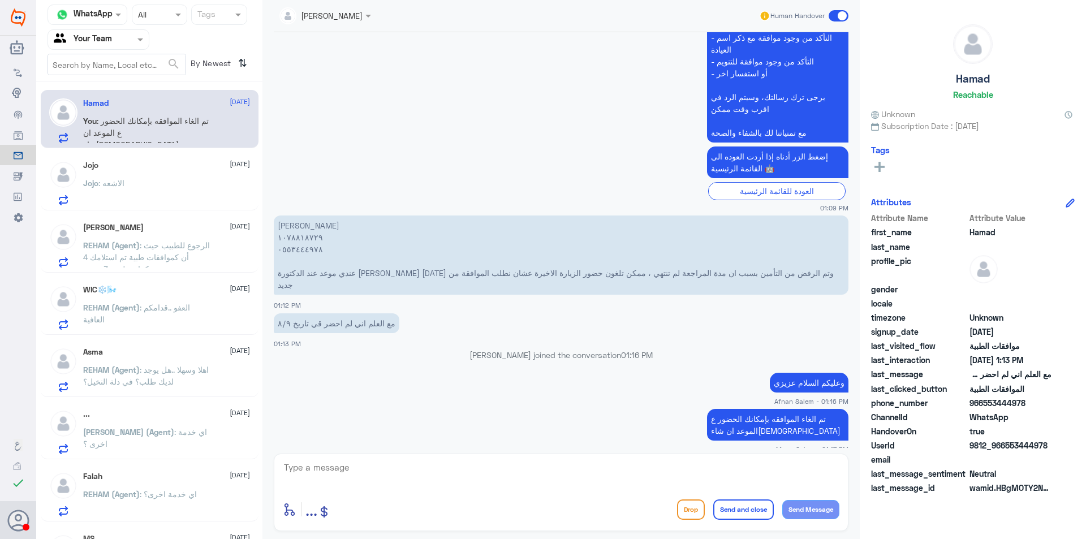
click at [133, 179] on div "Jojo [DATE] Jojo : الاشعه" at bounding box center [166, 183] width 167 height 45
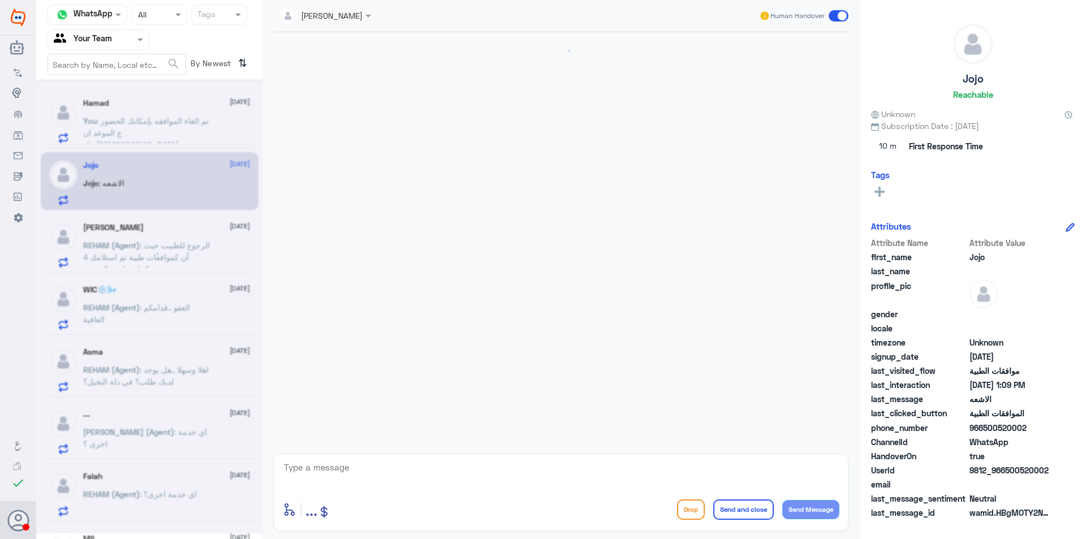
scroll to position [1093, 0]
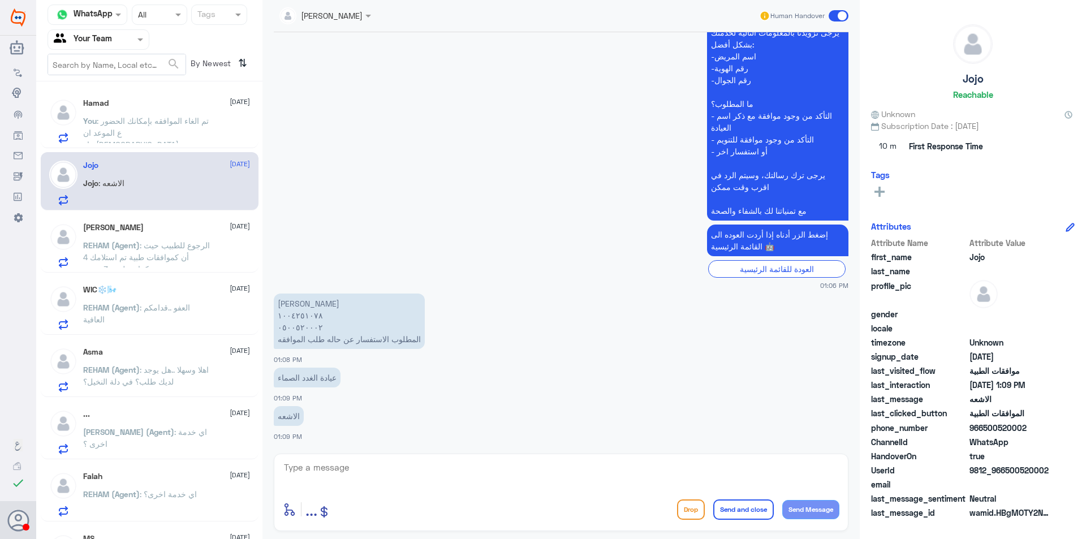
click at [157, 231] on div "ابو العنود [DATE]" at bounding box center [166, 228] width 167 height 10
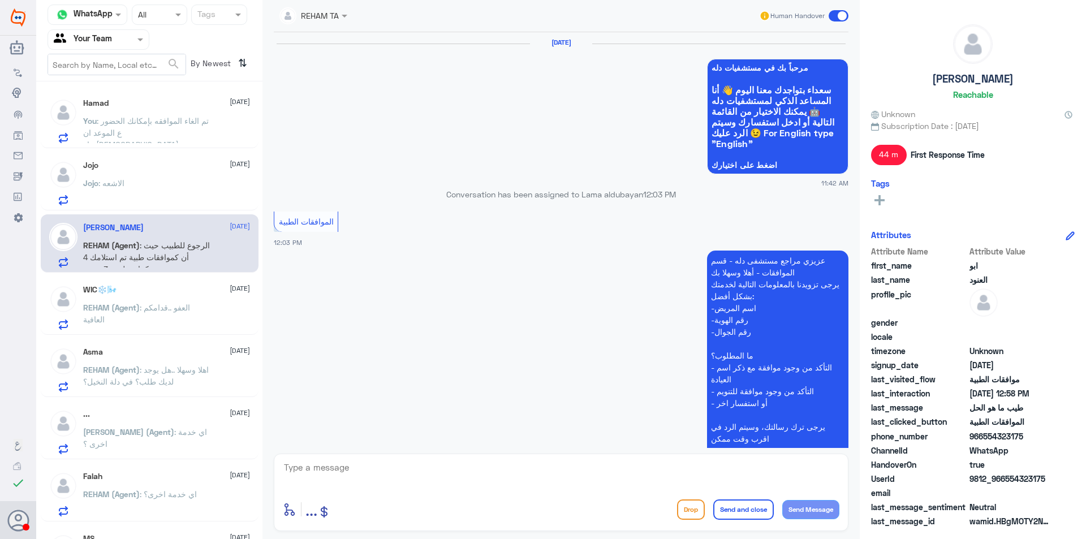
scroll to position [735, 0]
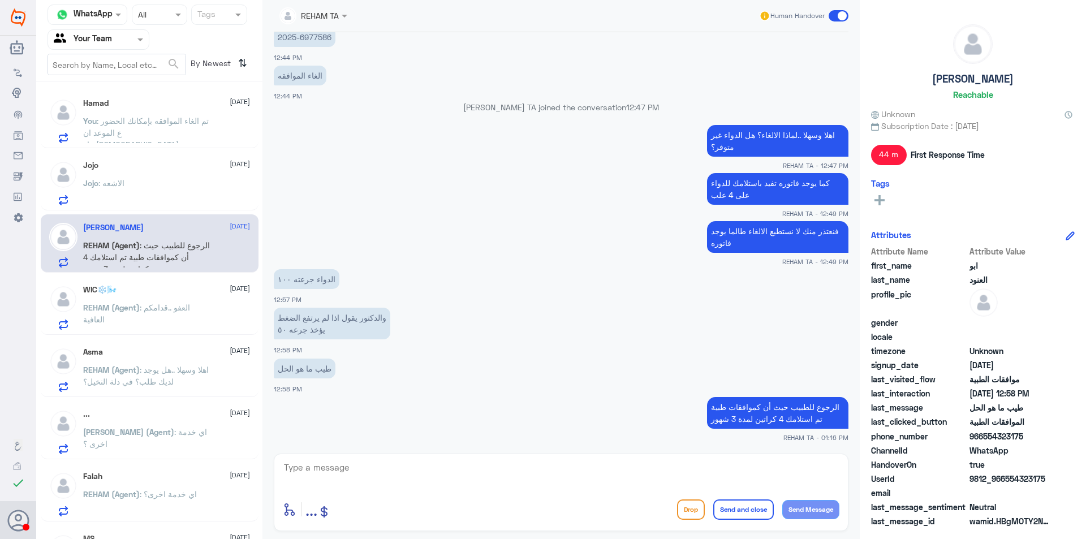
click at [136, 135] on span ": تم الغاء الموافقه بإمكانك الحضور ع الموعد ان شاء[DEMOGRAPHIC_DATA]" at bounding box center [146, 132] width 126 height 33
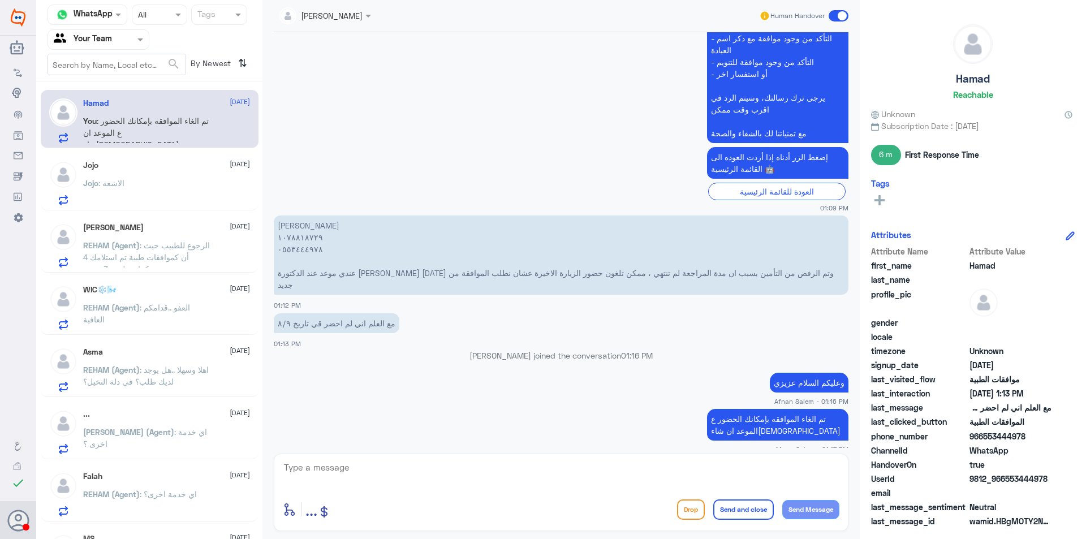
scroll to position [400, 0]
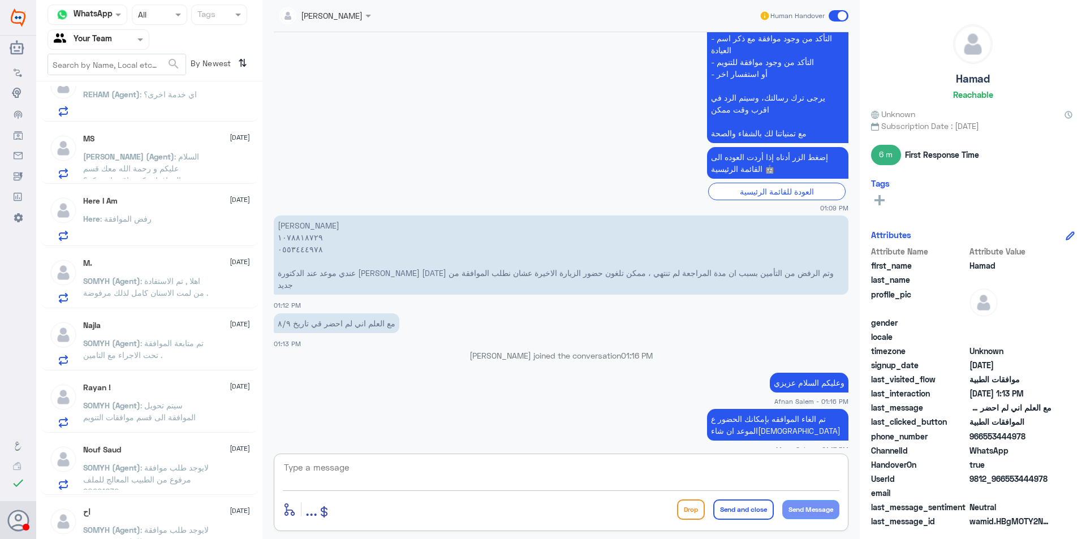
click at [447, 462] on textarea at bounding box center [561, 474] width 556 height 28
type textarea "اي خدمه اخرى"
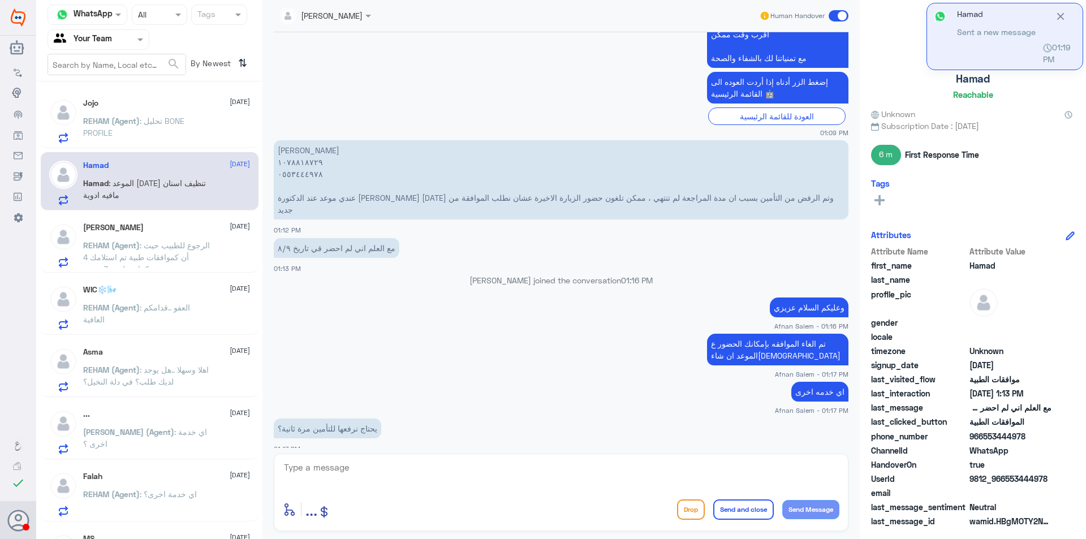
scroll to position [622, 0]
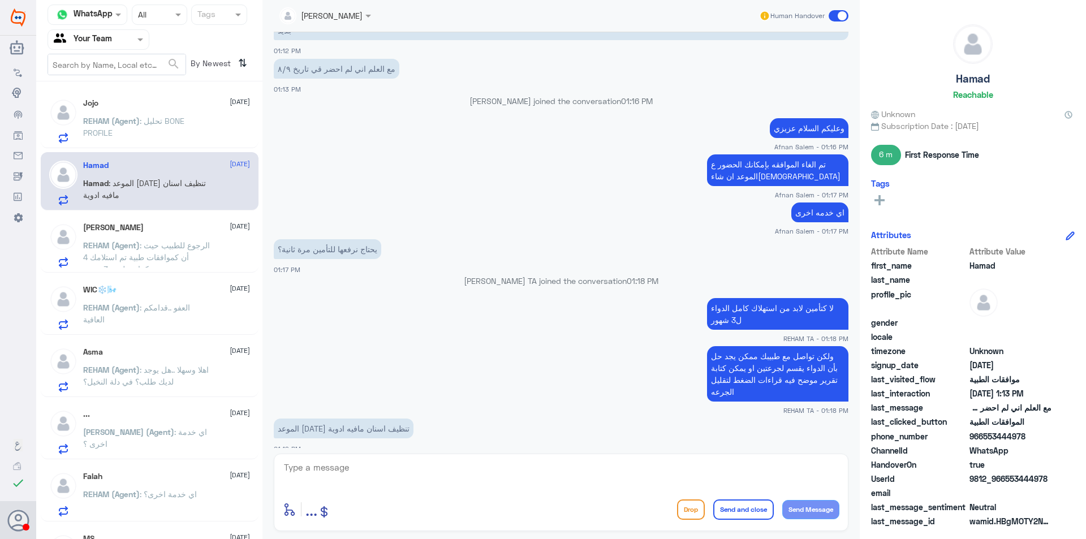
click at [139, 215] on div "[PERSON_NAME] [DATE] REHAM (Agent) : الرجوع للطبيب حيث أن كموافقات طبية تم استل…" at bounding box center [150, 243] width 218 height 58
click at [142, 234] on div "[PERSON_NAME] [DATE] REHAM (Agent) : الرجوع للطبيب حيث أن كموافقات طبية تم استل…" at bounding box center [166, 245] width 167 height 45
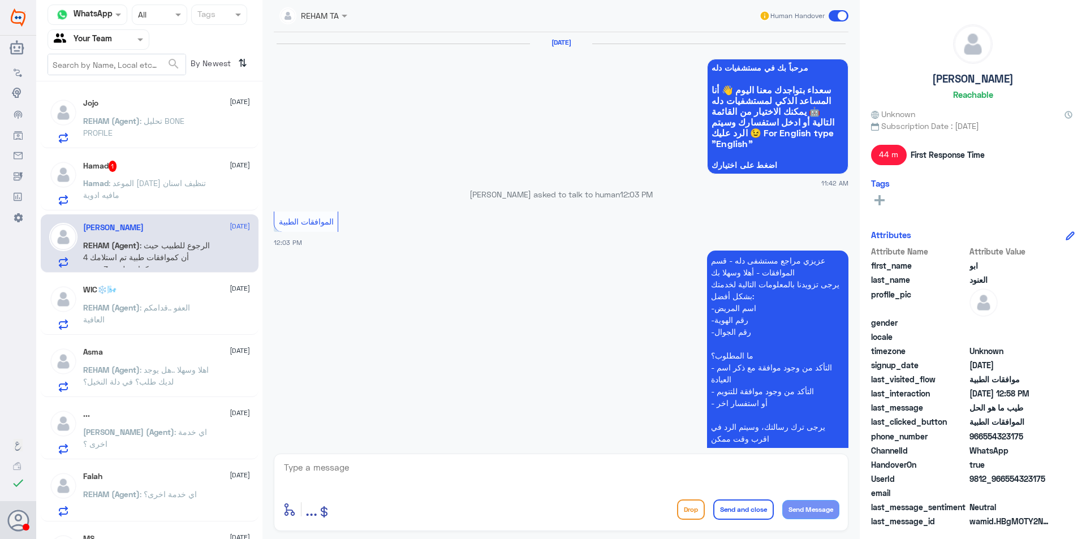
scroll to position [735, 0]
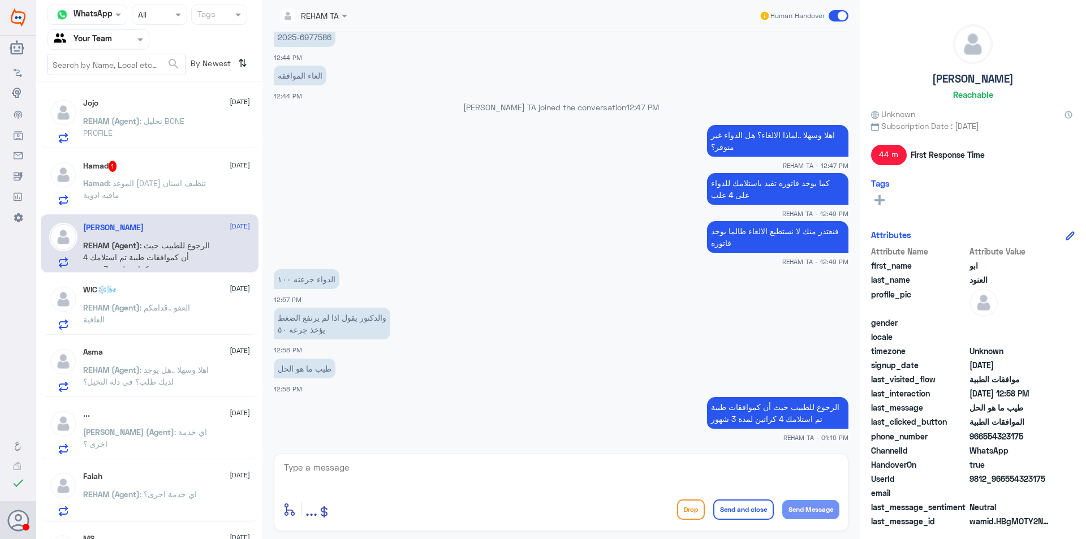
click at [142, 185] on span ": الموعد [DATE] تنظيف اسنان مافيه ادوية" at bounding box center [144, 188] width 123 height 21
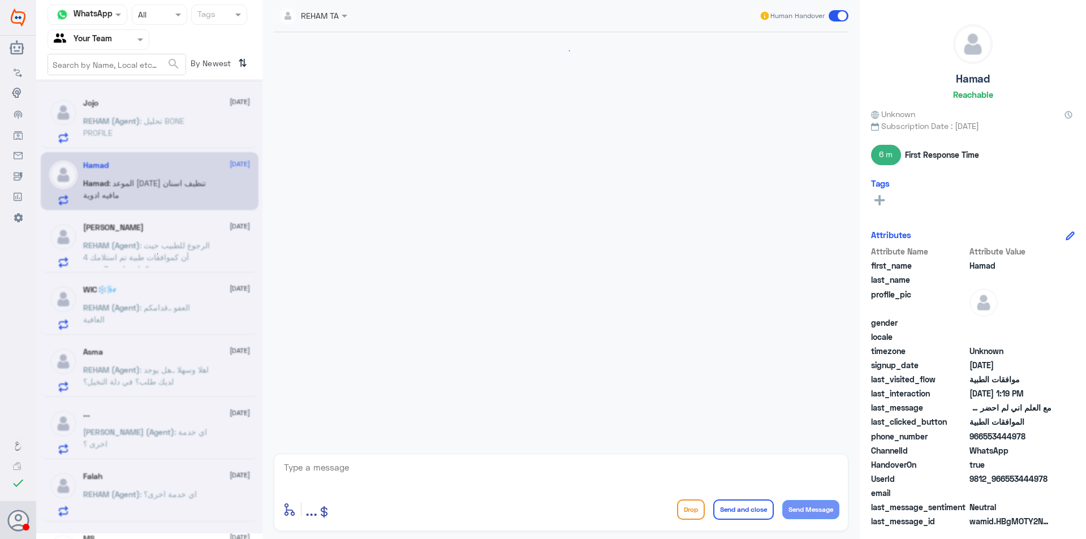
scroll to position [622, 0]
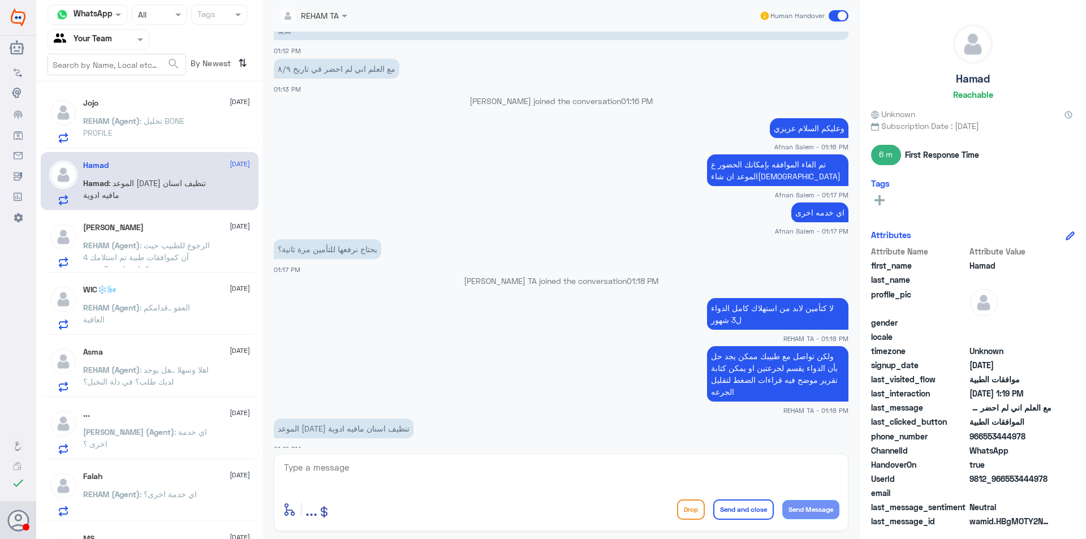
click at [155, 126] on p "REHAM (Agent) : تحليل BONE PROFILE" at bounding box center [146, 129] width 127 height 28
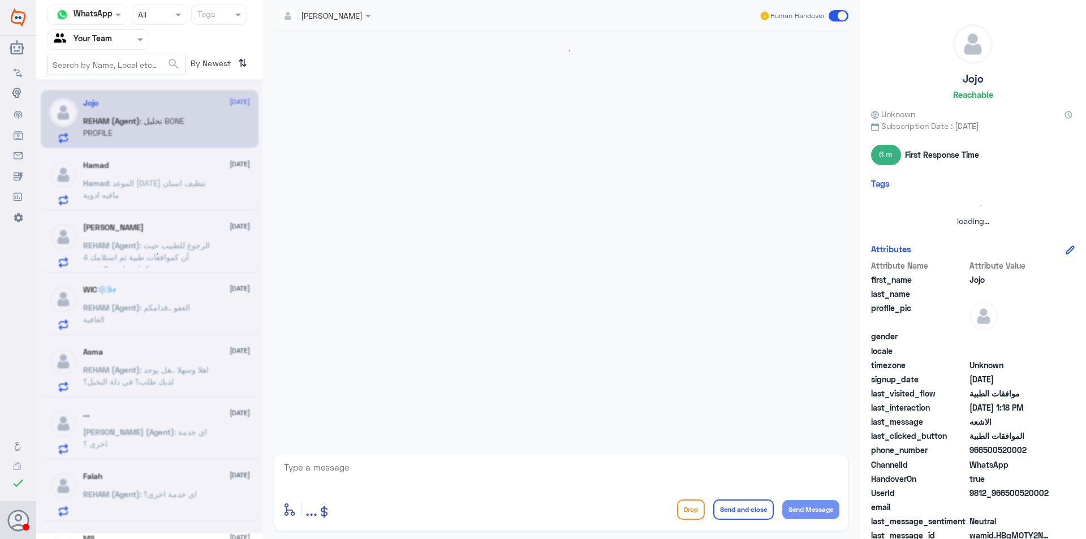
scroll to position [711, 0]
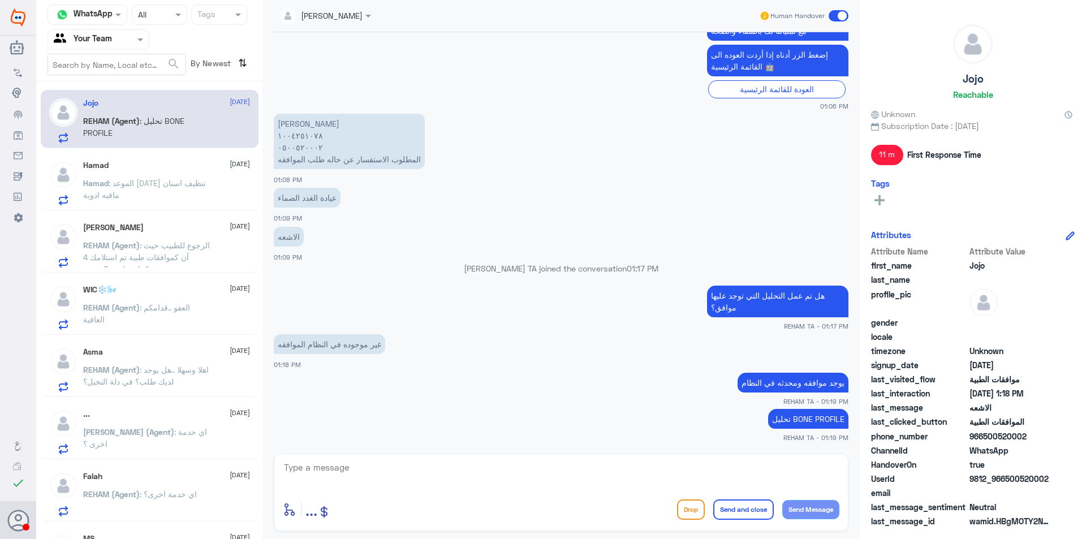
click at [110, 31] on div "Your Team" at bounding box center [83, 39] width 58 height 17
drag, startPoint x: 111, startPoint y: 101, endPoint x: 122, endPoint y: 59, distance: 43.6
click at [111, 101] on Inbox "Your Inbox" at bounding box center [93, 100] width 40 height 10
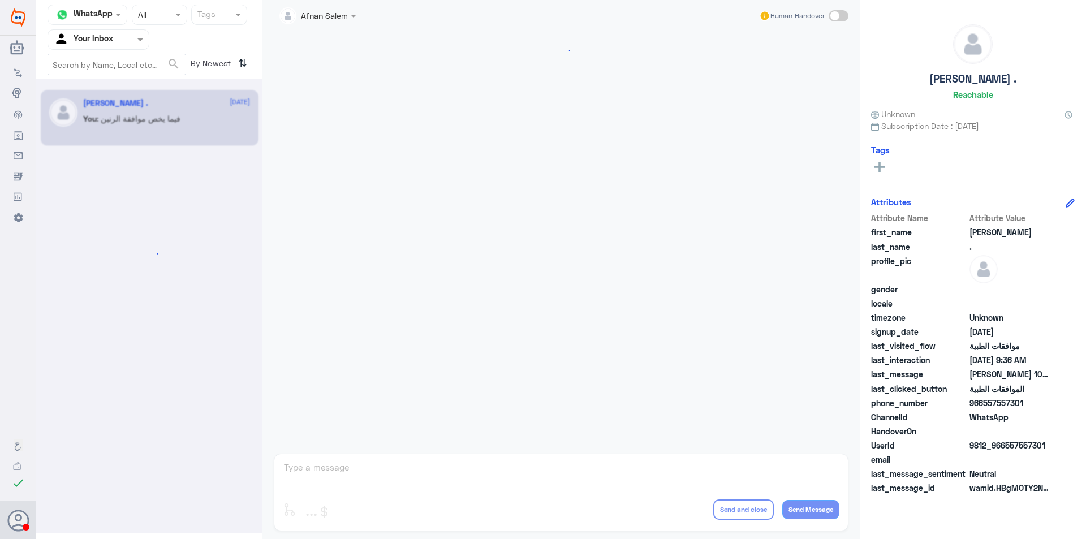
scroll to position [1174, 0]
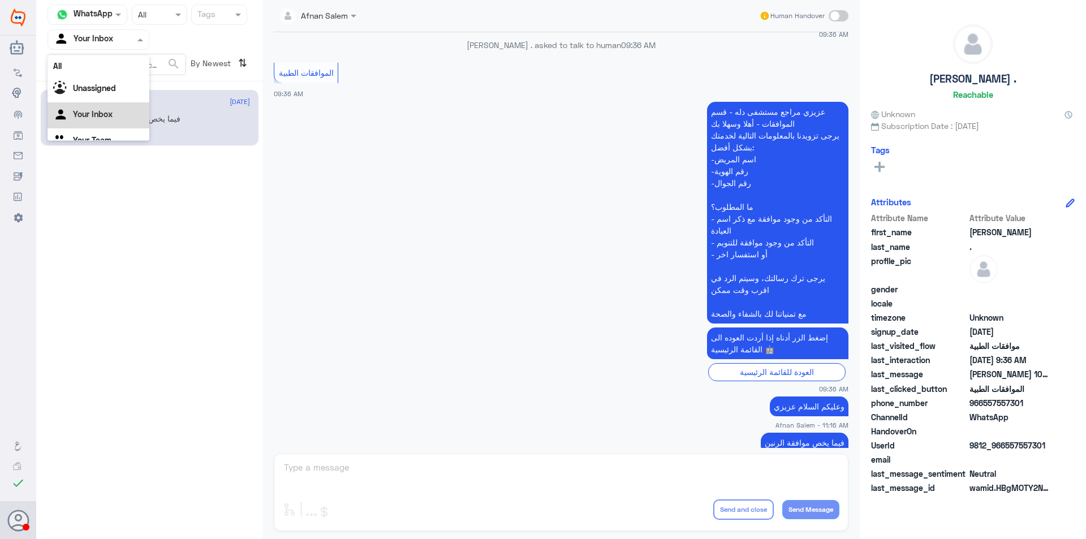
click at [124, 46] on div "Agent Filter Your Inbox" at bounding box center [91, 39] width 87 height 17
click at [123, 127] on div "Your Team" at bounding box center [98, 127] width 102 height 26
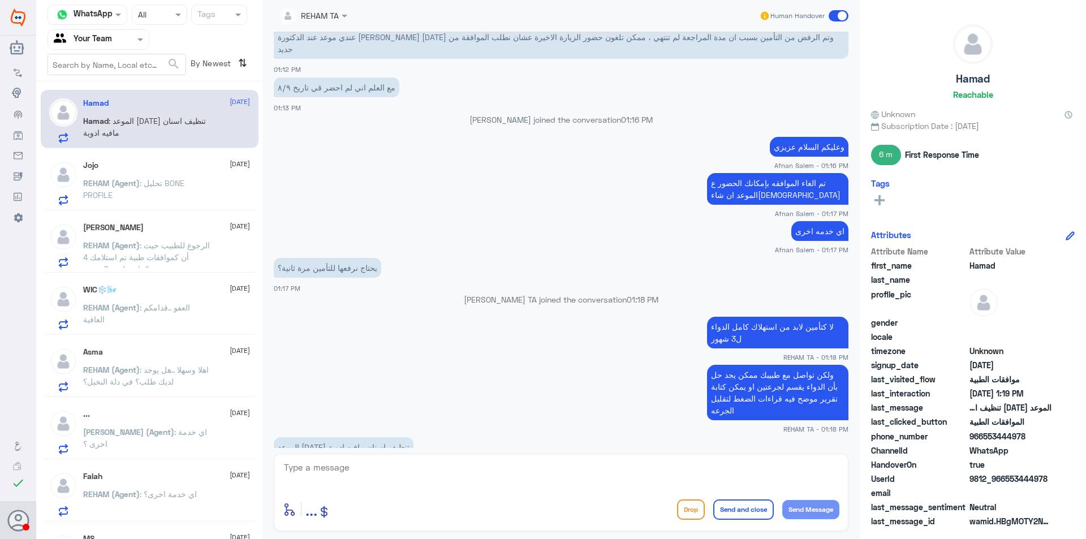
scroll to position [622, 0]
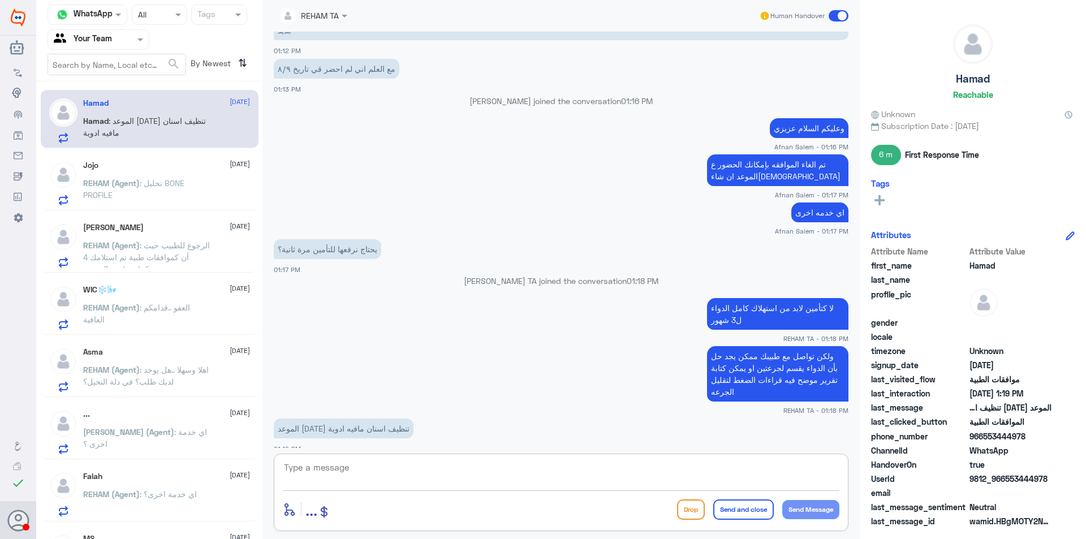
click at [668, 472] on textarea at bounding box center [561, 474] width 556 height 28
type textarea "ا"
click at [151, 191] on p "Hamad : الموعد [DATE] تنظيف اسنان مافيه ادوية" at bounding box center [146, 191] width 127 height 28
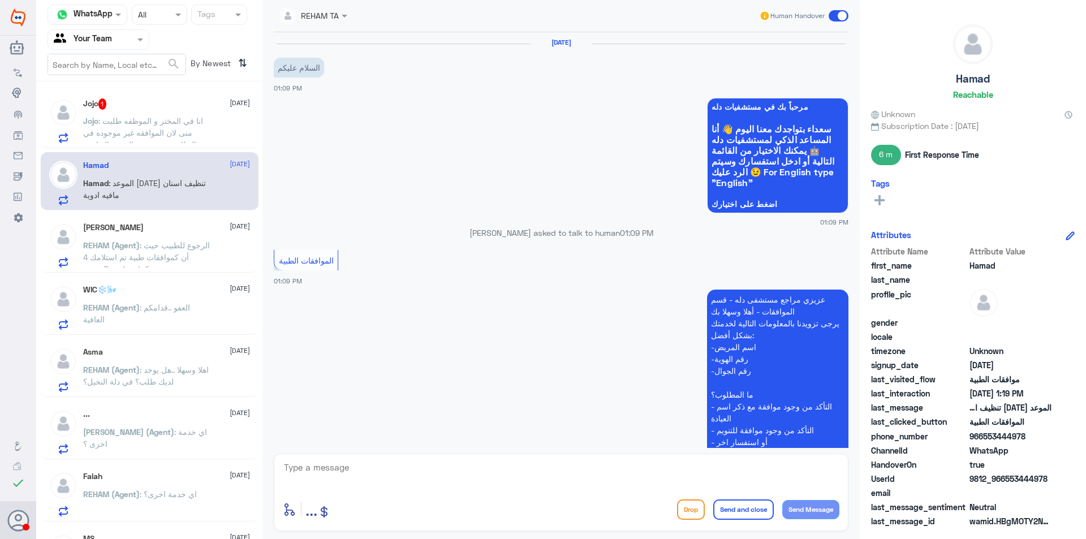
scroll to position [622, 0]
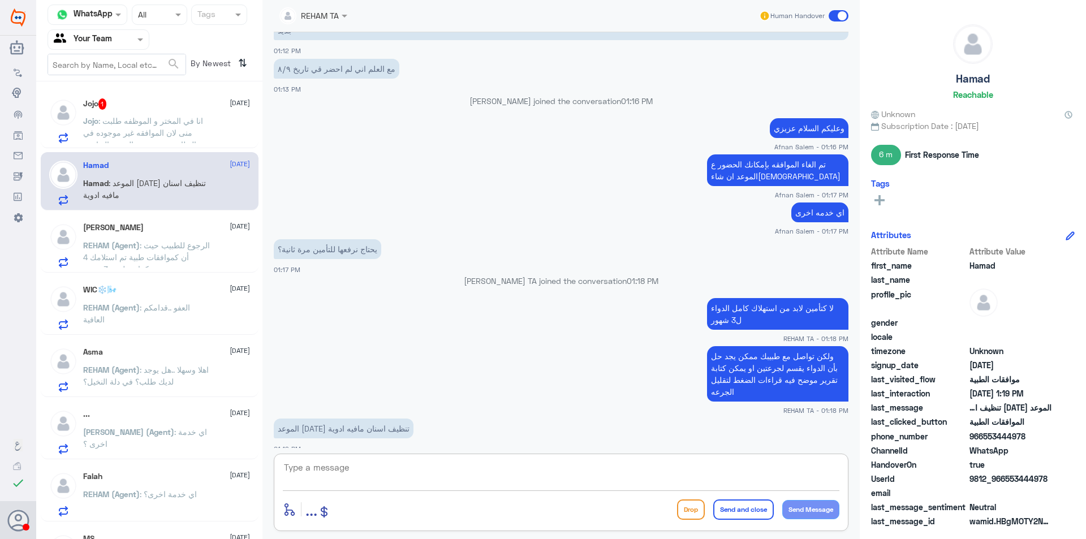
click at [412, 464] on textarea at bounding box center [561, 474] width 556 height 28
click at [795, 474] on textarea "المعذره اخوي الرد وصلك بالغلط" at bounding box center [561, 474] width 556 height 28
click at [796, 473] on textarea "المعذره اخوي الرد وصلك بالغلط" at bounding box center [561, 474] width 556 height 28
click at [796, 474] on textarea "المعذره اخوي الرد وصلك بالغلط" at bounding box center [561, 474] width 556 height 28
type textarea "[DEMOGRAPHIC_DATA]ه [PERSON_NAME] الرد وصلك بالغلط"
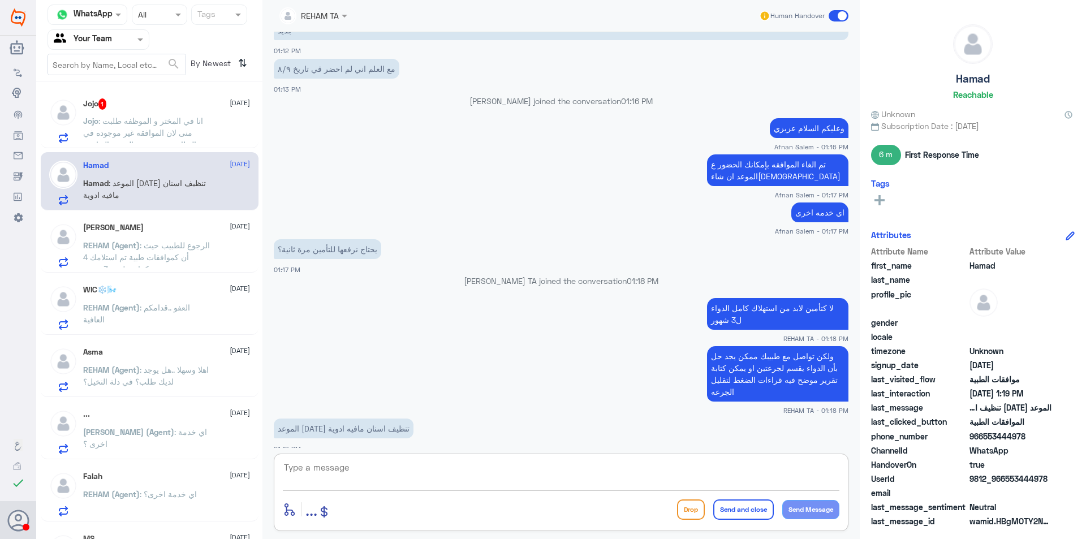
scroll to position [659, 0]
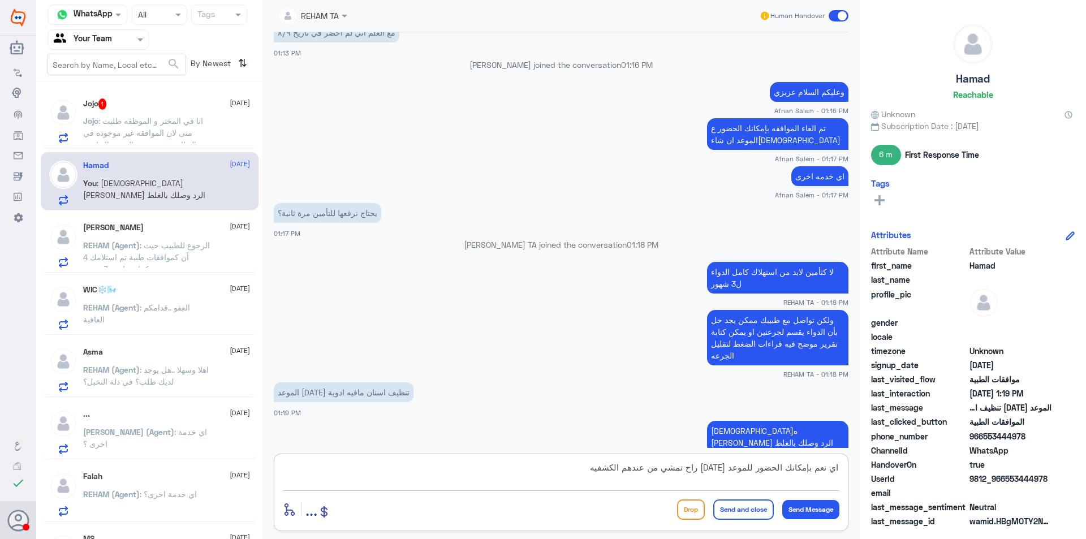
type textarea "اي نعم بإمكانك الحضور للموعد [DATE] راح تمشي من عندهم الكشفيه"
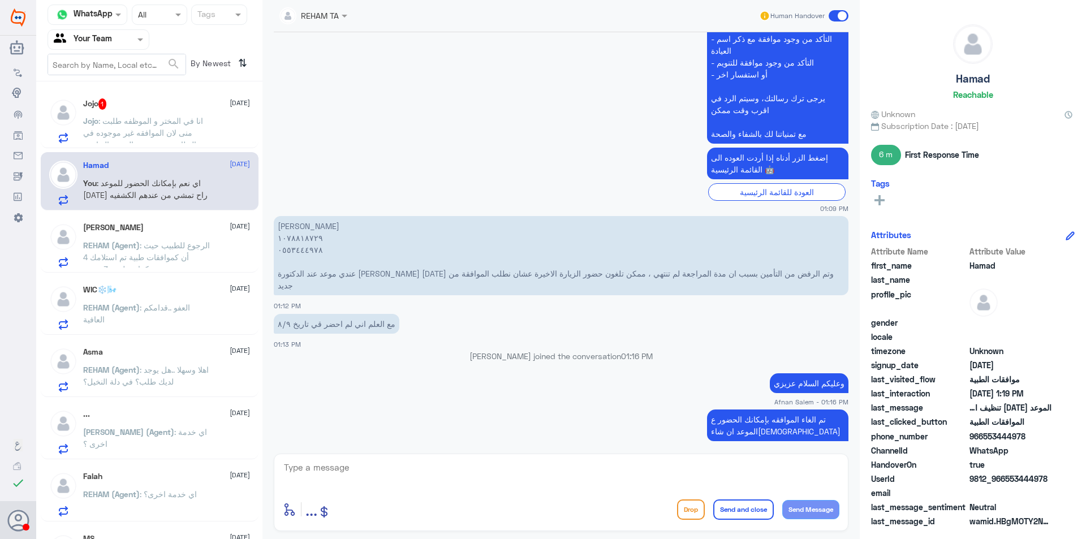
scroll to position [707, 0]
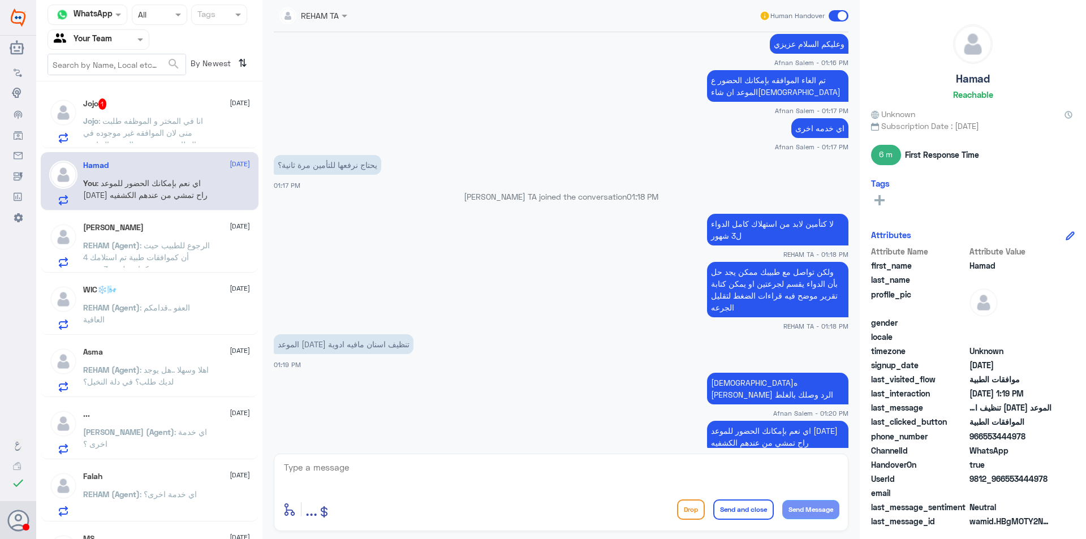
click at [145, 126] on p "Jojo : انا في المختر و الموظفه طلبت منى لان الموافقه غير موجوده في النظام مع وج…" at bounding box center [146, 129] width 127 height 28
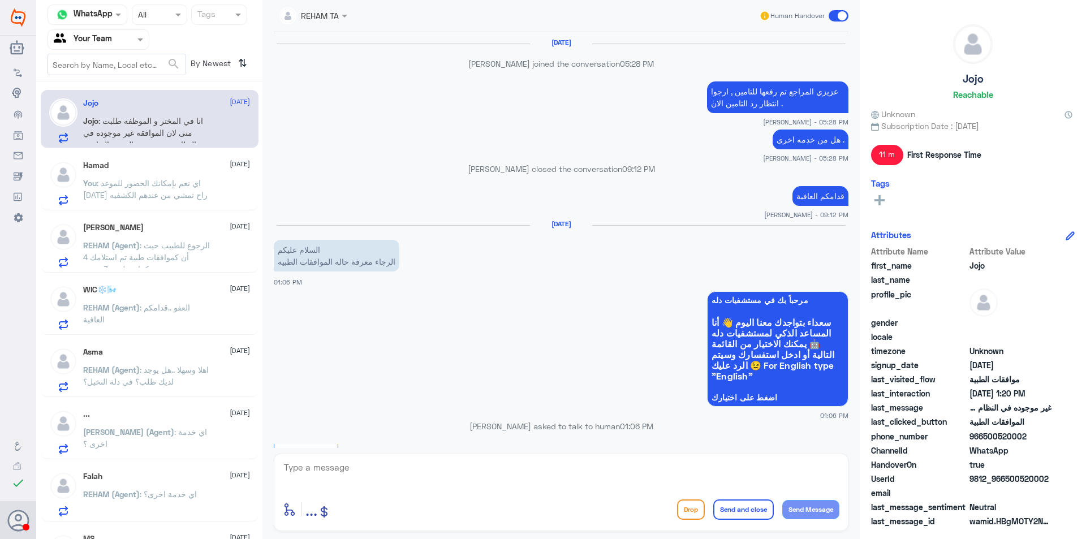
scroll to position [702, 0]
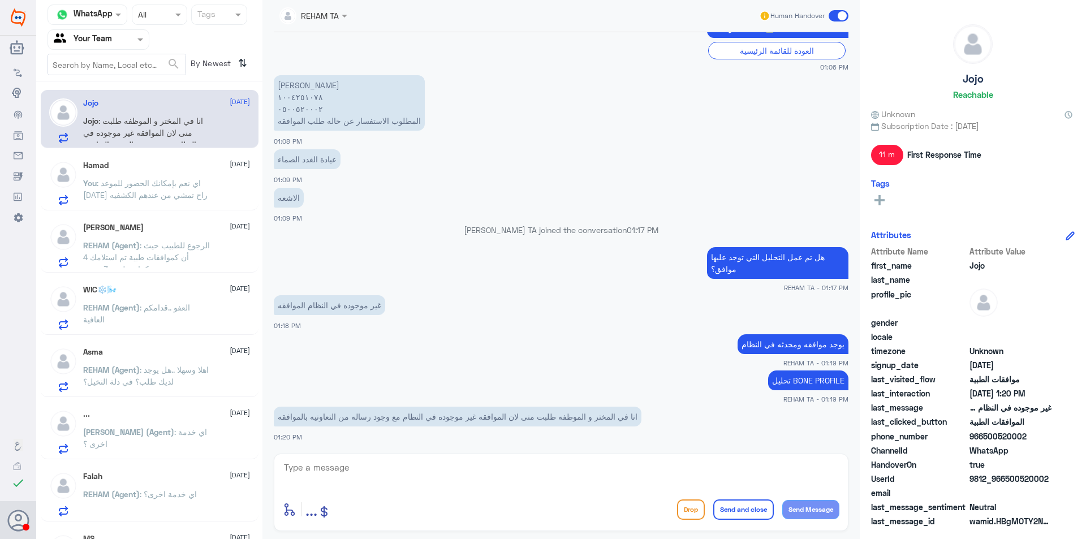
click at [179, 192] on span ": اي نعم بإمكانك الحضور للموعد [DATE] راح تمشي من عندهم الكشفيه" at bounding box center [145, 188] width 124 height 21
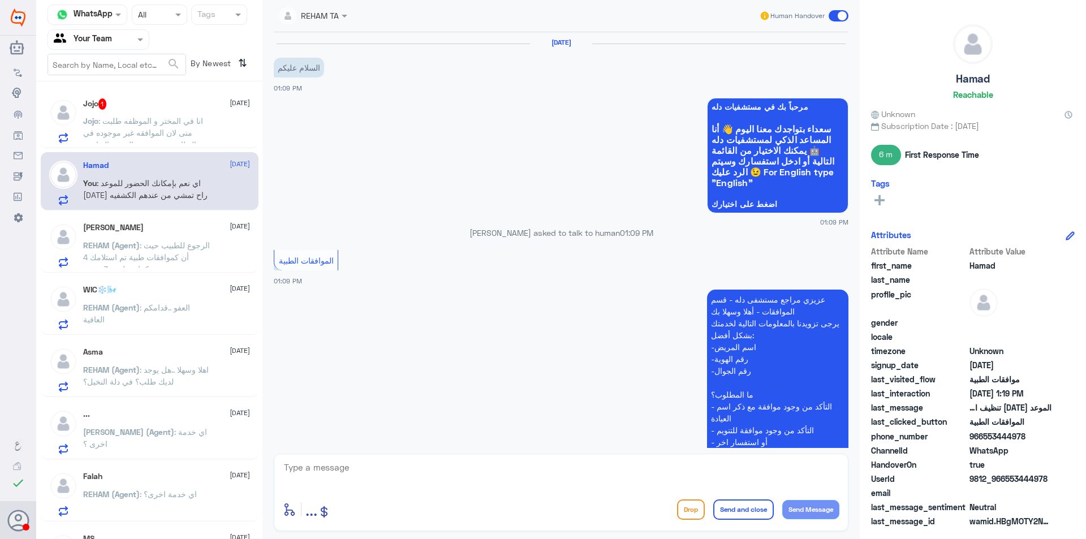
scroll to position [707, 0]
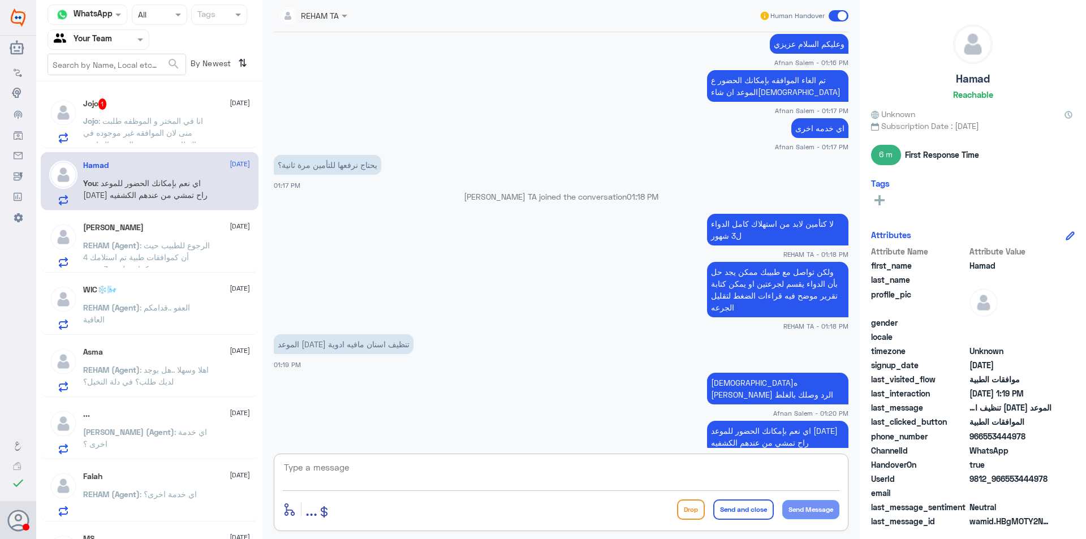
click at [708, 474] on textarea at bounding box center [561, 474] width 556 height 28
type textarea "اي خدمه اخرى"
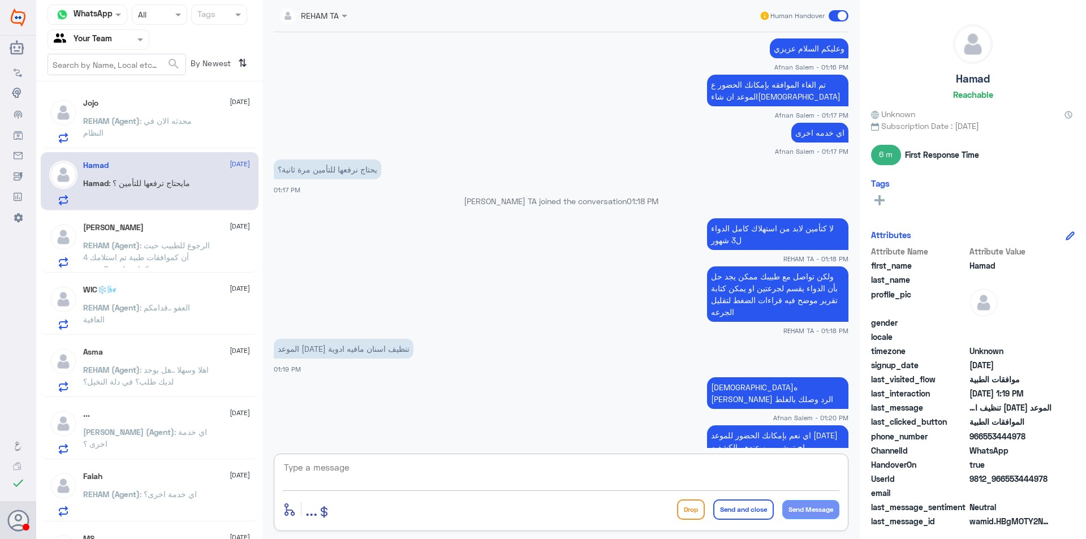
scroll to position [782, 0]
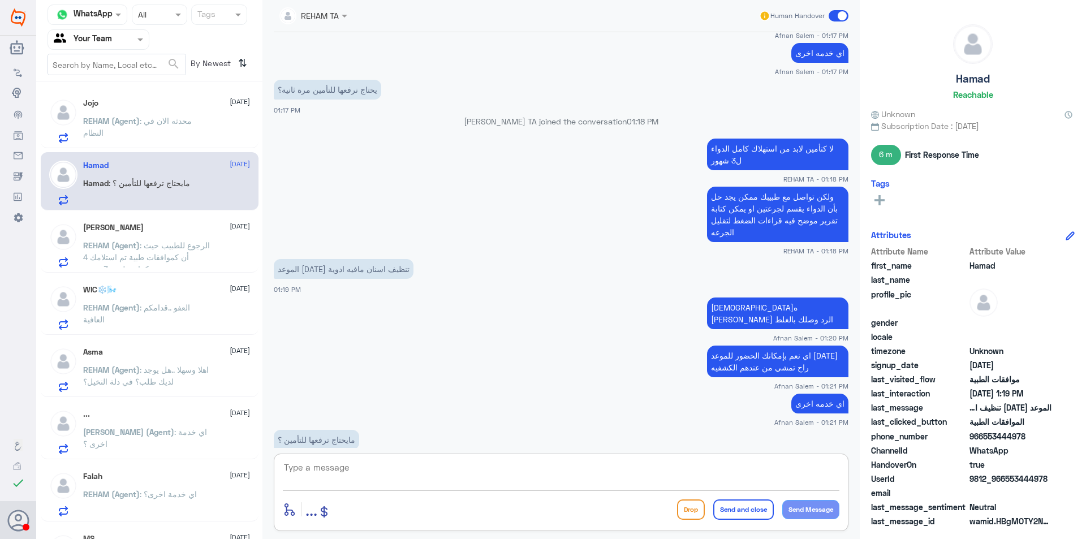
click at [429, 475] on textarea at bounding box center [561, 474] width 556 height 28
type textarea "مايحتاج الموافقه الي ببداية الشهر مااستفدت منها"
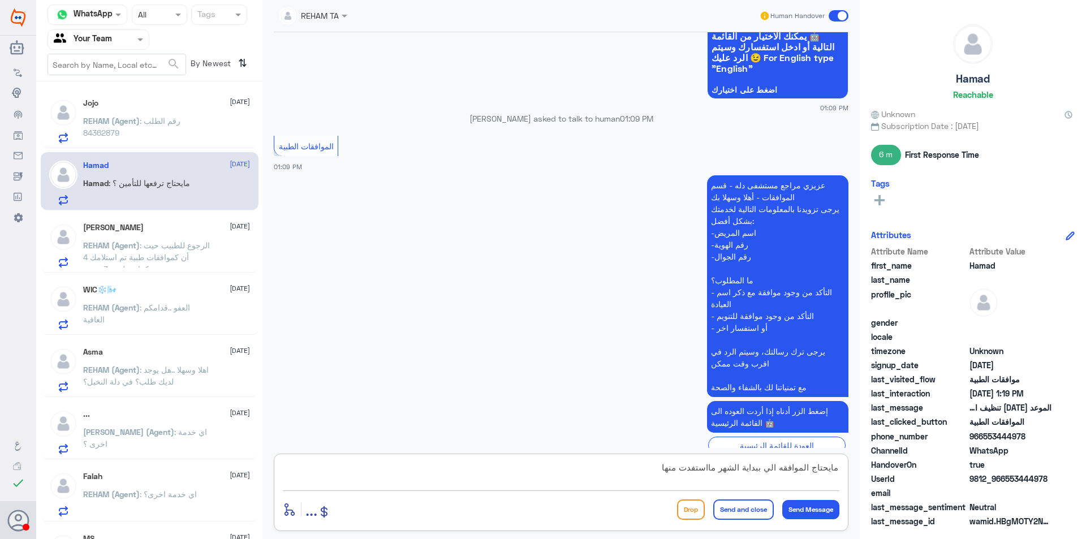
scroll to position [396, 0]
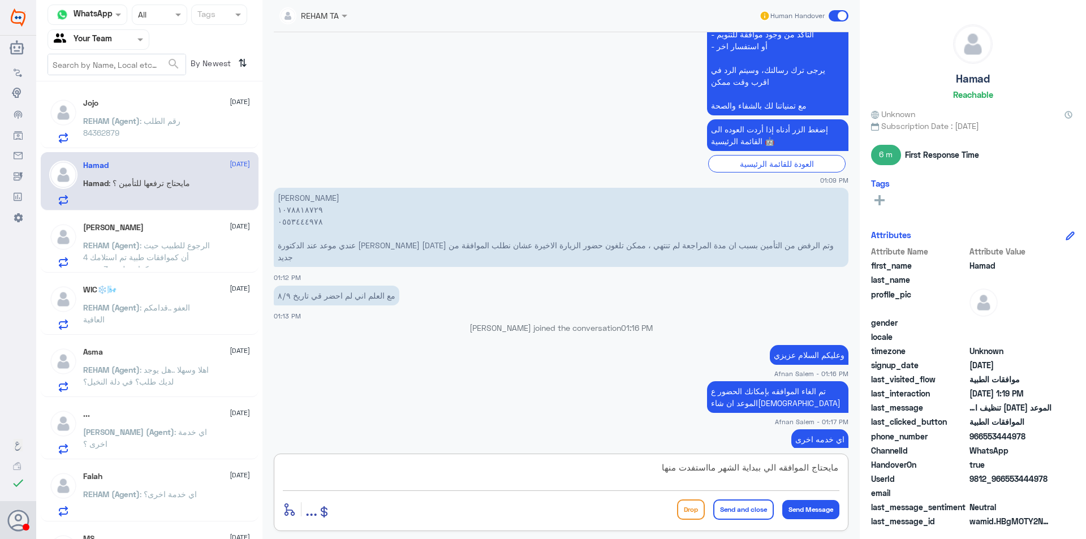
click at [642, 474] on textarea "مايحتاج الموافقه الي ببداية الشهر مااستفدت منها" at bounding box center [561, 474] width 556 height 28
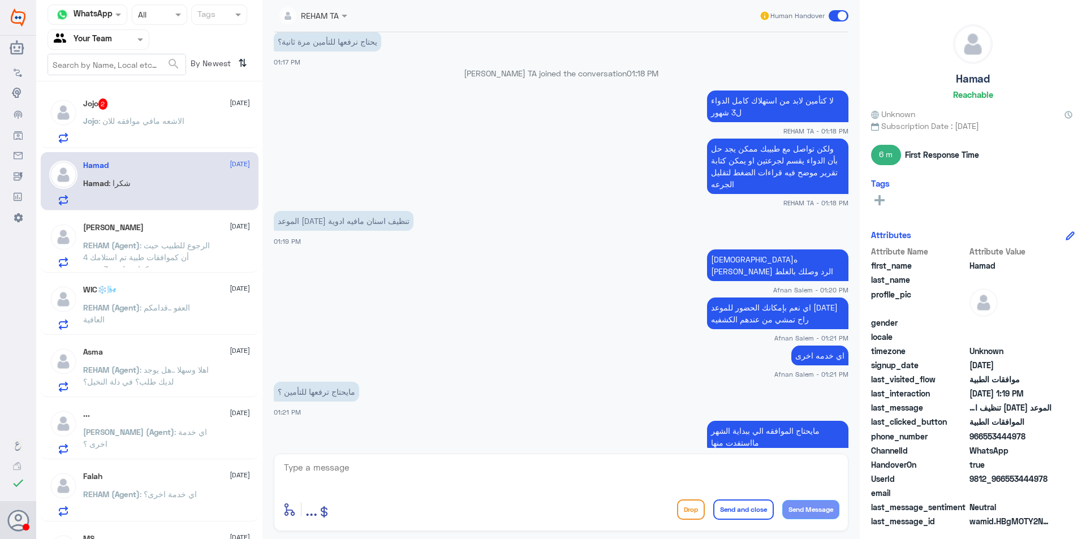
scroll to position [868, 0]
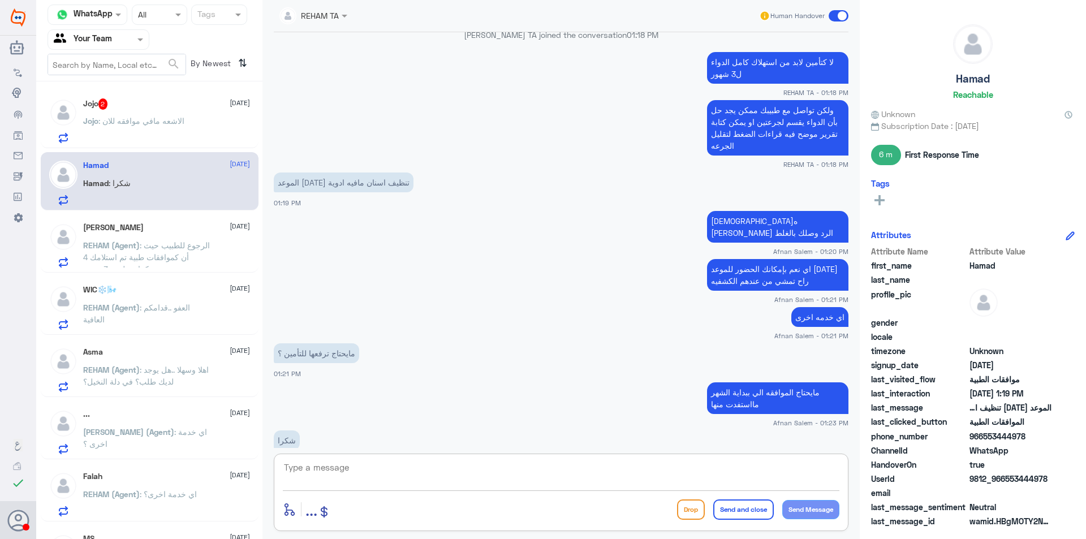
click at [366, 464] on textarea at bounding box center [561, 474] width 556 height 28
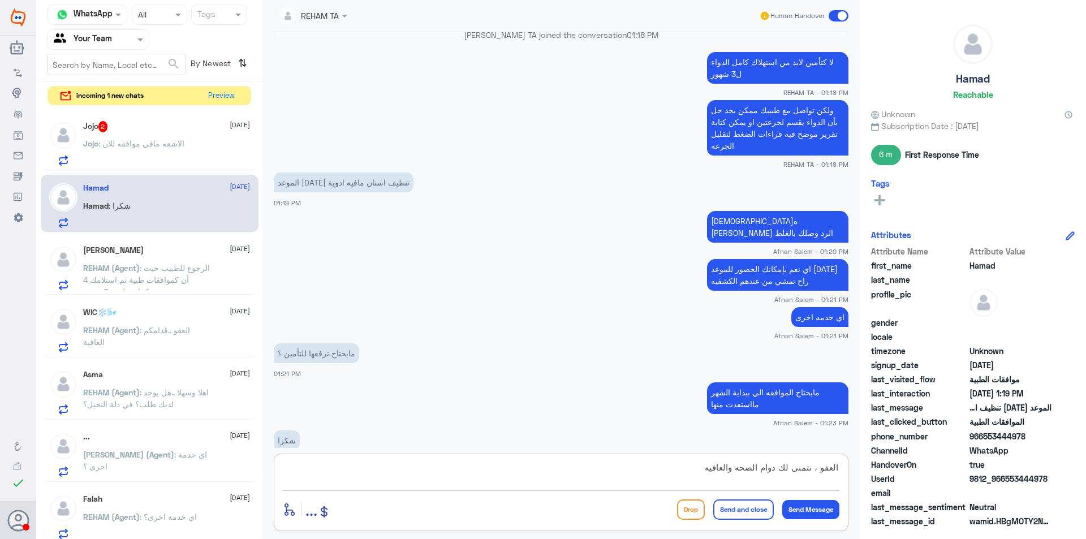
type textarea "العفو ، نتمنى لك دوام الصحه والعافيه"
drag, startPoint x: 749, startPoint y: 507, endPoint x: 742, endPoint y: 529, distance: 22.7
click at [746, 519] on div "العفو ، نتمنى لك دوام الصحه والعافيه enter flow name ... Drop Send and close Se…" at bounding box center [561, 491] width 574 height 77
click at [741, 505] on button "Send and close" at bounding box center [743, 509] width 60 height 20
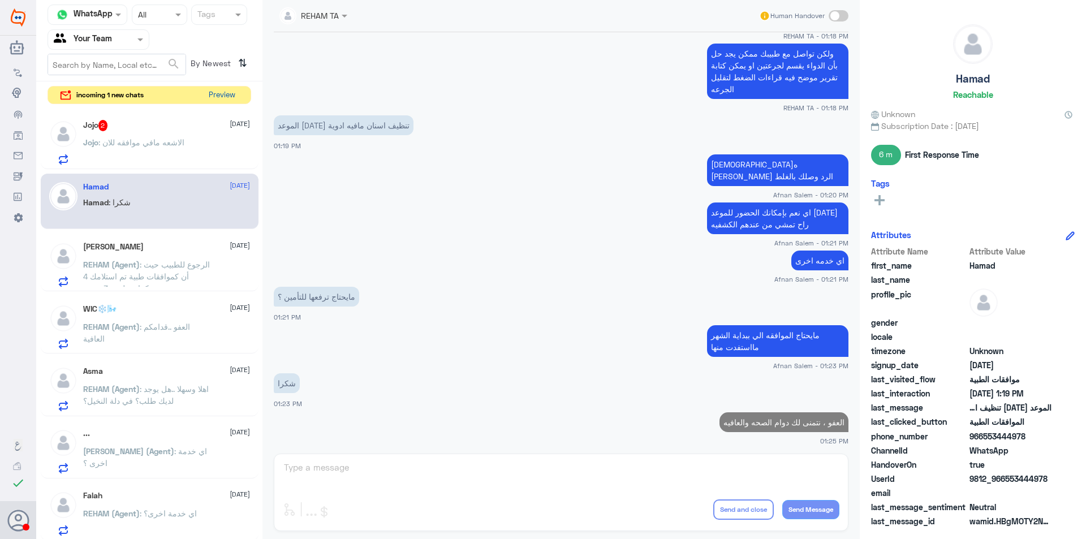
click at [232, 93] on button "Preview" at bounding box center [221, 96] width 35 height 18
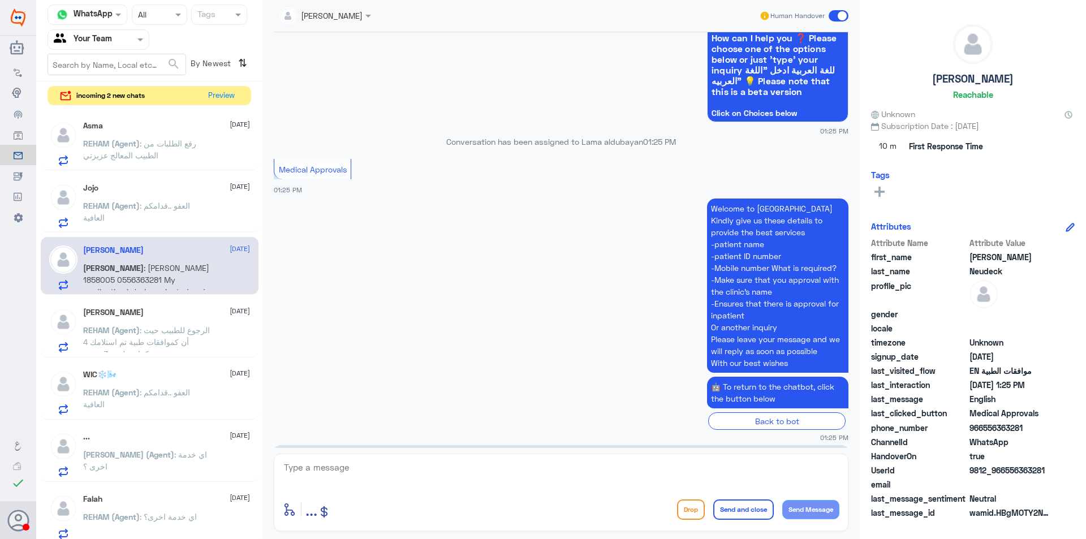
scroll to position [864, 0]
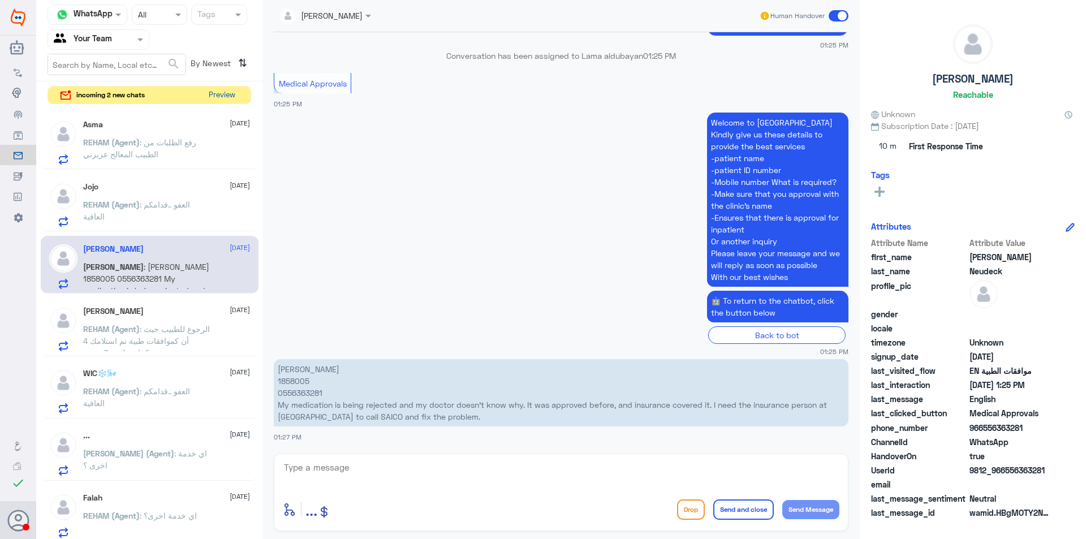
click at [234, 93] on button "Preview" at bounding box center [221, 96] width 35 height 18
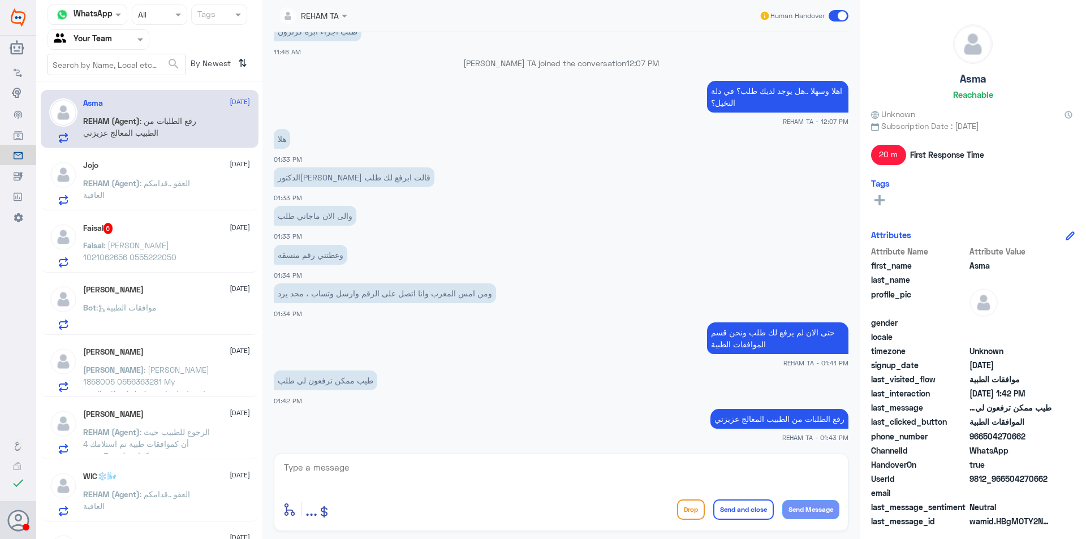
scroll to position [639, 0]
click at [163, 414] on div "ابو العنود [DATE]" at bounding box center [166, 414] width 167 height 10
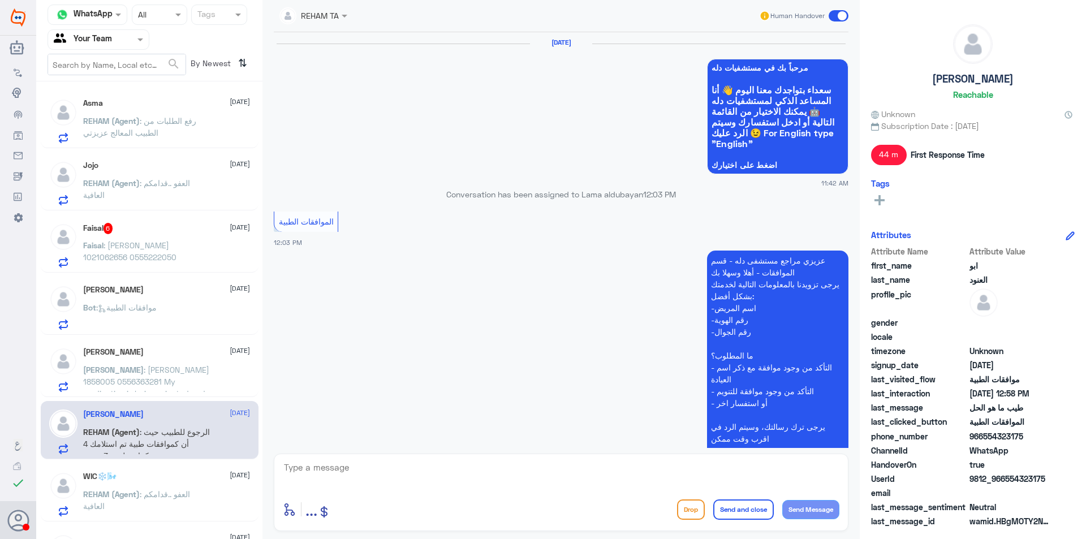
scroll to position [735, 0]
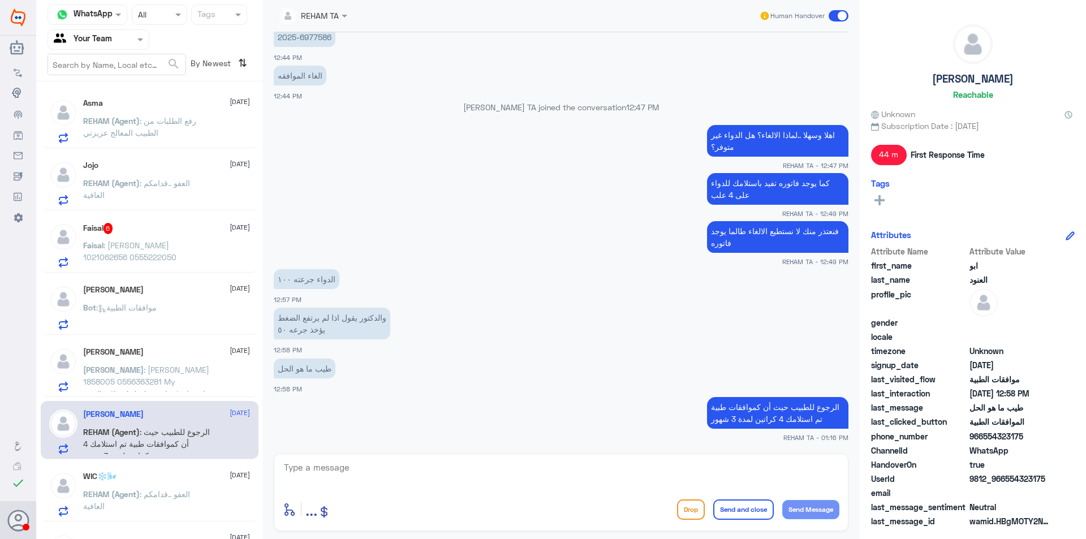
click at [167, 484] on div "WIC❄️🌬️ [DATE] REHAM (Agent) : العفو ..قدامكم العافية" at bounding box center [166, 494] width 167 height 45
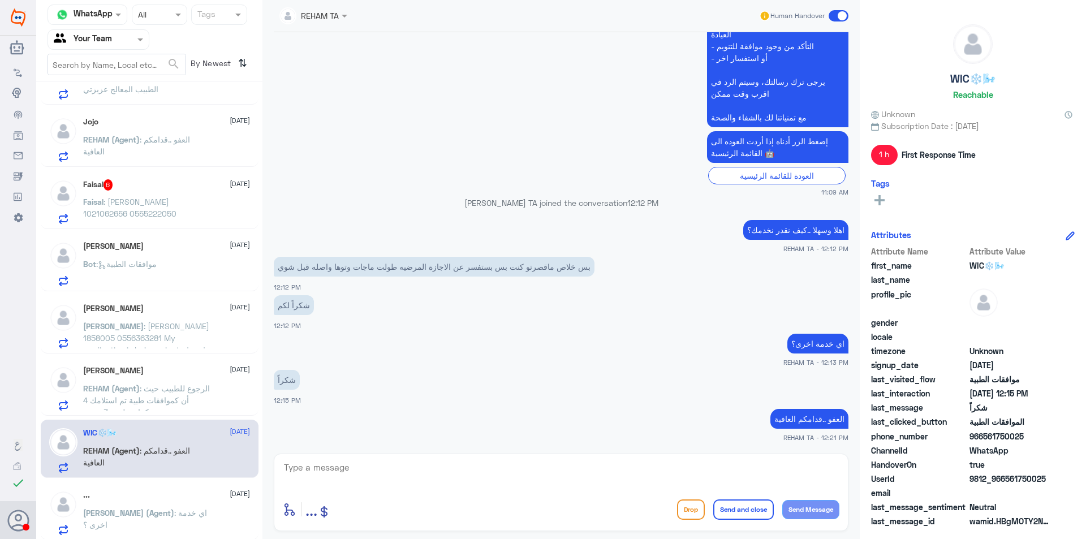
scroll to position [113, 0]
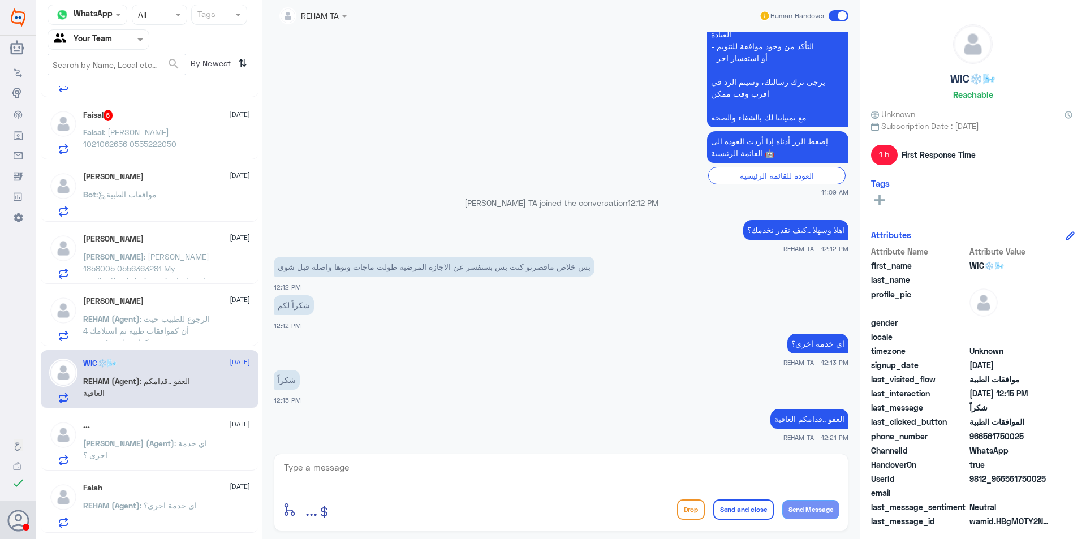
click at [165, 437] on p "[PERSON_NAME] (Agent) : اي خدمة اخرى ؟" at bounding box center [146, 451] width 127 height 28
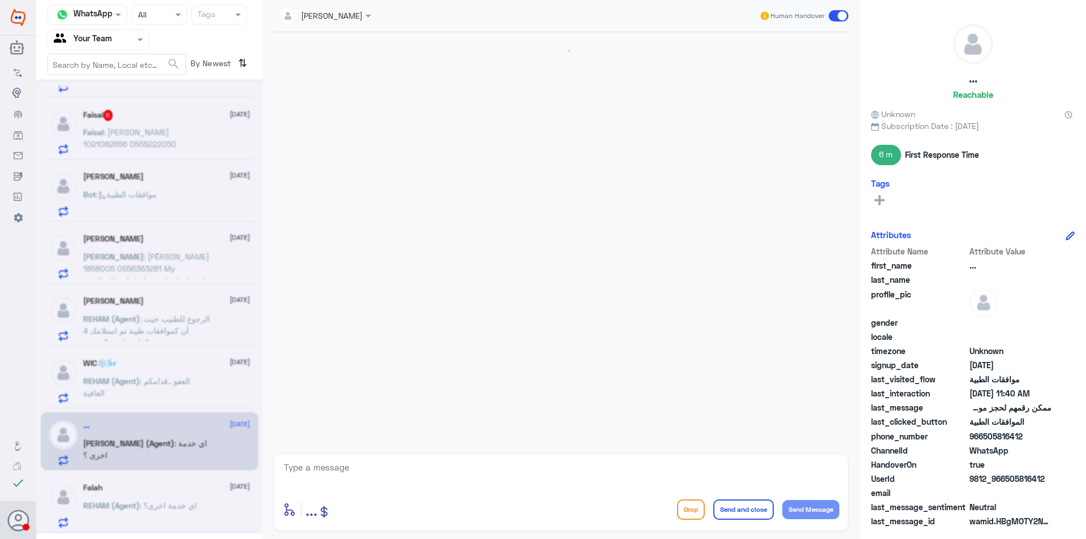
scroll to position [673, 0]
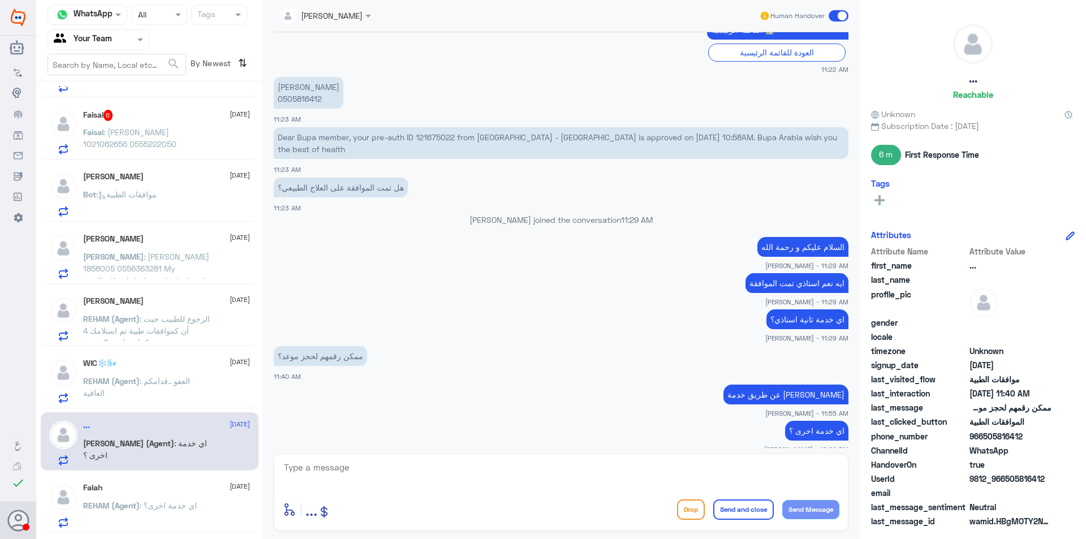
click at [146, 484] on div "Falah [DATE]" at bounding box center [166, 488] width 167 height 10
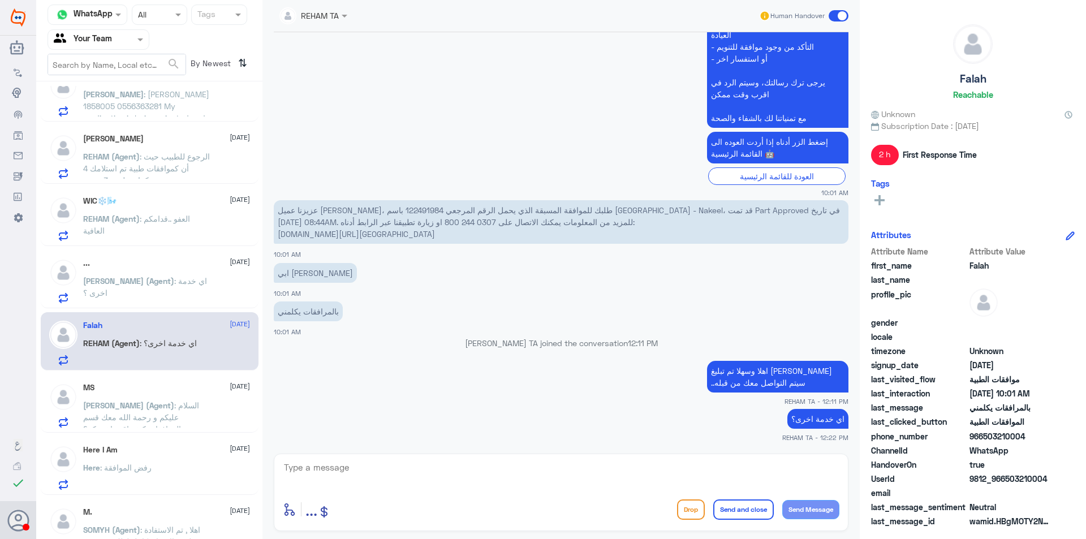
scroll to position [283, 0]
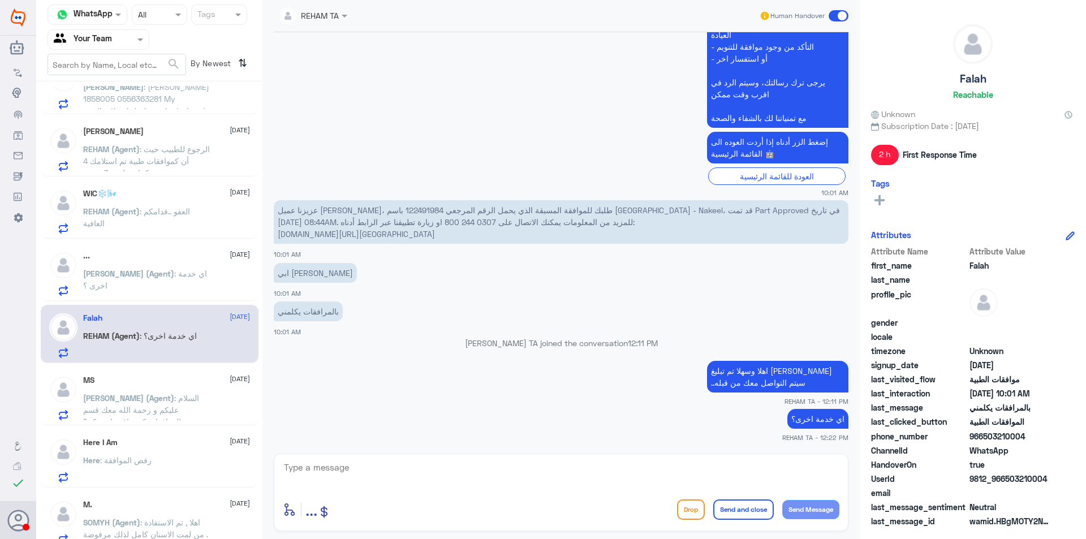
click at [145, 402] on span "[PERSON_NAME] (Agent)" at bounding box center [128, 398] width 91 height 10
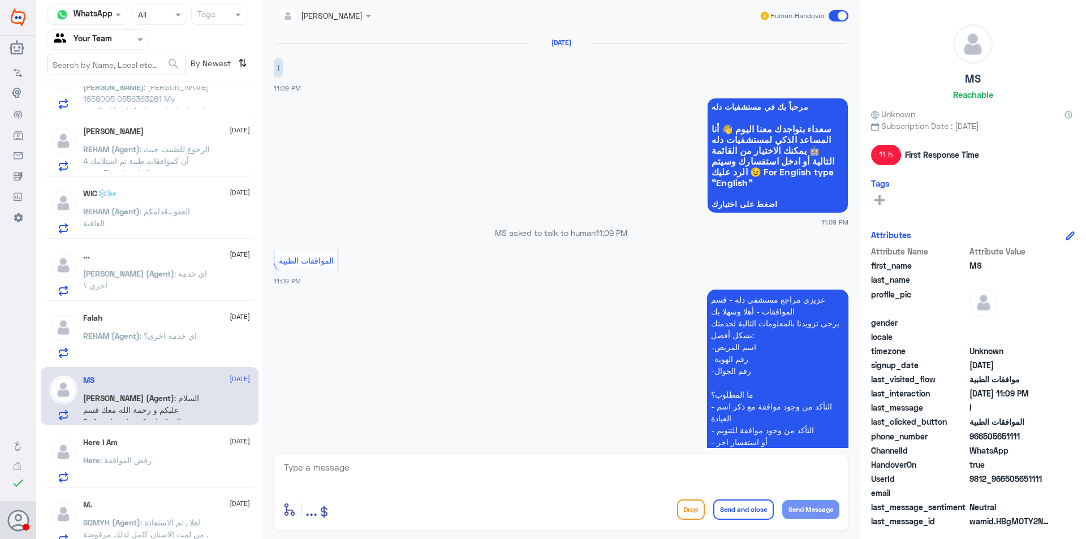
scroll to position [263, 0]
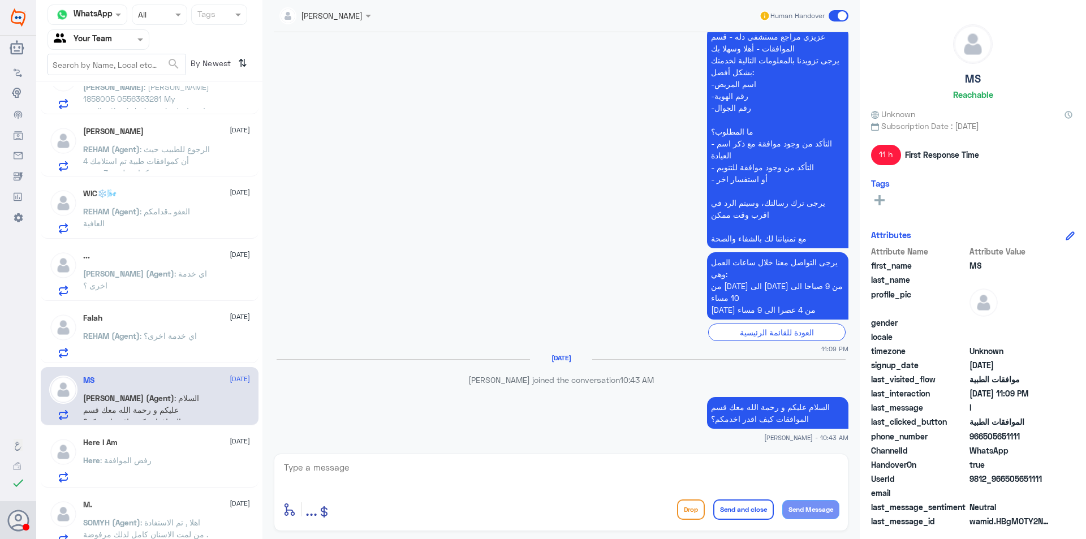
click at [149, 460] on span ": رفض الموافقة" at bounding box center [125, 460] width 51 height 10
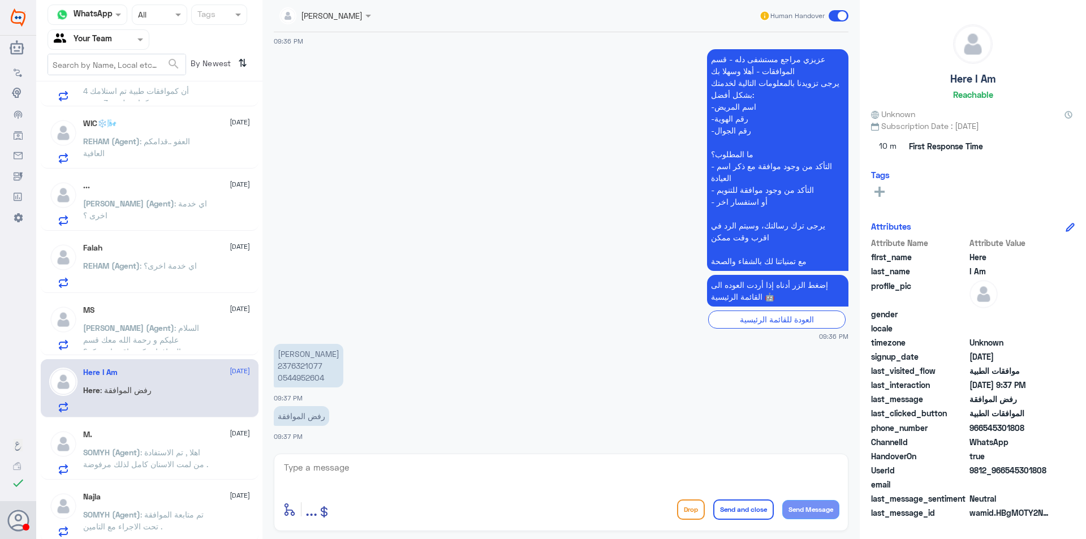
scroll to position [452, 0]
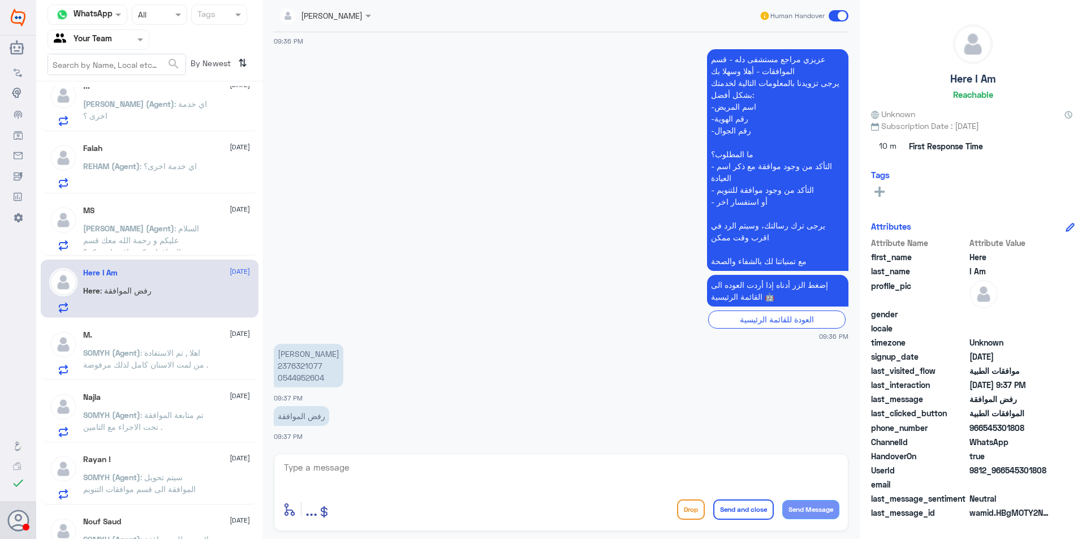
click at [166, 326] on div "M. [DATE] SOMYH (Agent) : اهلا , تم الاستفادة من لمت الاسنان كامل لذلك مرفوضة ." at bounding box center [150, 351] width 218 height 58
click at [175, 343] on div "M. [DATE] SOMYH (Agent) : اهلا , تم الاستفادة من لمت الاسنان كامل لذلك مرفوضة ." at bounding box center [166, 352] width 167 height 45
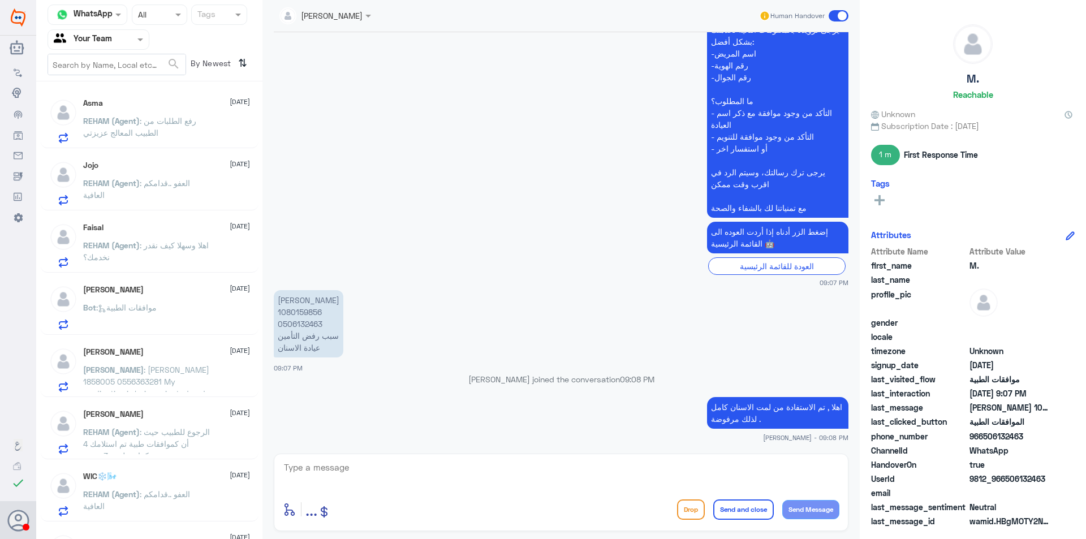
click at [137, 126] on p "REHAM (Agent) : رفع الطلبات من الطبيب ال[PERSON_NAME]" at bounding box center [146, 129] width 127 height 28
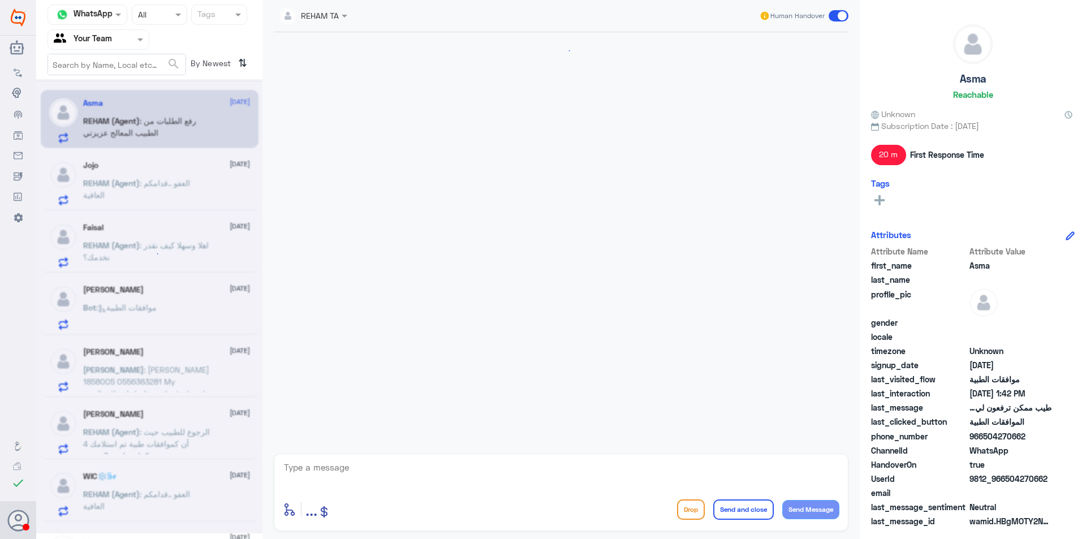
scroll to position [639, 0]
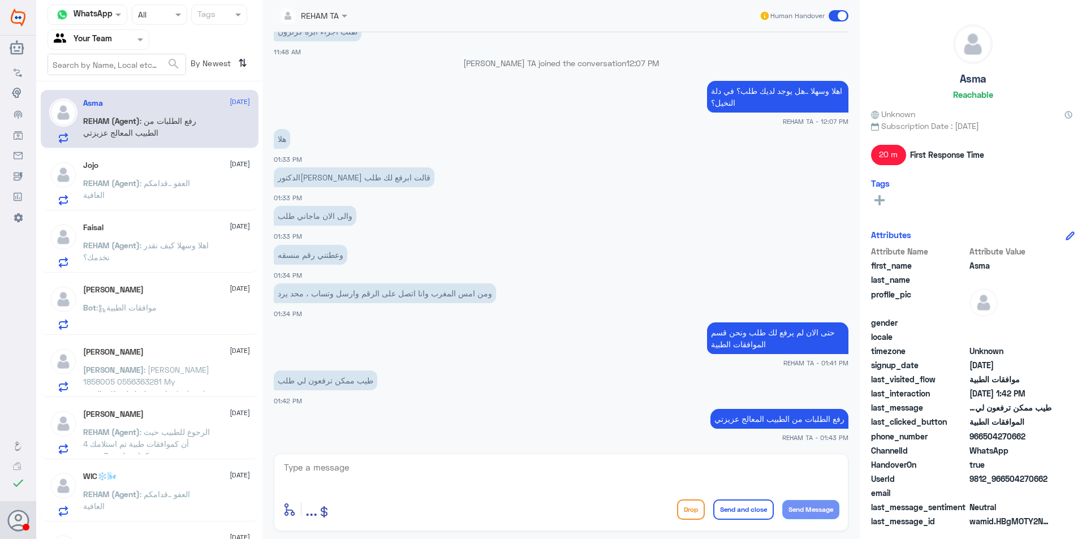
click at [152, 189] on p "REHAM (Agent) : العفو ..قدامكم العافية" at bounding box center [146, 191] width 127 height 28
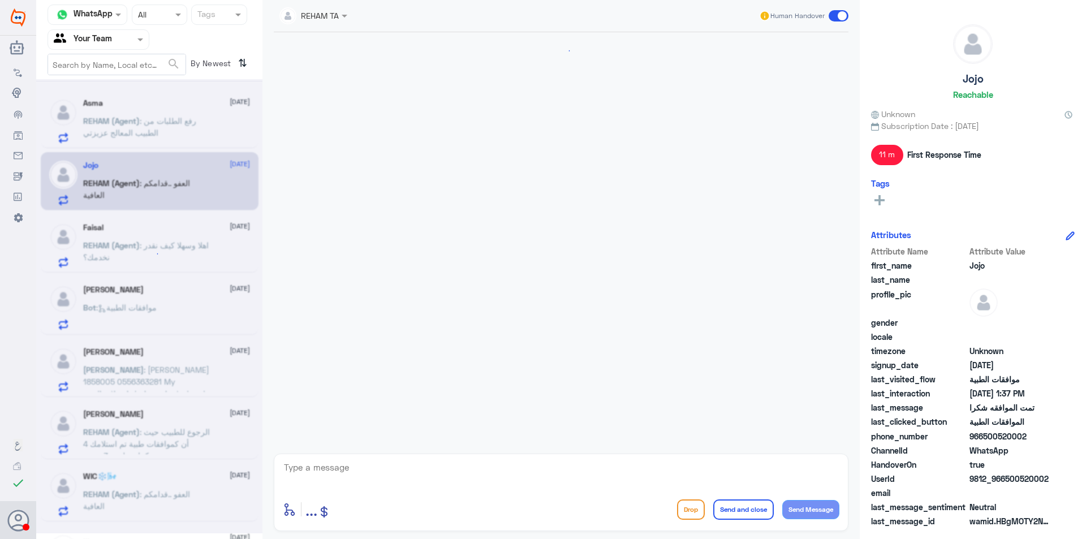
scroll to position [676, 0]
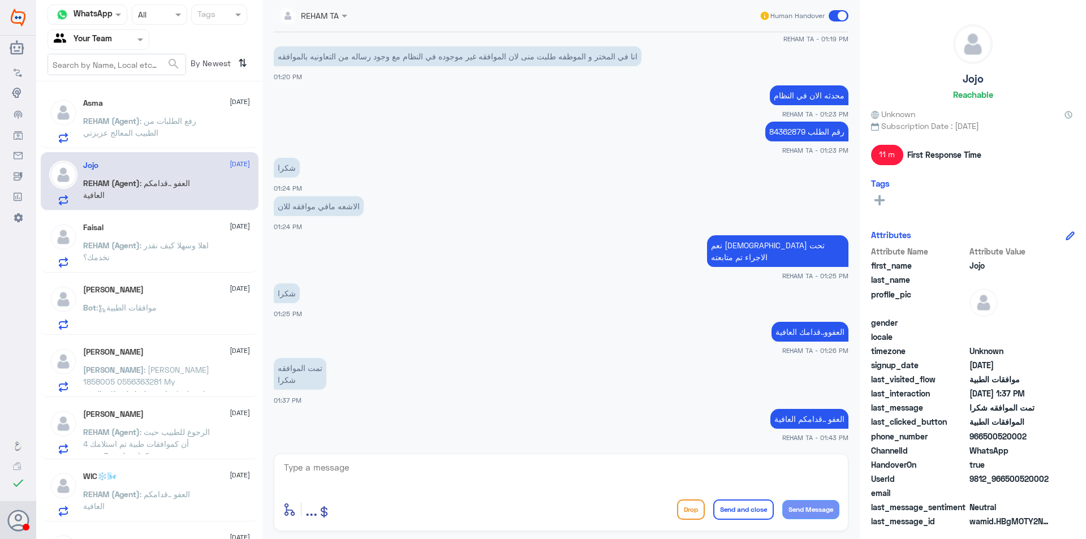
click at [148, 247] on span ": اهلا وسهلا كيف نقدر نخدمك؟" at bounding box center [146, 250] width 126 height 21
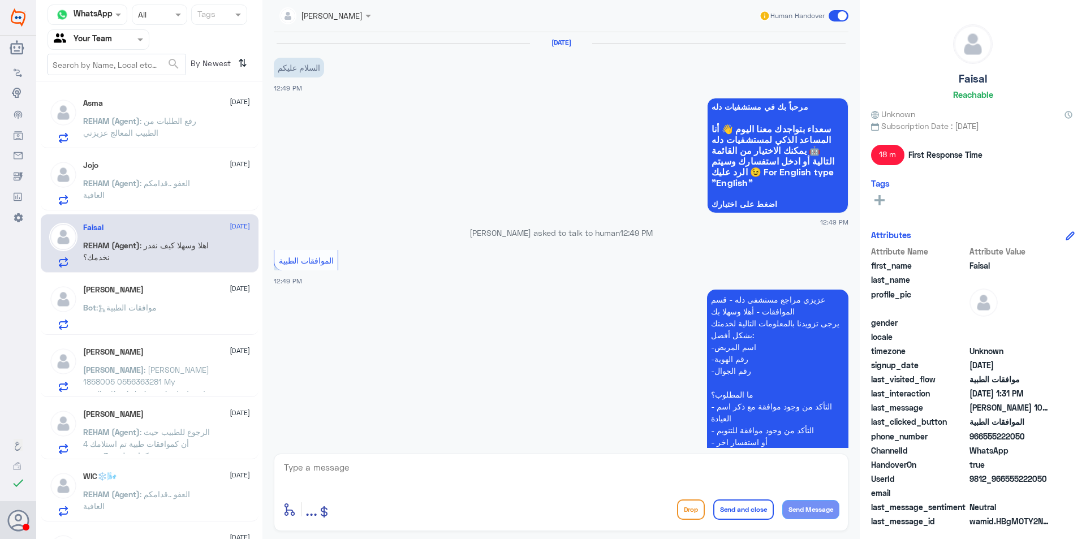
scroll to position [850, 0]
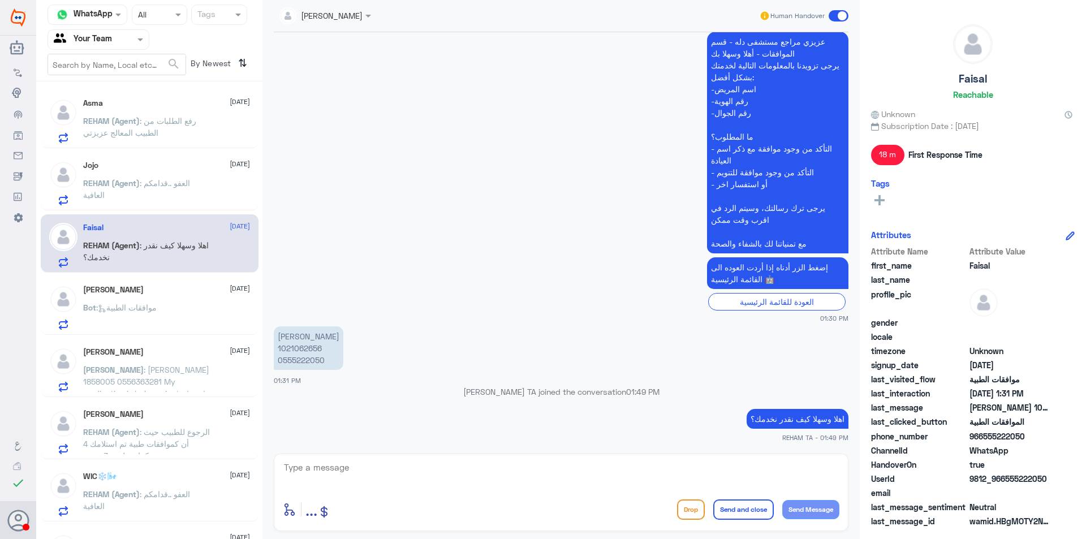
click at [157, 302] on p "Bot : موافقات الطبية" at bounding box center [120, 315] width 74 height 28
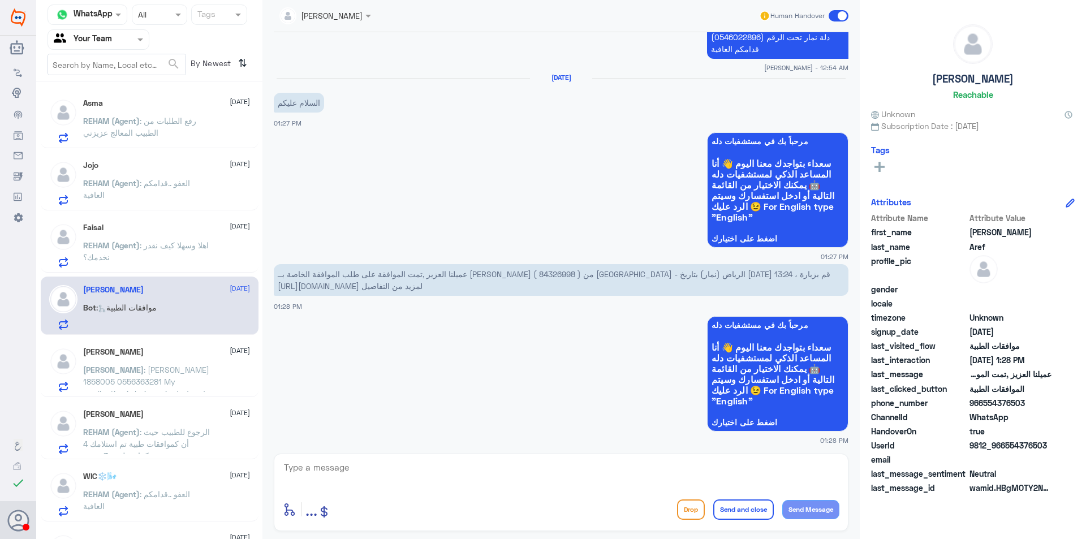
scroll to position [845, 0]
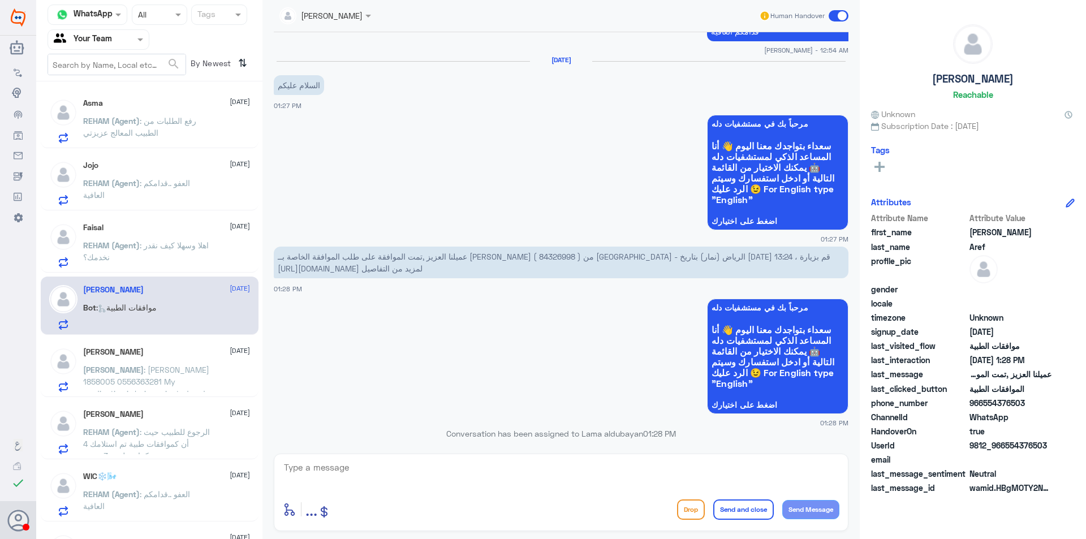
click at [193, 361] on div "[PERSON_NAME] [DATE] [PERSON_NAME] : [PERSON_NAME] 1858005 0556363281 My medica…" at bounding box center [166, 369] width 167 height 45
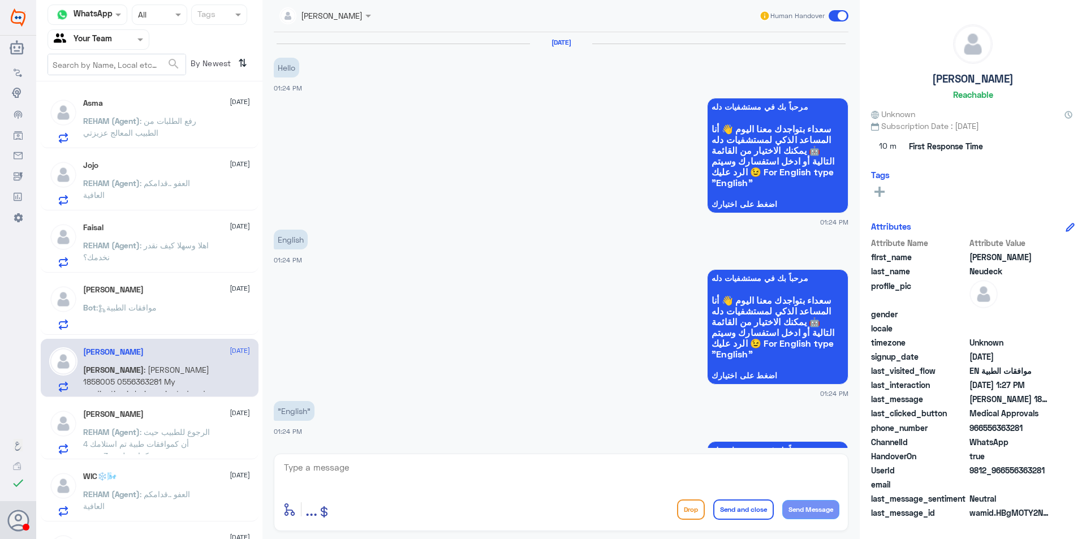
scroll to position [864, 0]
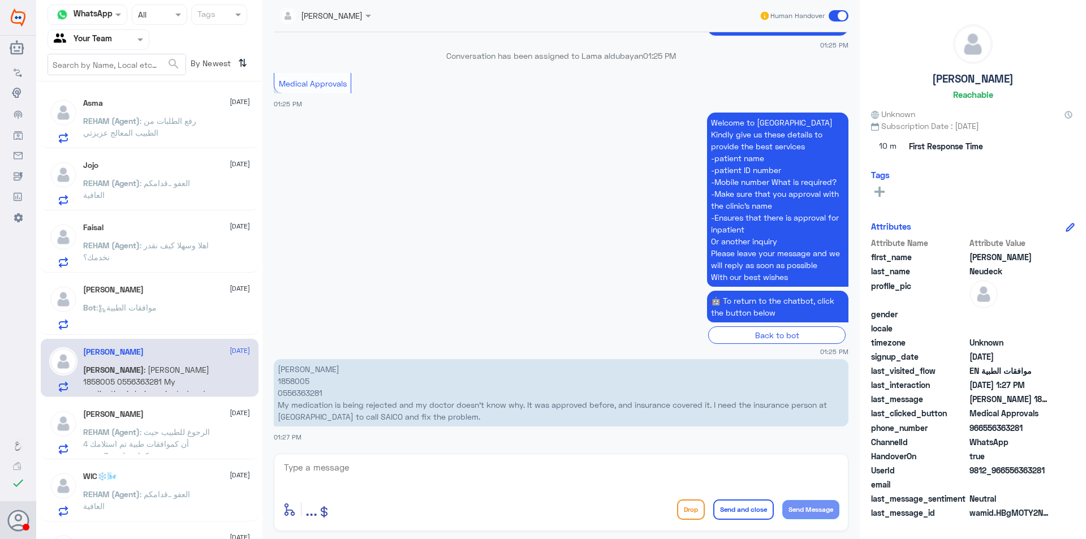
click at [181, 417] on div "ابو العنود [DATE]" at bounding box center [166, 414] width 167 height 10
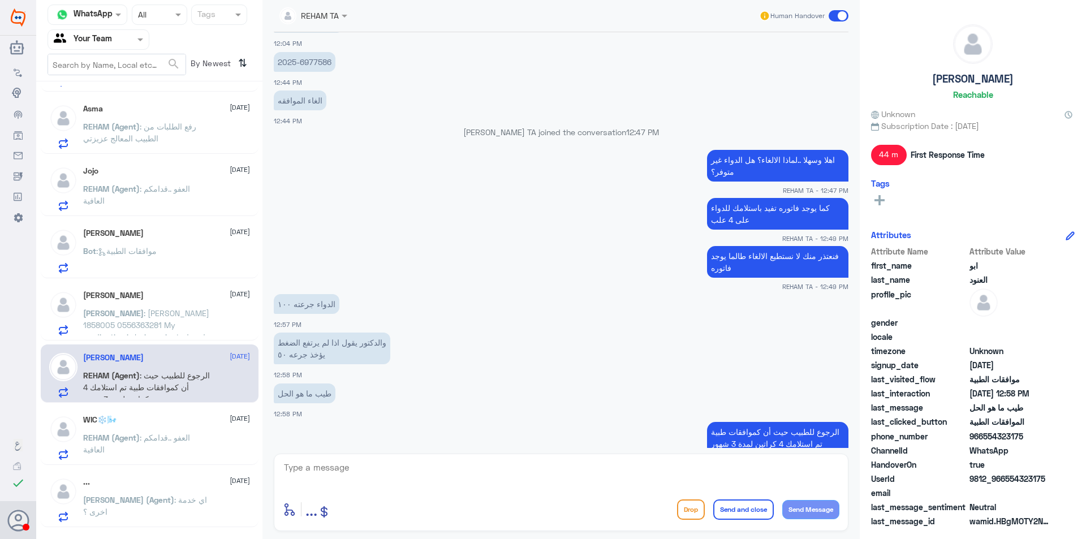
scroll to position [735, 0]
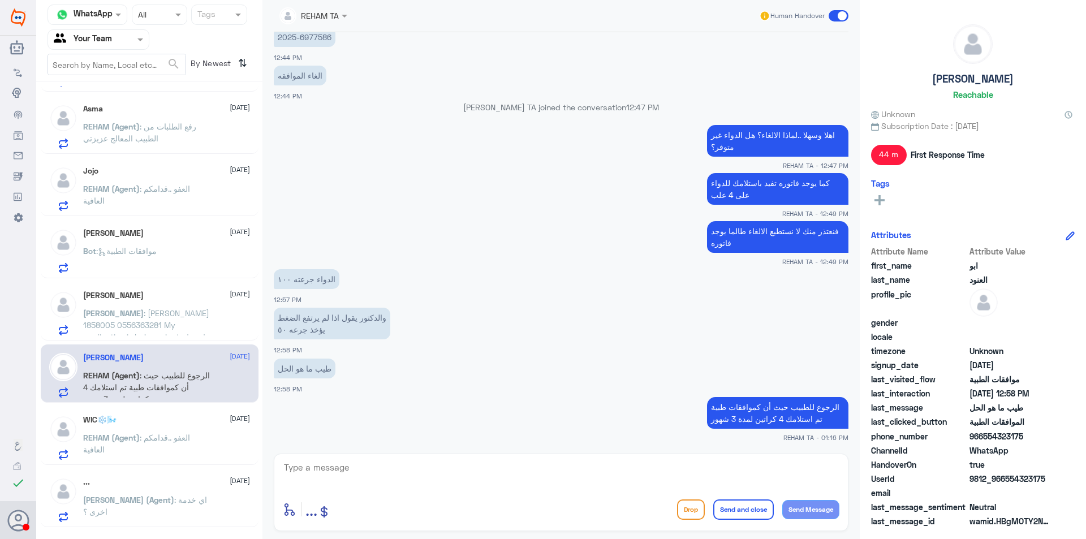
click at [490, 472] on textarea at bounding box center [561, 474] width 556 height 28
click at [313, 319] on p "والدكتور يقول اذا لم يرتفع الضغط يؤخذ جرعه ٥٠" at bounding box center [332, 324] width 116 height 32
click at [310, 289] on app-msgs-text "الدواء جرعته ١٠٠" at bounding box center [561, 279] width 574 height 21
click at [308, 325] on p "والدكتور يقول اذا لم يرتفع الضغط يؤخذ جرعه ٥٠" at bounding box center [332, 324] width 116 height 32
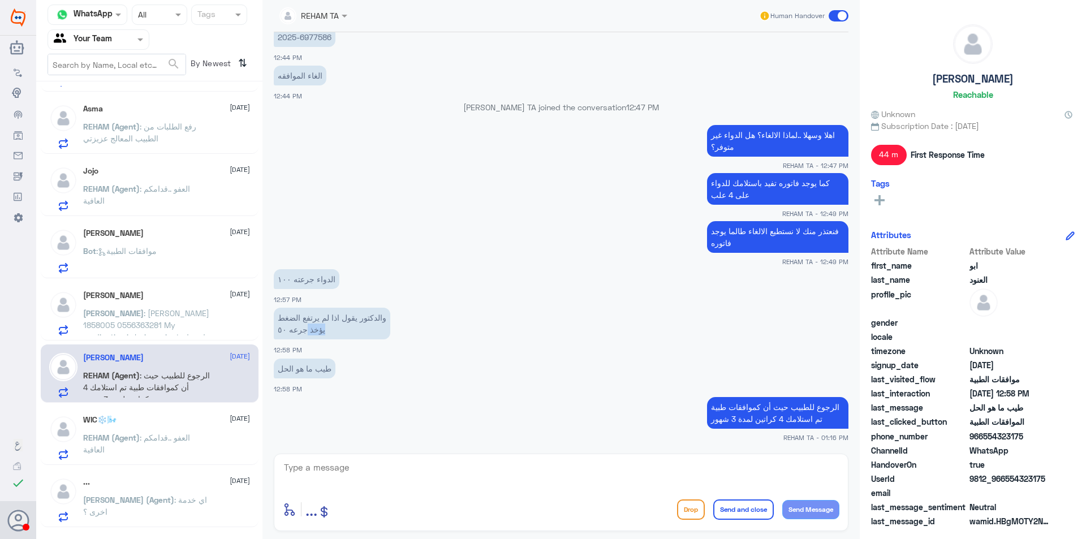
click at [308, 325] on p "والدكتور يقول اذا لم يرتفع الضغط يؤخذ جرعه ٥٠" at bounding box center [332, 324] width 116 height 32
click at [314, 330] on p "والدكتور يقول اذا لم يرتفع الضغط يؤخذ جرعه ٥٠" at bounding box center [332, 324] width 116 height 32
drag, startPoint x: 322, startPoint y: 331, endPoint x: 279, endPoint y: 302, distance: 51.0
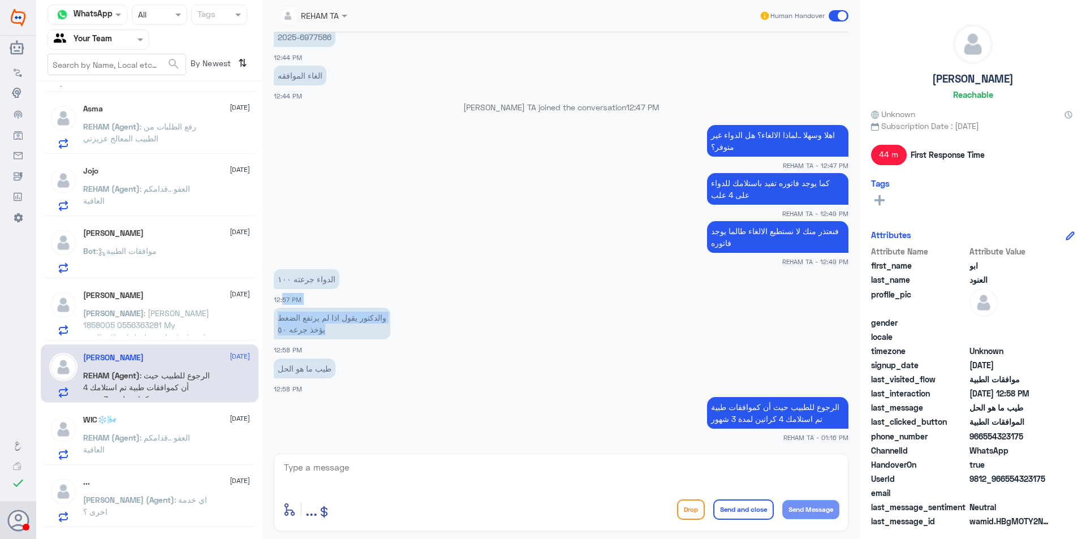
click at [279, 303] on div "[DATE] مرحباً بك في مستشفيات دله سعداء بتواجدك معنا [DATE] 👋 أنا المساعد الذكي …" at bounding box center [561, 240] width 586 height 416
click at [307, 320] on p "والدكتور يقول اذا لم يرتفع الضغط يؤخذ جرعه ٥٠" at bounding box center [332, 324] width 116 height 32
click at [488, 470] on textarea at bounding box center [561, 474] width 556 height 28
type textarea "ب"
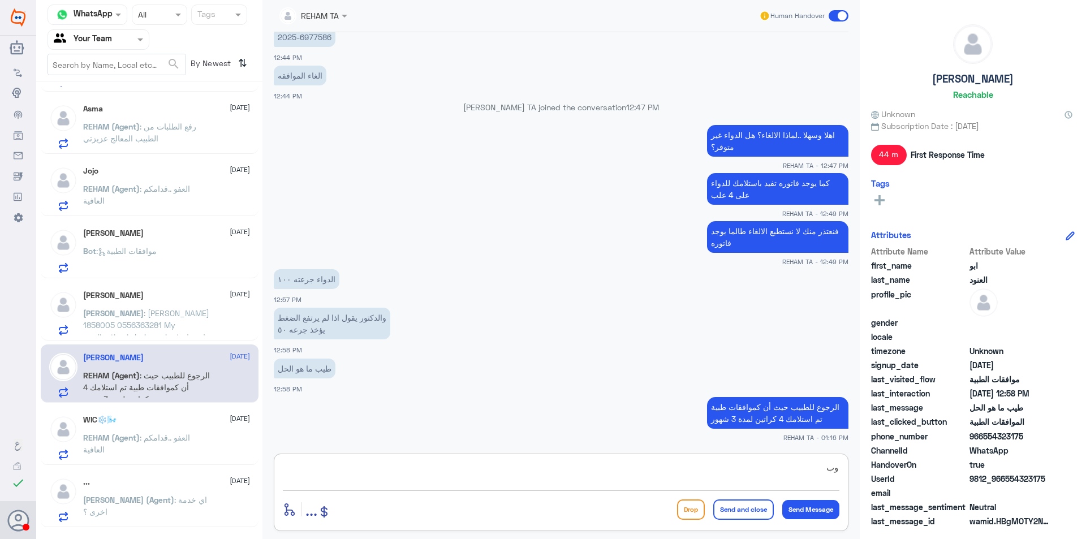
type textarea "و"
type textarea "ب"
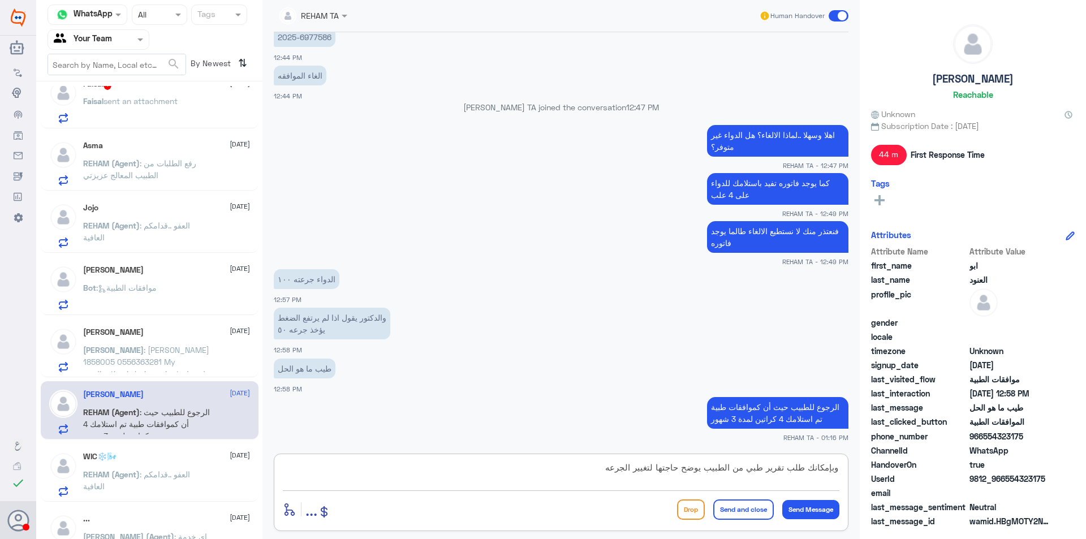
scroll to position [0, 0]
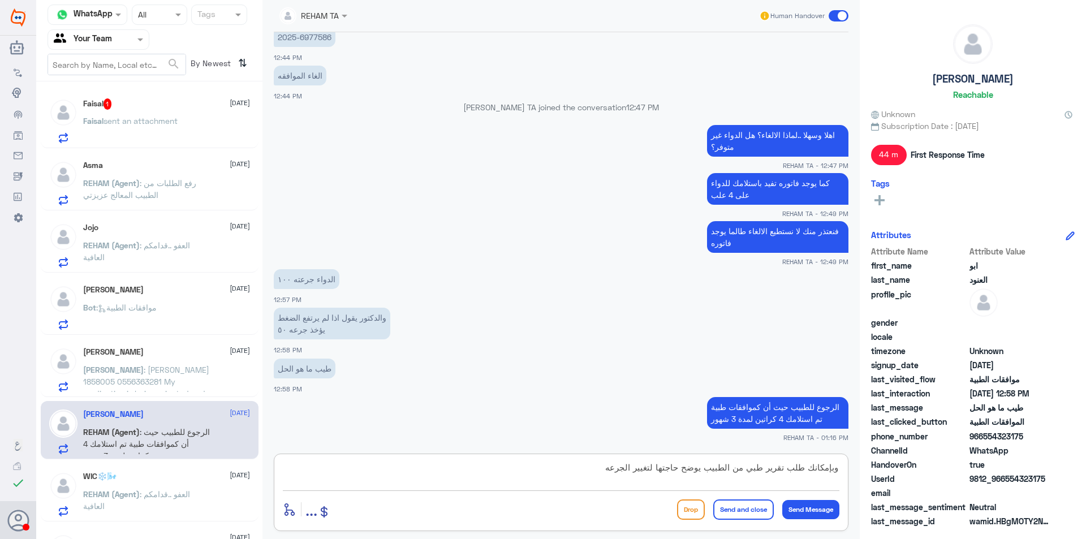
type textarea "وبإمكانك طلب تقرير طبي من الطبيب يوضح حاجتها لتغيير الجرعه"
click at [153, 122] on span "sent an attachment" at bounding box center [140, 121] width 74 height 10
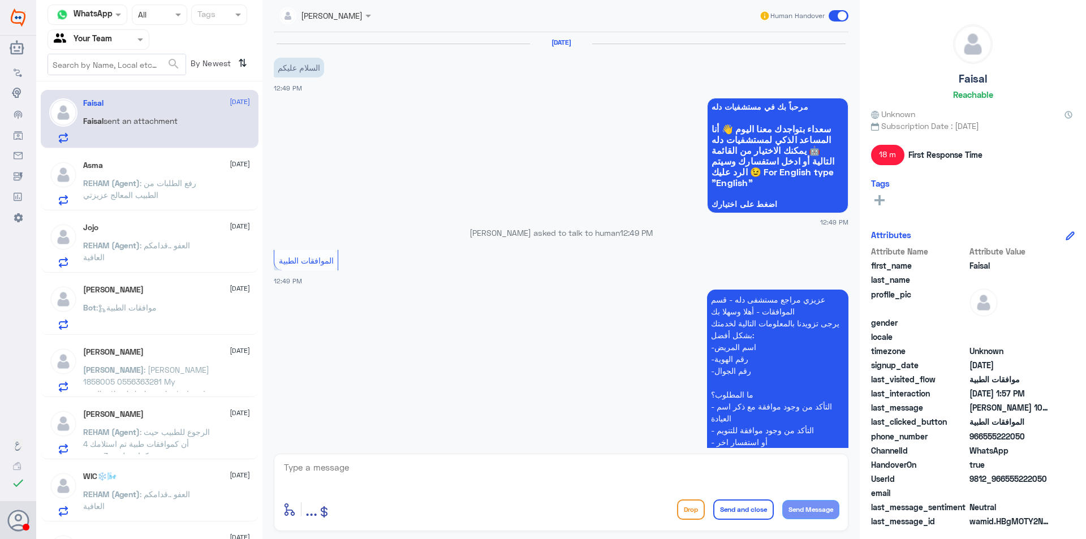
scroll to position [986, 0]
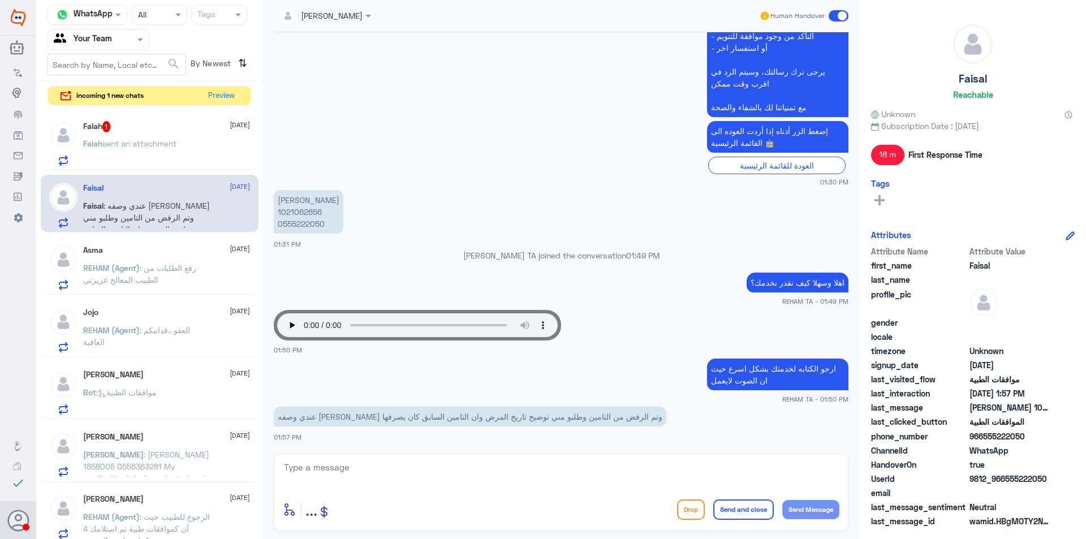
click at [174, 126] on div "Falah 1 [DATE]" at bounding box center [166, 126] width 167 height 11
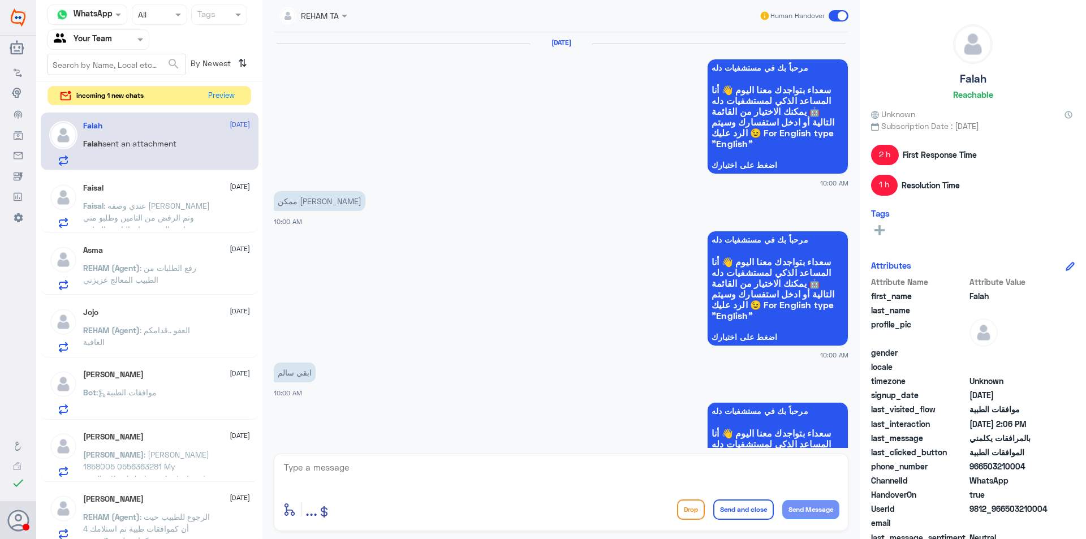
scroll to position [1052, 0]
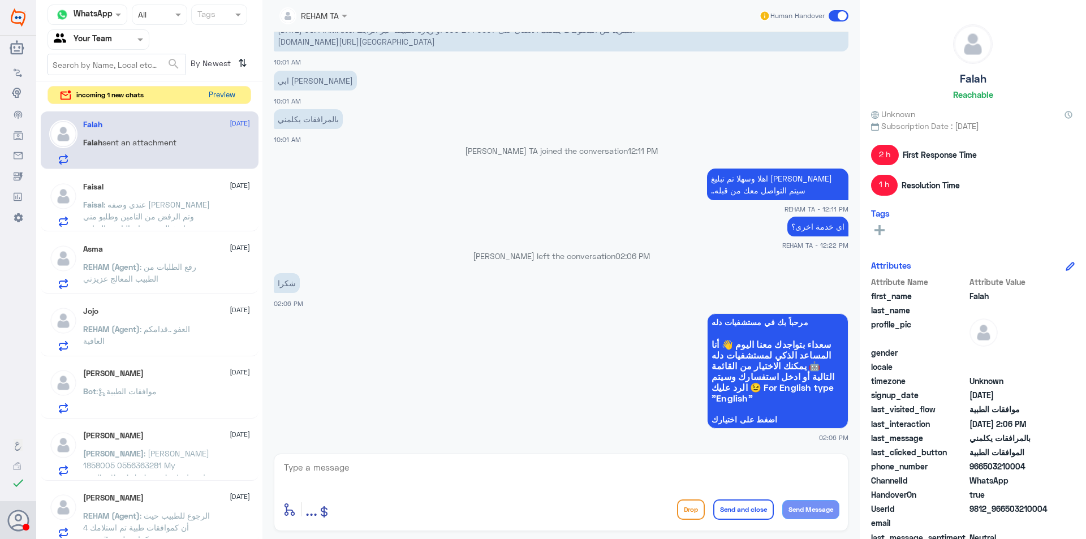
click at [226, 102] on button "Preview" at bounding box center [221, 96] width 35 height 18
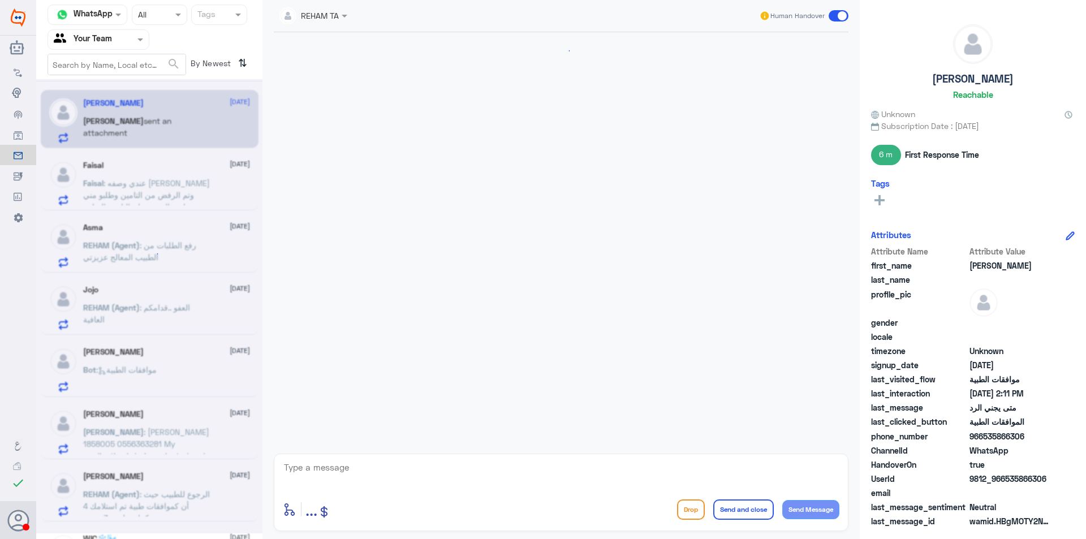
scroll to position [694, 0]
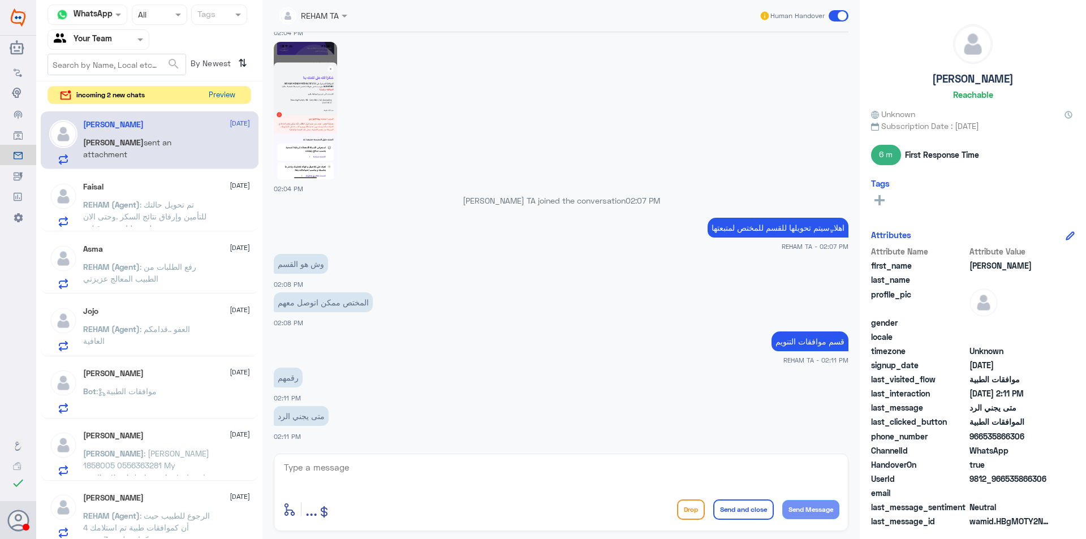
click at [222, 93] on button "Preview" at bounding box center [221, 96] width 35 height 18
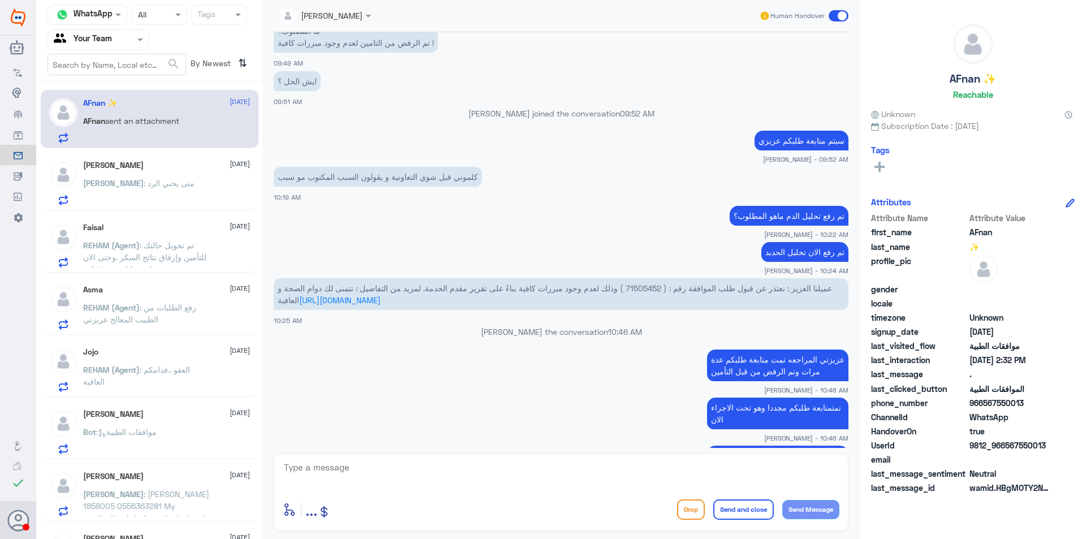
scroll to position [627, 0]
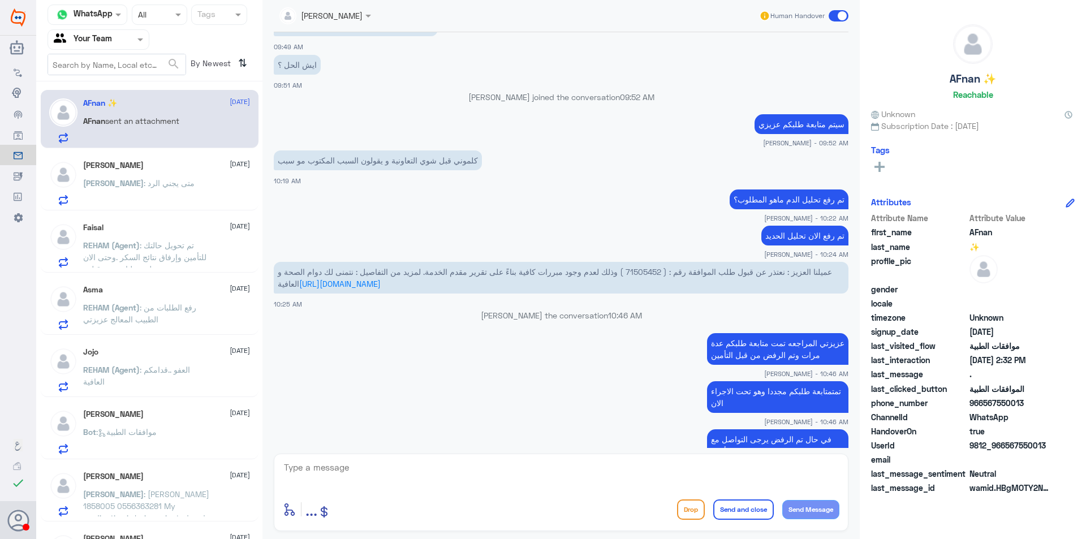
click at [638, 269] on span "عميلنا العزيز : نعتذر عن قبول طلب الموافقة رقم : ( 71505452 ) وذلك لعدم وجود مب…" at bounding box center [555, 277] width 554 height 21
click at [637, 269] on span "عميلنا العزيز : نعتذر عن قبول طلب الموافقة رقم : ( 71505452 ) وذلك لعدم وجود مب…" at bounding box center [555, 277] width 554 height 21
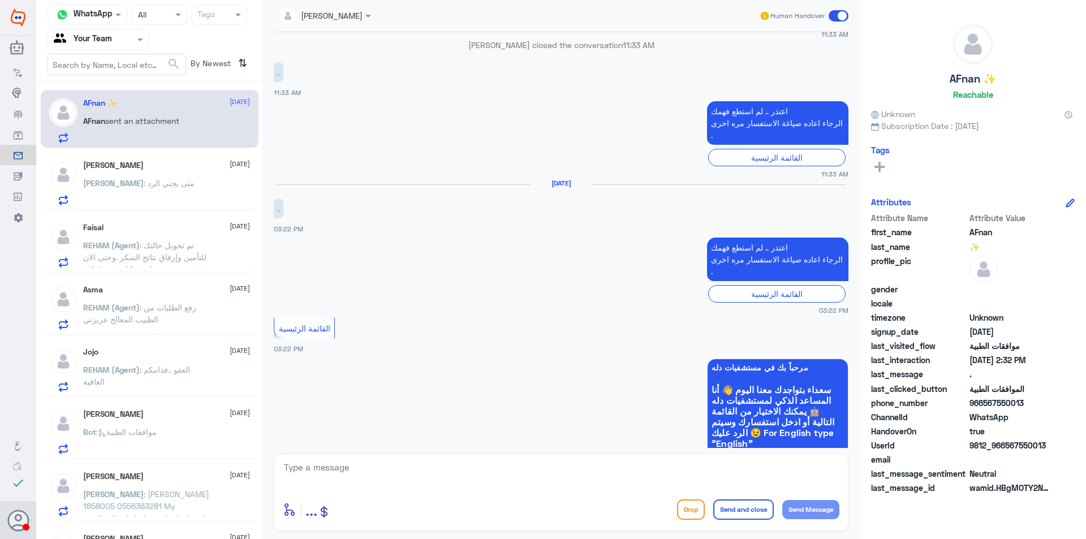
scroll to position [5308, 0]
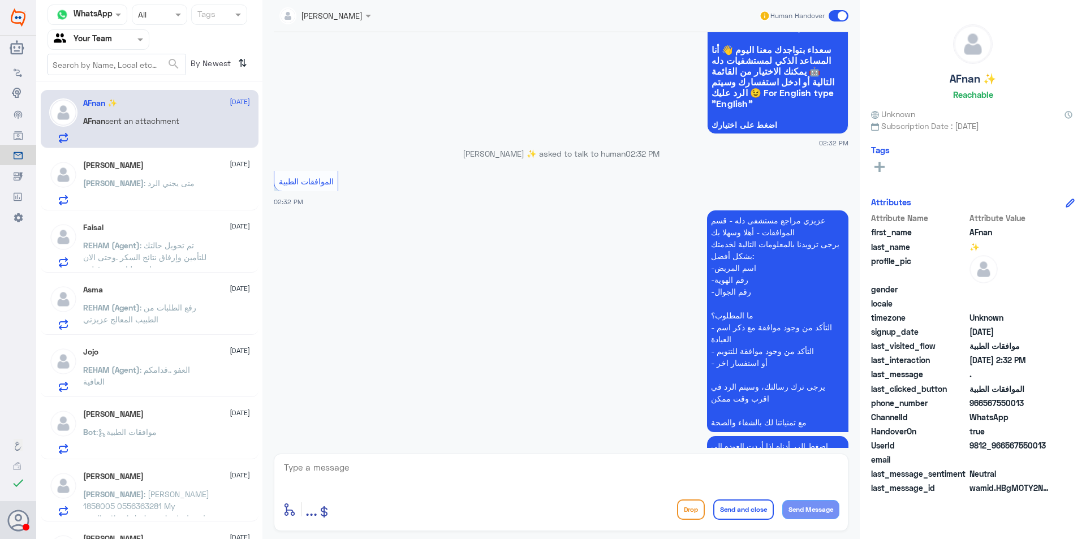
click at [695, 507] on button "Drop" at bounding box center [691, 509] width 28 height 20
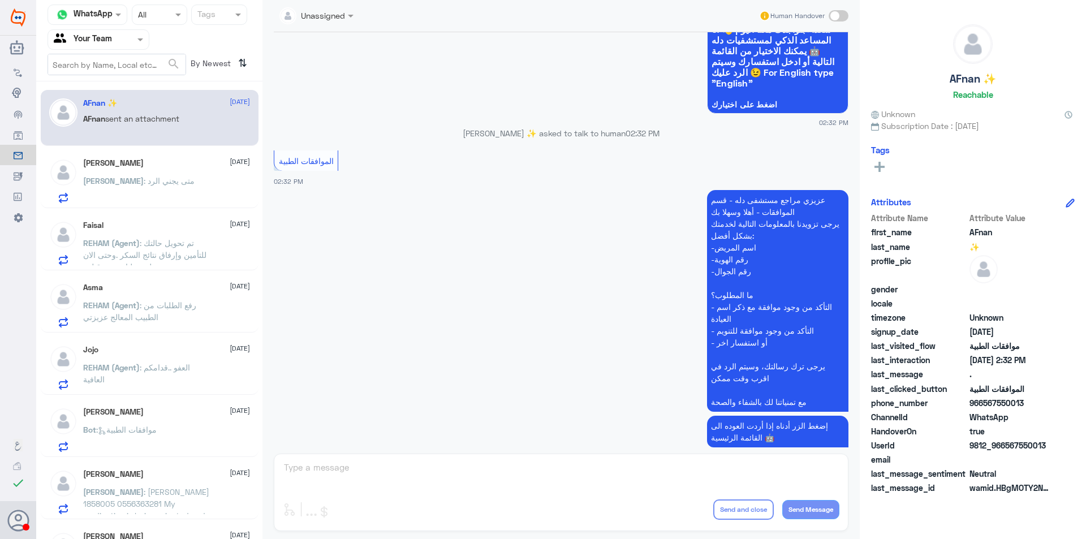
click at [173, 189] on div "[PERSON_NAME] : متى يجني الرد" at bounding box center [166, 190] width 167 height 25
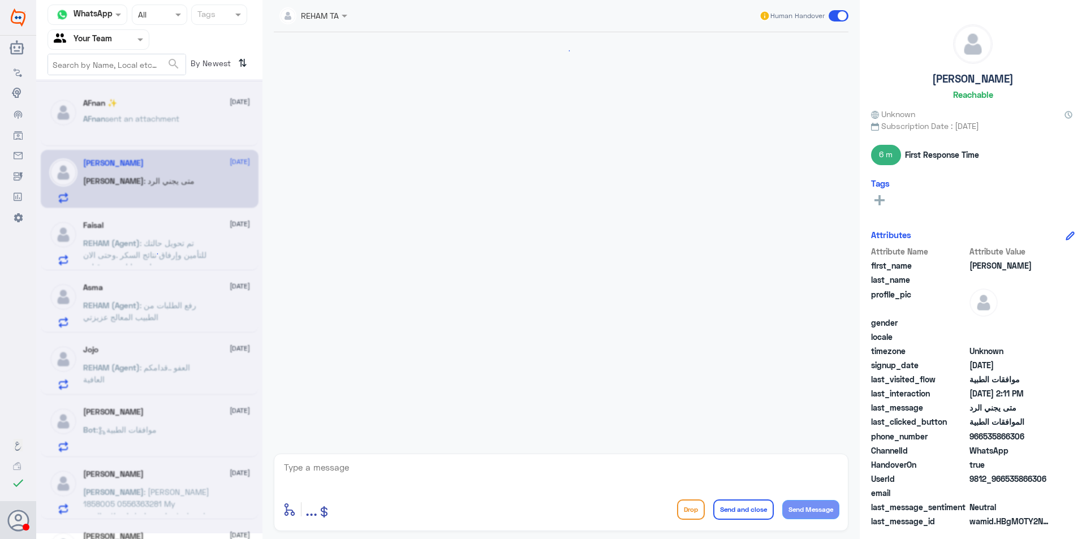
scroll to position [694, 0]
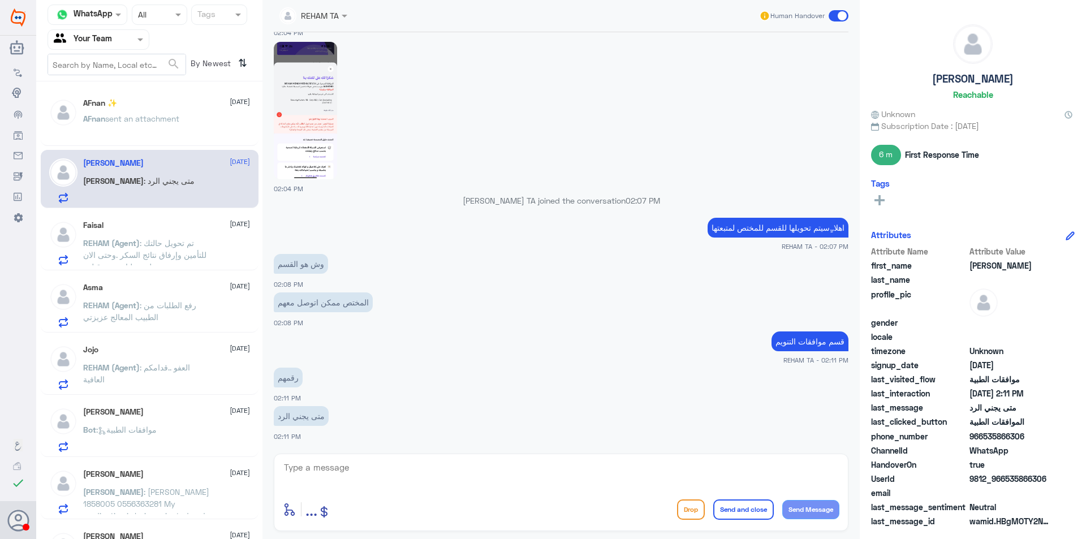
click at [145, 233] on div "Faisal [DATE] REHAM (Agent) : تم تحويل حالتك للتأمين وإرفاق نتائج السكر .وحتى ا…" at bounding box center [166, 243] width 167 height 45
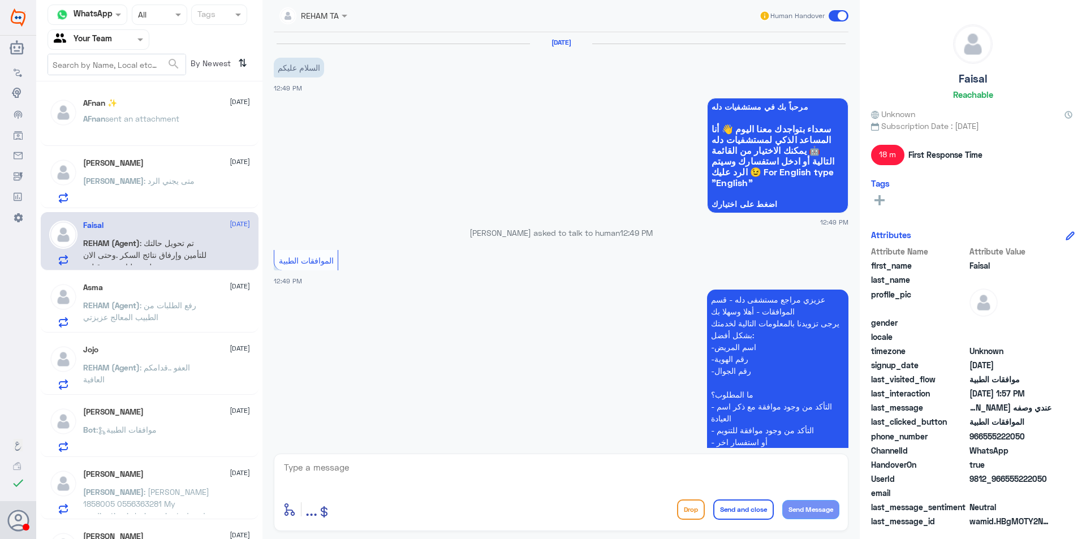
scroll to position [1034, 0]
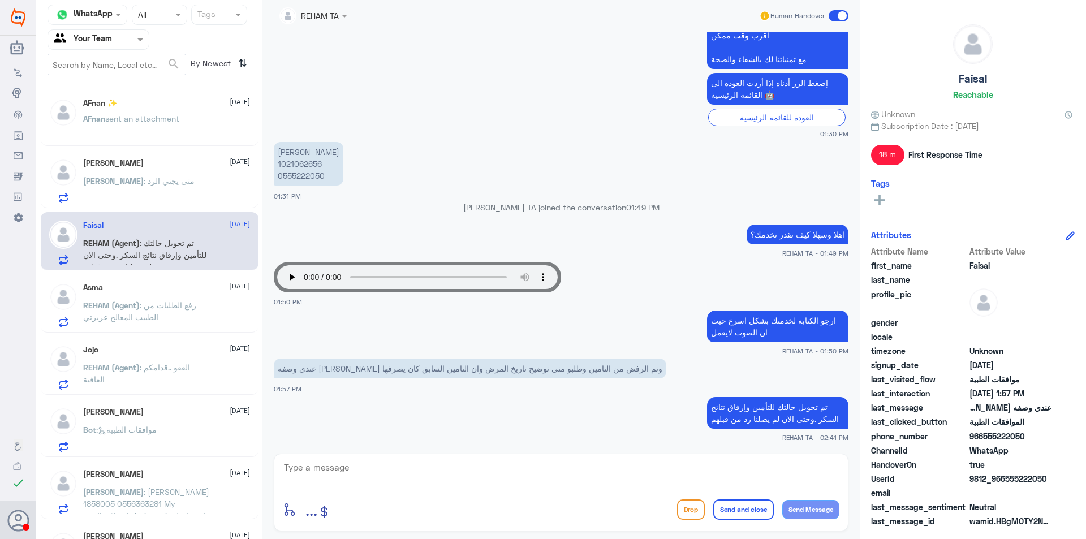
click at [169, 302] on span ": رفع الطلبات من الطبيب المعالج عزيزتي" at bounding box center [139, 310] width 113 height 21
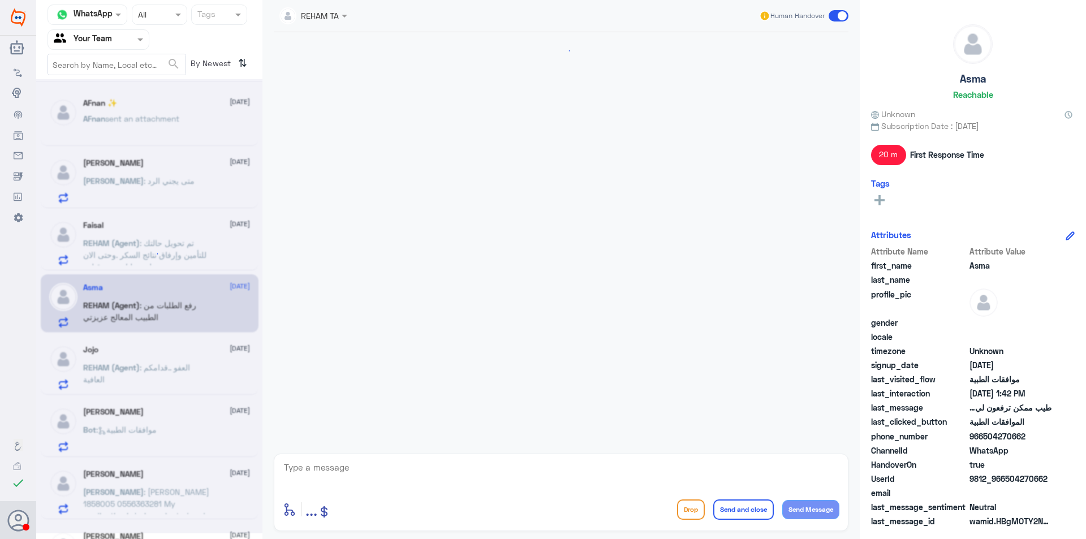
scroll to position [639, 0]
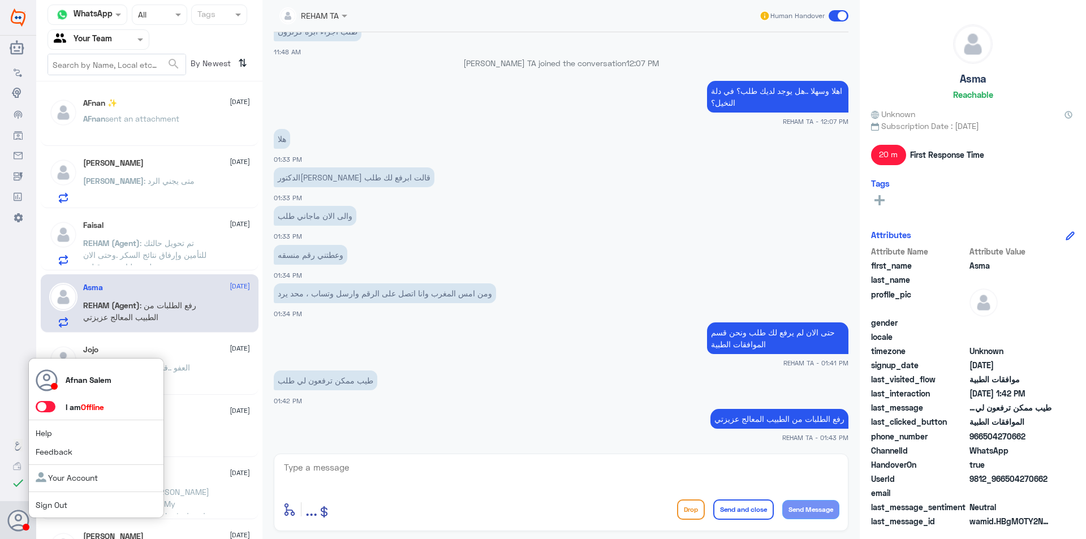
click at [39, 505] on link "Sign Out" at bounding box center [52, 505] width 32 height 10
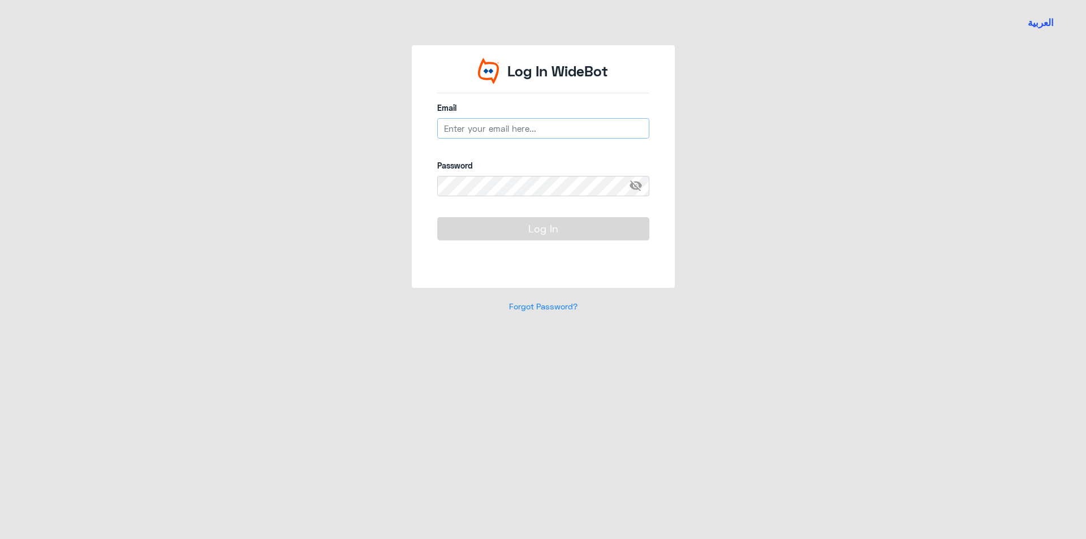
type input "[EMAIL_ADDRESS][DOMAIN_NAME]"
